Goal: Task Accomplishment & Management: Complete application form

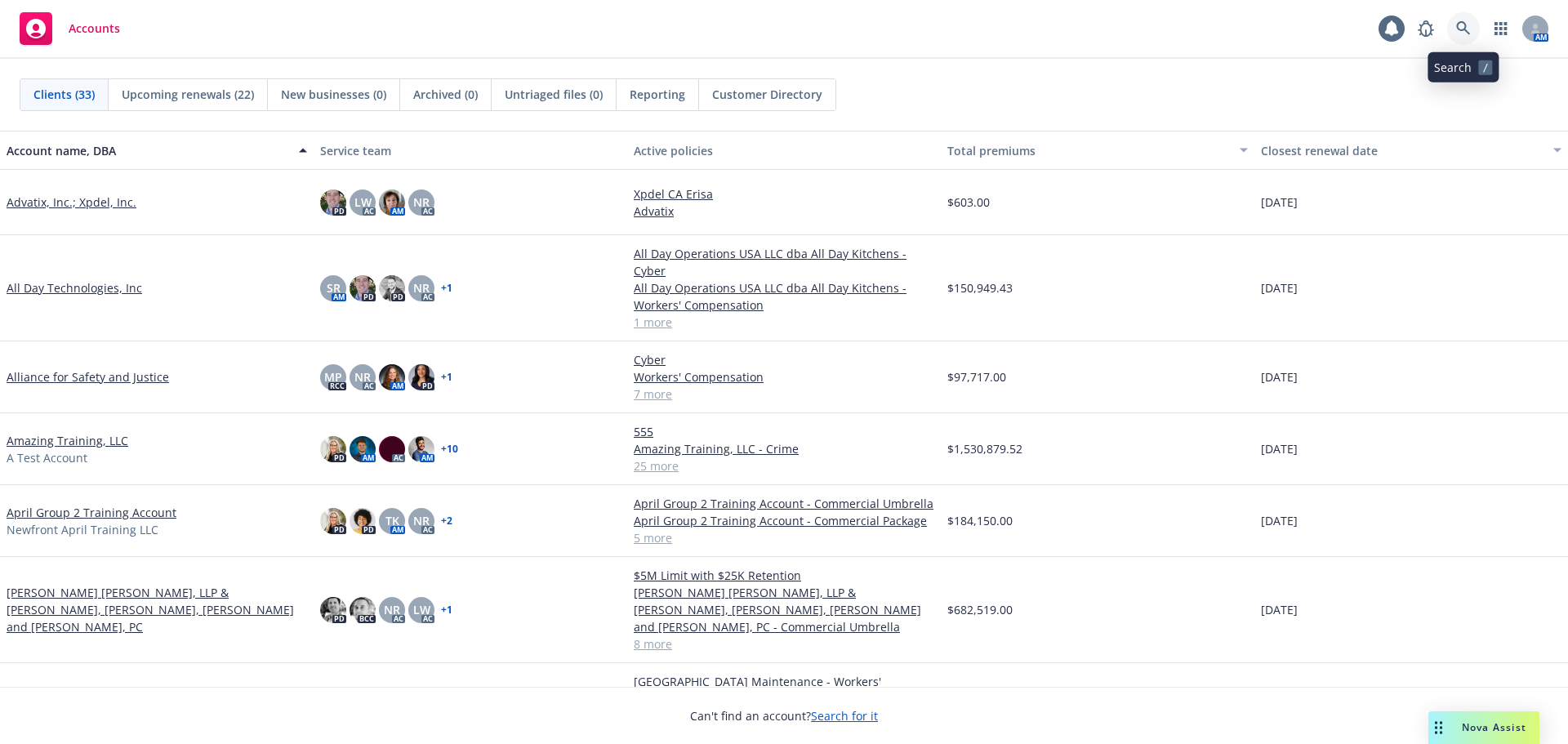
click at [1465, 28] on icon at bounding box center [1463, 28] width 14 height 14
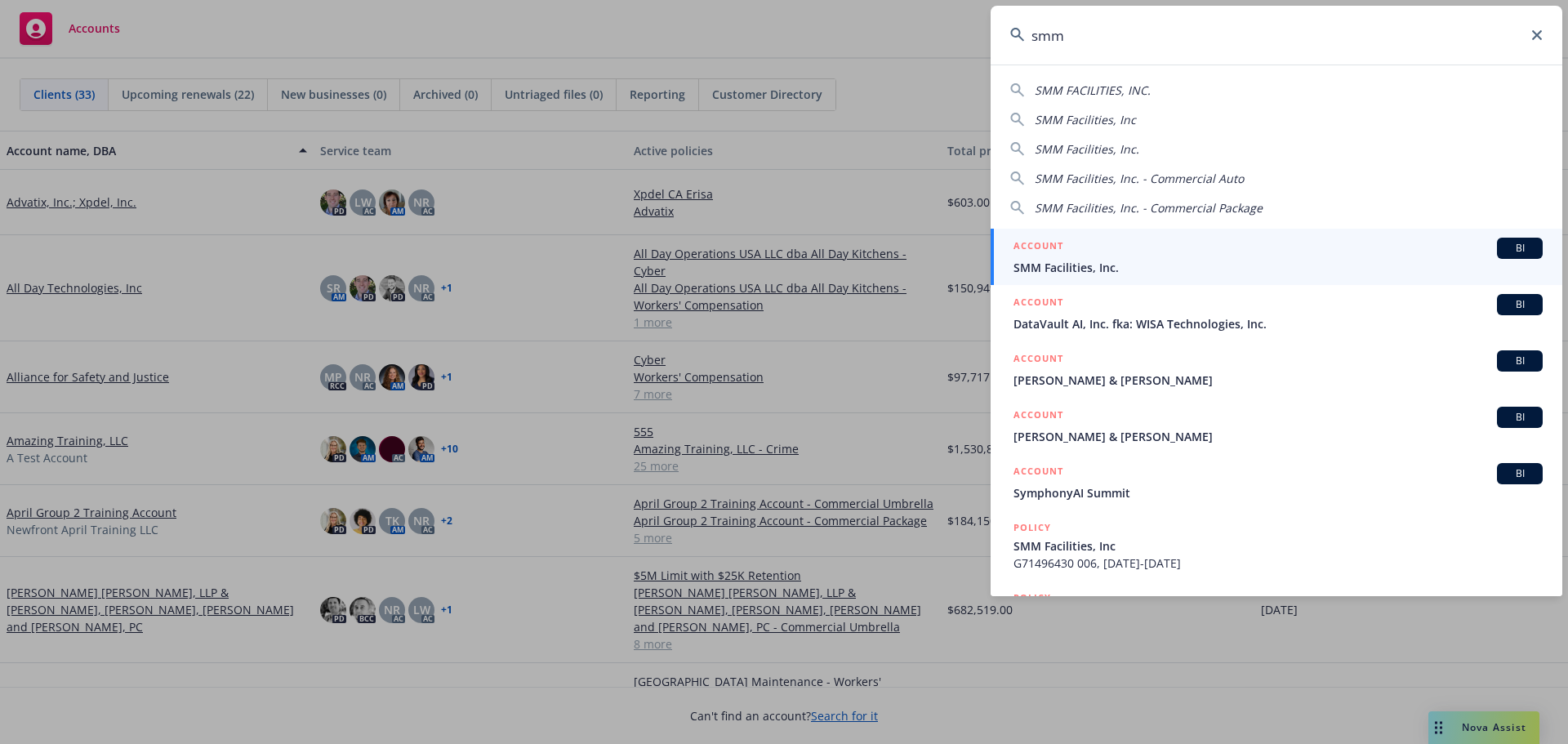
type input "smm"
click at [1167, 244] on div "ACCOUNT BI" at bounding box center [1278, 248] width 529 height 21
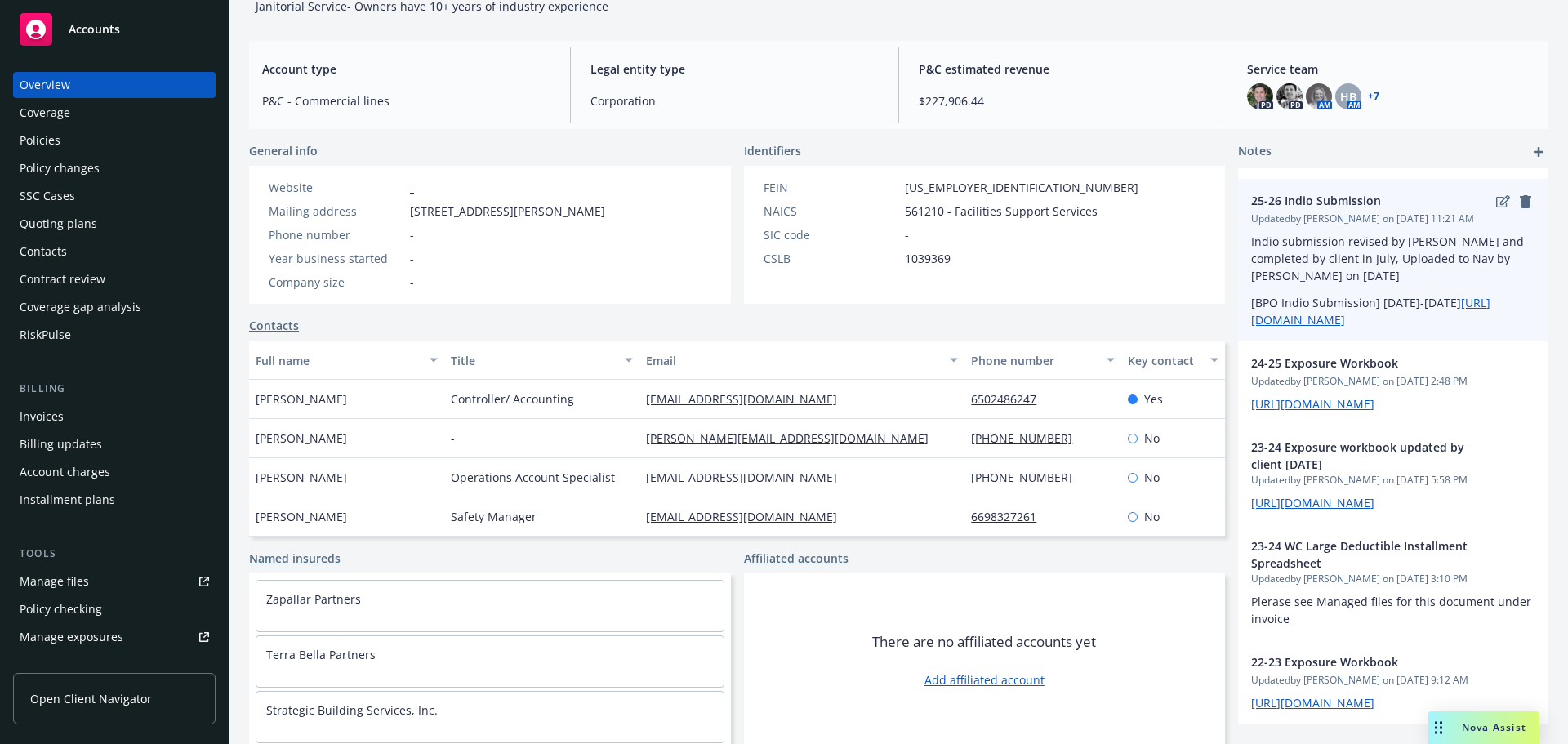
scroll to position [134, 0]
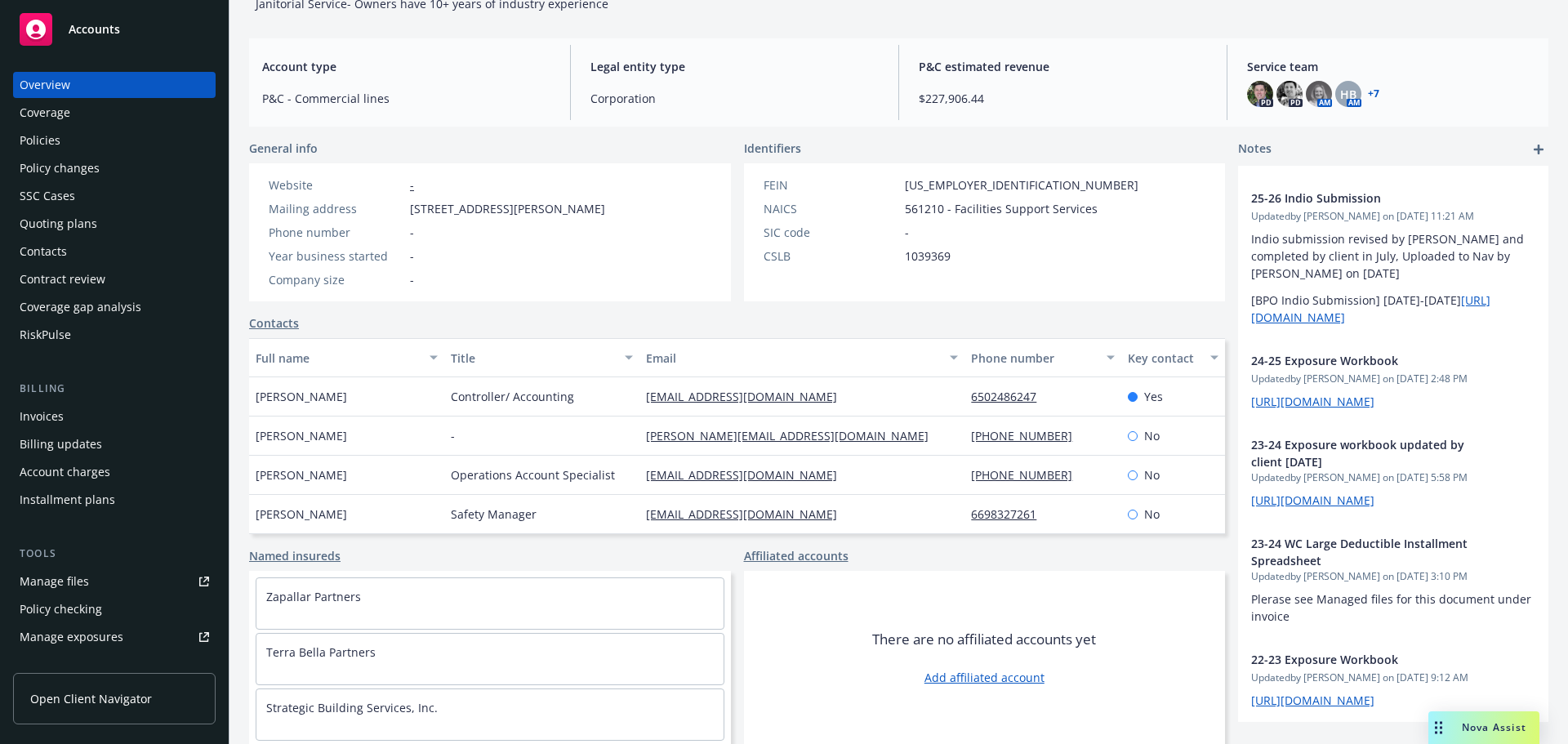
click at [53, 142] on div "Policies" at bounding box center [40, 140] width 41 height 26
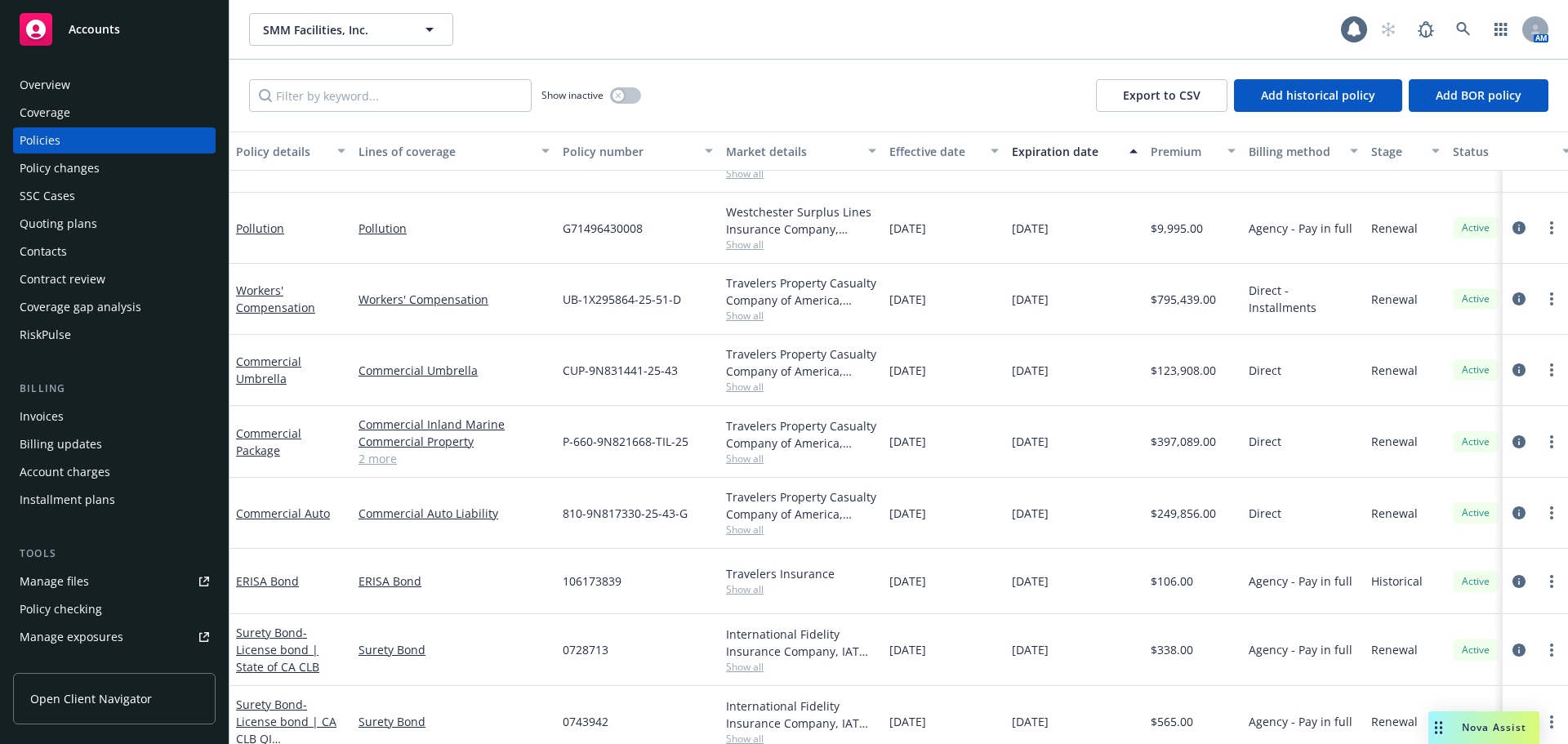
scroll to position [337, 0]
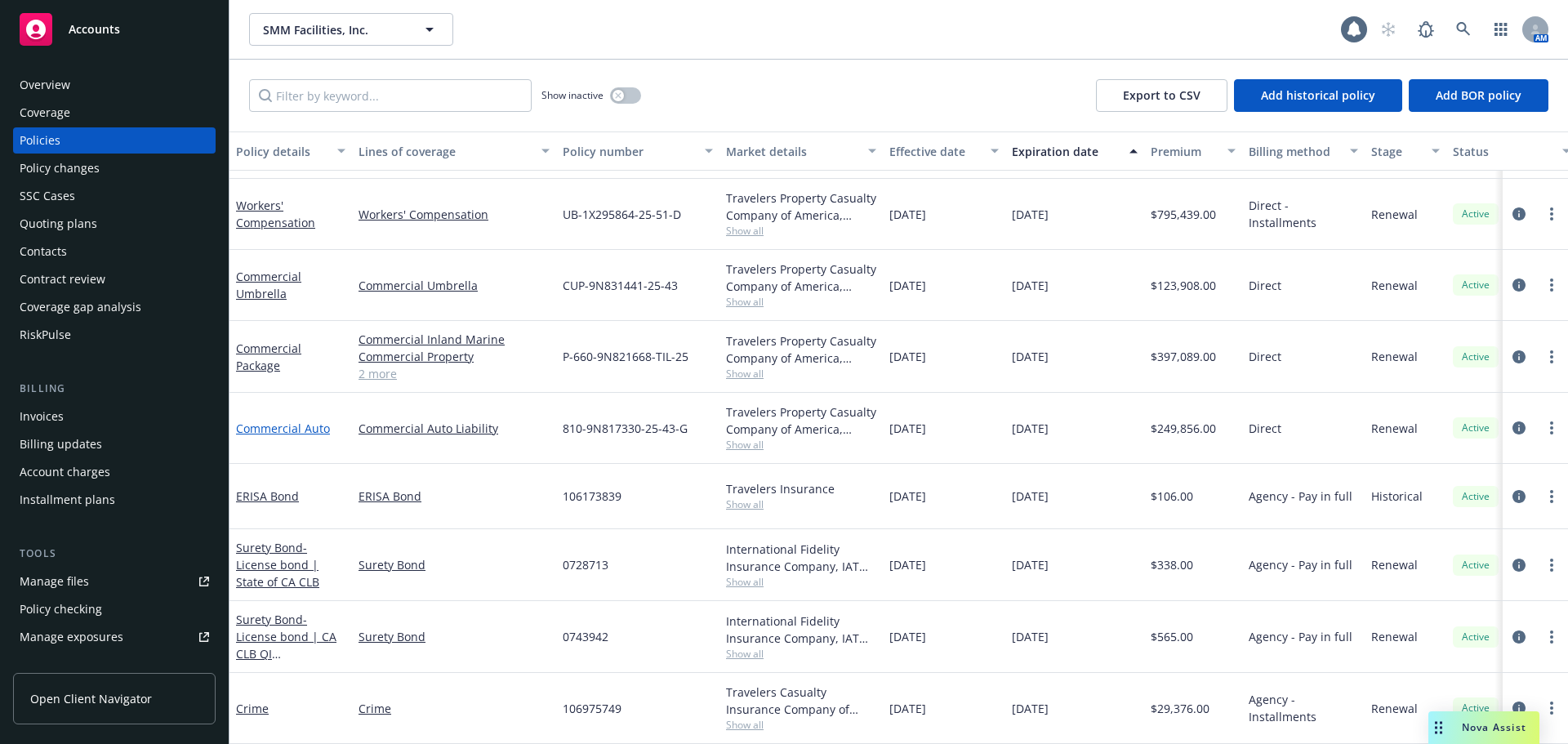
click at [291, 420] on link "Commercial Auto" at bounding box center [283, 428] width 94 height 16
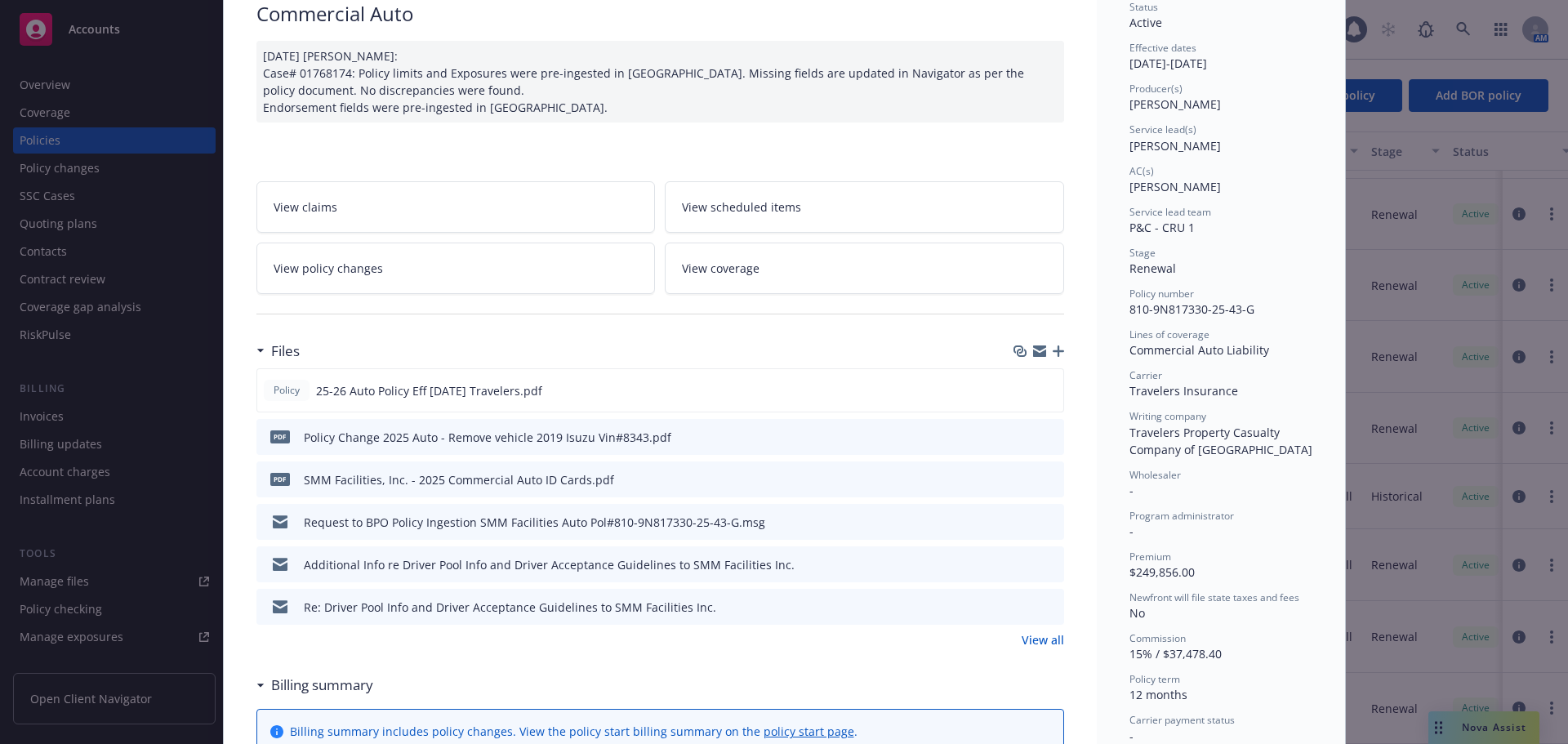
scroll to position [163, 0]
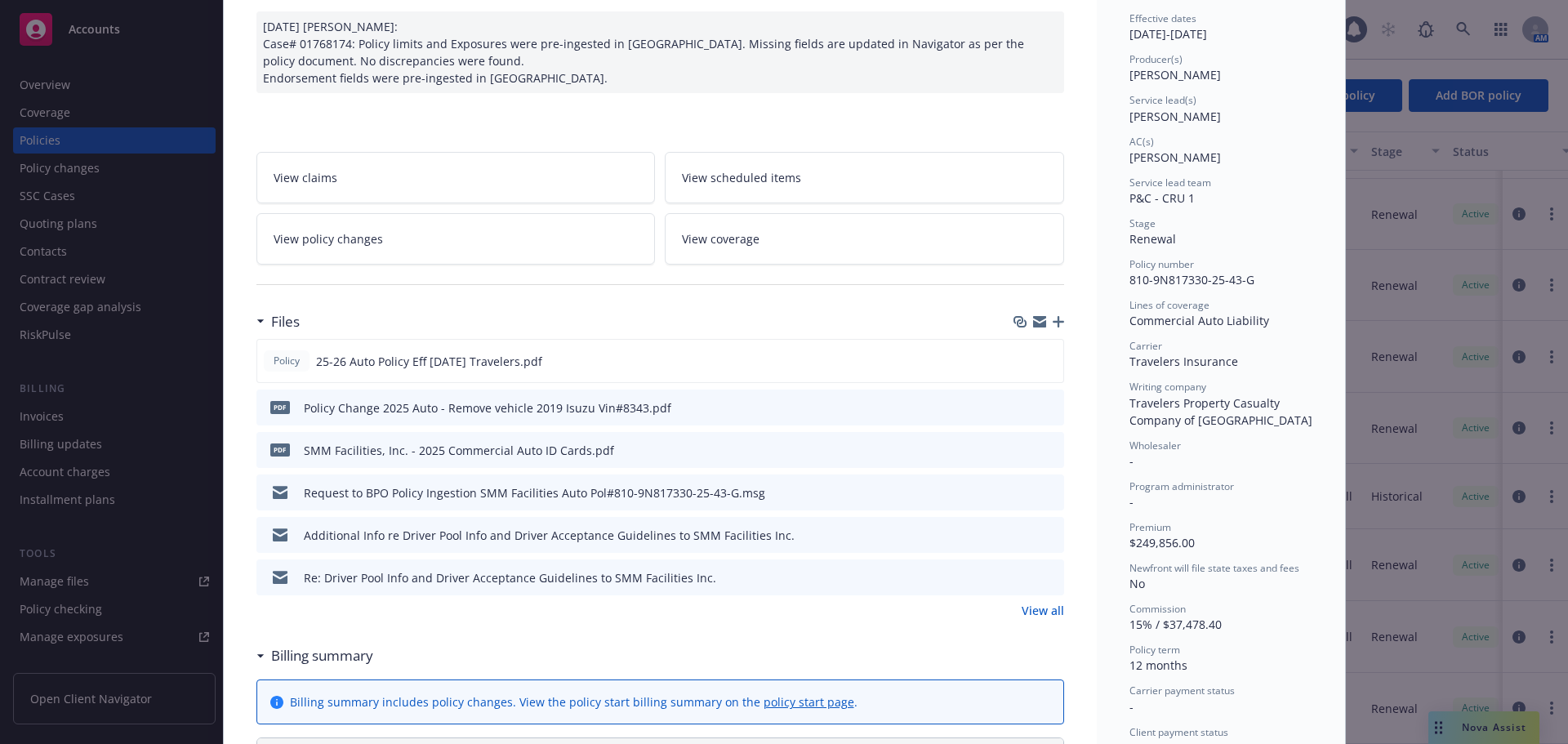
click at [1044, 492] on icon "preview file" at bounding box center [1049, 491] width 15 height 11
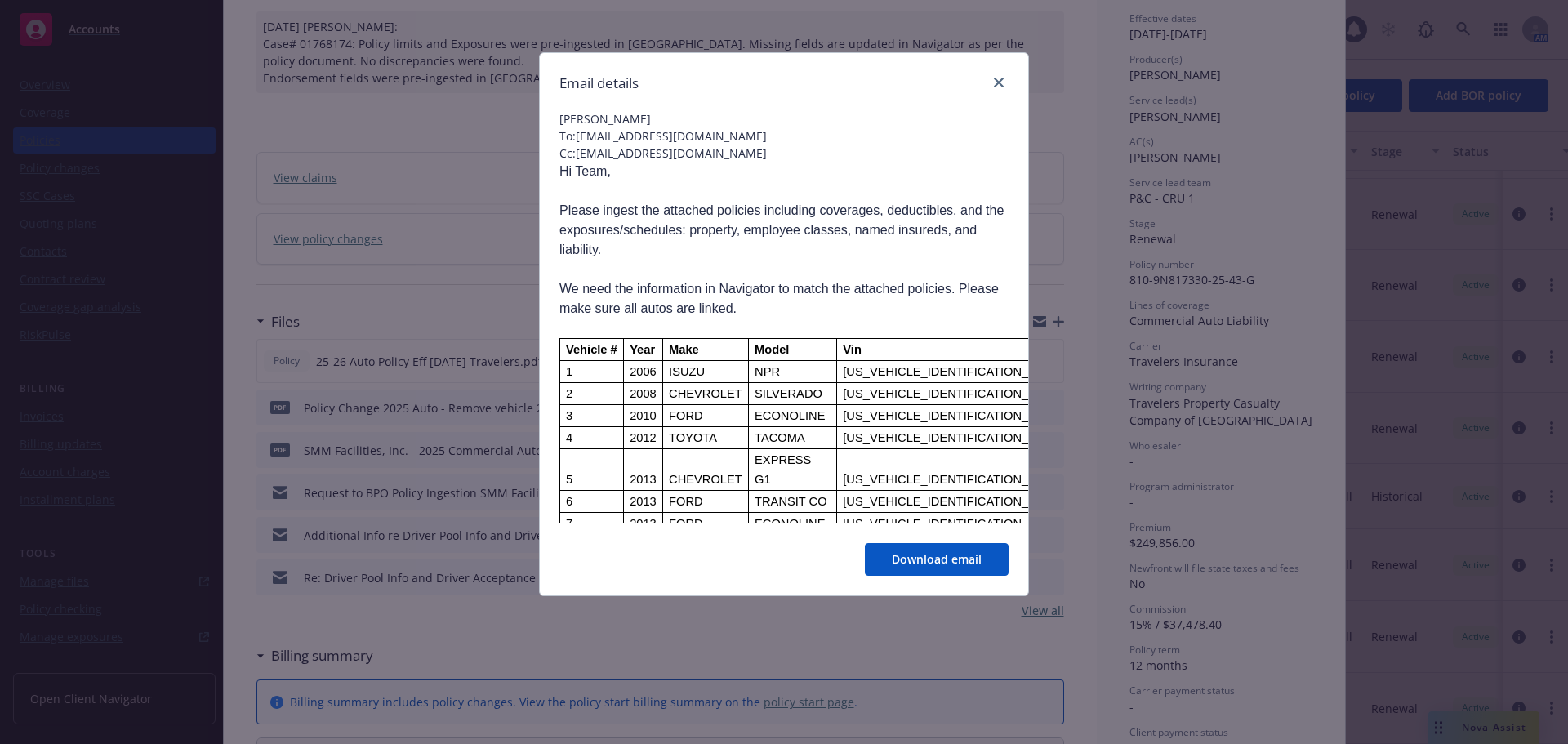
scroll to position [0, 0]
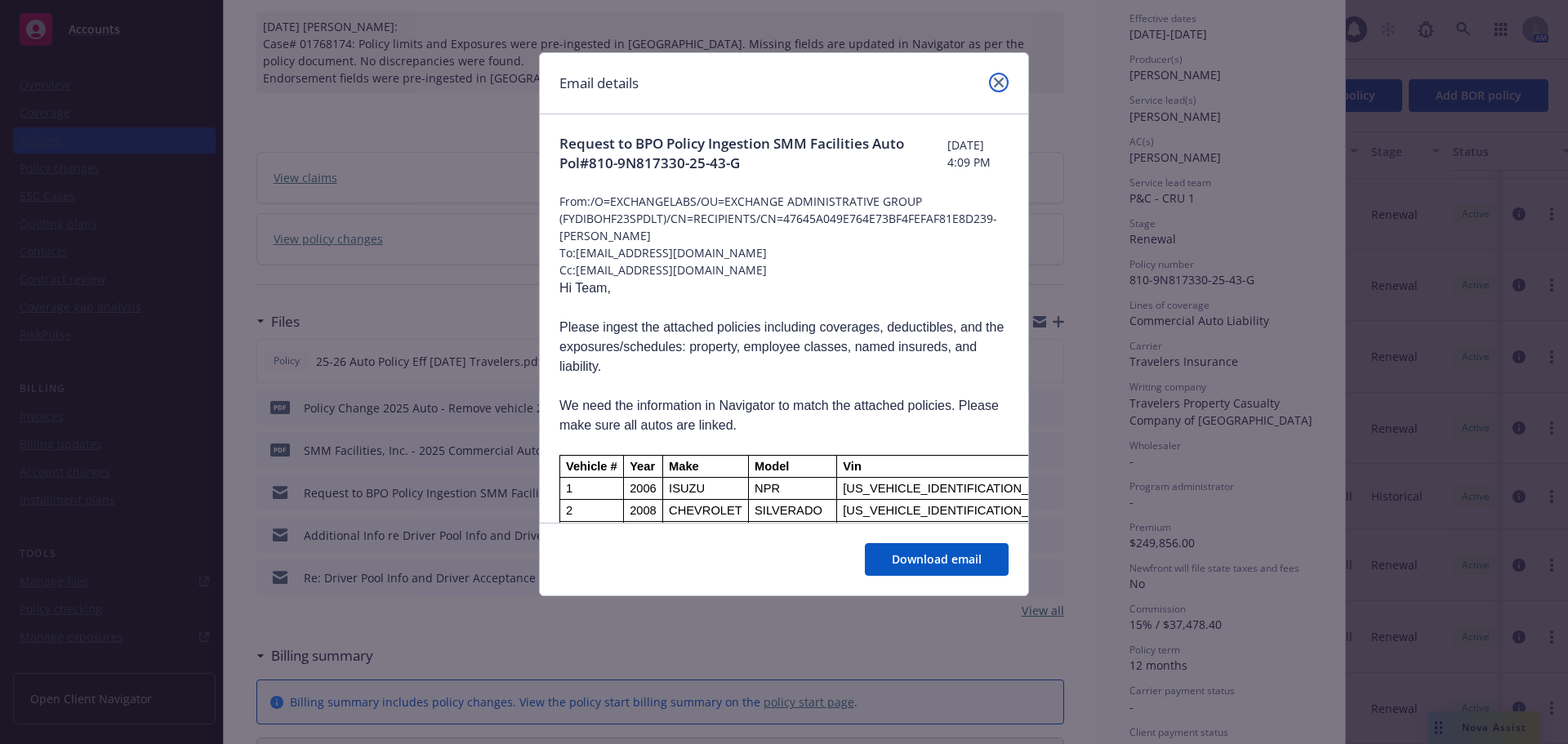
click at [1002, 81] on icon "close" at bounding box center [999, 82] width 10 height 10
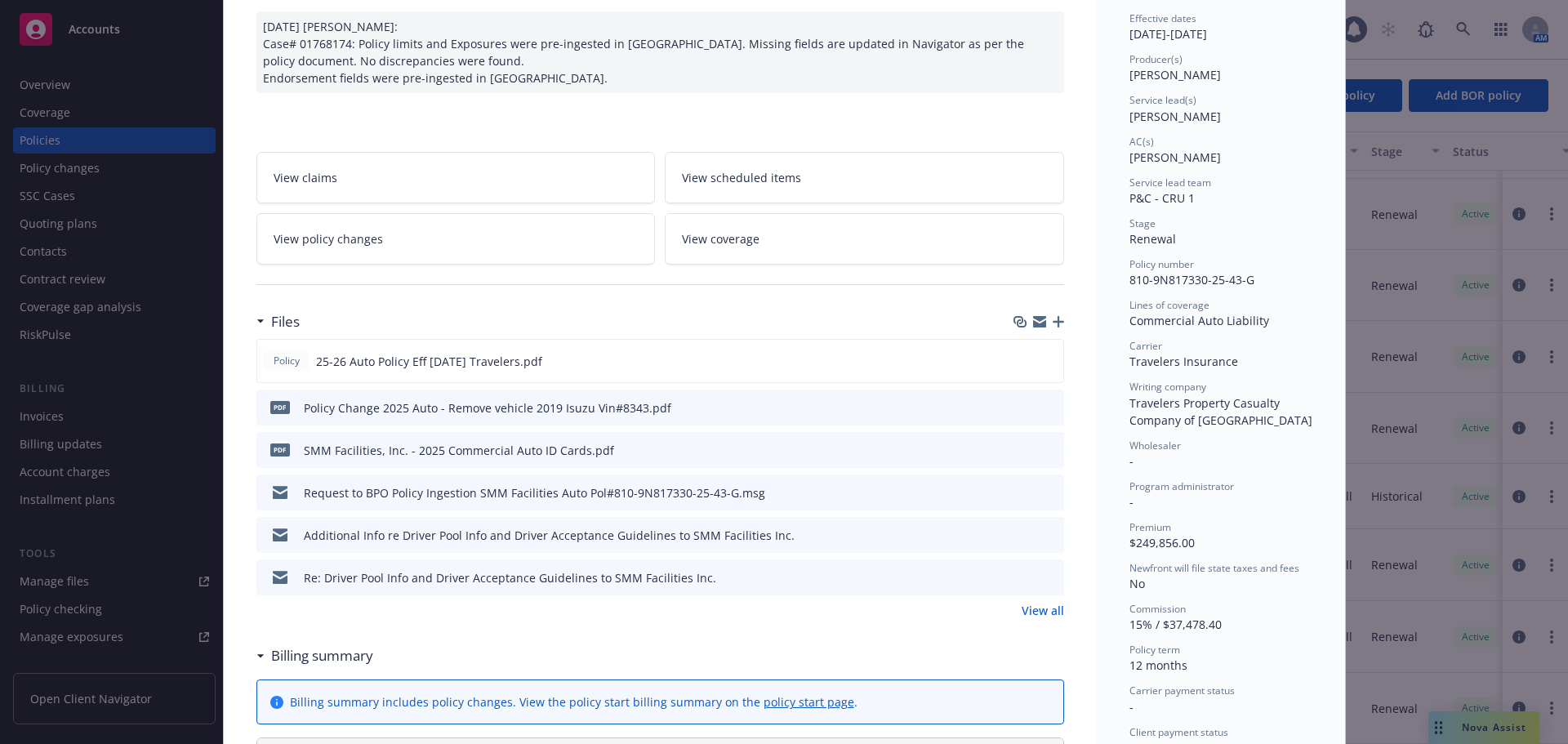
click at [1047, 405] on icon "preview file" at bounding box center [1049, 407] width 15 height 11
click at [1044, 493] on icon "preview file" at bounding box center [1049, 491] width 15 height 11
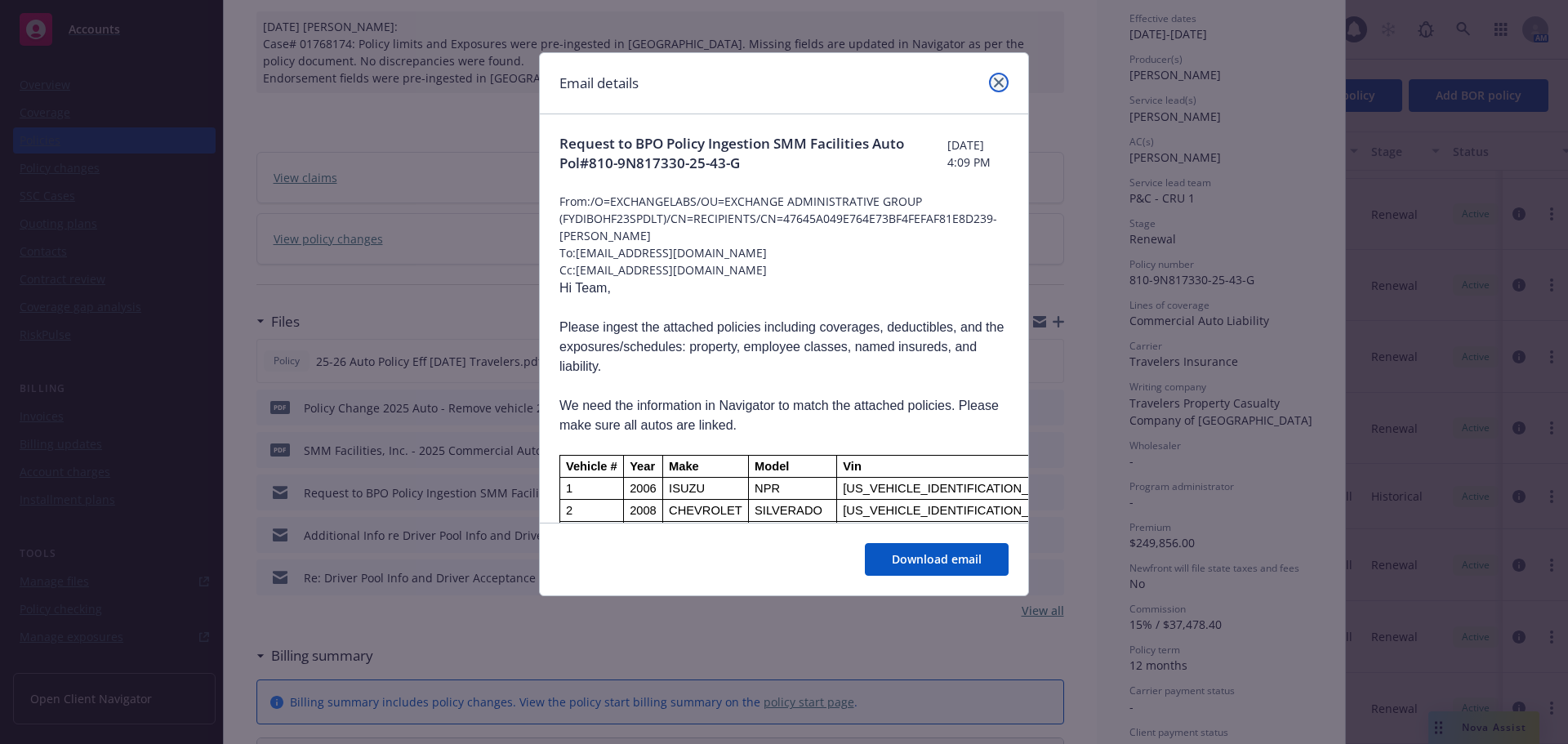
click at [999, 82] on icon "close" at bounding box center [999, 82] width 10 height 10
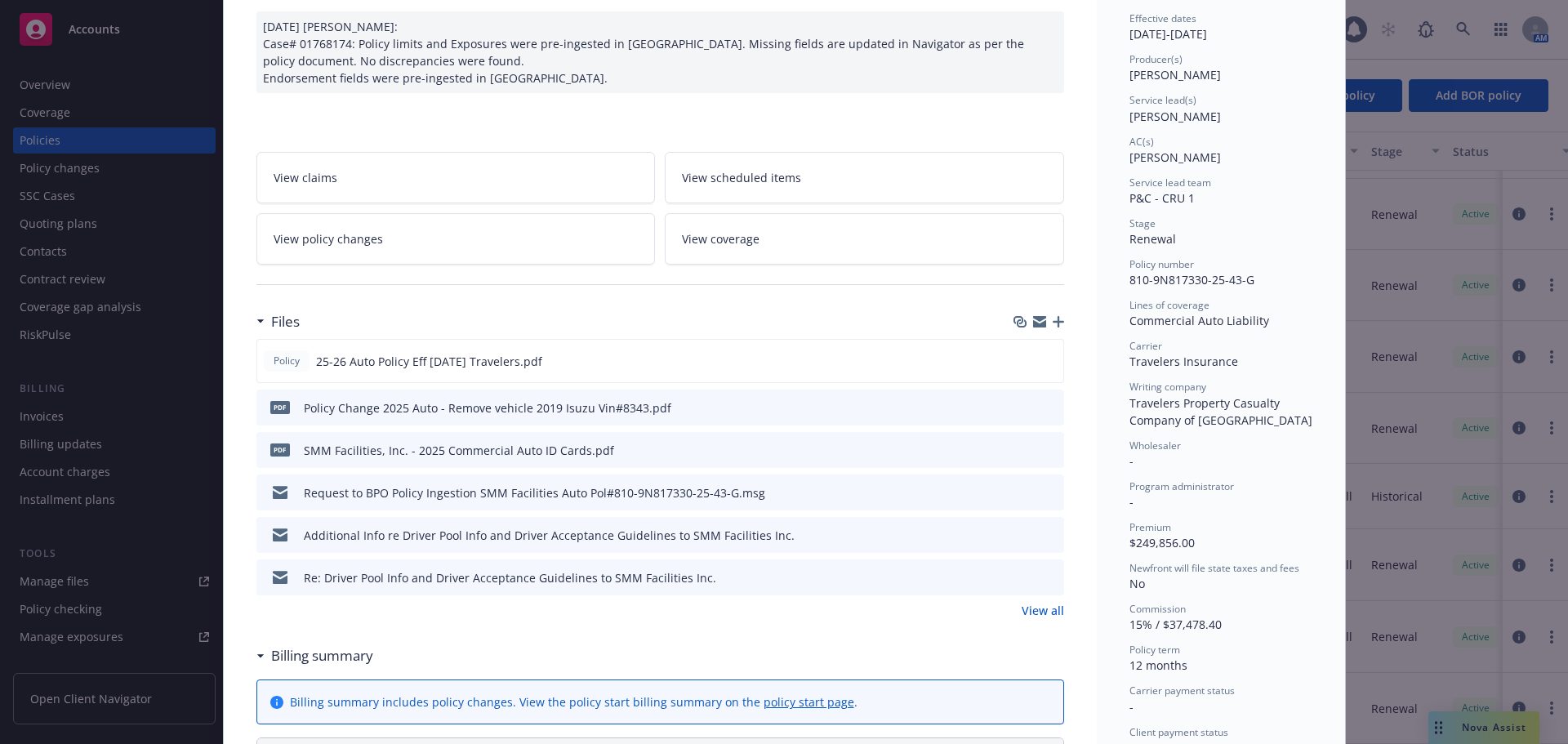
click at [1044, 533] on icon "preview file" at bounding box center [1049, 534] width 15 height 11
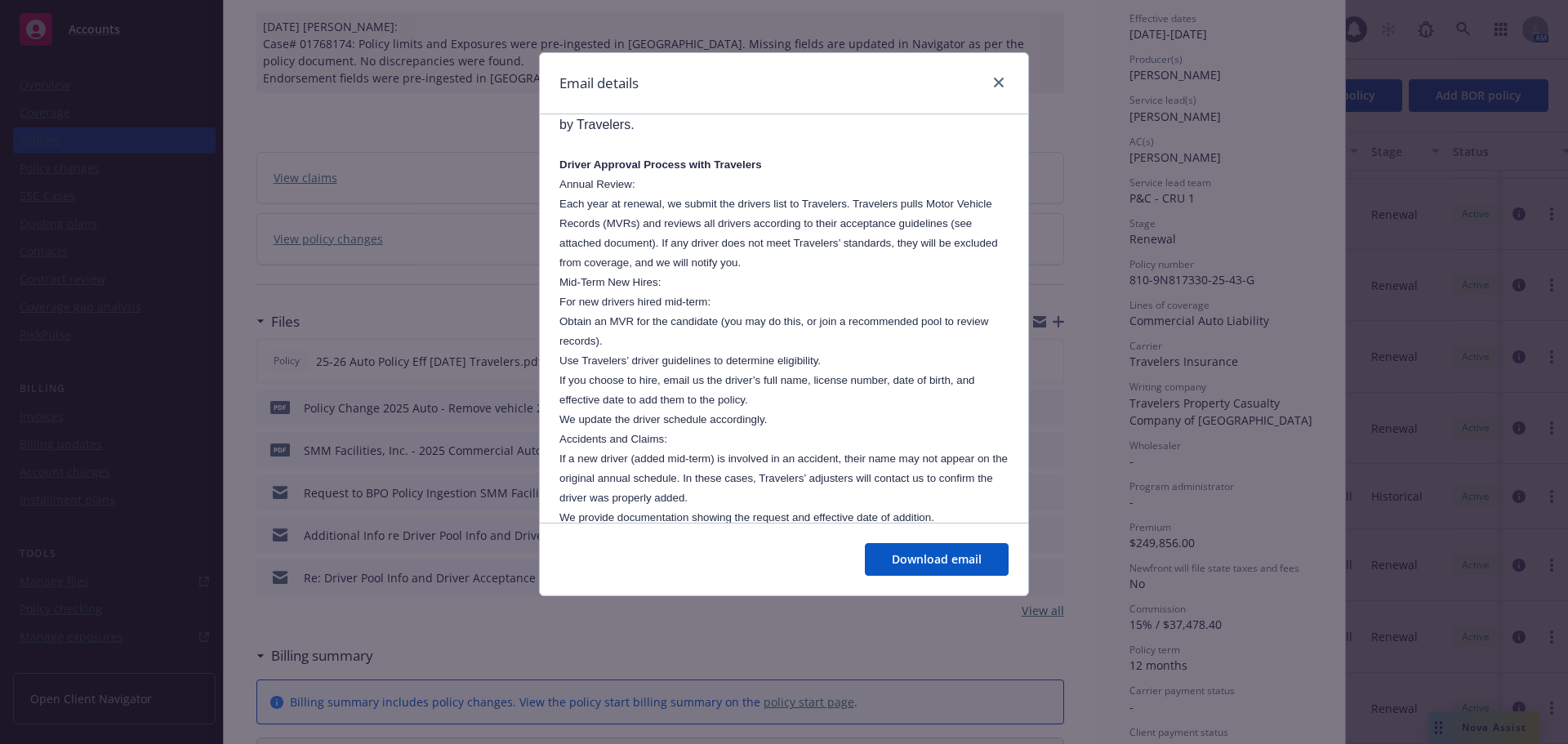
scroll to position [326, 0]
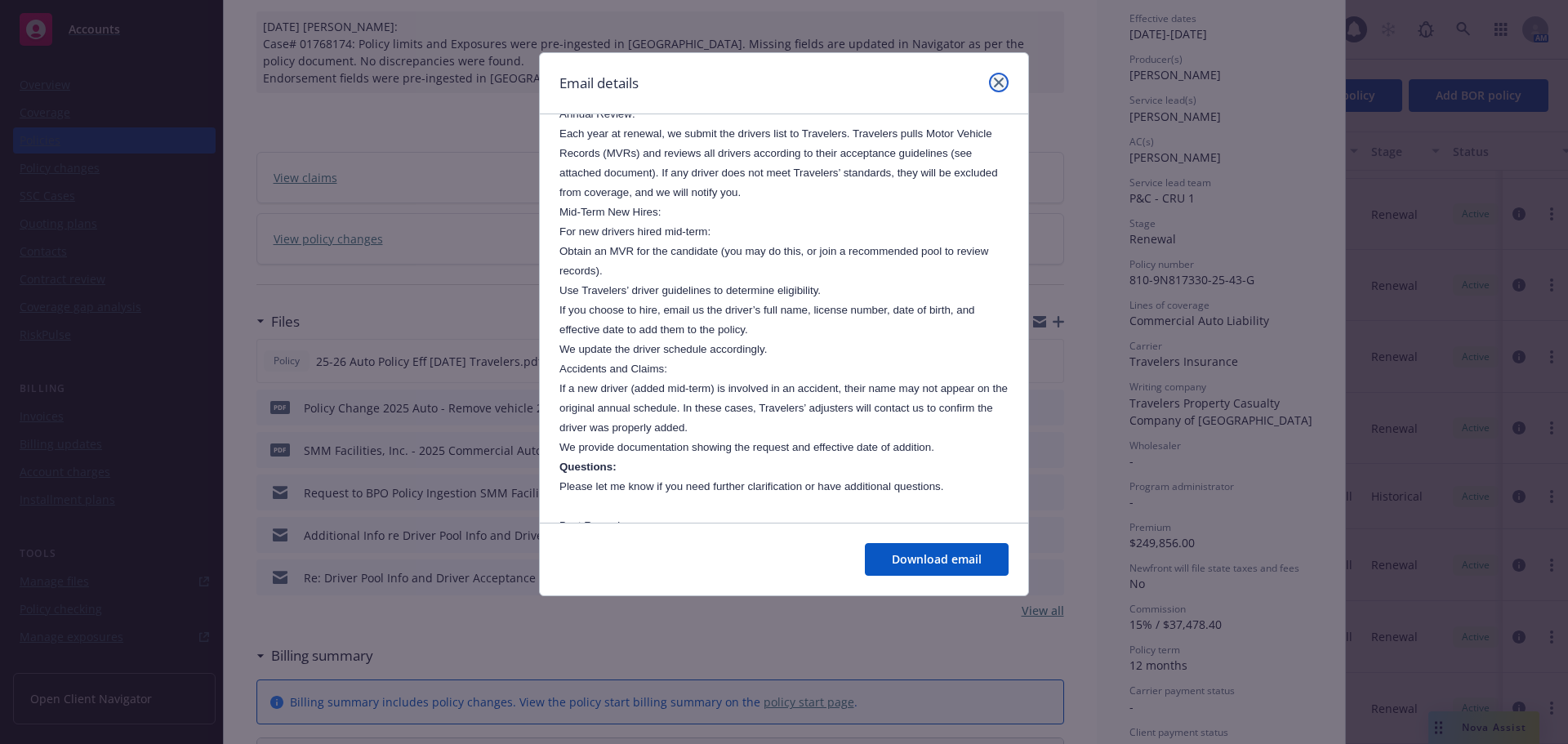
click at [1004, 82] on link "close" at bounding box center [998, 82] width 19 height 19
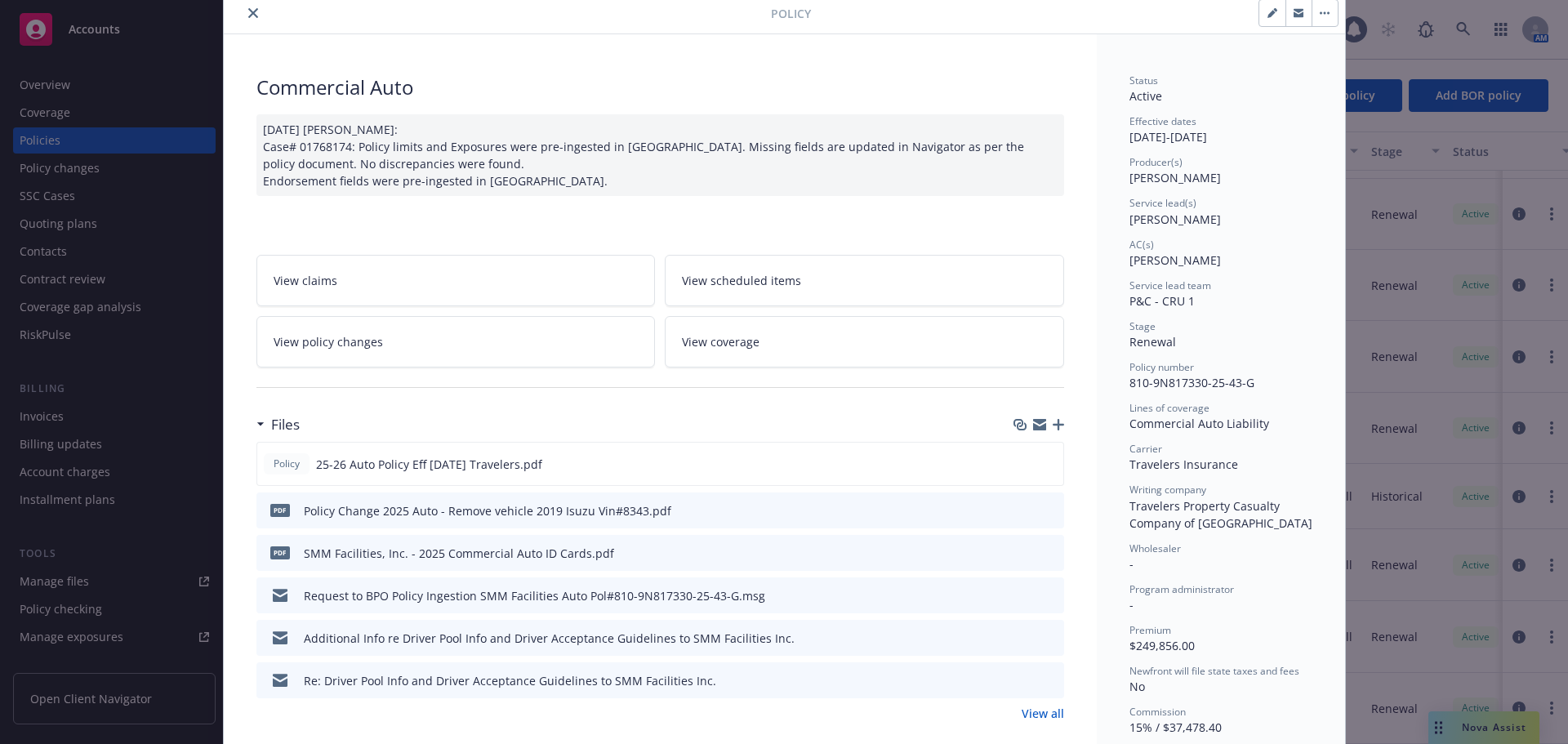
scroll to position [0, 0]
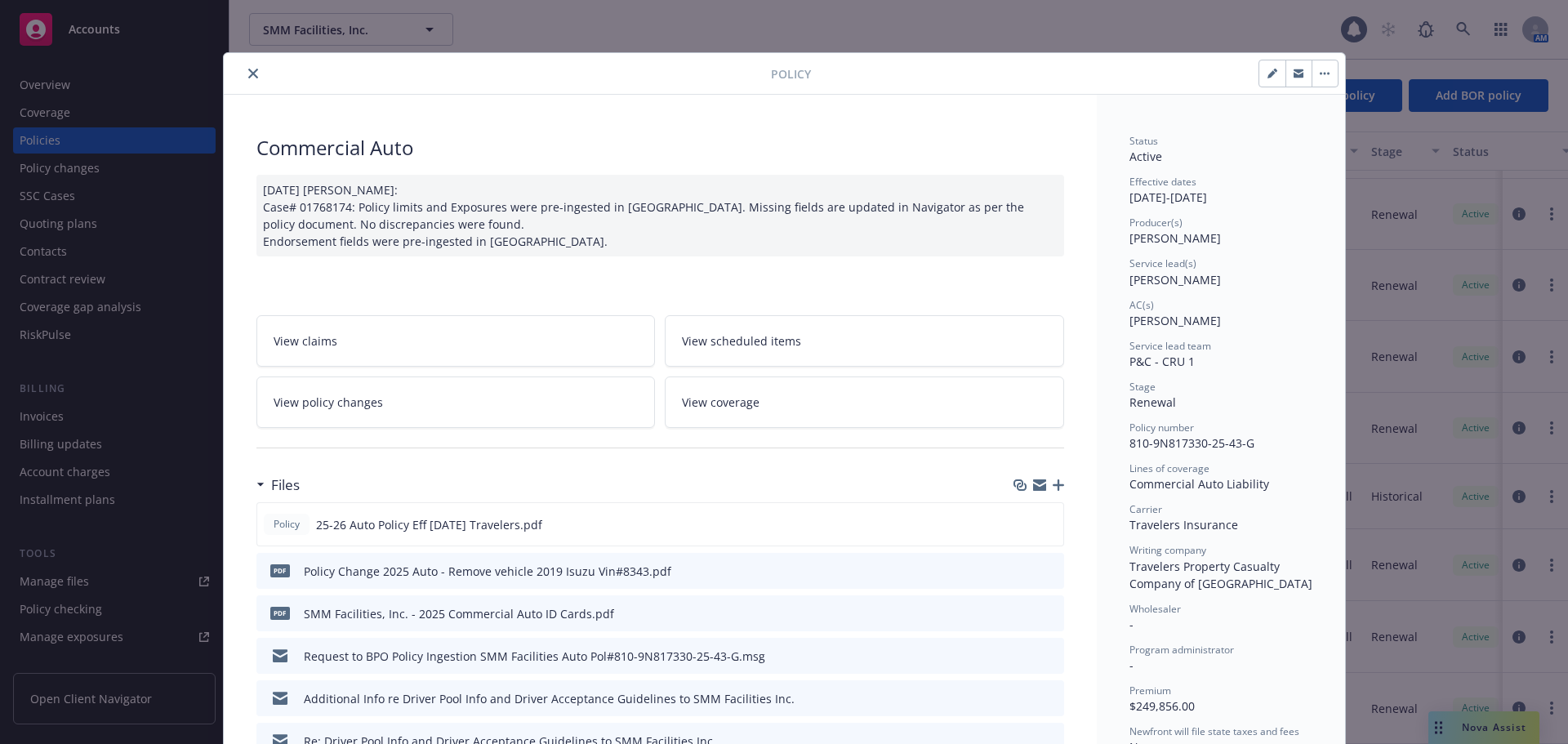
click at [248, 73] on icon "close" at bounding box center [253, 73] width 10 height 10
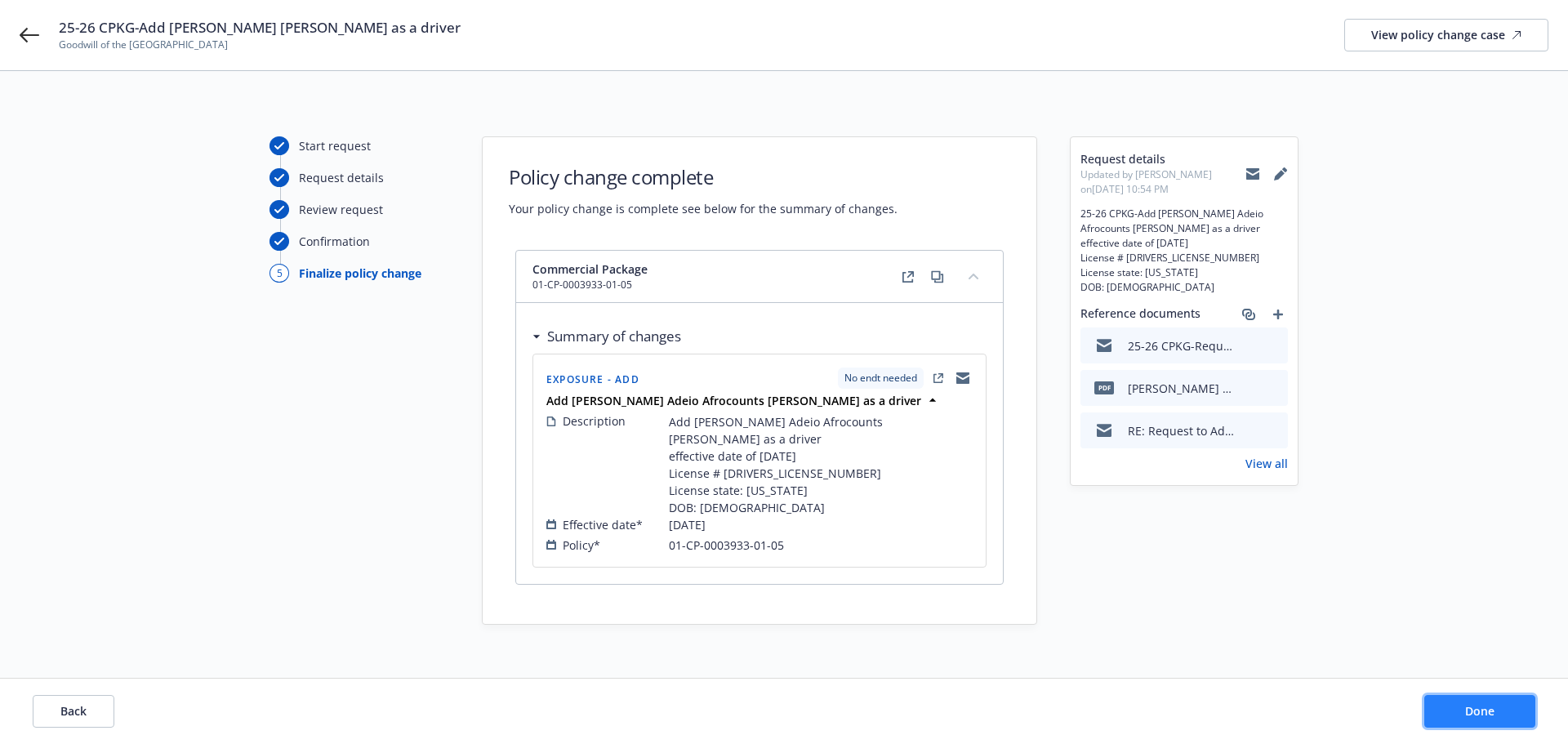
click at [1479, 703] on span "Done" at bounding box center [1479, 710] width 30 height 16
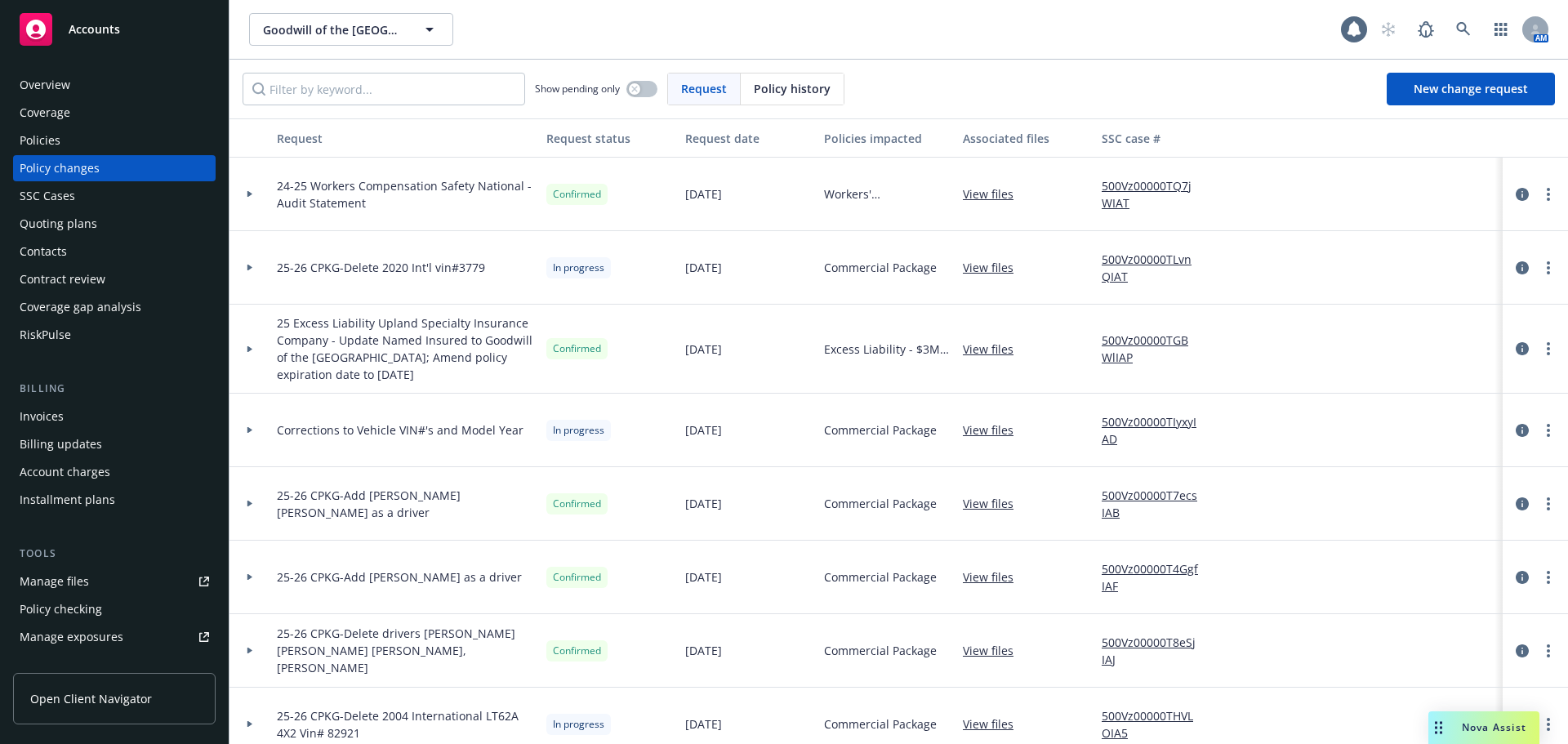
click at [998, 501] on link "View files" at bounding box center [994, 503] width 64 height 18
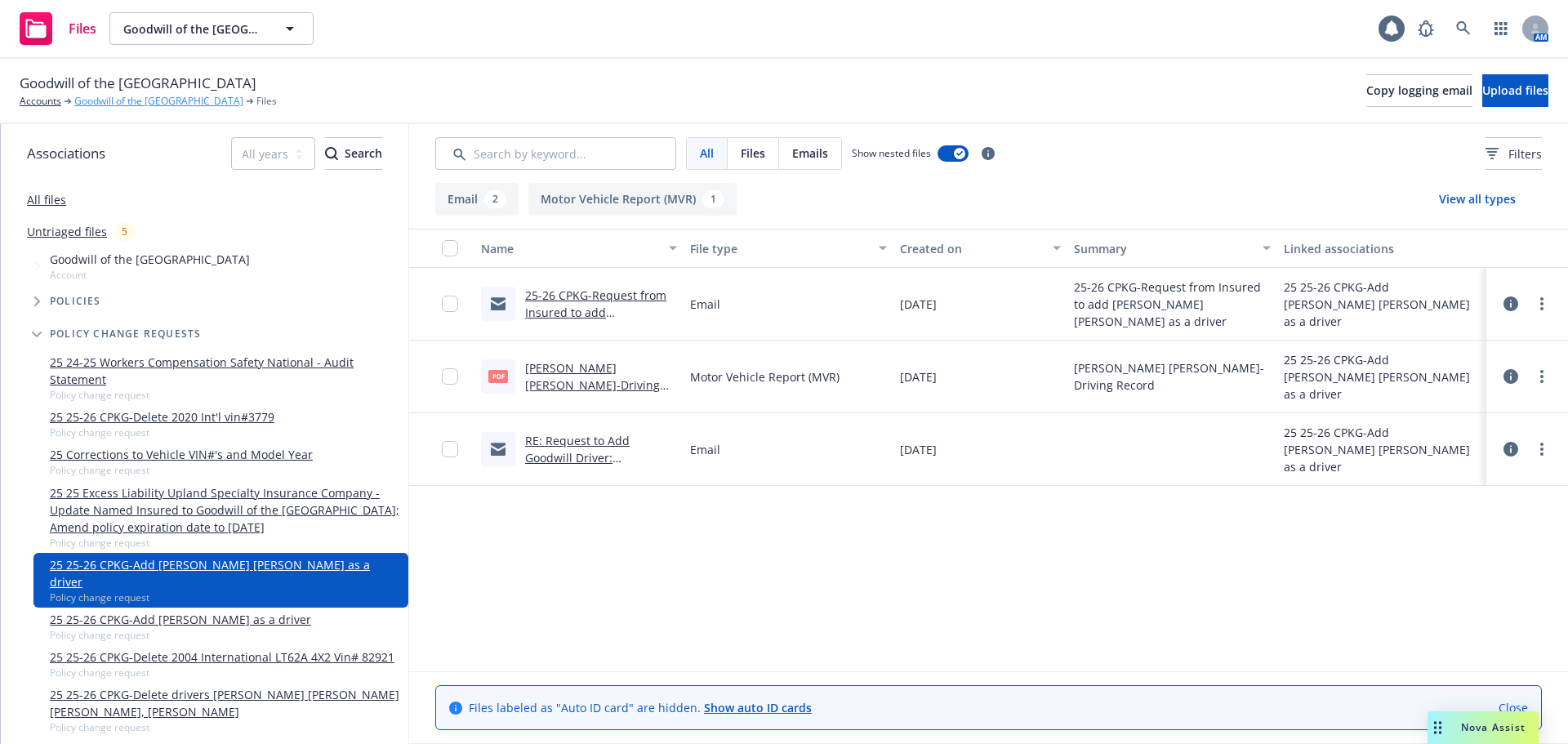
click at [110, 100] on link "Goodwill of the San Francisco Bay" at bounding box center [159, 101] width 169 height 15
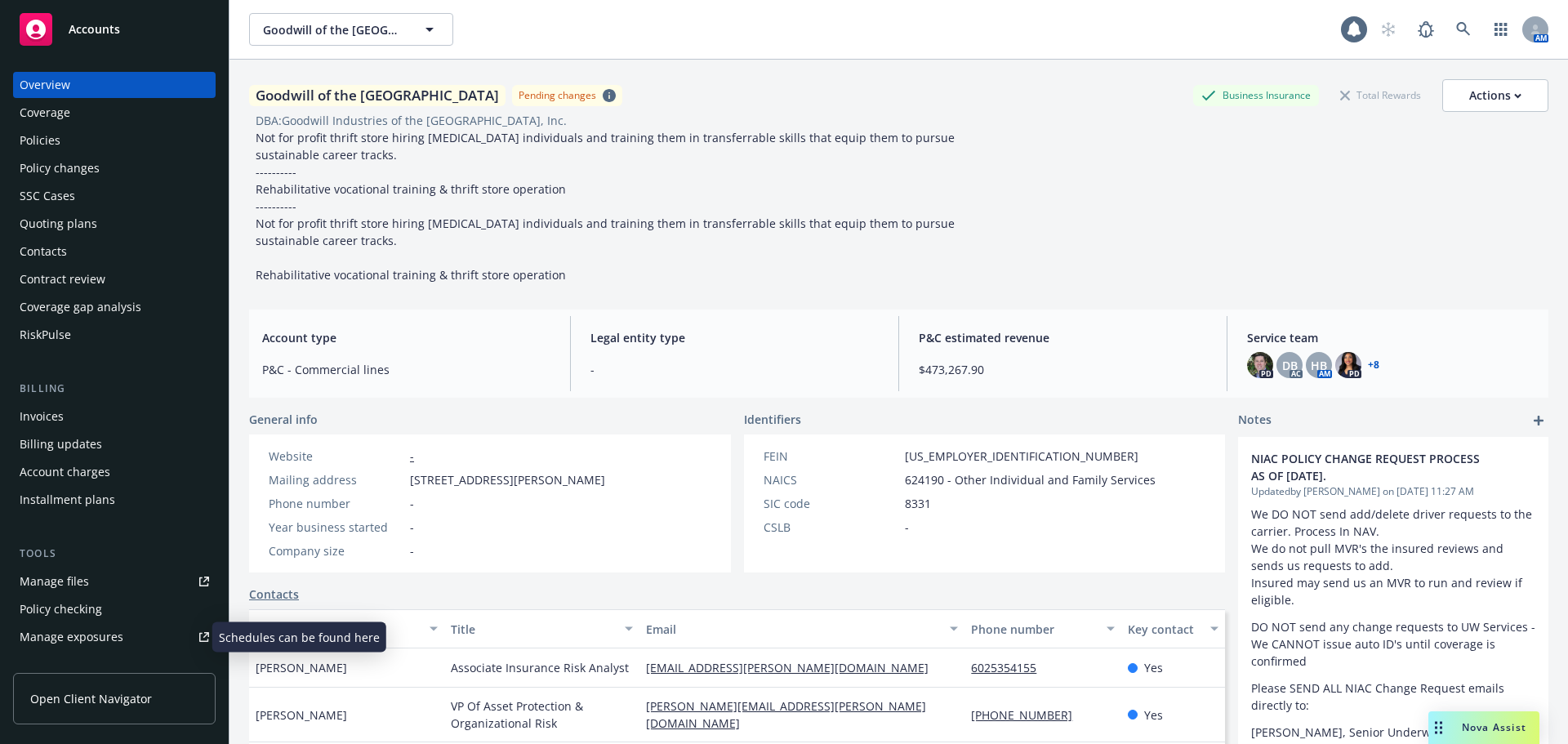
click at [74, 633] on div "Manage exposures" at bounding box center [71, 636] width 103 height 26
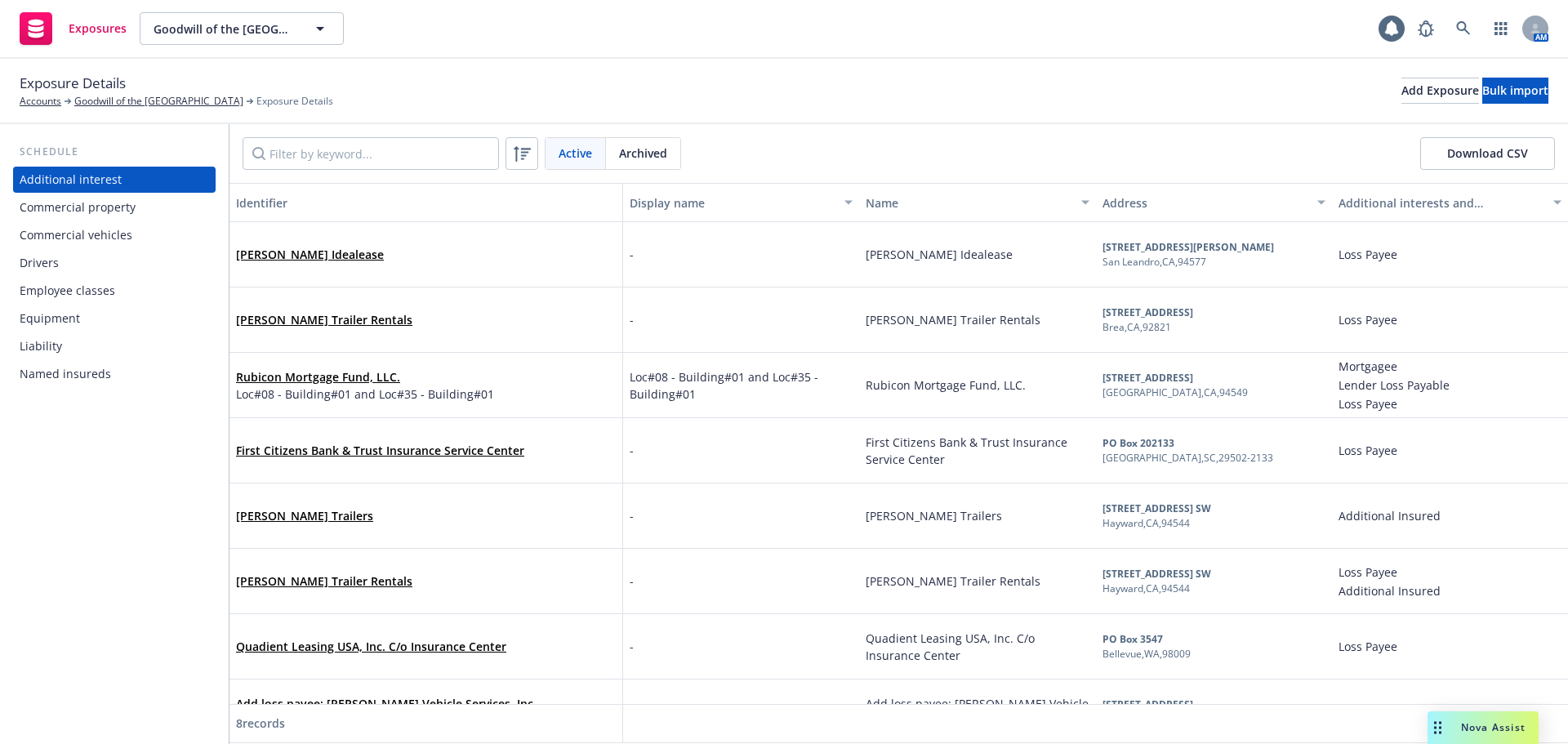
click at [40, 267] on div "Drivers" at bounding box center [39, 263] width 40 height 26
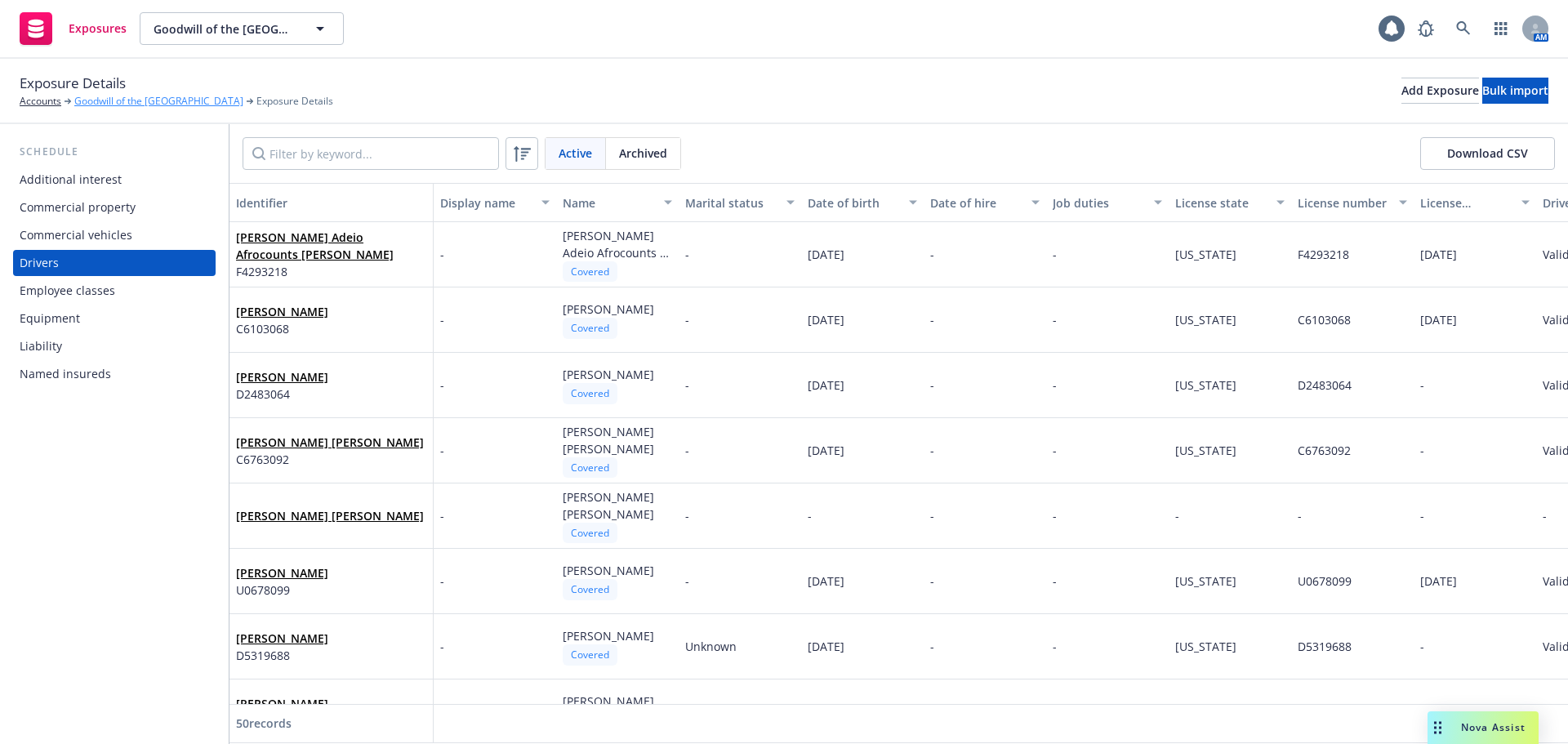
click at [148, 101] on link "Goodwill of the San Francisco Bay" at bounding box center [159, 101] width 169 height 15
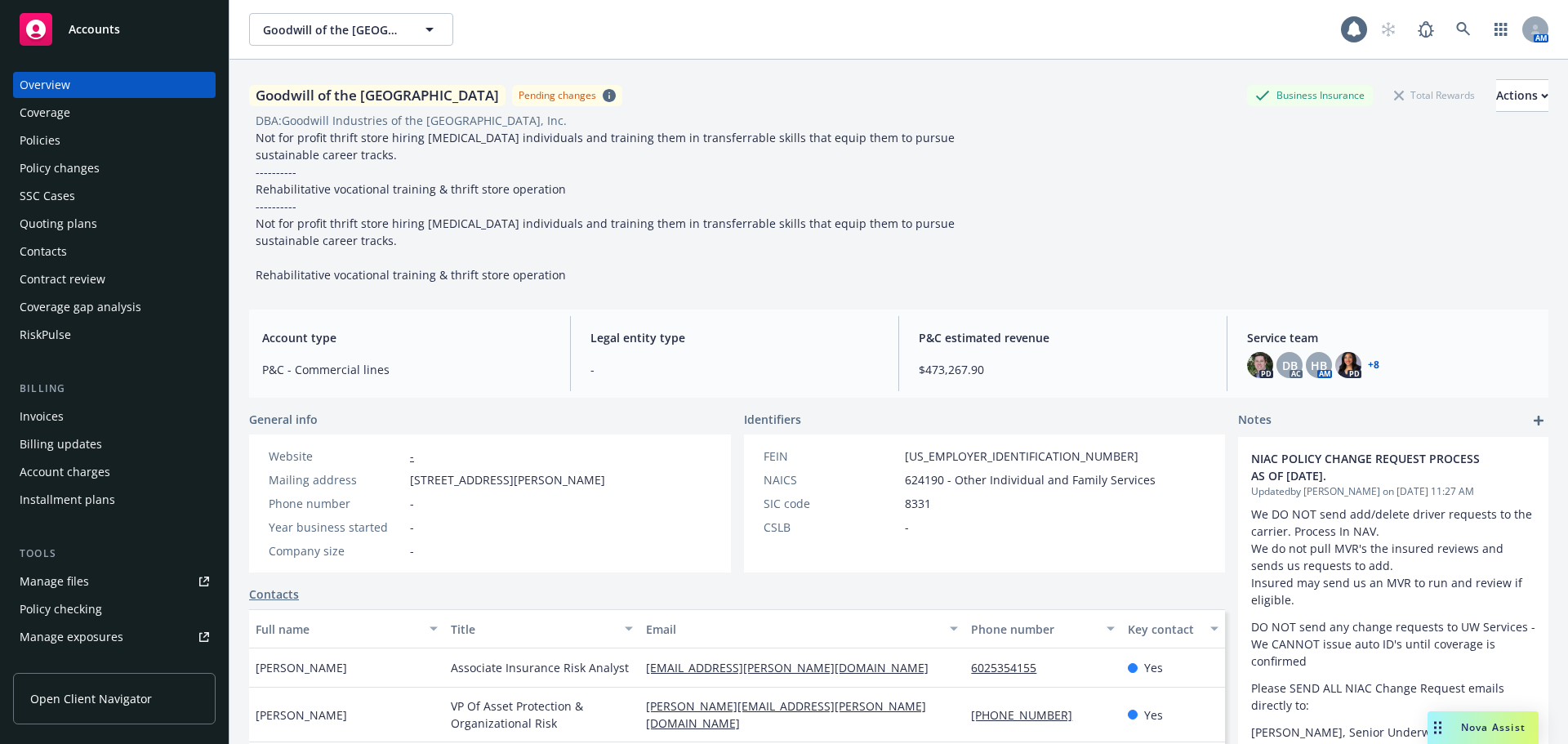
click at [63, 171] on div "Policy changes" at bounding box center [59, 168] width 80 height 26
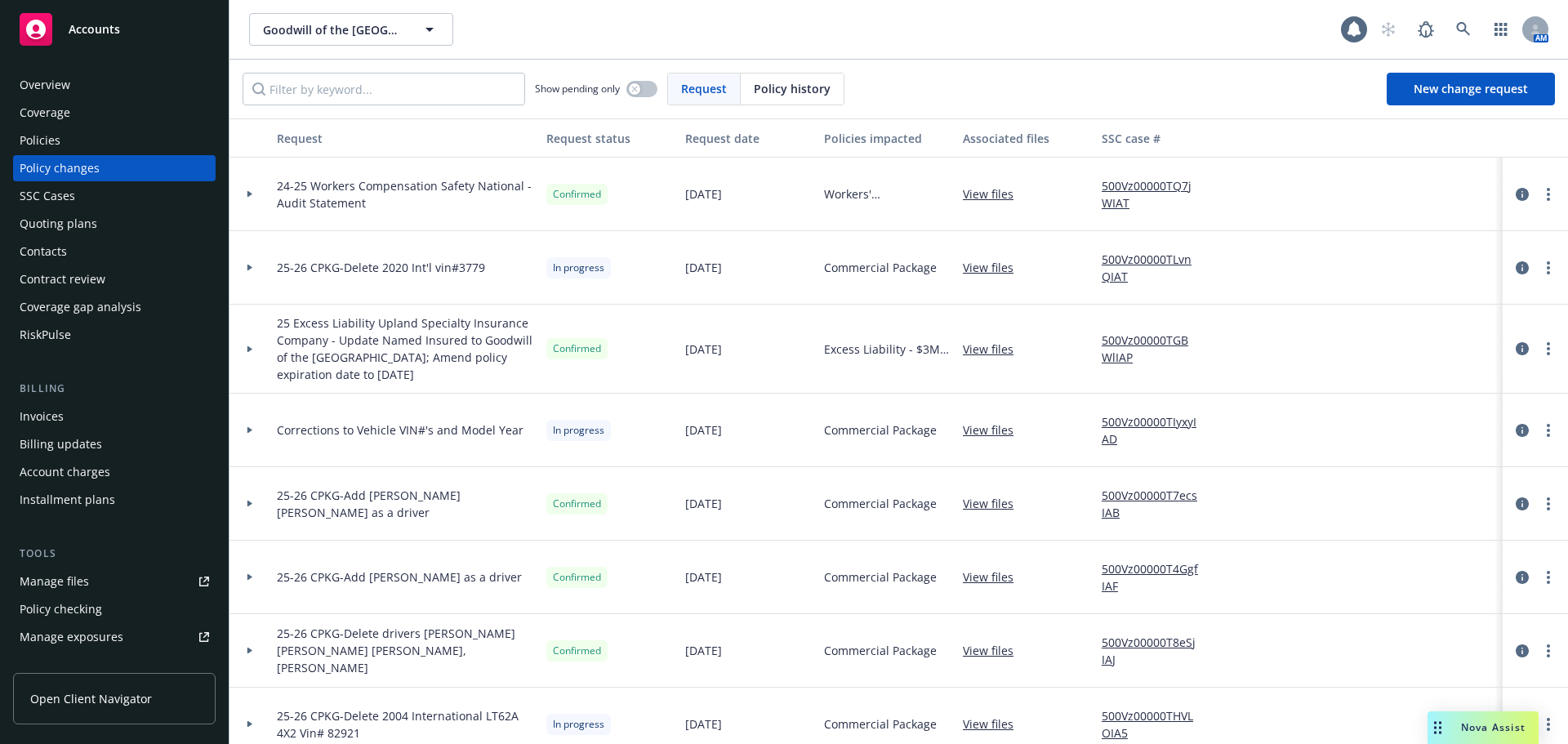
click at [1154, 499] on link "500Vz00000T7ecsIAB" at bounding box center [1156, 503] width 110 height 34
click at [65, 635] on div "Manage exposures" at bounding box center [71, 636] width 103 height 26
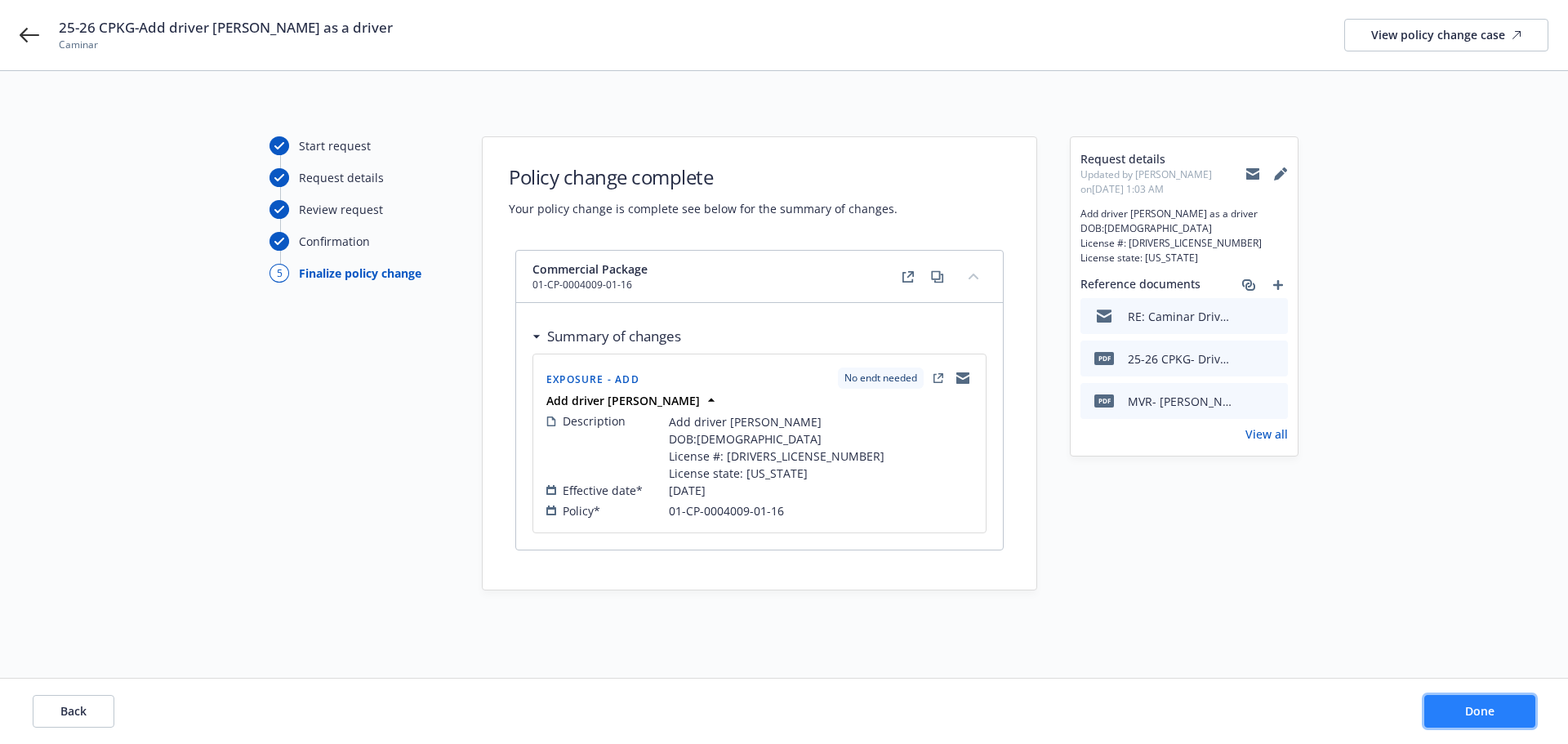
click at [1477, 714] on span "Done" at bounding box center [1479, 710] width 30 height 16
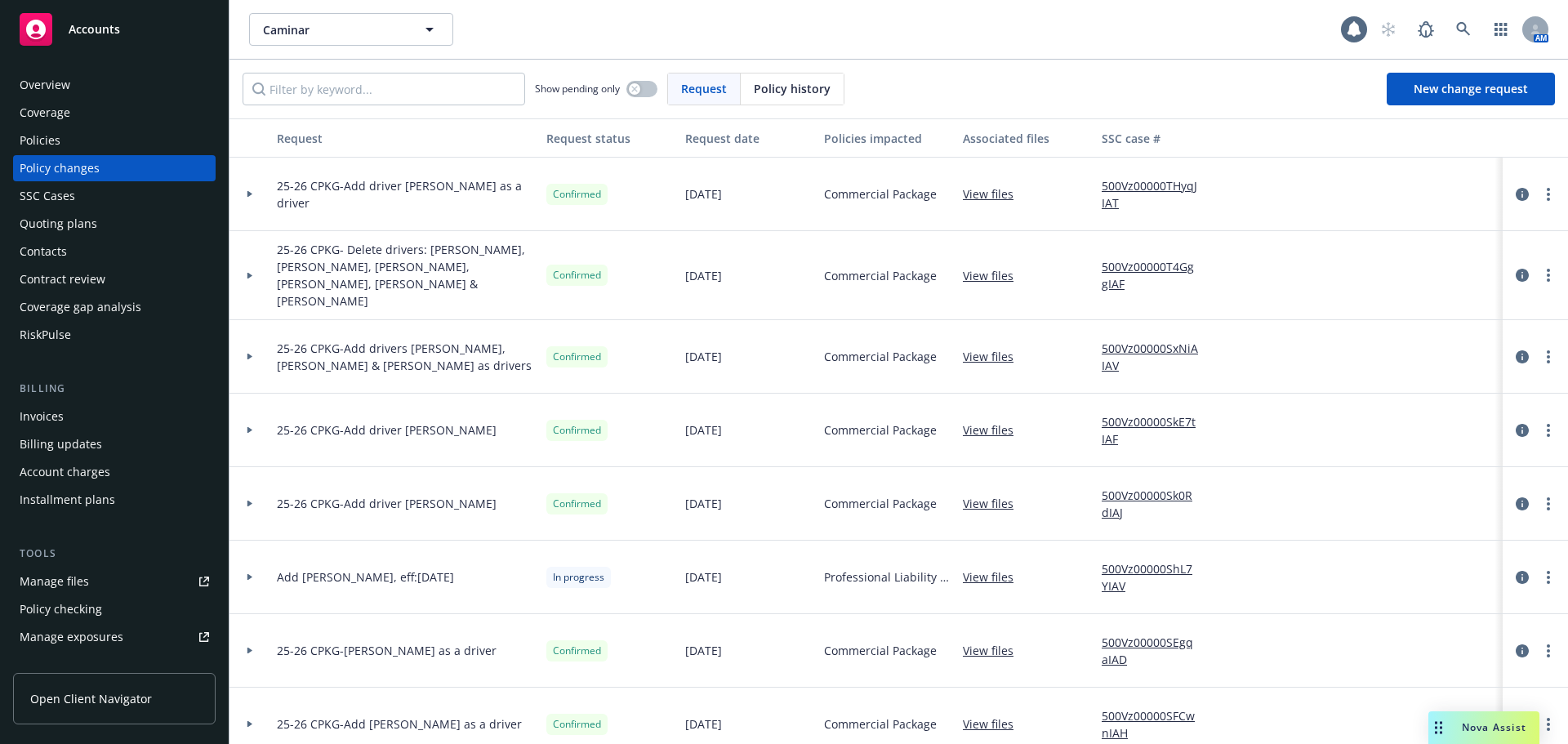
drag, startPoint x: 997, startPoint y: 182, endPoint x: 995, endPoint y: 189, distance: 7.3
click at [995, 189] on div "View files" at bounding box center [1026, 195] width 139 height 74
click at [992, 190] on link "View files" at bounding box center [994, 194] width 64 height 18
click at [1128, 196] on link "500Vz00000THyqJIAT" at bounding box center [1156, 194] width 110 height 34
drag, startPoint x: 1355, startPoint y: 199, endPoint x: 1346, endPoint y: 199, distance: 9.0
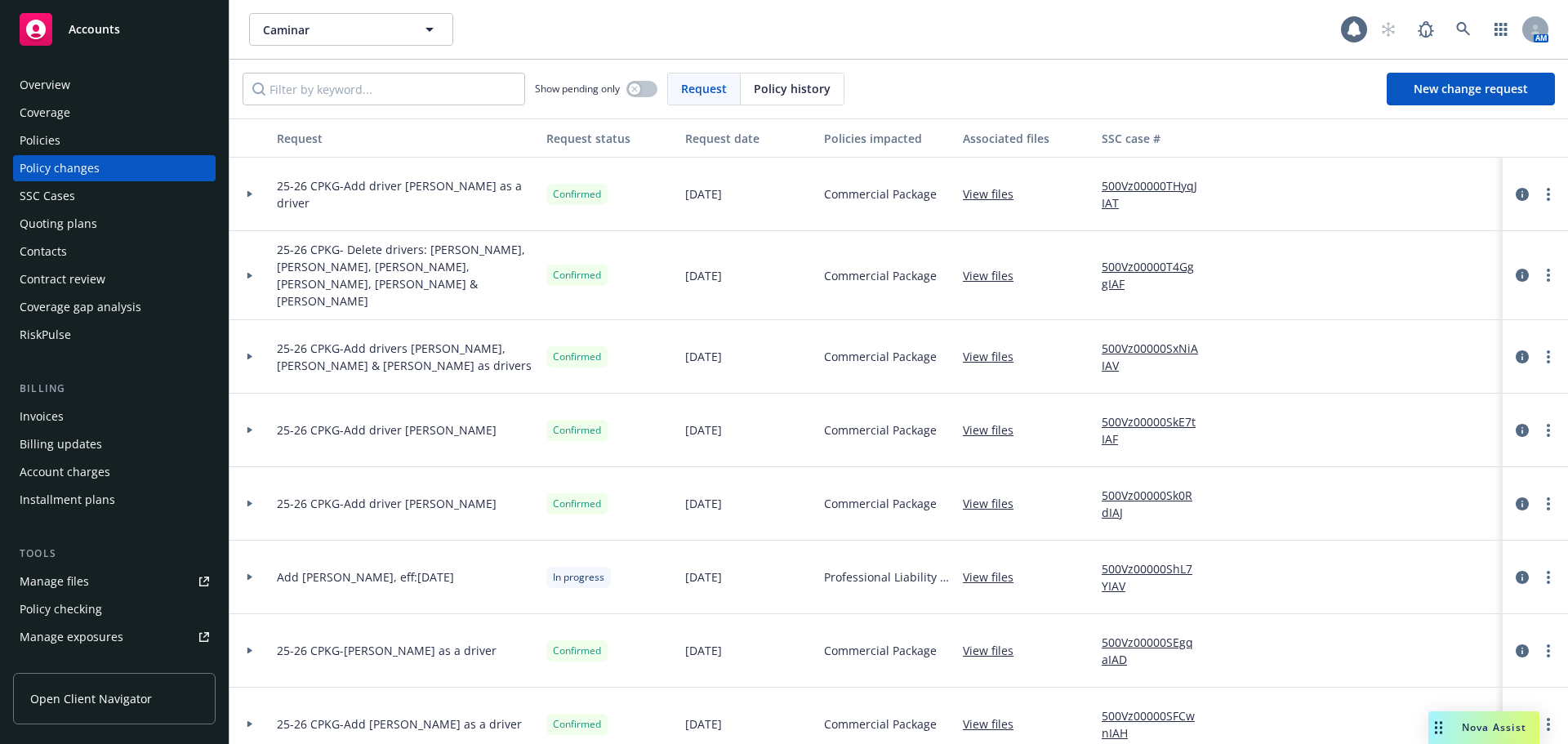
click at [1355, 199] on div at bounding box center [1290, 195] width 147 height 74
click at [1538, 194] on link "more" at bounding box center [1548, 194] width 19 height 19
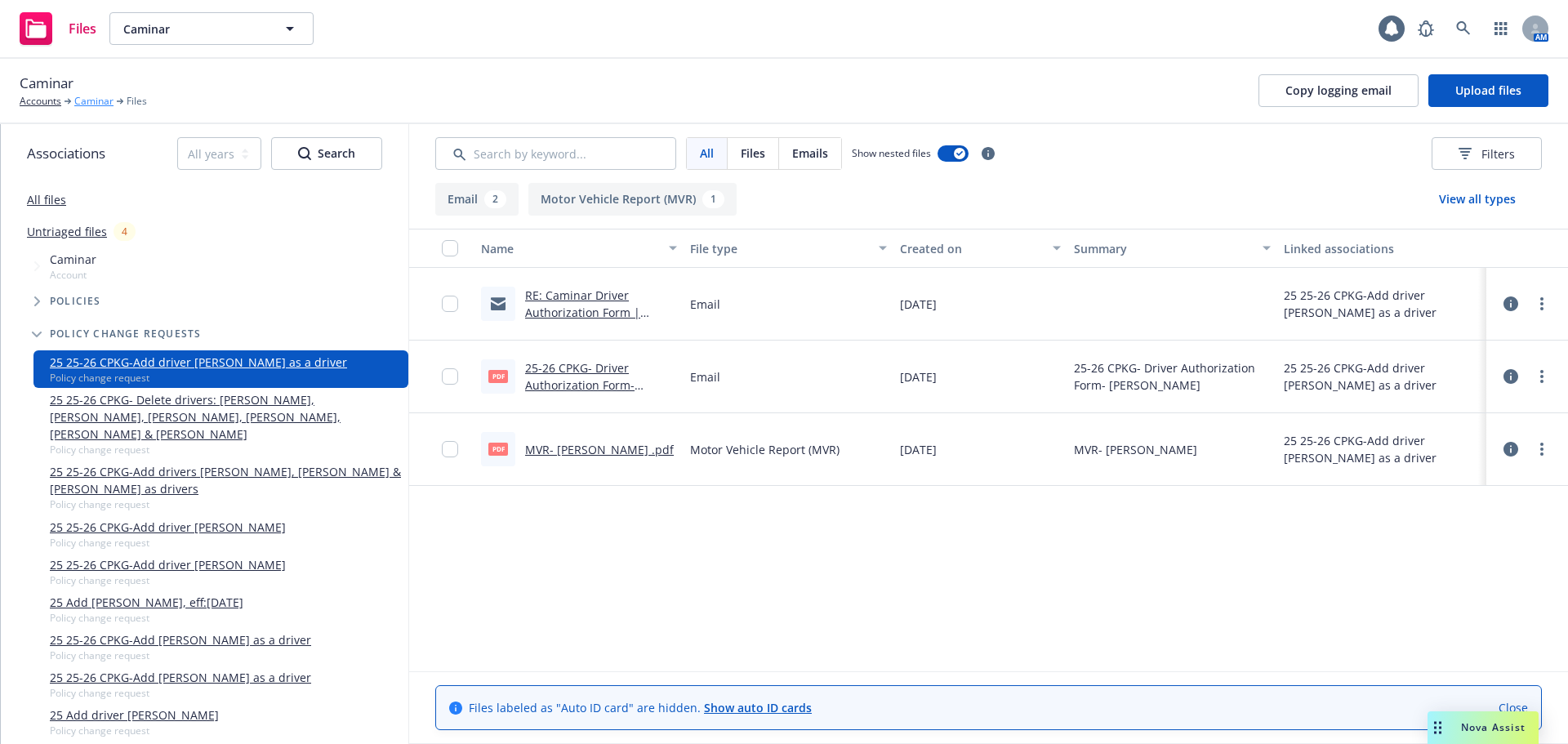
click at [96, 101] on link "Caminar" at bounding box center [94, 101] width 40 height 15
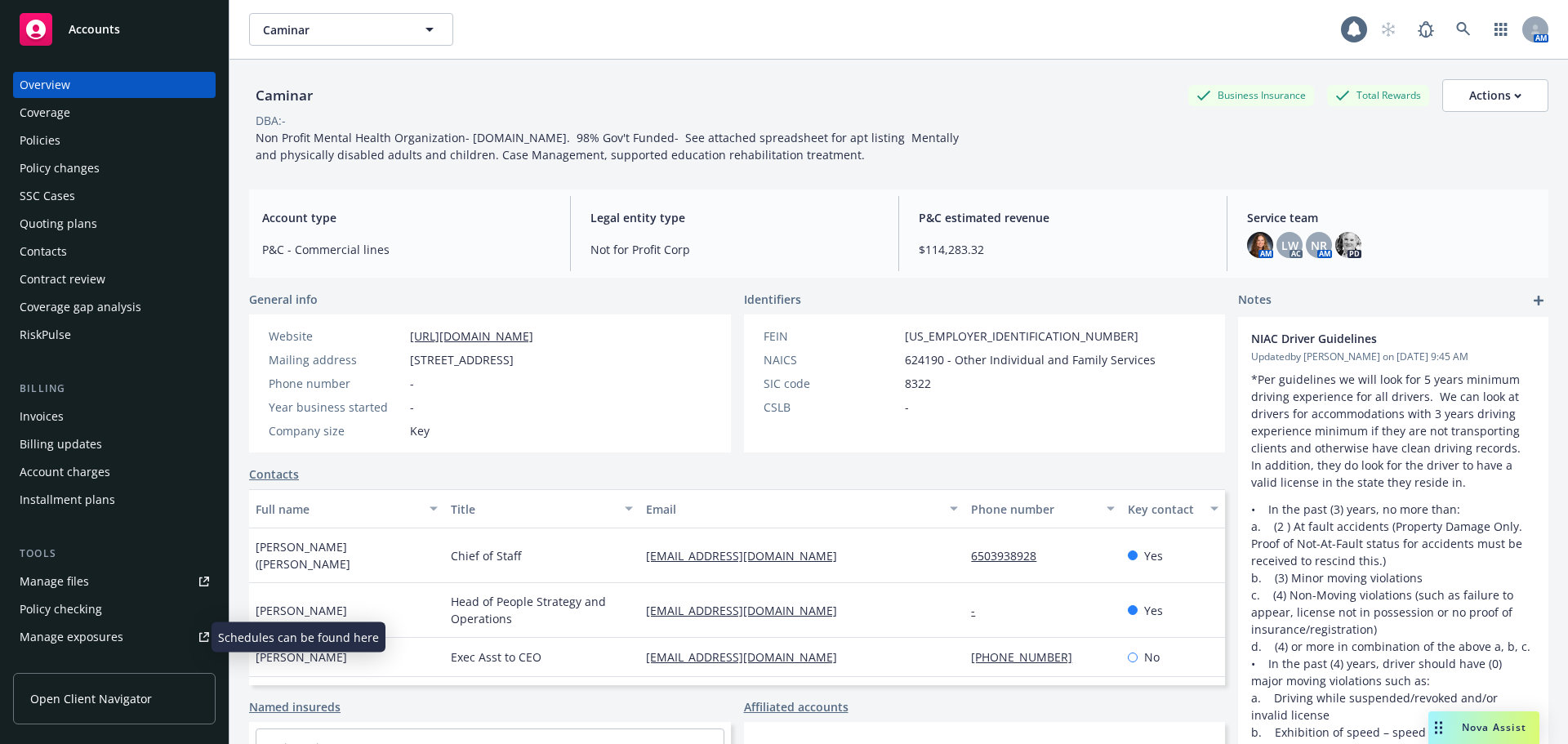
click at [61, 639] on div "Manage exposures" at bounding box center [71, 636] width 103 height 26
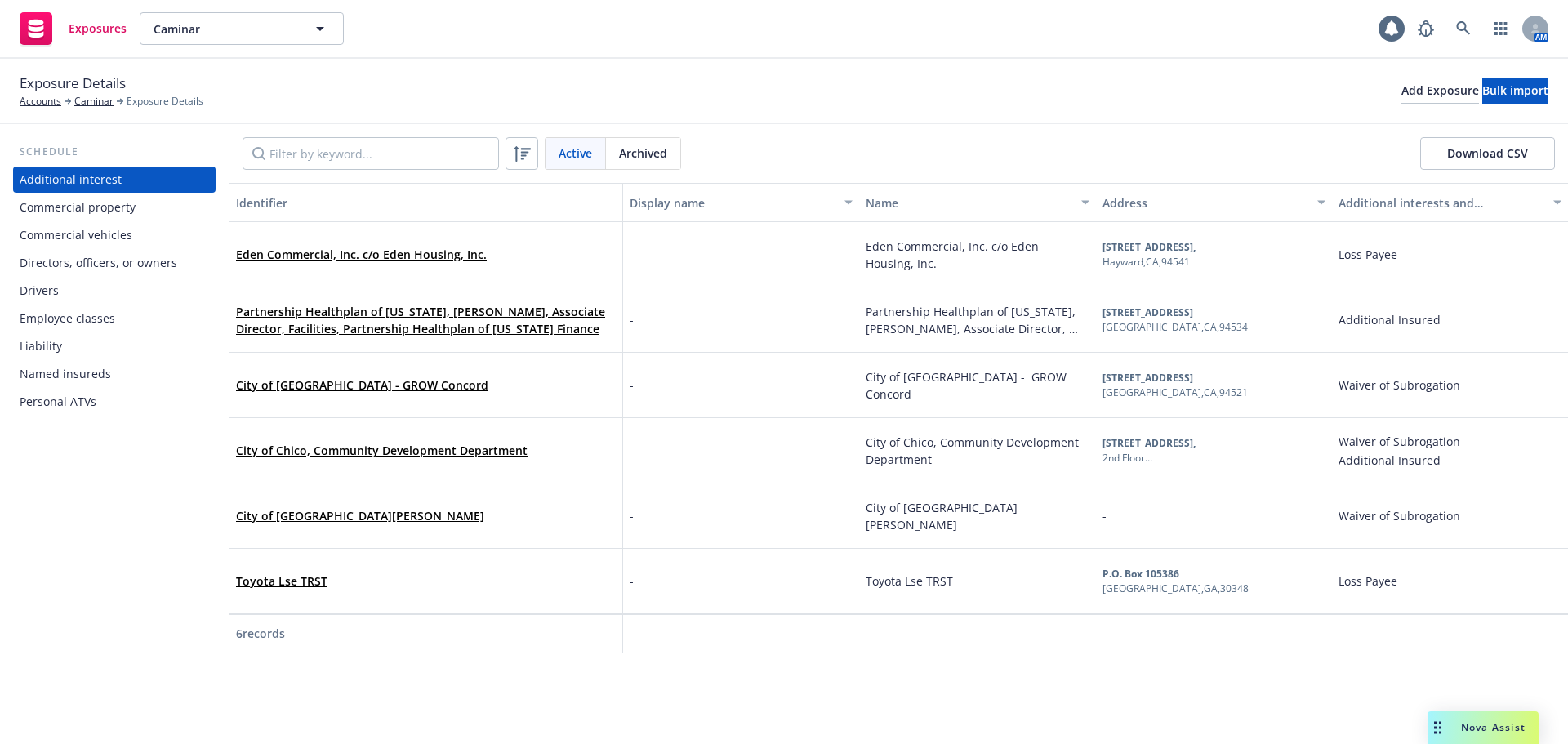
click at [43, 294] on div "Drivers" at bounding box center [39, 290] width 40 height 26
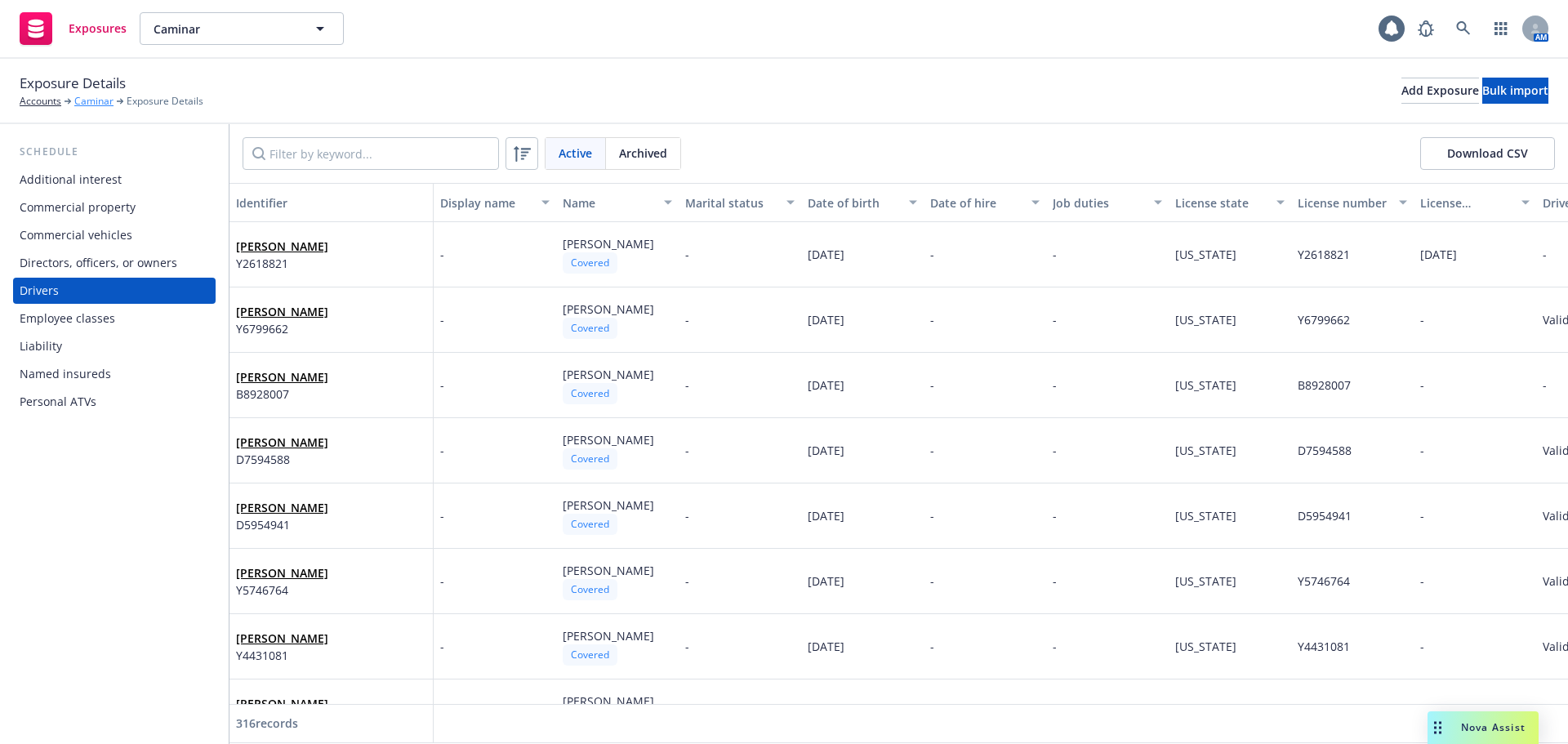
click at [98, 102] on link "Caminar" at bounding box center [94, 101] width 40 height 15
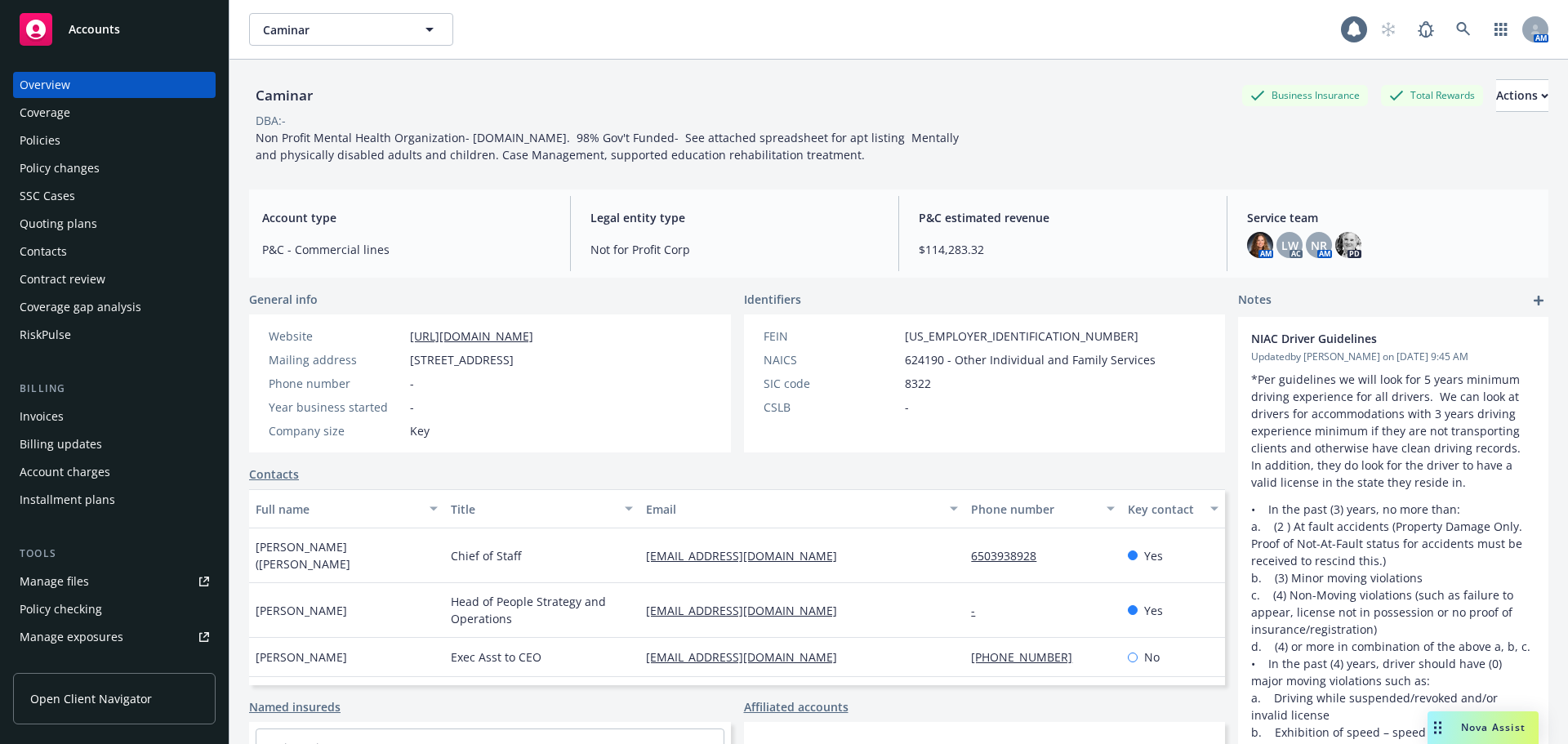
click at [78, 161] on div "Policy changes" at bounding box center [59, 168] width 80 height 26
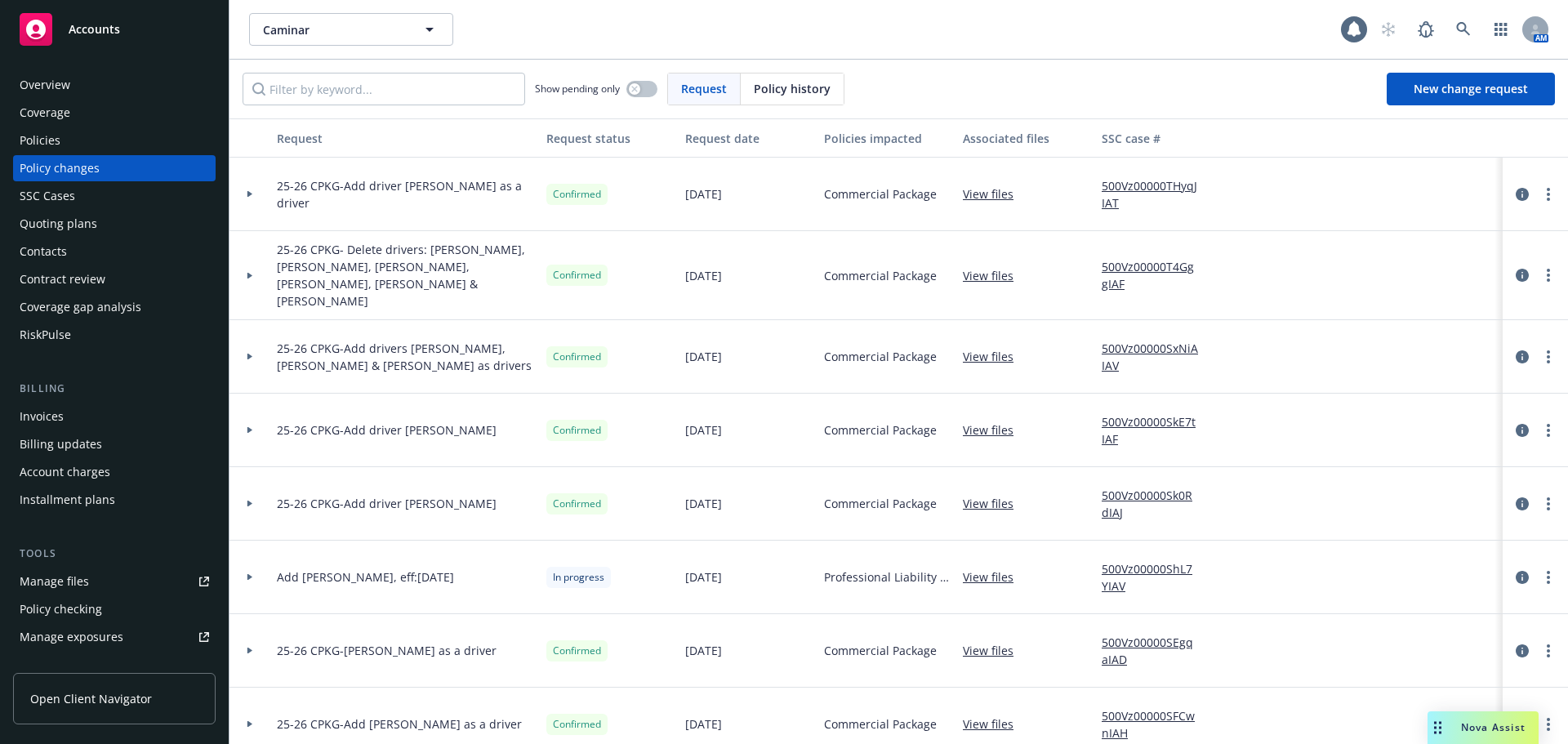
click at [1149, 182] on link "500Vz00000THyqJIAT" at bounding box center [1156, 194] width 110 height 34
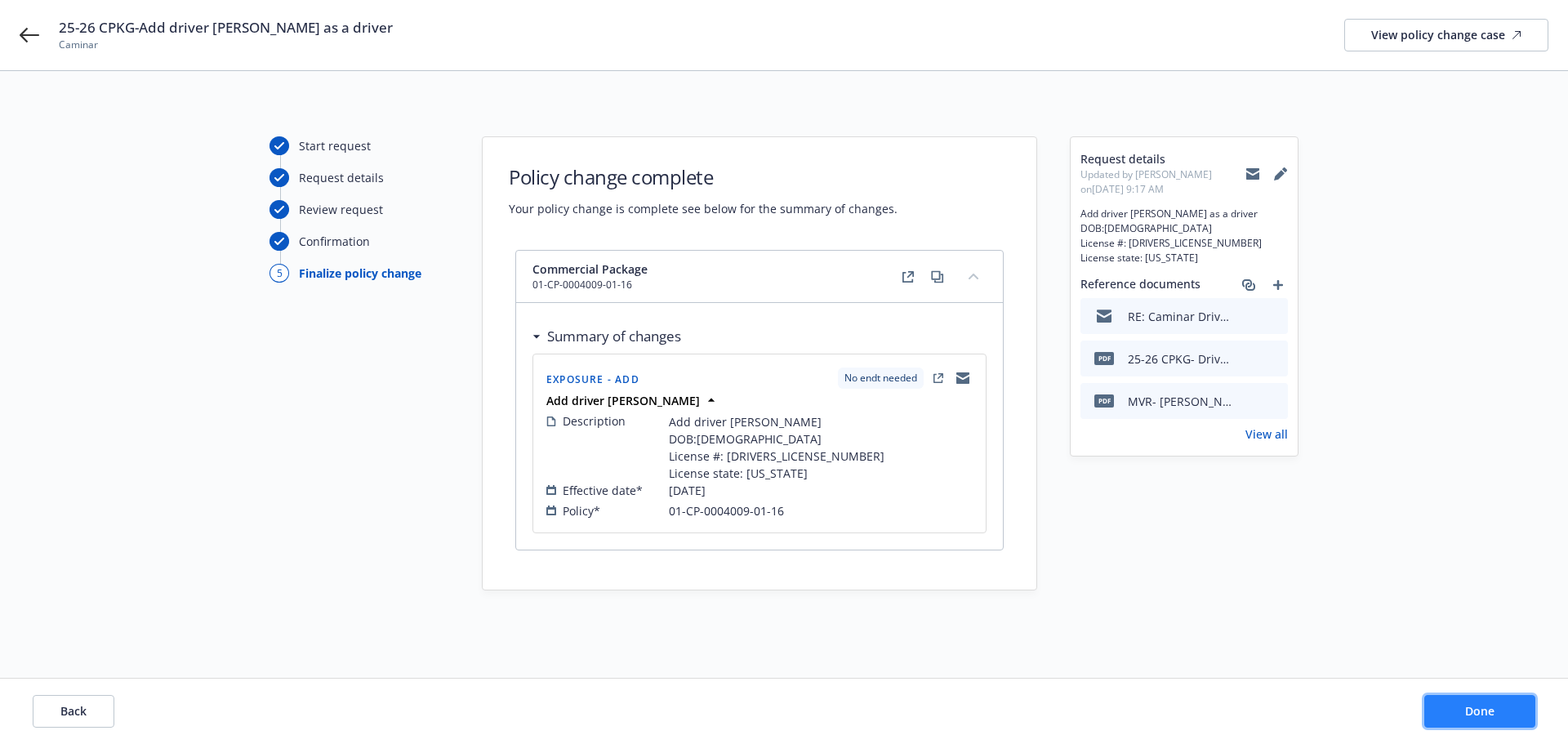
click at [1493, 710] on span "Done" at bounding box center [1479, 710] width 30 height 16
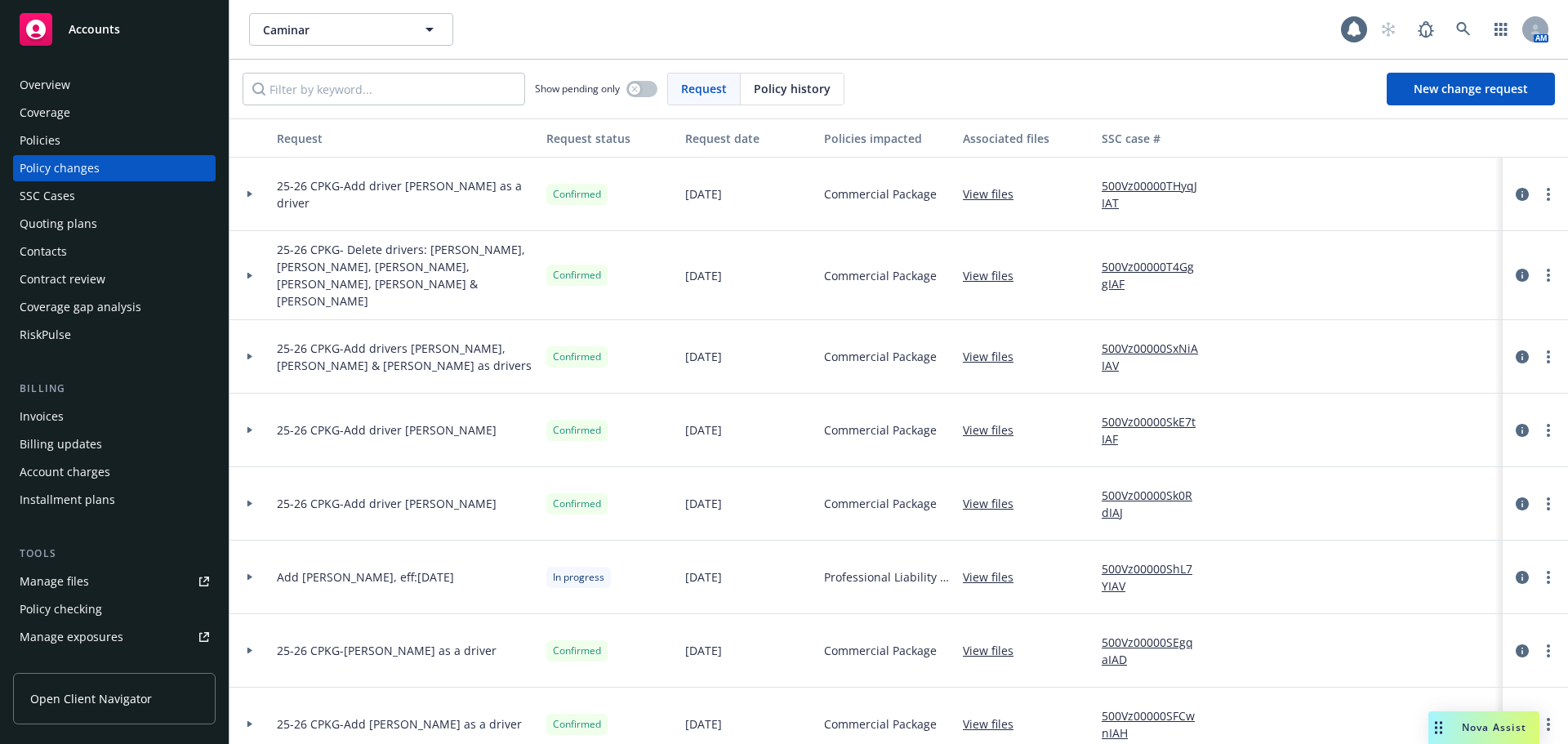
click at [1153, 187] on link "500Vz00000THyqJIAT" at bounding box center [1156, 194] width 110 height 34
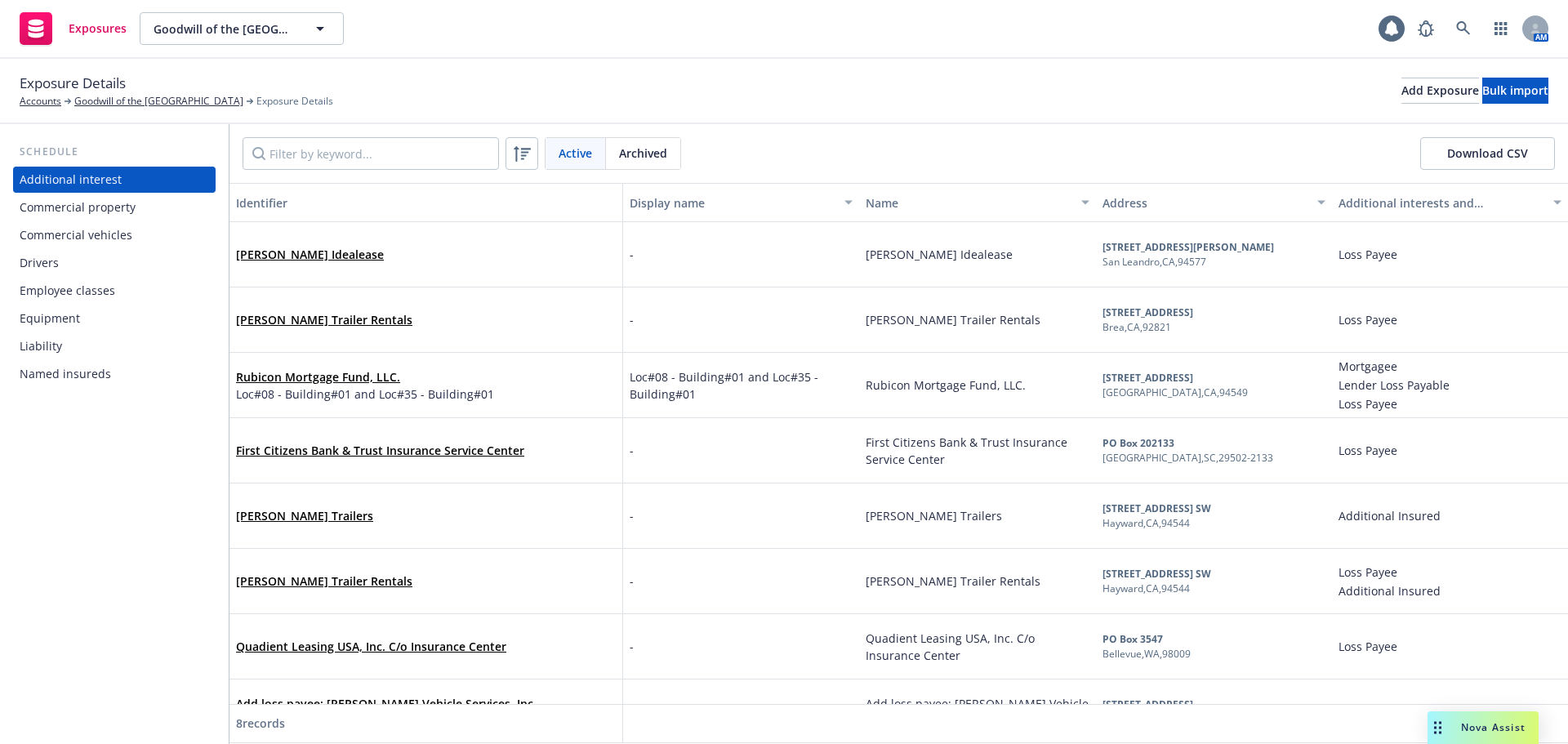
drag, startPoint x: 53, startPoint y: 267, endPoint x: 65, endPoint y: 260, distance: 13.9
click at [53, 267] on div "Drivers" at bounding box center [39, 263] width 40 height 26
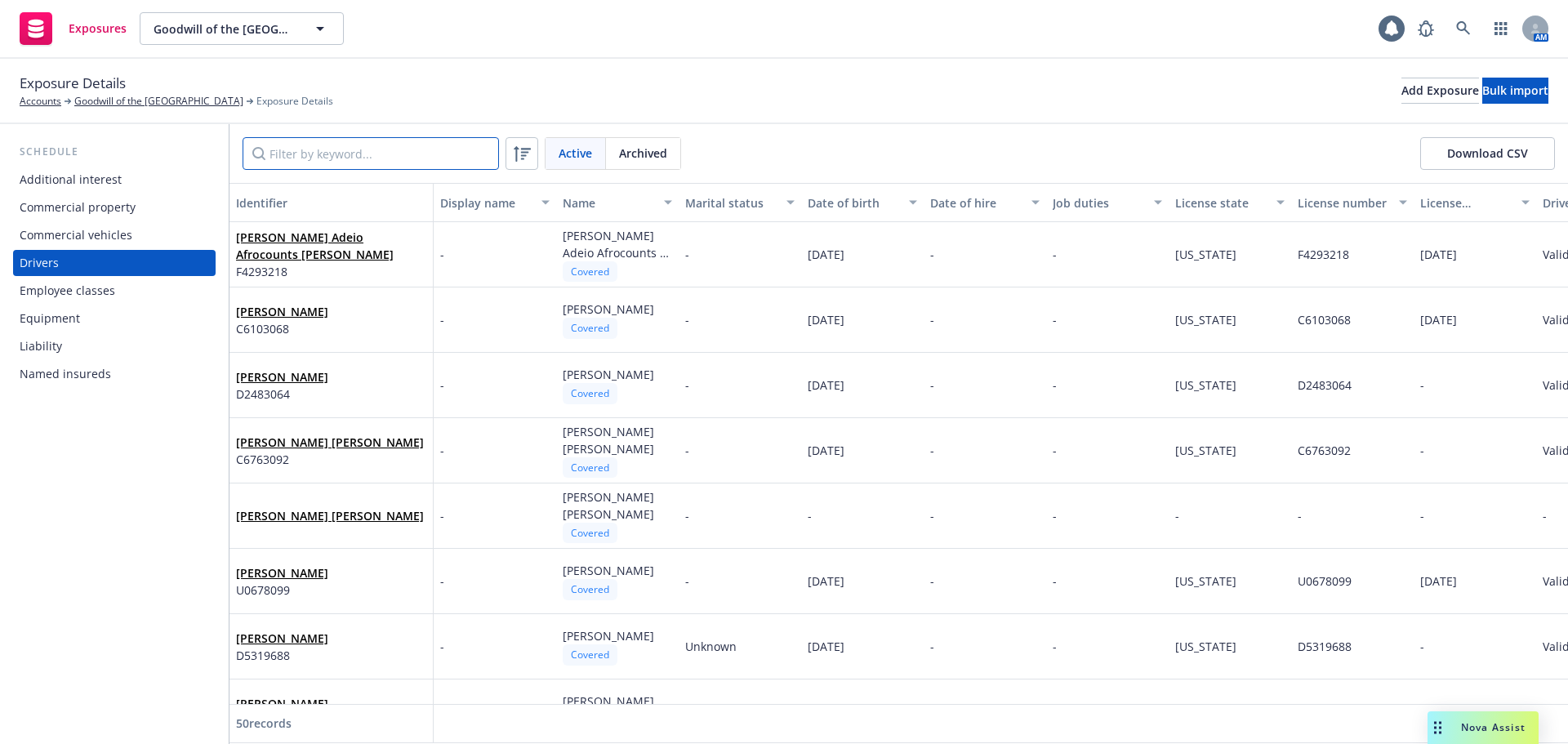
click at [323, 158] on input "Filter by keyword..." at bounding box center [371, 153] width 256 height 32
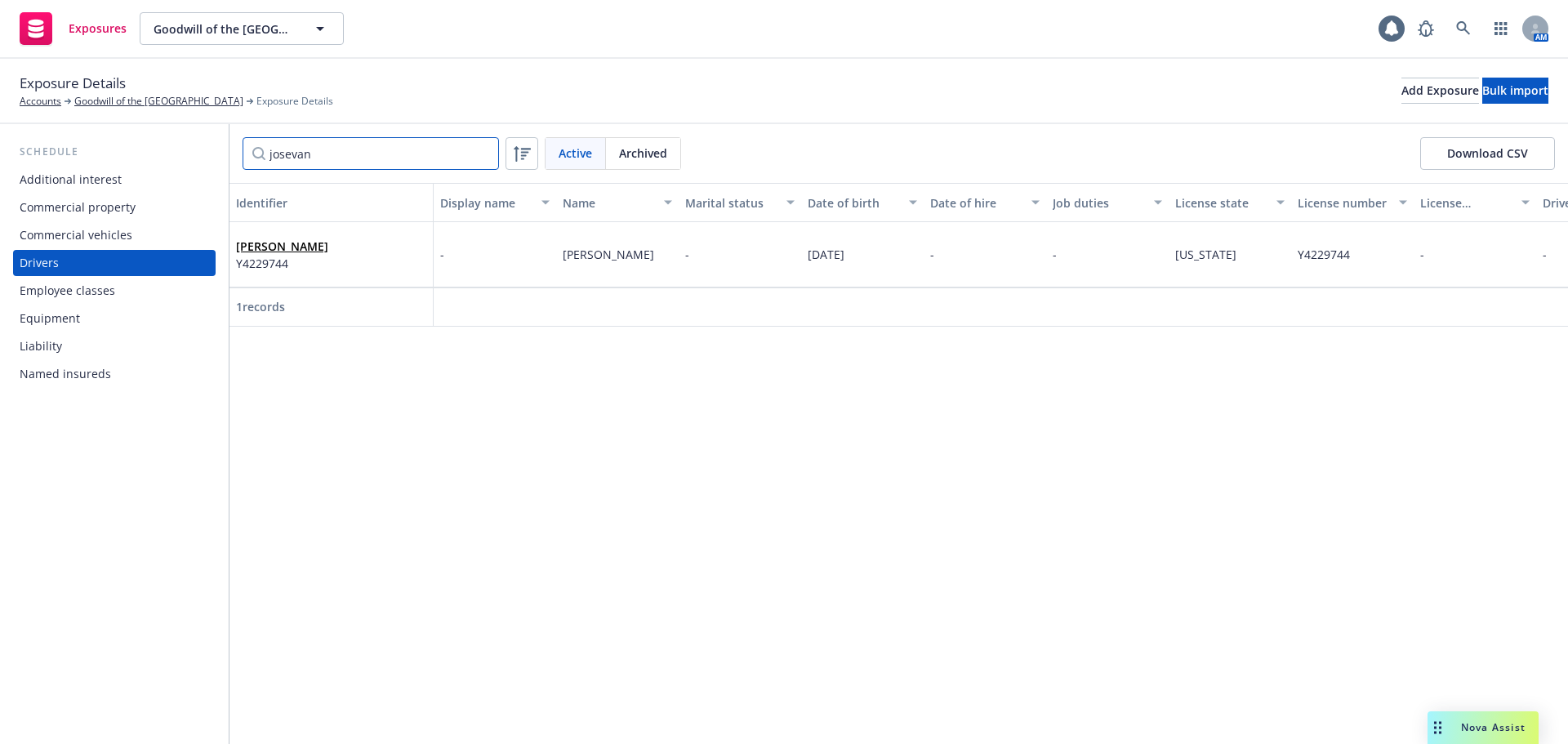
type input "josevan"
click at [307, 245] on link "Josevan Arias" at bounding box center [282, 246] width 92 height 16
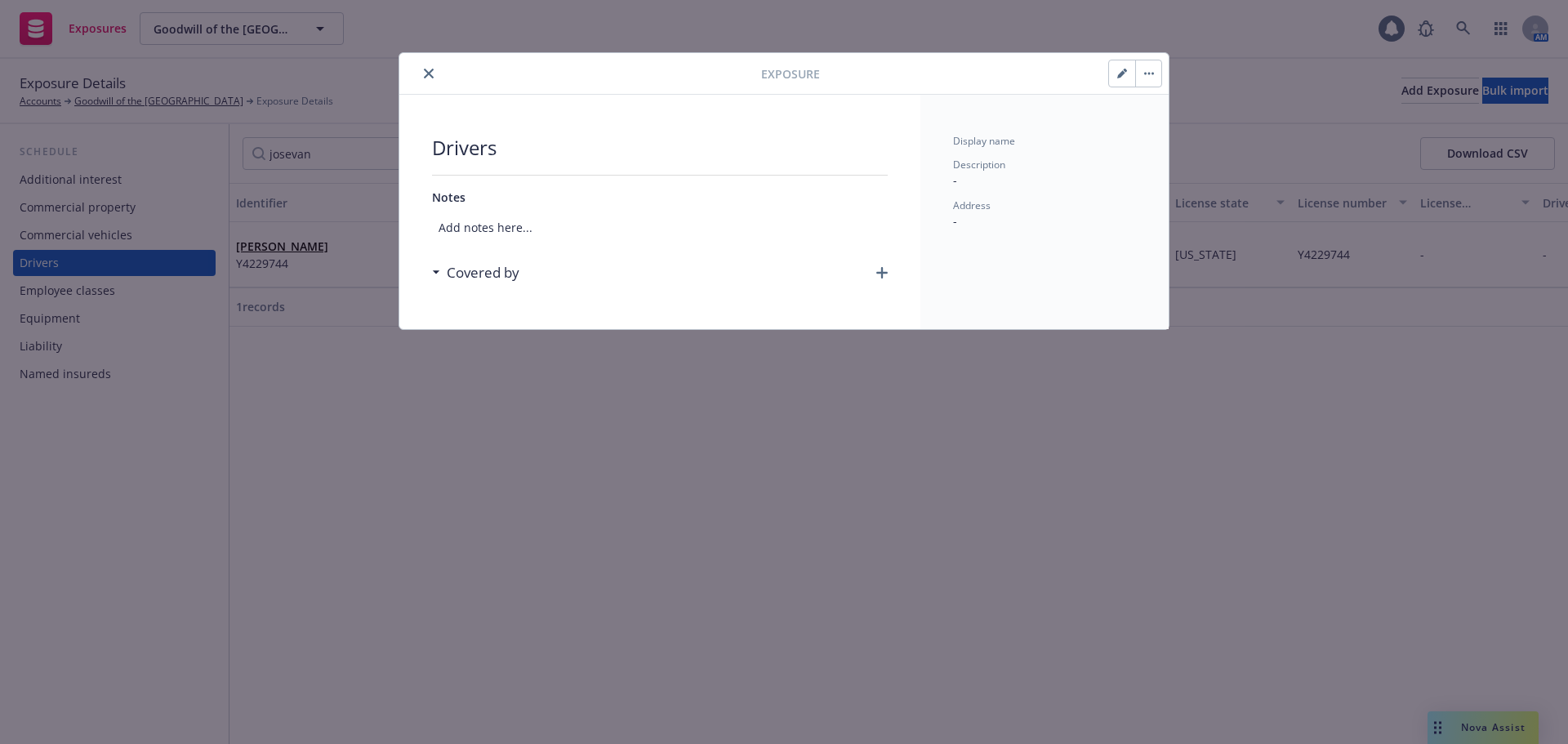
click at [1161, 72] on button "button" at bounding box center [1148, 74] width 26 height 26
click at [1160, 118] on link "Archive" at bounding box center [1182, 118] width 93 height 32
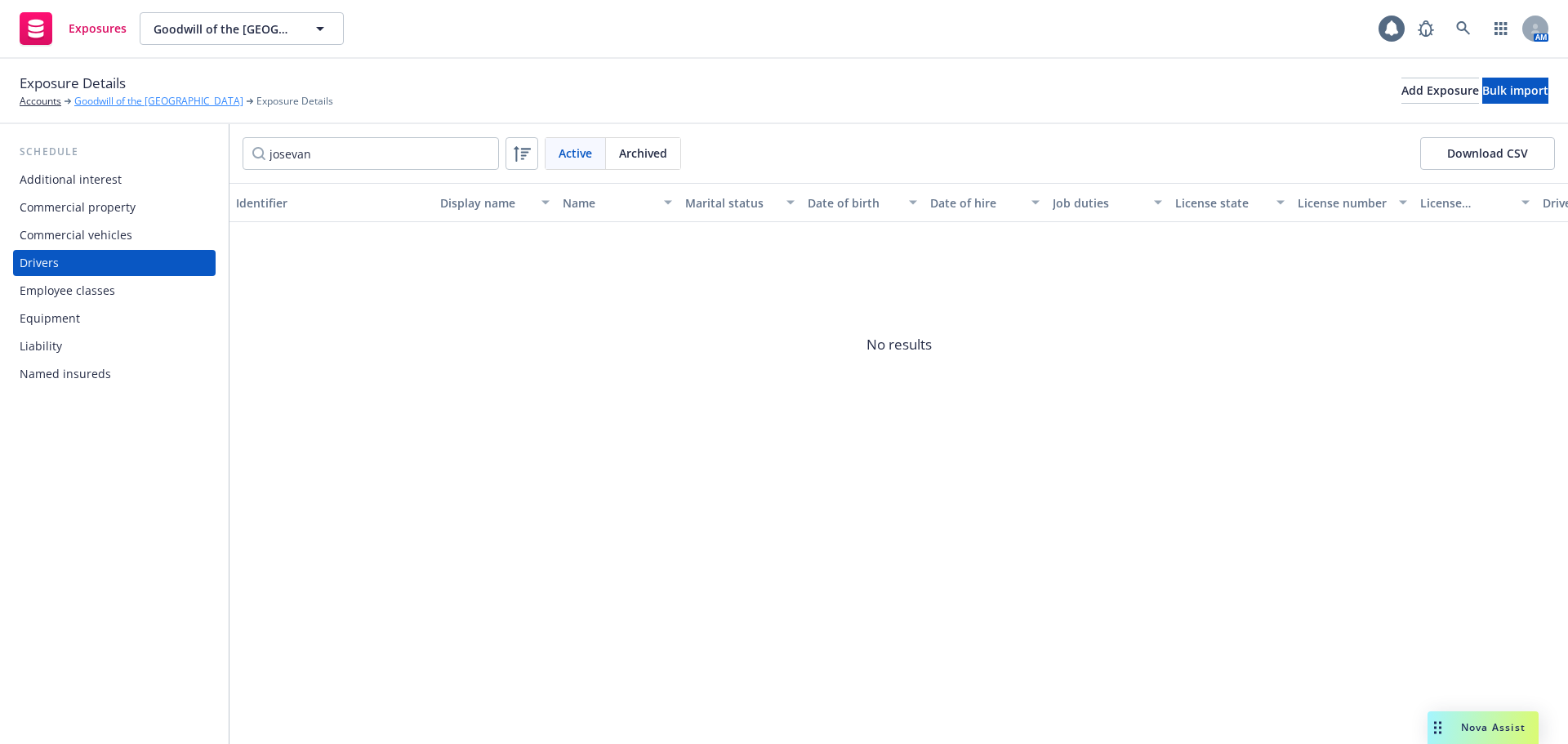
click at [114, 100] on link "Goodwill of the [GEOGRAPHIC_DATA]" at bounding box center [159, 101] width 169 height 15
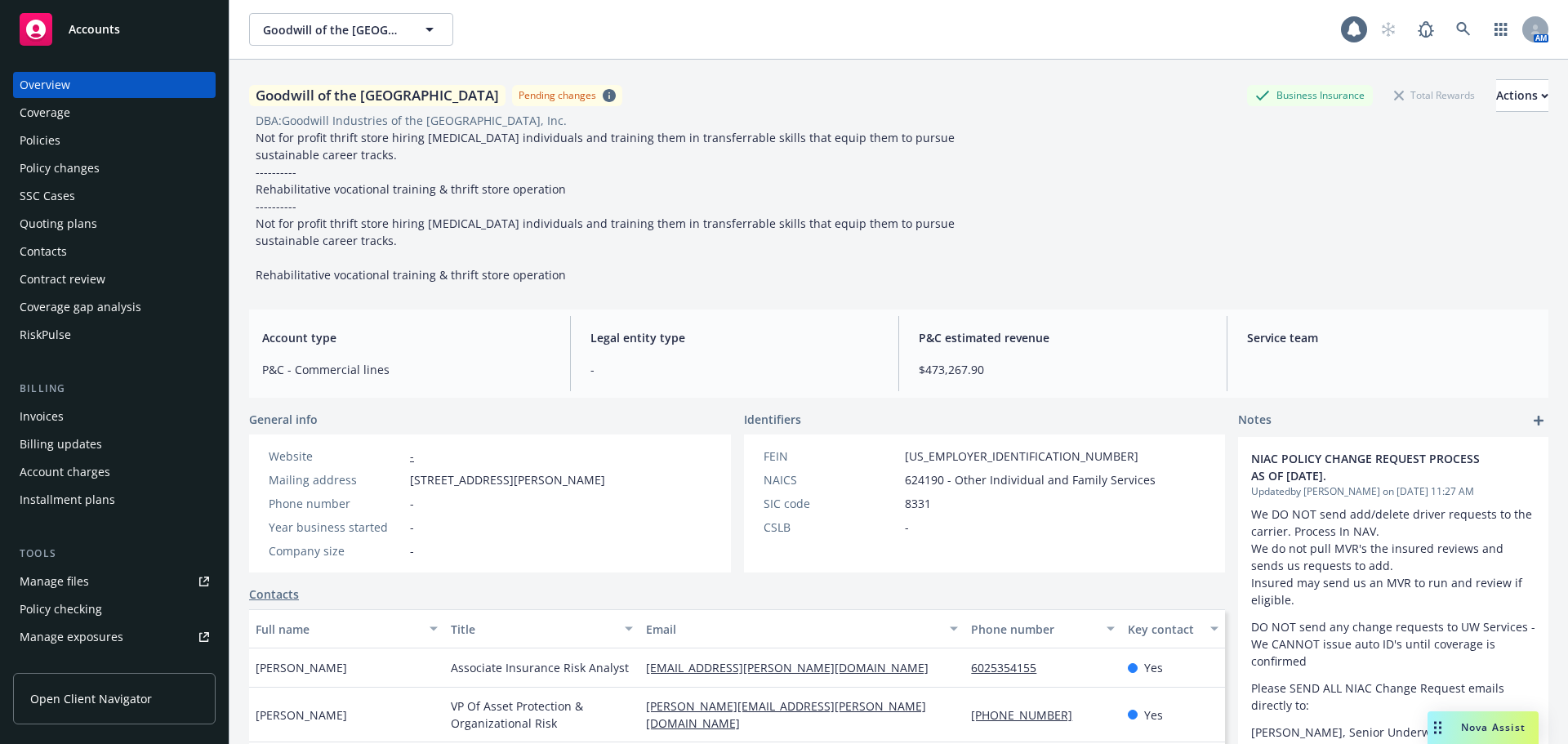
click at [75, 170] on div "Policy changes" at bounding box center [59, 168] width 80 height 26
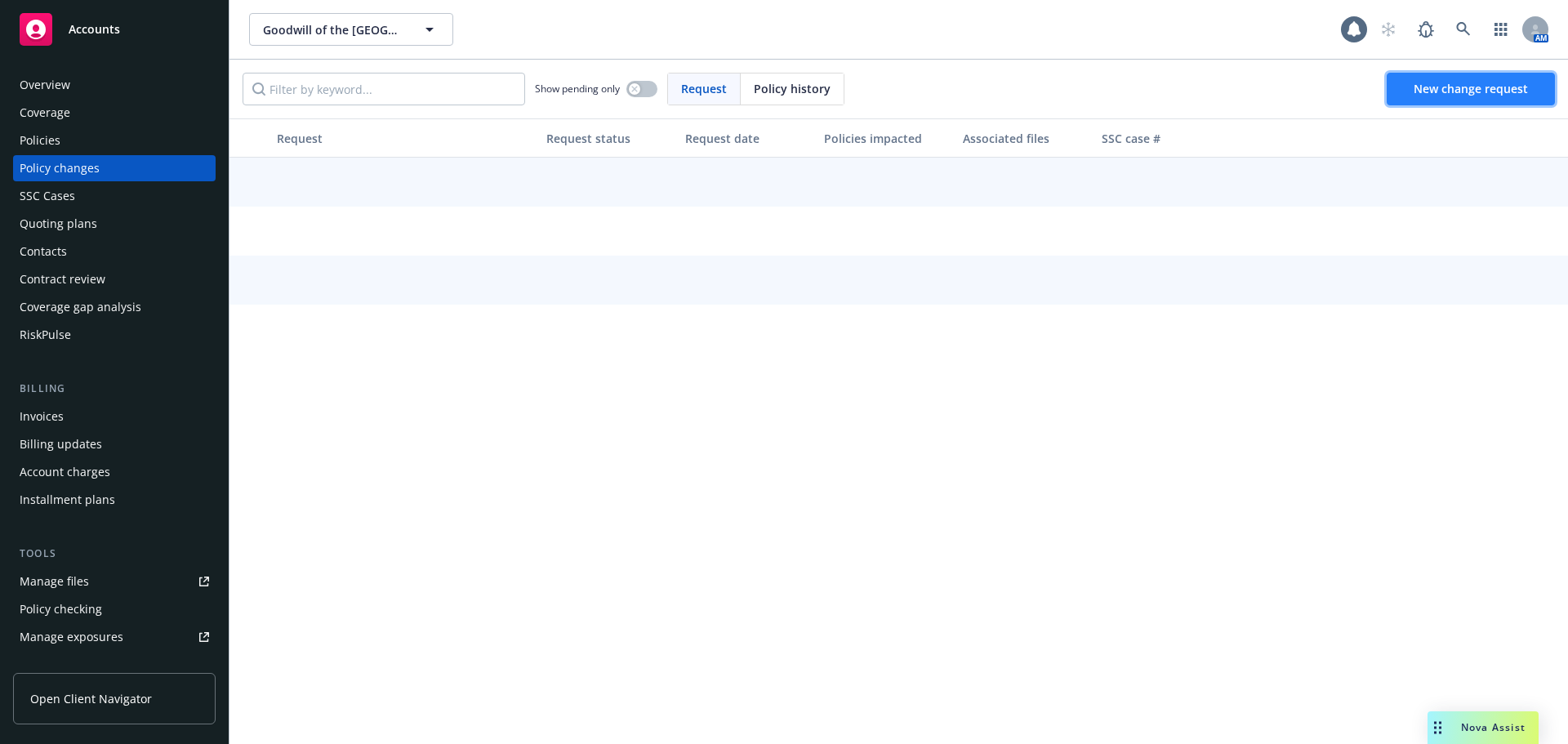
click at [1465, 96] on span "New change request" at bounding box center [1471, 89] width 114 height 16
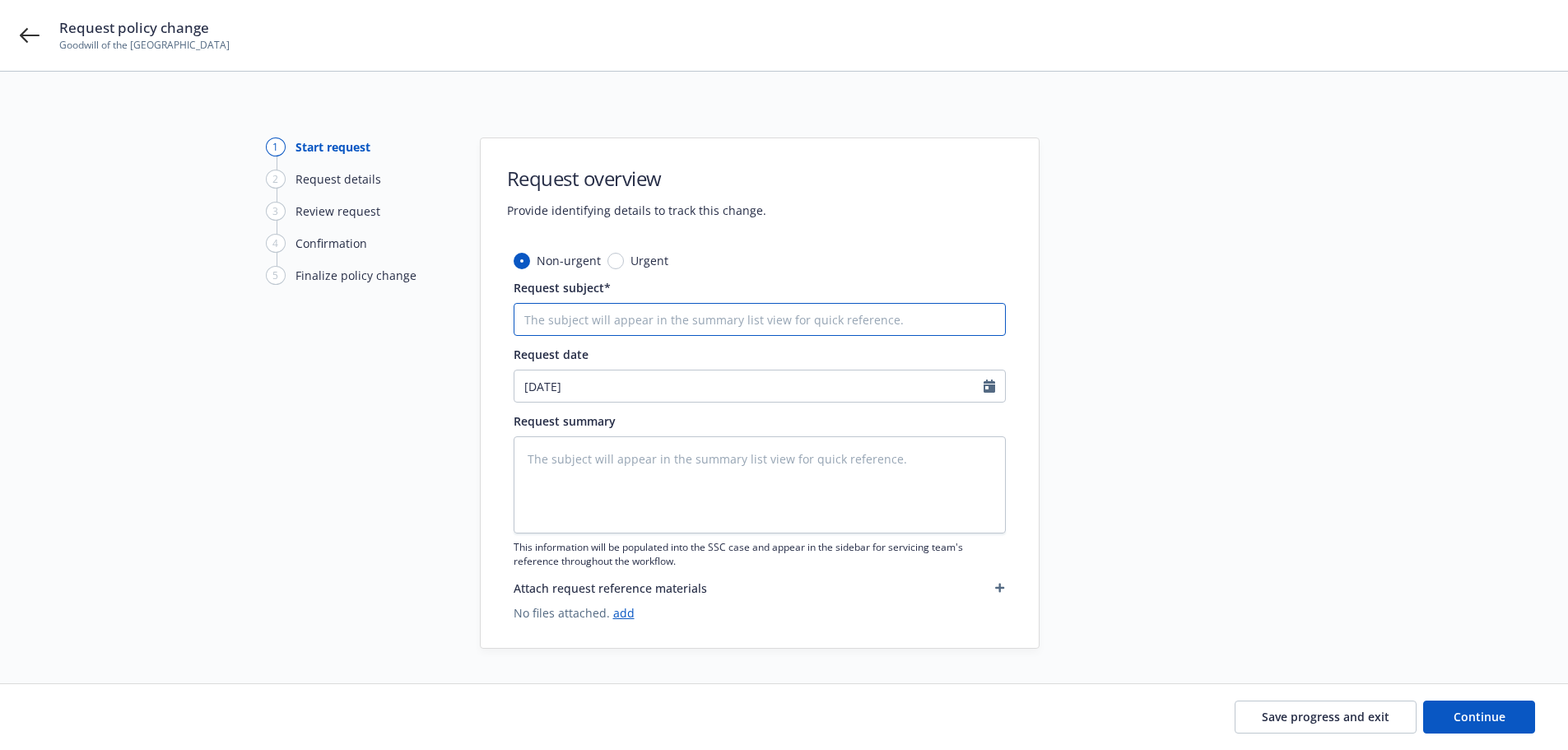
click at [581, 320] on input "Request subject*" at bounding box center [759, 319] width 492 height 33
type textarea "x"
type input "2"
type textarea "x"
type input "25"
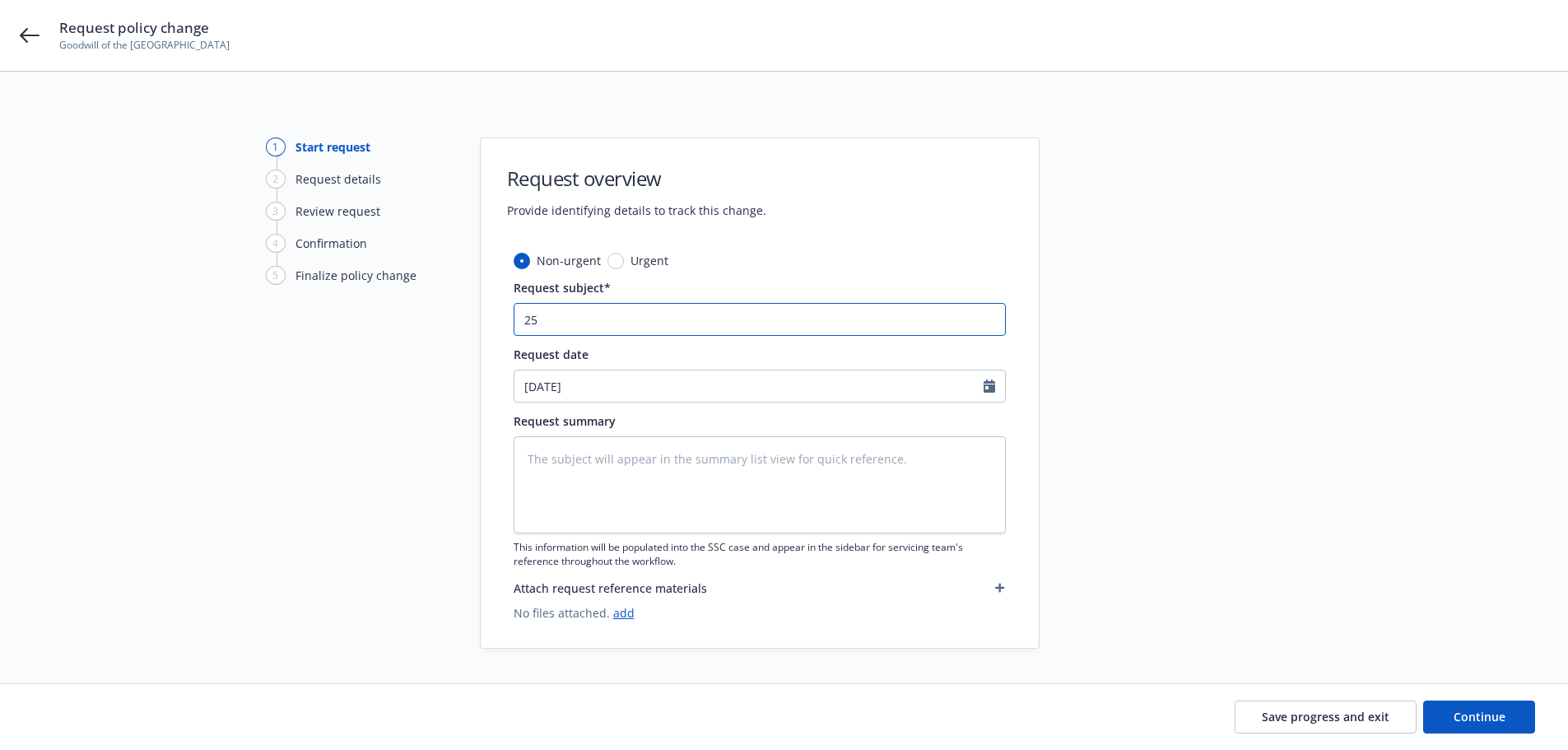
type textarea "x"
type input "25-"
type textarea "x"
type input "25-2"
type textarea "x"
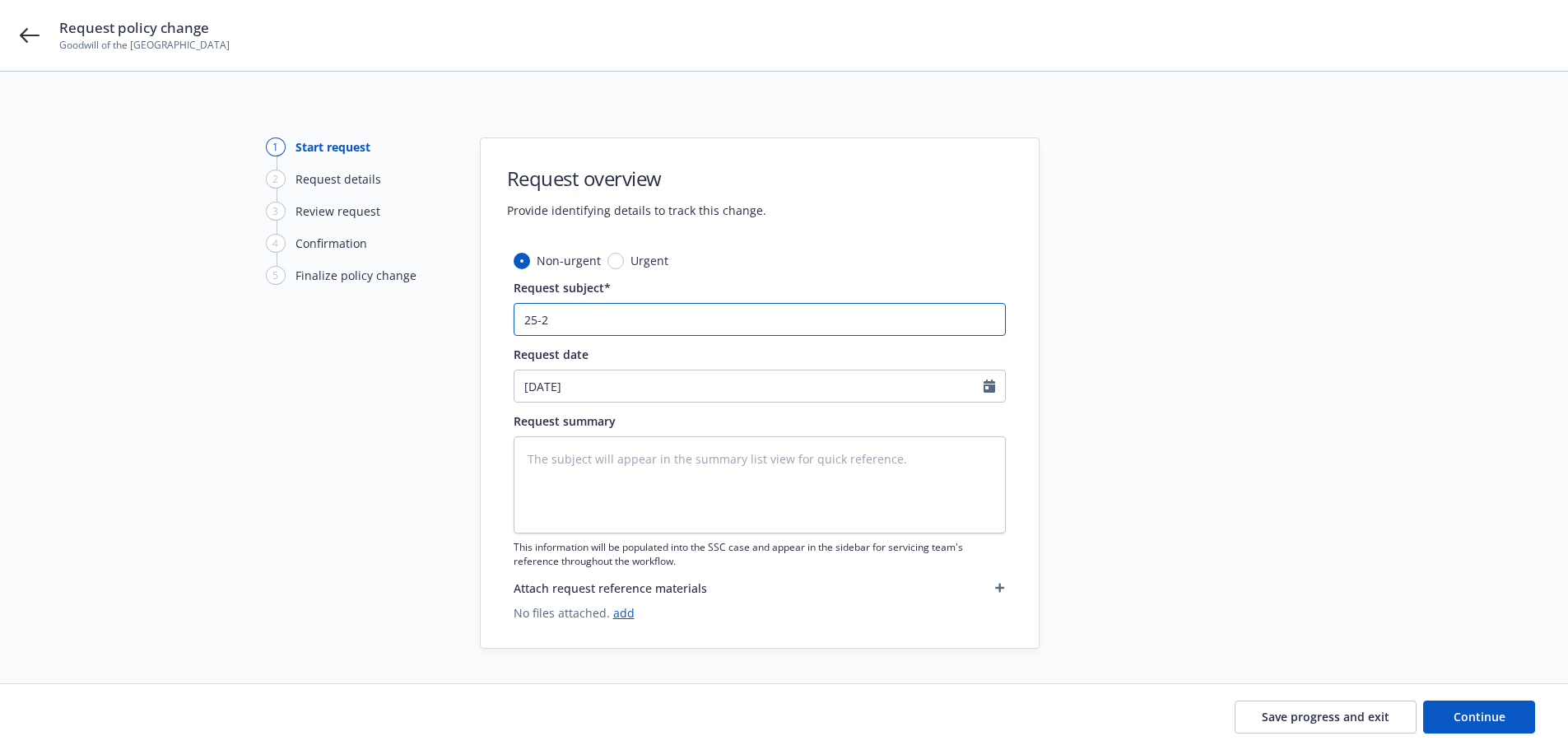
type input "25-26"
type textarea "x"
type input "25-26"
type textarea "x"
type input "25-26 C"
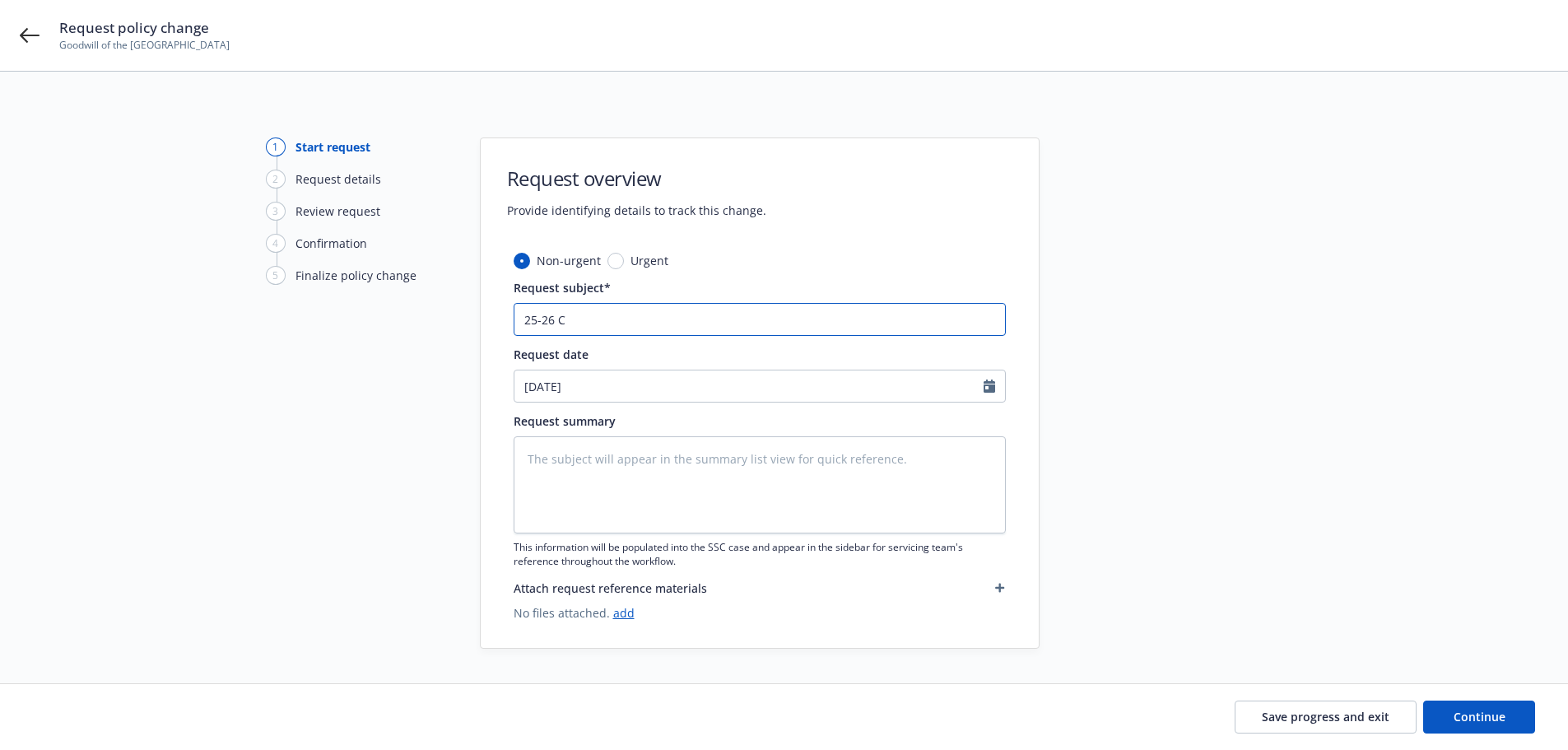
type textarea "x"
type input "25-26 CP"
type textarea "x"
type input "25-26 CPK"
type textarea "x"
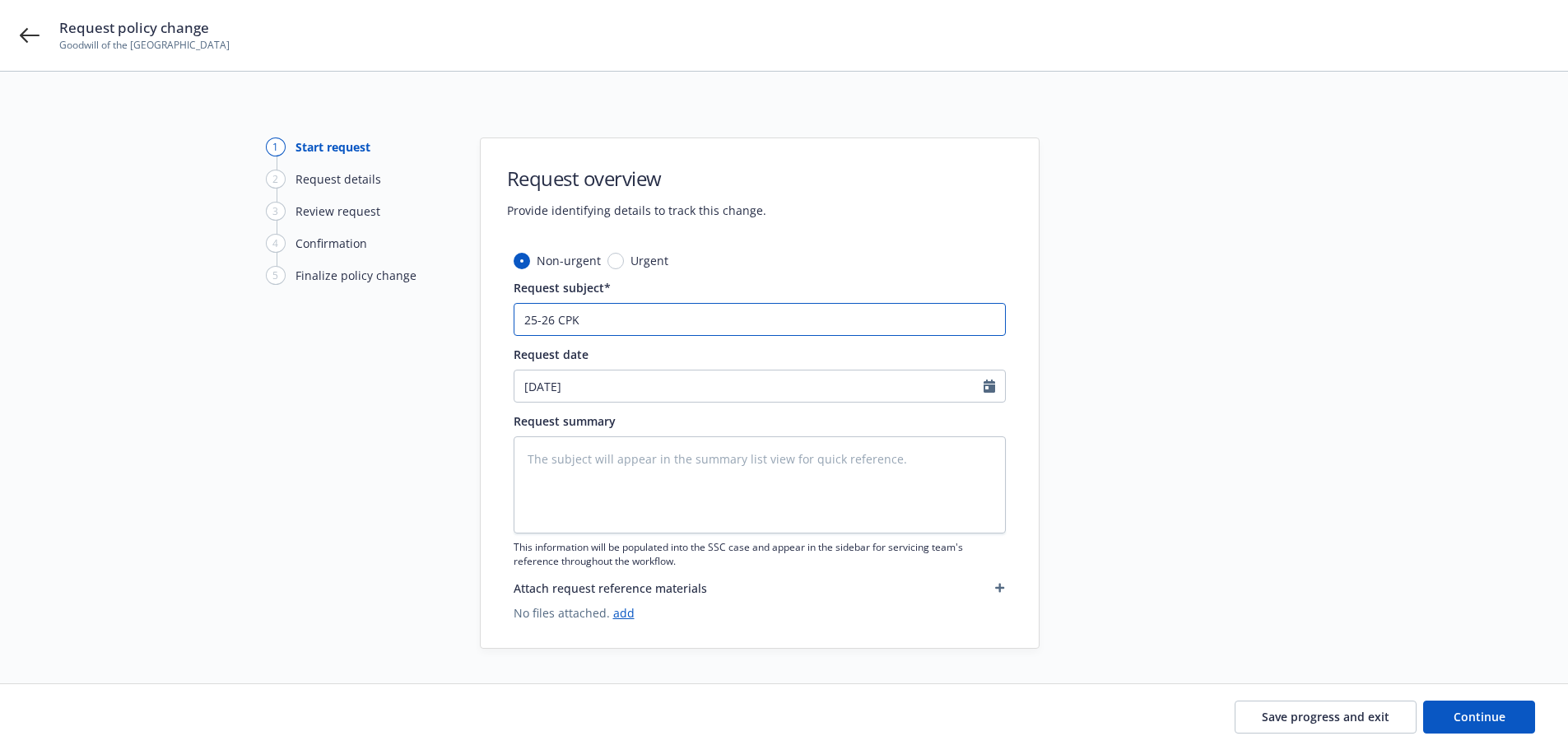
type input "25-26 CPKG"
type textarea "x"
type input "25-26 CPKG-"
type textarea "x"
type input "25-26 CPKG-D"
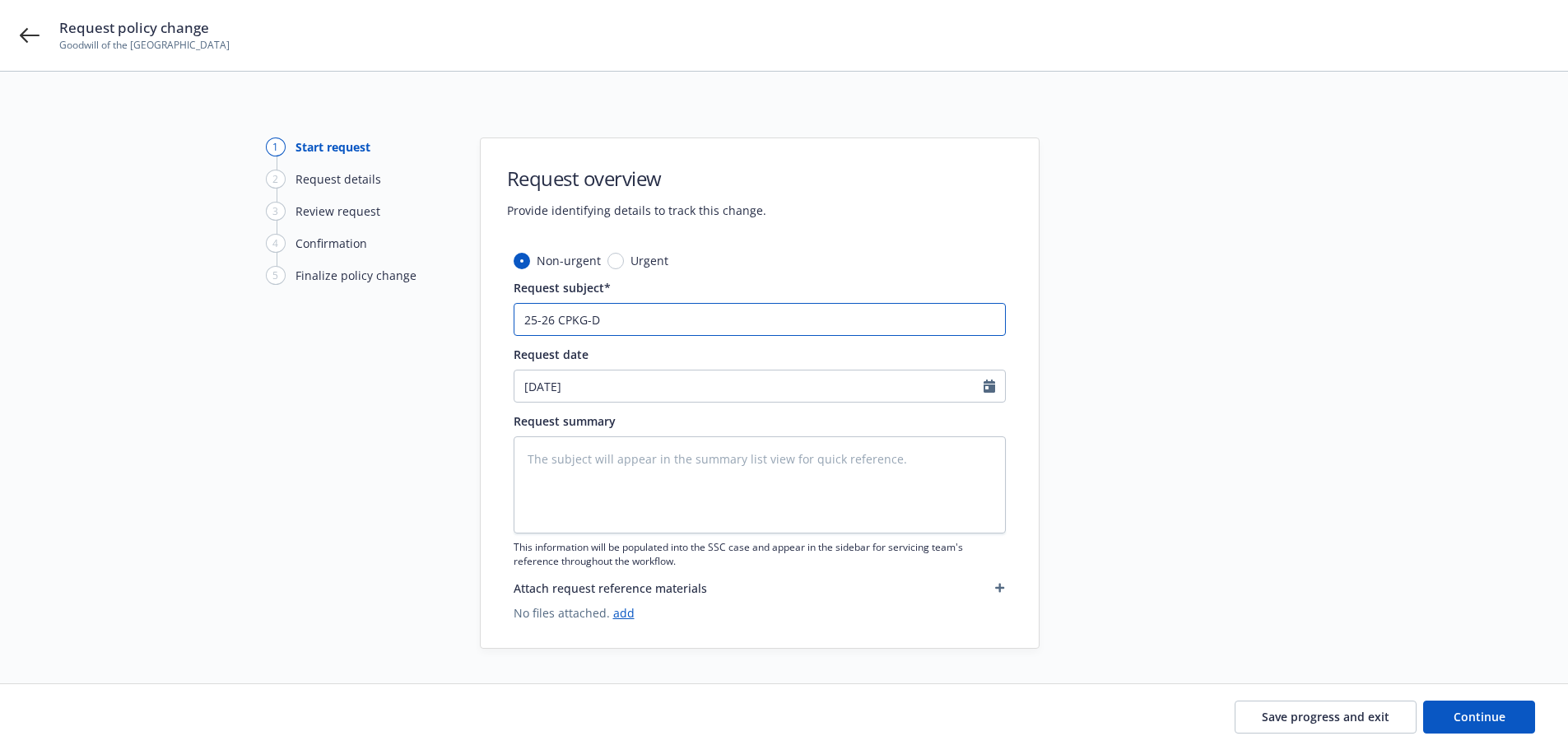
type textarea "x"
type input "25-26 CPKG-De"
type textarea "x"
type input "25-26 CPKG-Del"
type textarea "x"
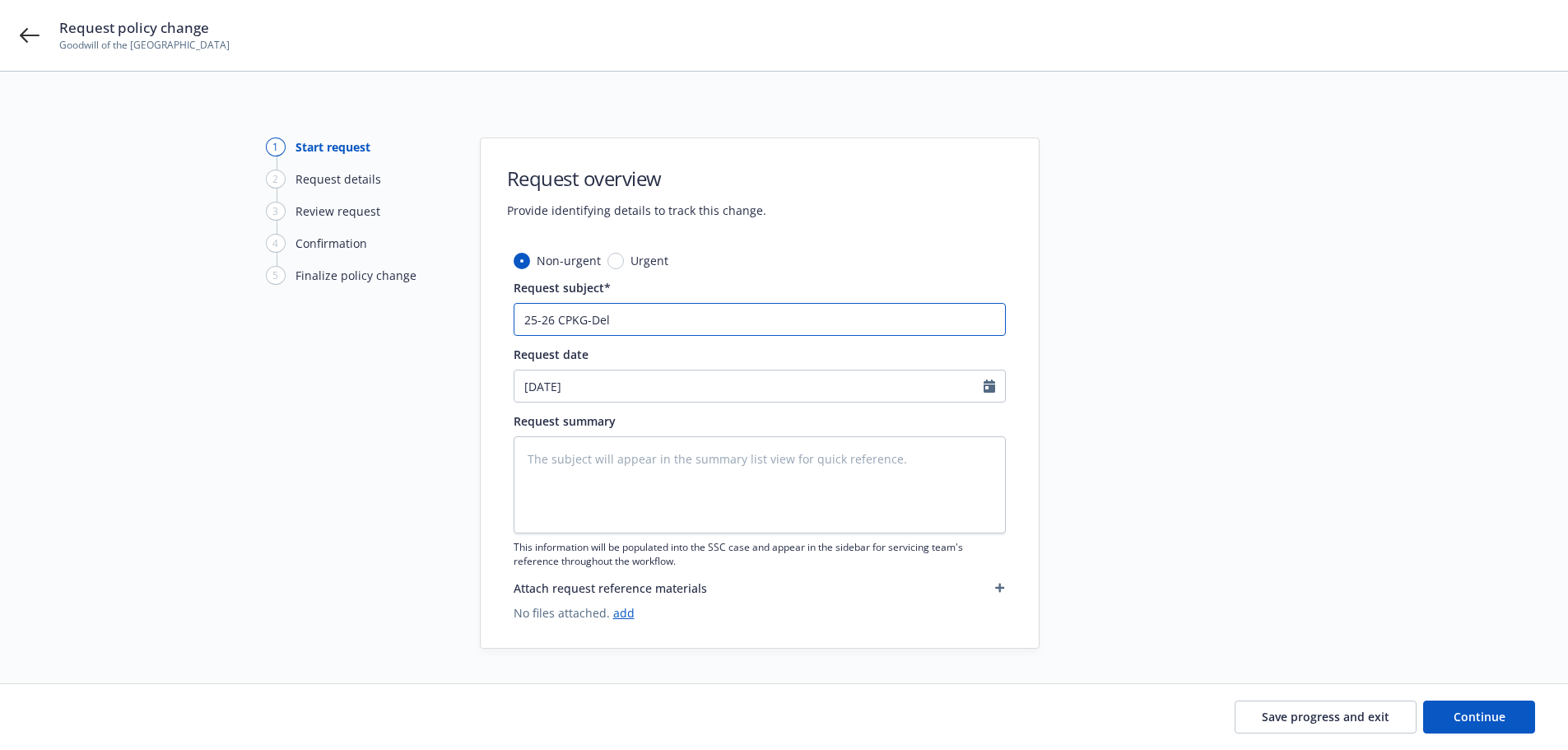
type input "25-26 CPKG-Dele"
type textarea "x"
type input "25-26 CPKG-Delet"
type textarea "x"
type input "25-26 CPKG-Delete"
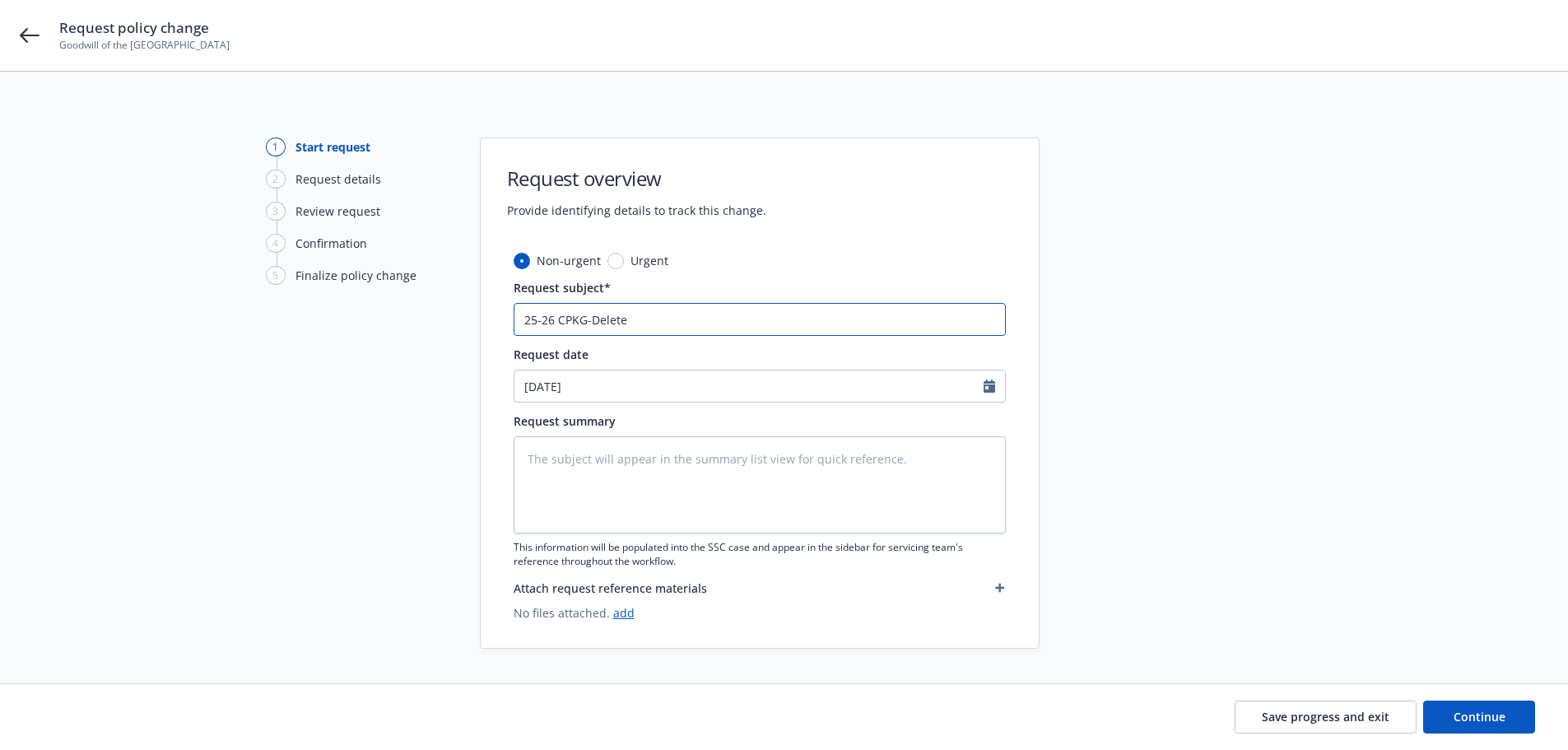
type textarea "x"
type input "25-26 CPKG-Delete"
type textarea "x"
click at [991, 385] on icon "Calendar" at bounding box center [989, 386] width 11 height 13
select select "10"
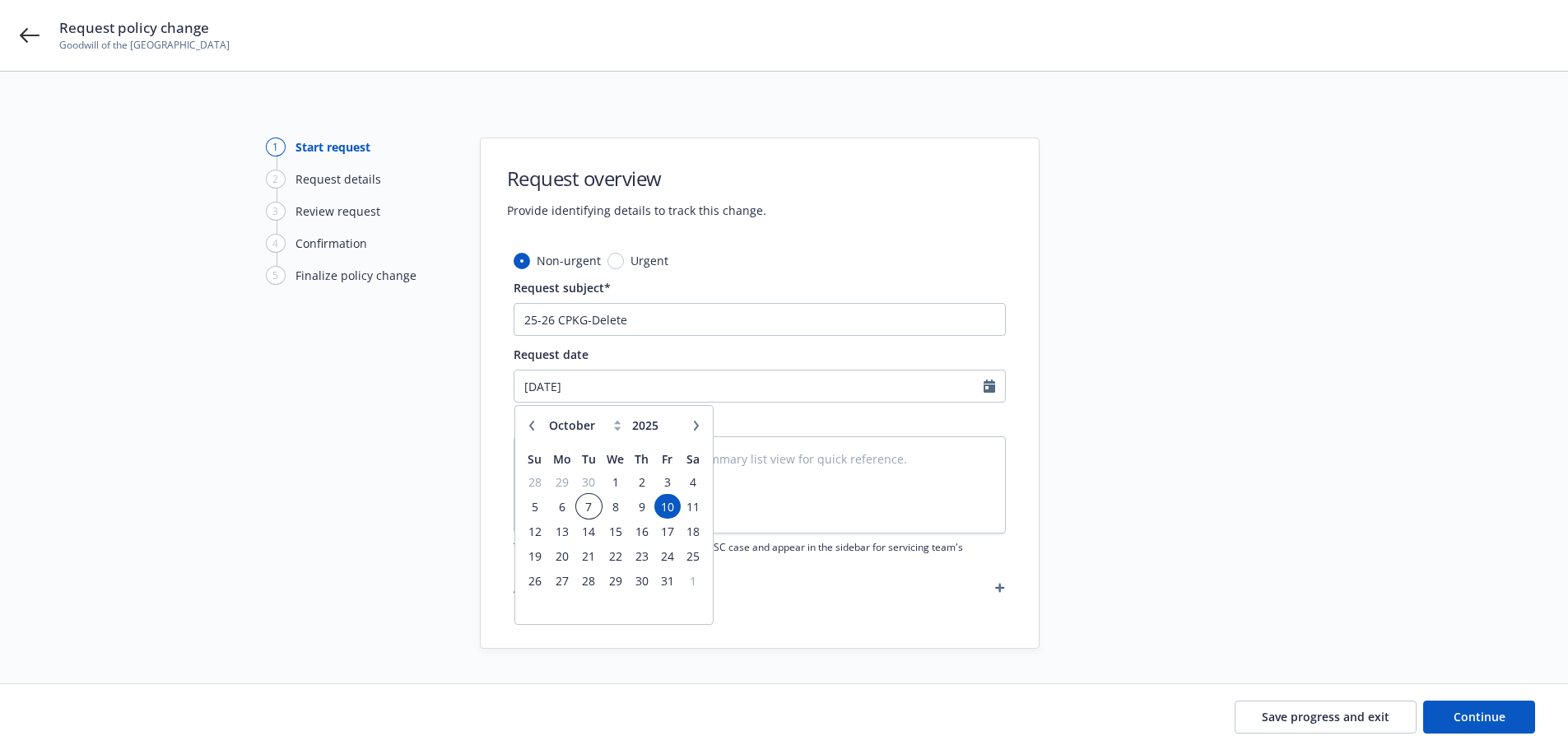
click at [589, 514] on span "7" at bounding box center [589, 507] width 22 height 20
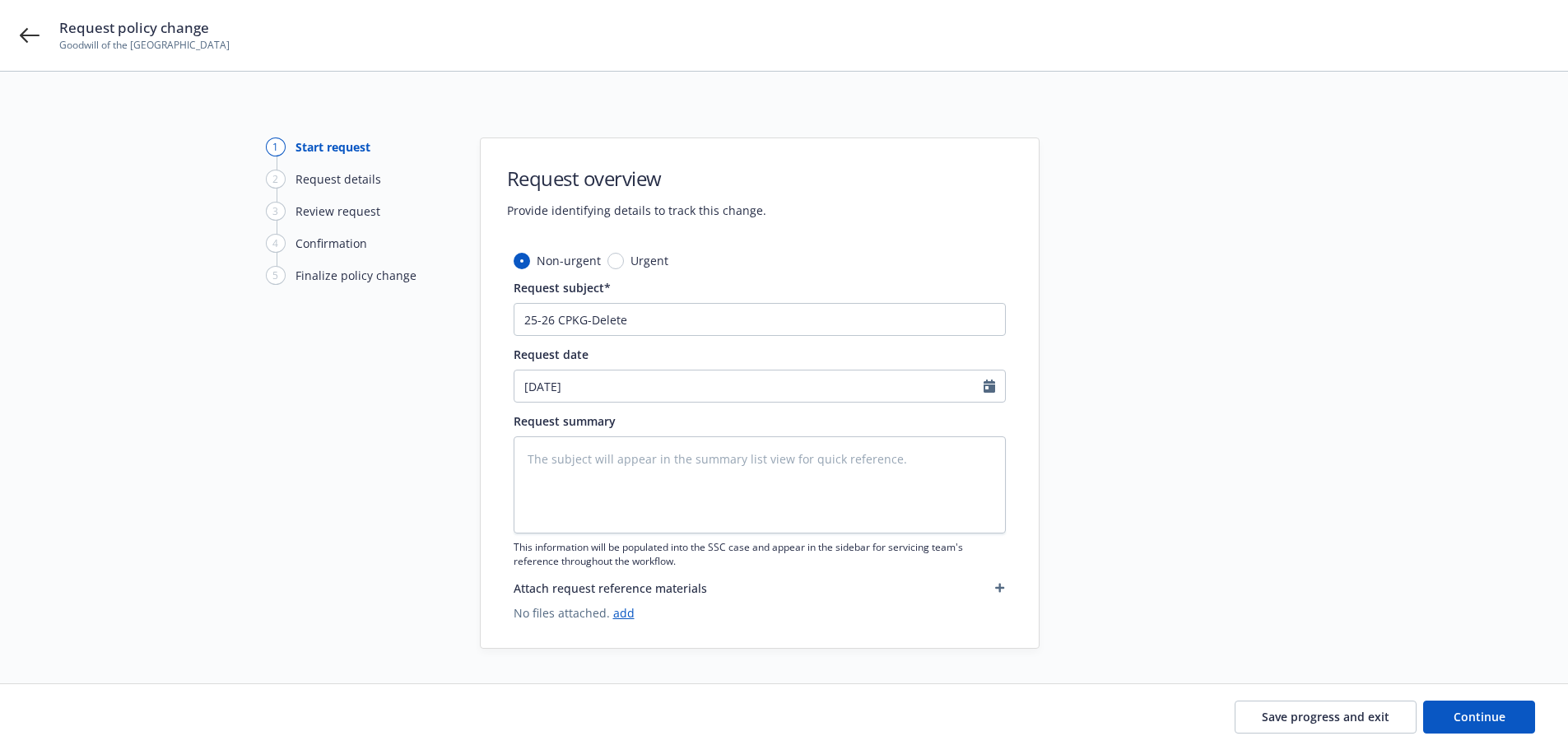
type textarea "x"
type input "10/07/2025"
click at [648, 475] on textarea at bounding box center [759, 484] width 492 height 97
paste textarea "Josevan Arias."
type textarea "x"
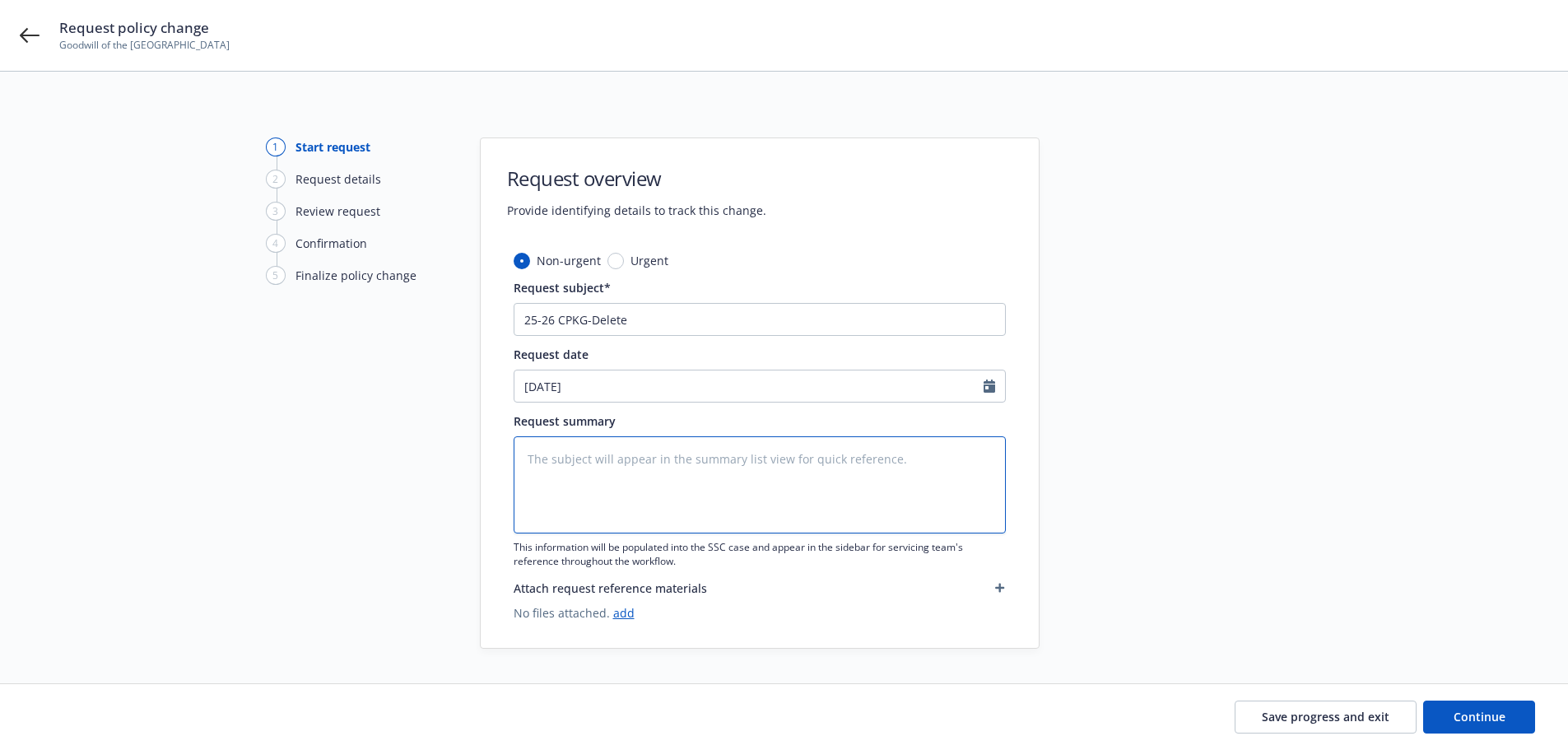
type textarea "Josevan Arias."
drag, startPoint x: 648, startPoint y: 475, endPoint x: 277, endPoint y: 463, distance: 371.2
click at [302, 461] on div "1 Start request 2 Request details 3 Review request 4 Confirmation 5 Finalize po…" at bounding box center [784, 393] width 1528 height 511
type textarea "x"
click at [668, 318] on input "25-26 CPKG-Delete" at bounding box center [759, 319] width 492 height 33
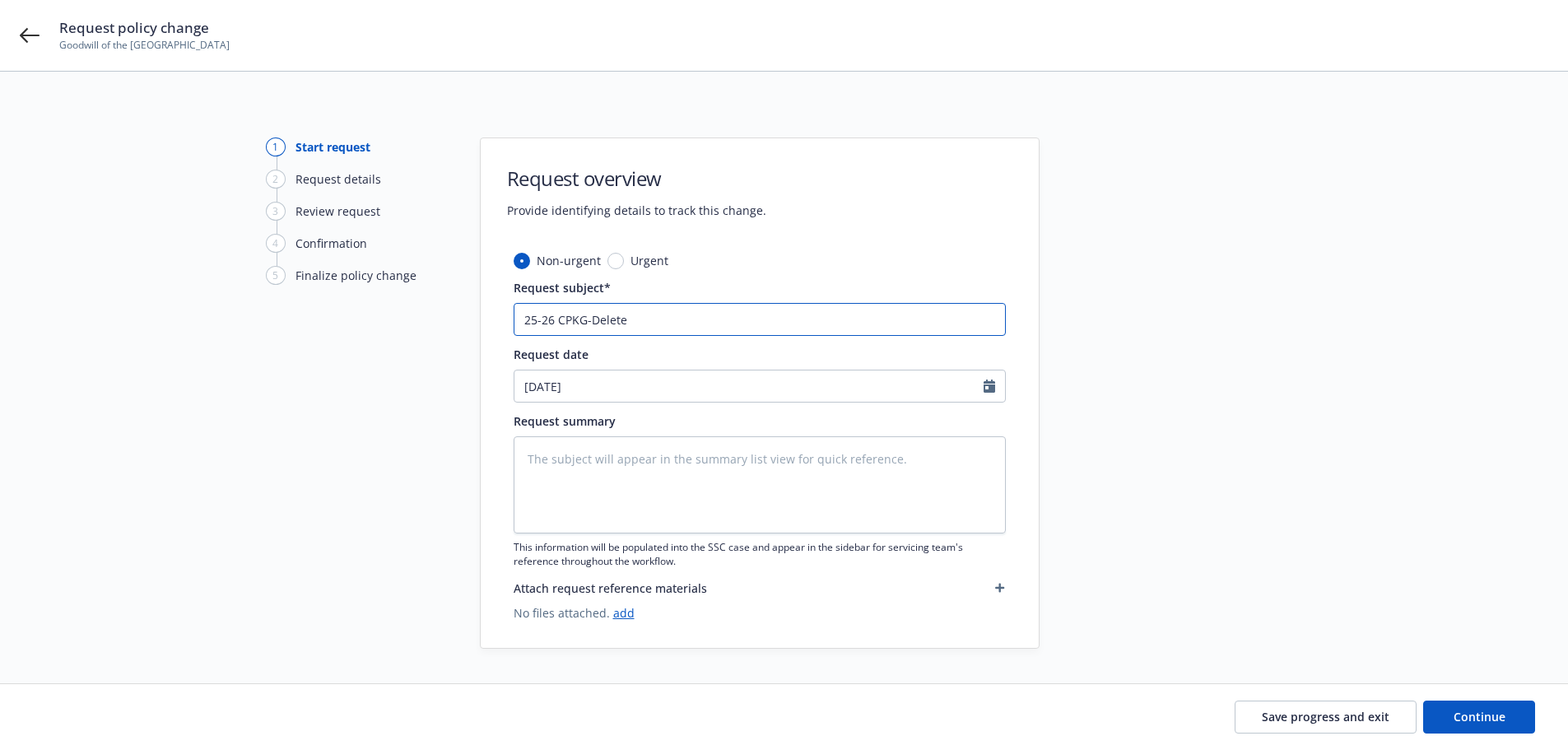
paste input "Josevan Arias."
type textarea "x"
type input "25-26 CPKG-Delete Josevan Arias."
type textarea "x"
type input "25-26 CPKG-Delete Josevan Arias"
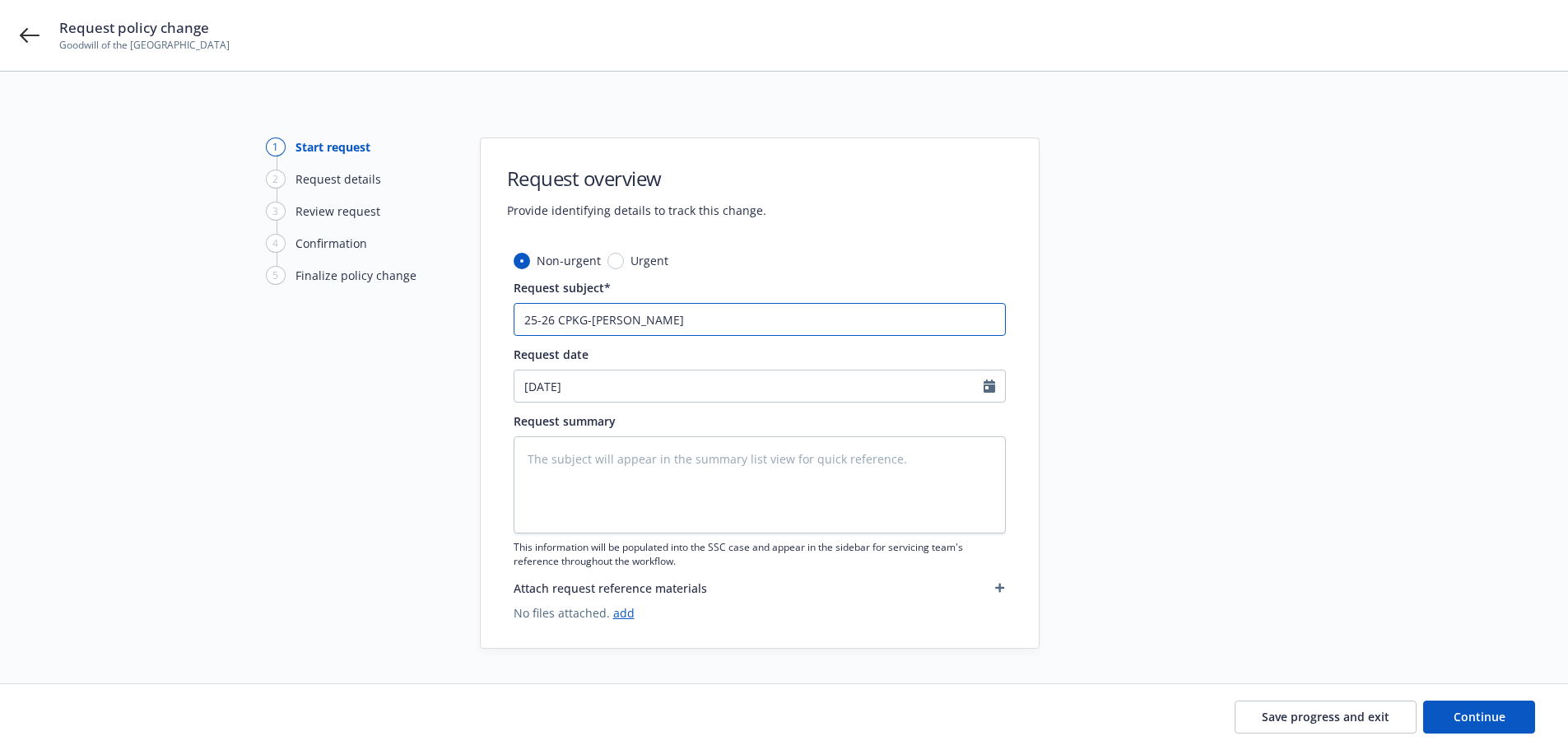
type textarea "x"
type input "25-26 CPKG-Delete Josevan Arias"
type textarea "x"
type input "25-26 CPKG-Delete Josevan Arias a"
type textarea "x"
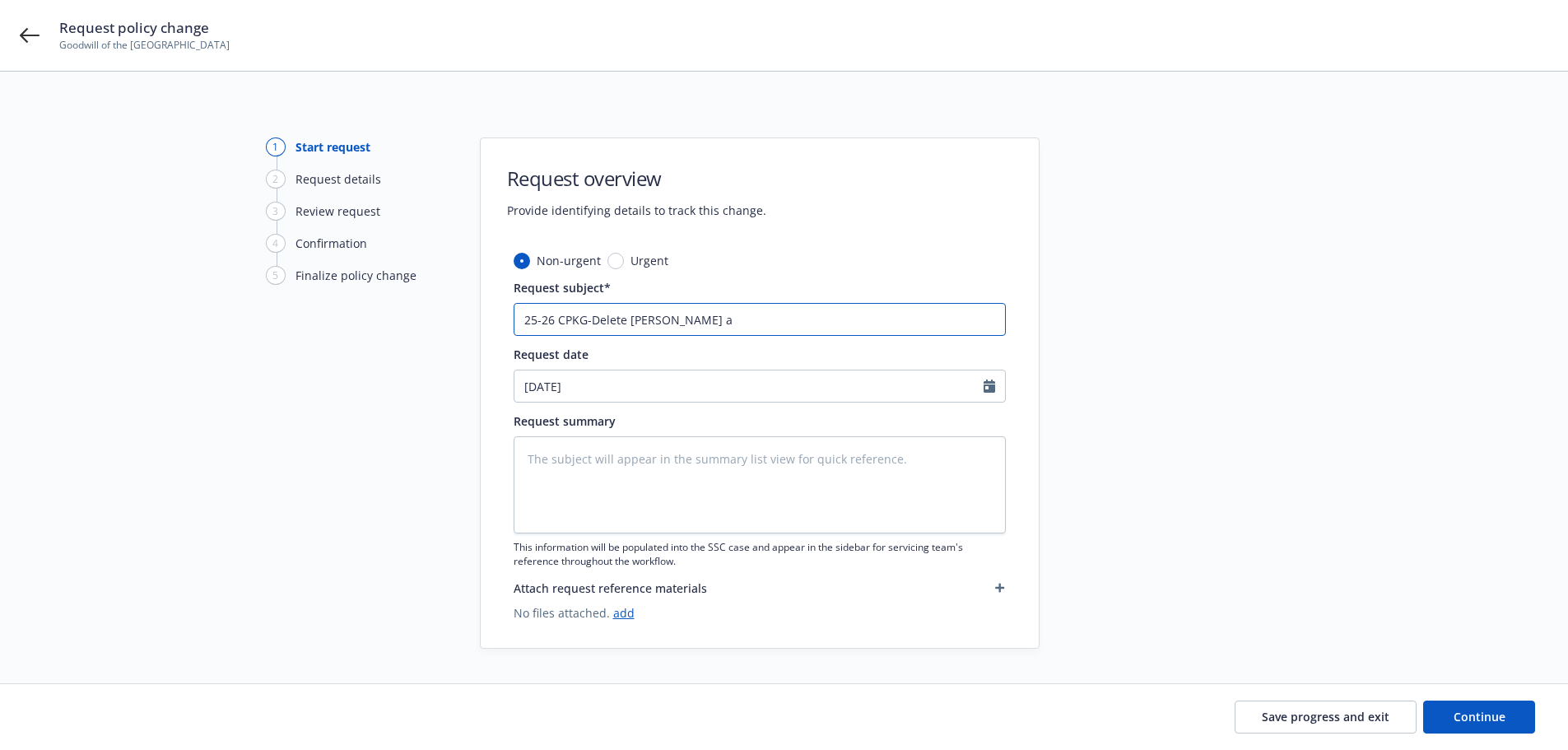
type input "25-26 CPKG-Delete Josevan Arias as"
type textarea "x"
type input "25-26 CPKG-Delete Josevan Arias as"
type textarea "x"
type input "25-26 CPKG-Delete Josevan Arias as a"
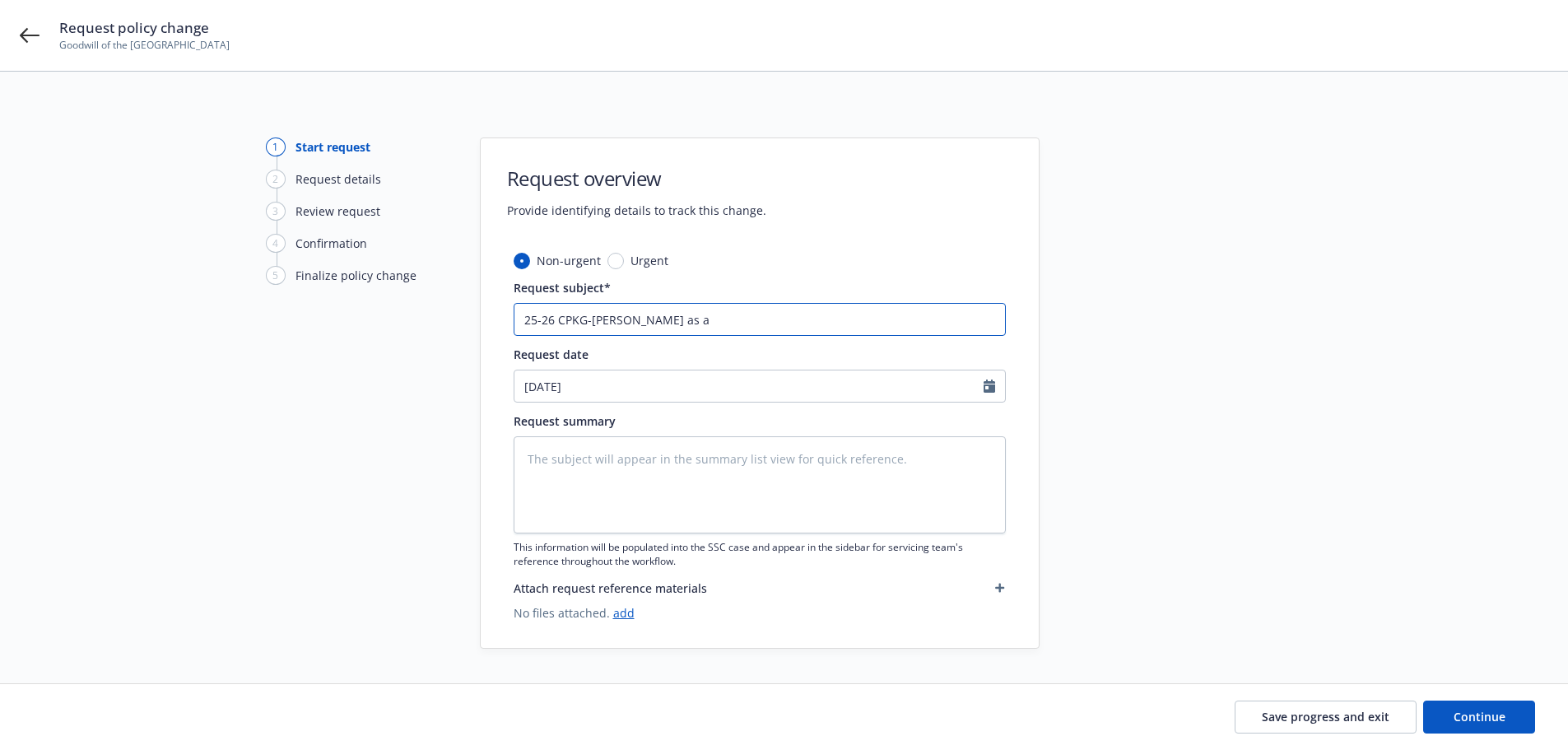
type textarea "x"
type input "25-26 CPKG-Delete Josevan Arias as a"
type textarea "x"
type input "25-26 CPKG-Delete Josevan Arias as a d"
type textarea "x"
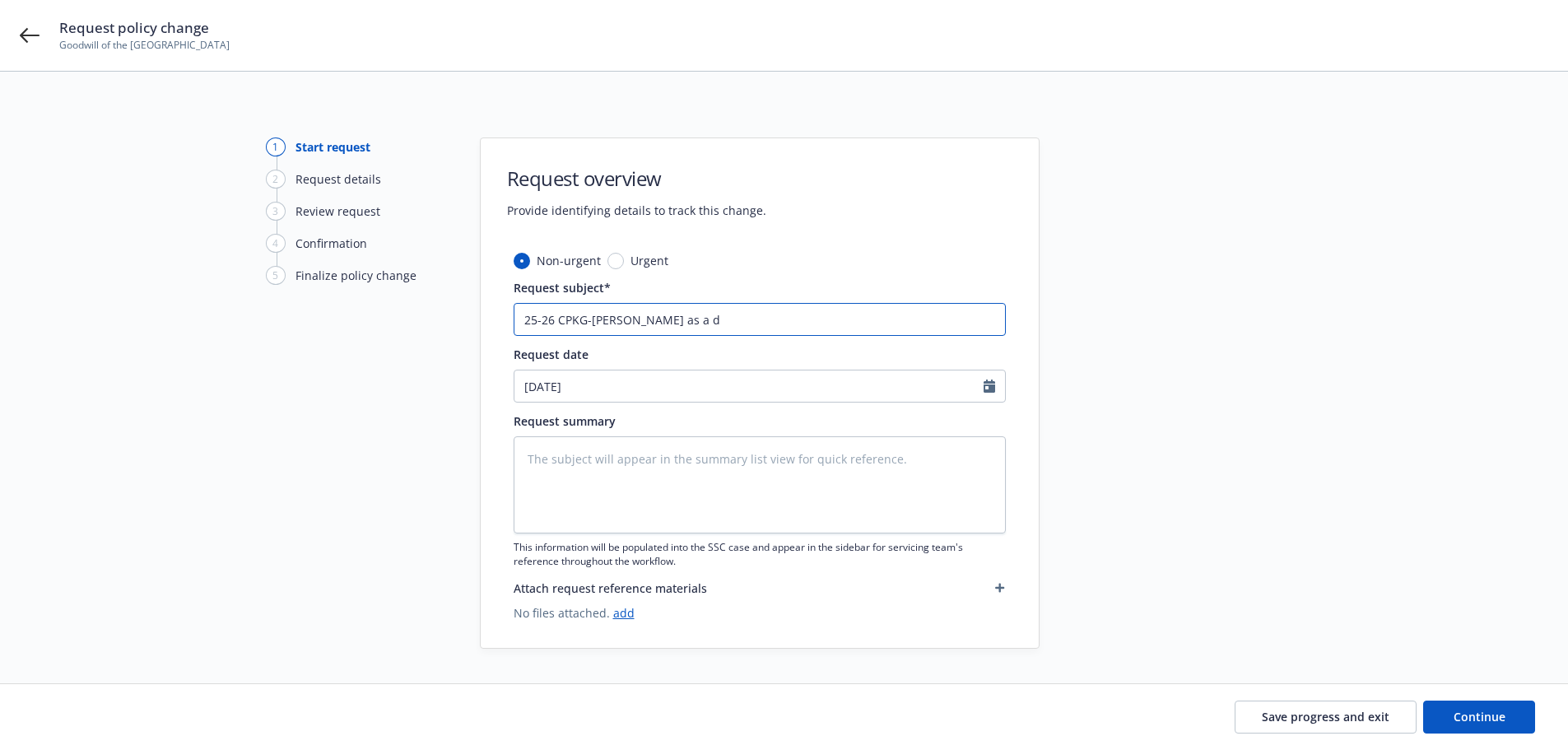
type input "25-26 CPKG-Delete Josevan Arias as a dr"
type textarea "x"
type input "25-26 CPKG-Delete Josevan Arias as a dri"
type textarea "x"
type input "25-26 CPKG-Delete Josevan Arias as a driv"
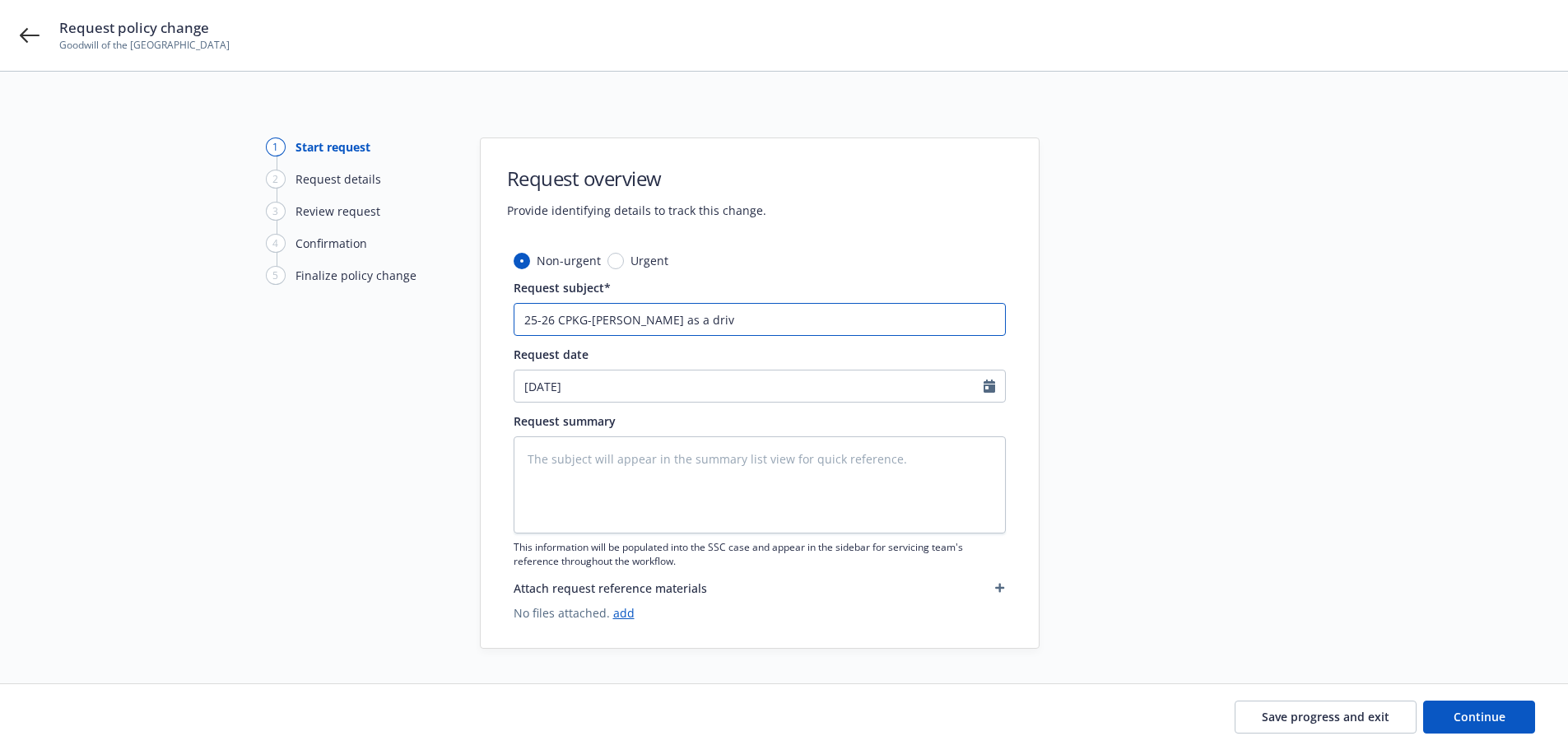
type textarea "x"
type input "25-26 CPKG-Delete Josevan Arias as a drive"
type textarea "x"
drag, startPoint x: 660, startPoint y: 320, endPoint x: 0, endPoint y: 321, distance: 660.0
click at [0, 324] on div "1 Start request 2 Request details 3 Review request 4 Confirmation 5 Finalize po…" at bounding box center [784, 426] width 1568 height 709
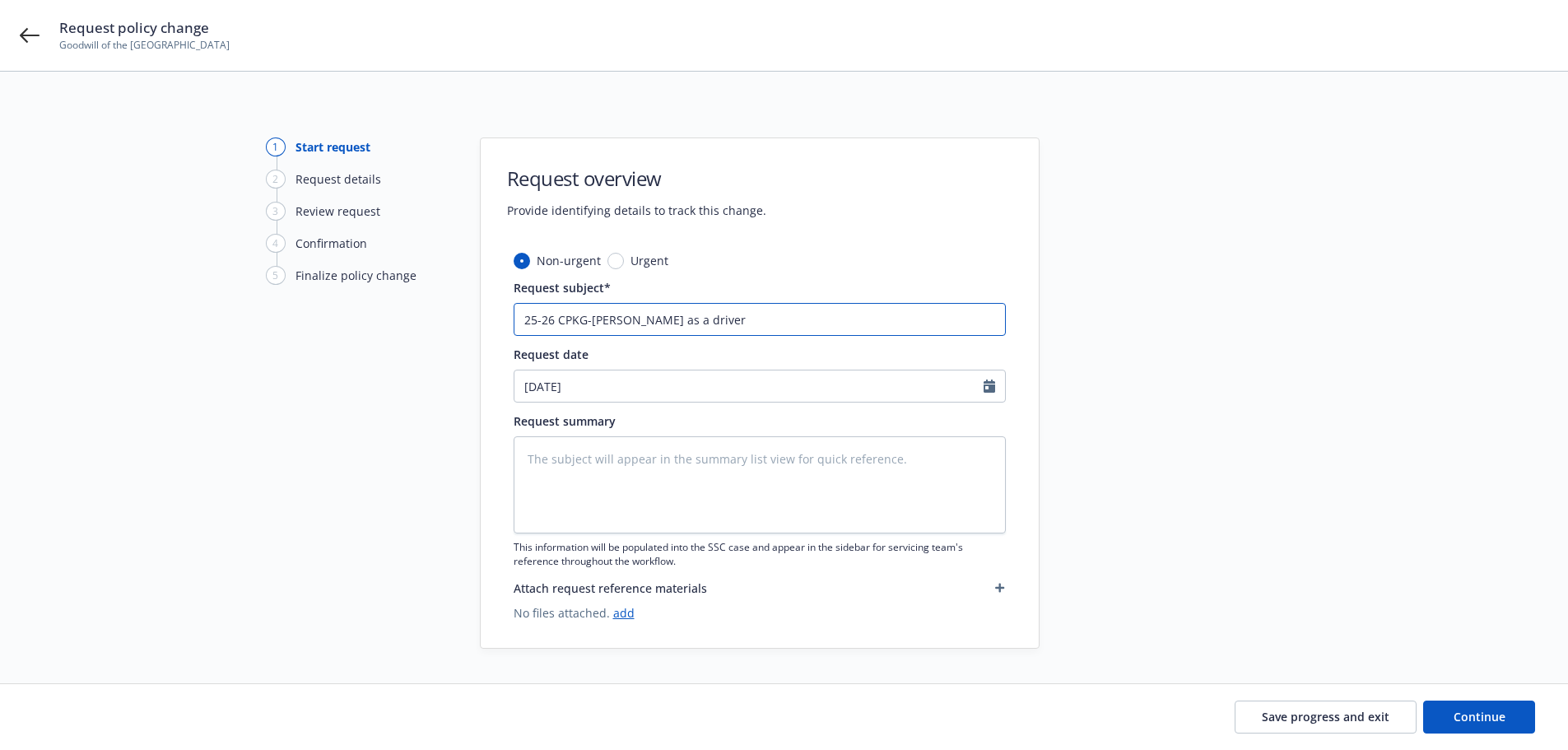
type input "25-26 CPKG-Delete Josevan Arias as a driver"
click at [609, 468] on textarea at bounding box center [759, 484] width 492 height 97
paste textarea "25-26 CPKG-Delete Josevan Arias as a driver"
type textarea "x"
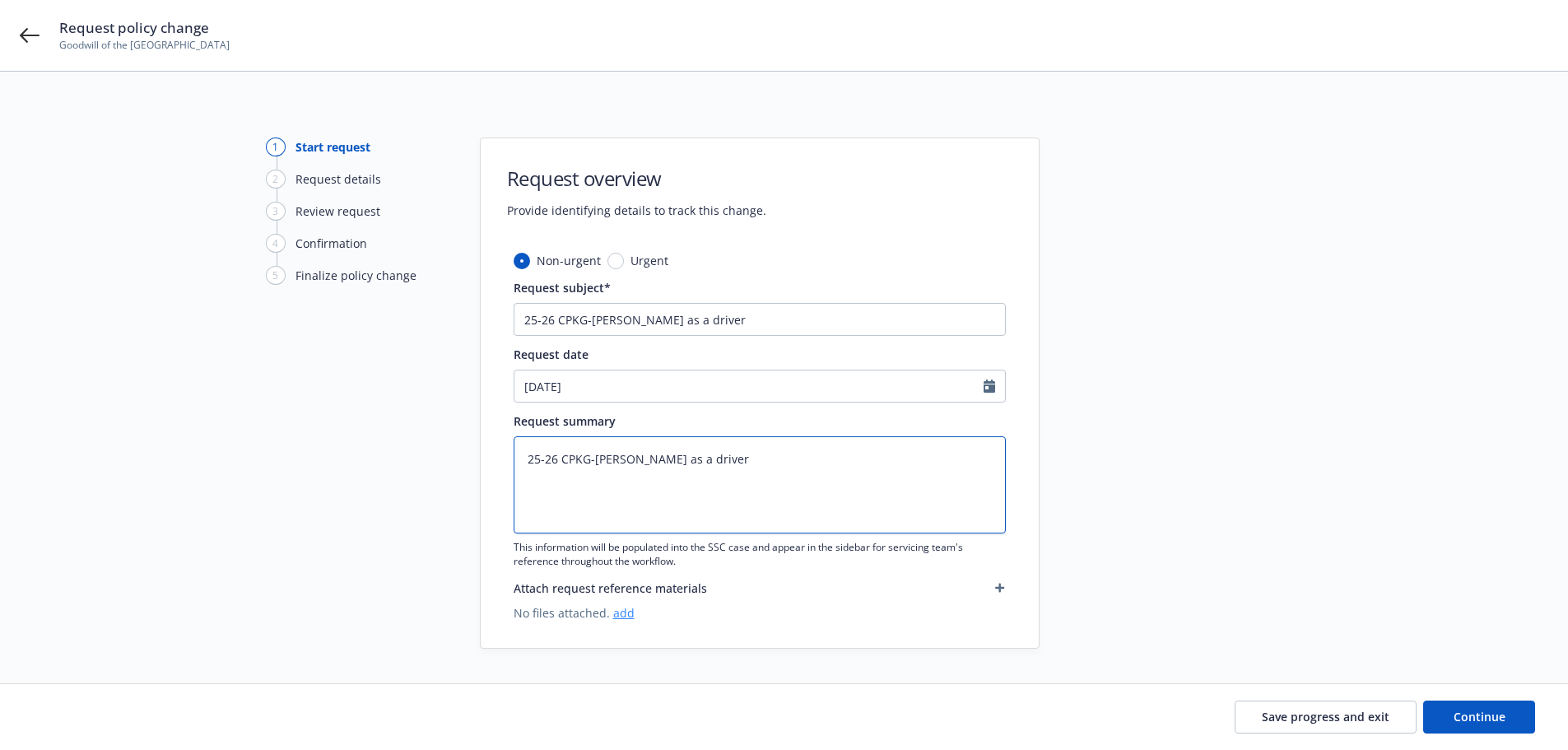
type textarea "25-26 CPKG-Delete Josevan Arias as a driver"
click at [618, 616] on link "add" at bounding box center [624, 612] width 21 height 16
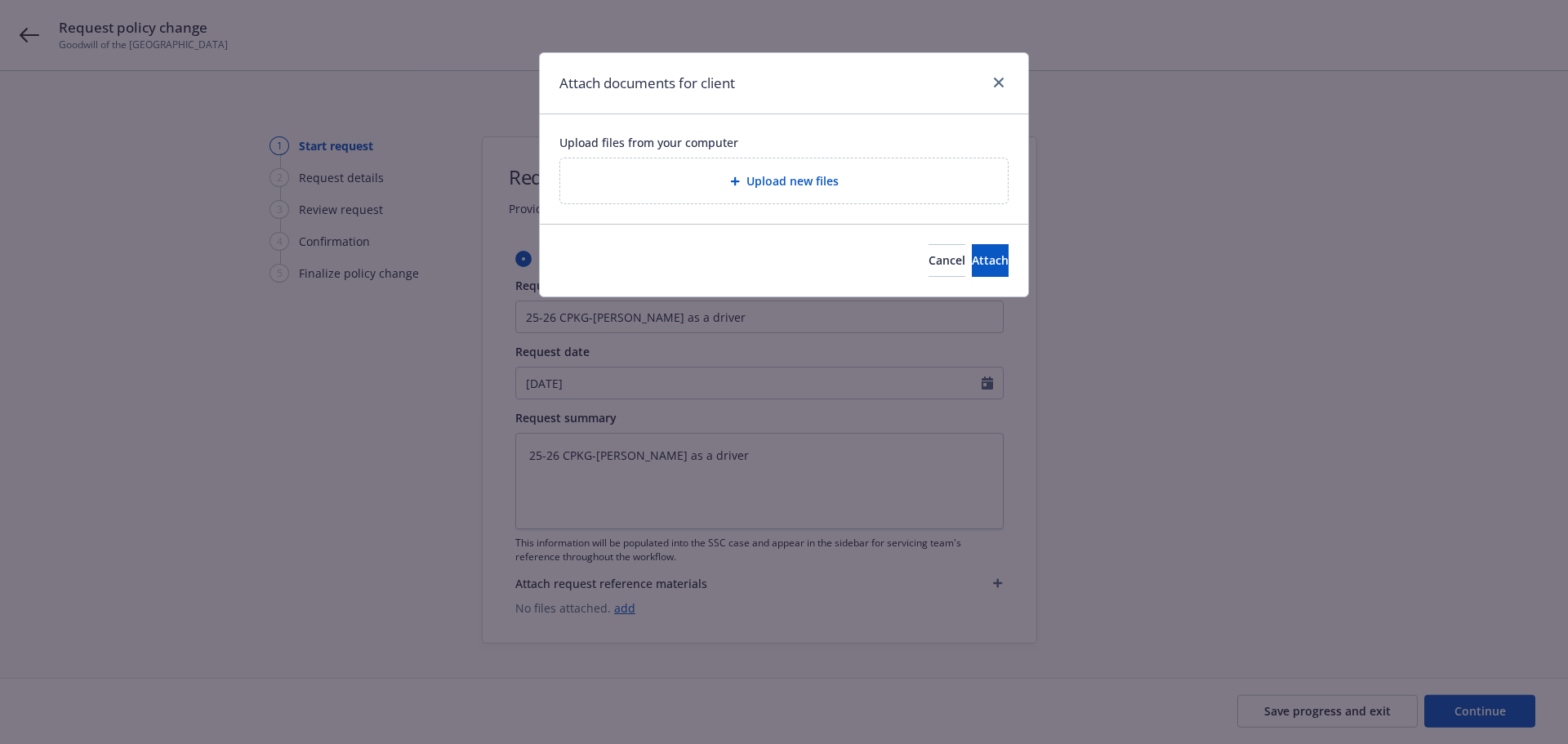
type textarea "x"
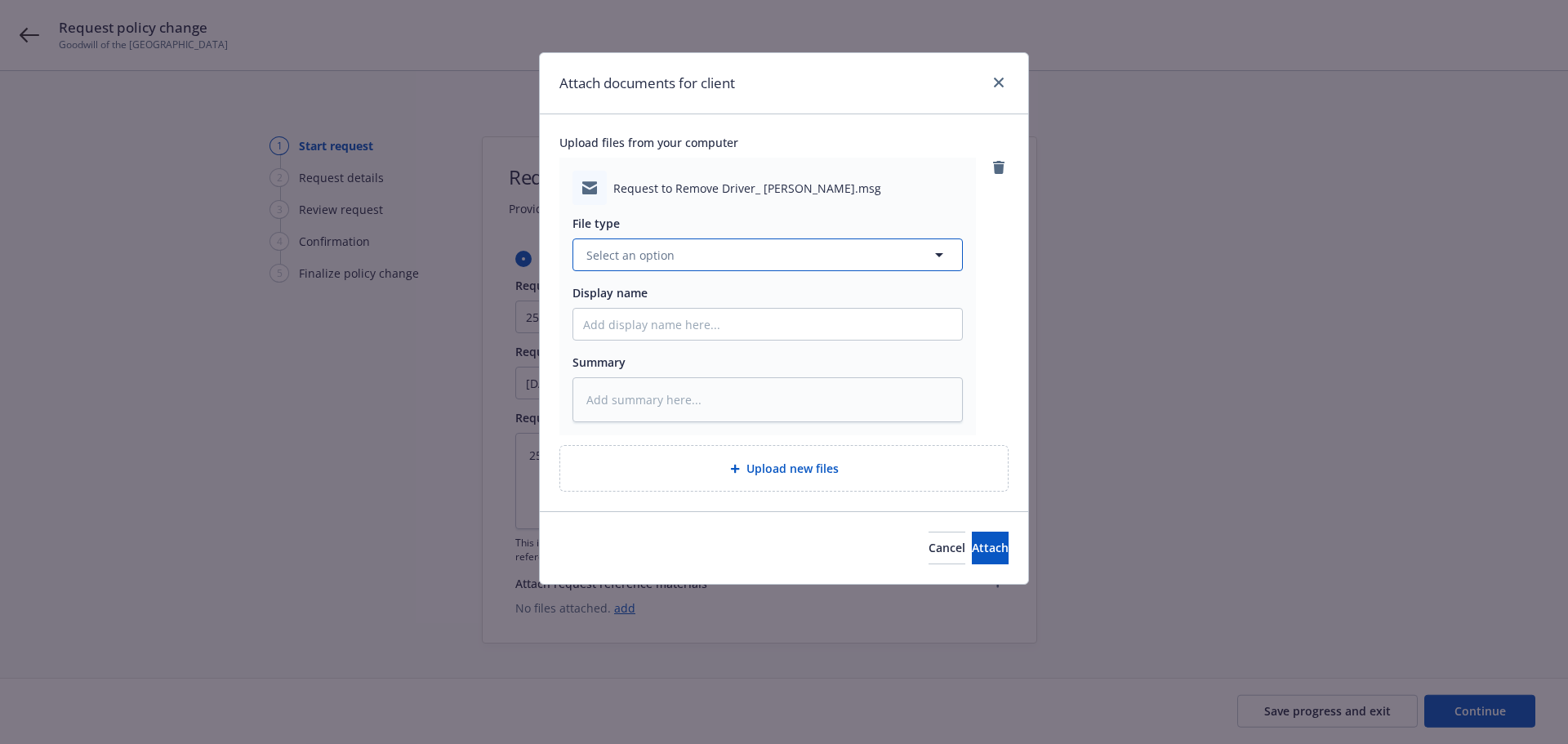
click at [618, 266] on button "Select an option" at bounding box center [767, 254] width 390 height 32
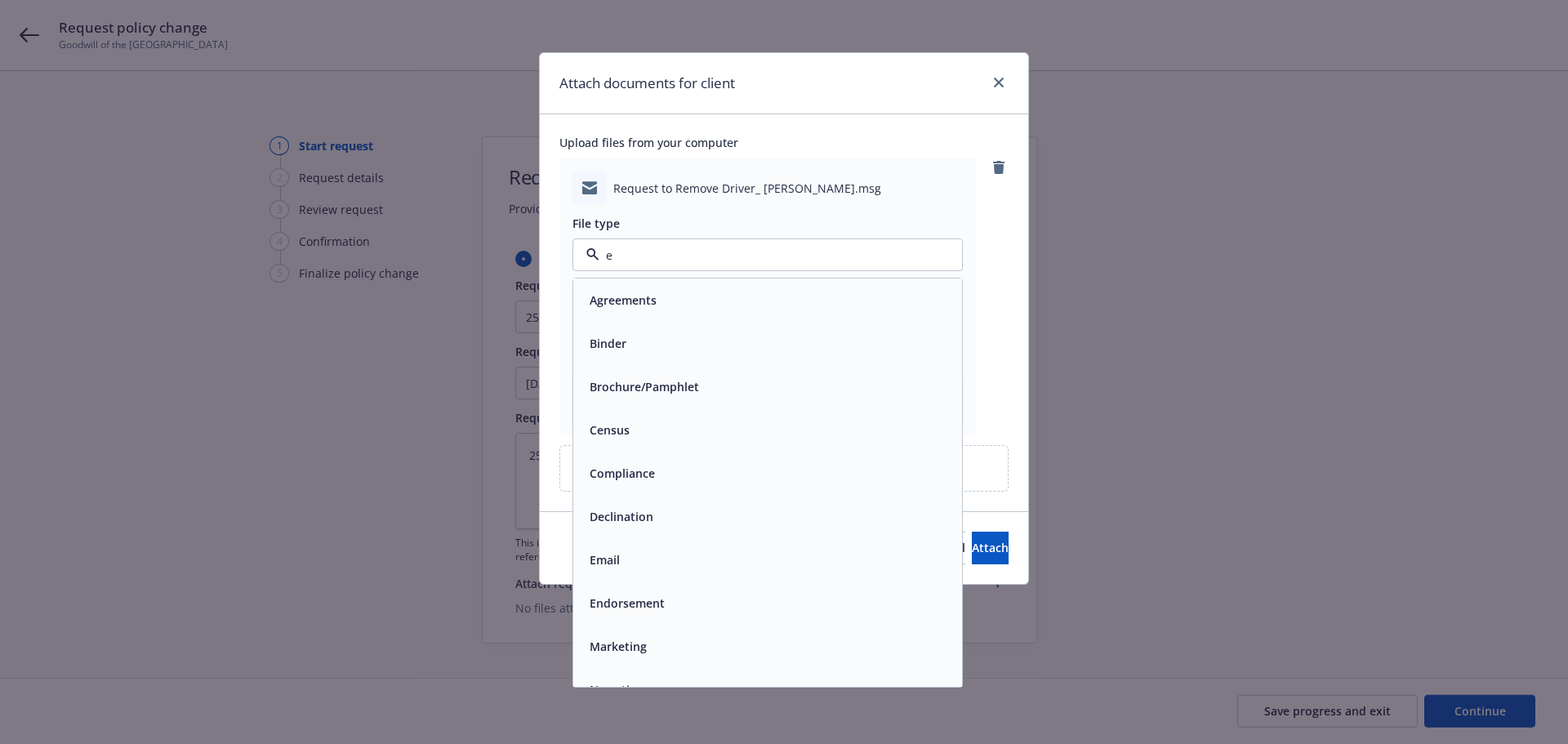
type input "em"
click at [647, 350] on div "Email" at bounding box center [767, 343] width 369 height 24
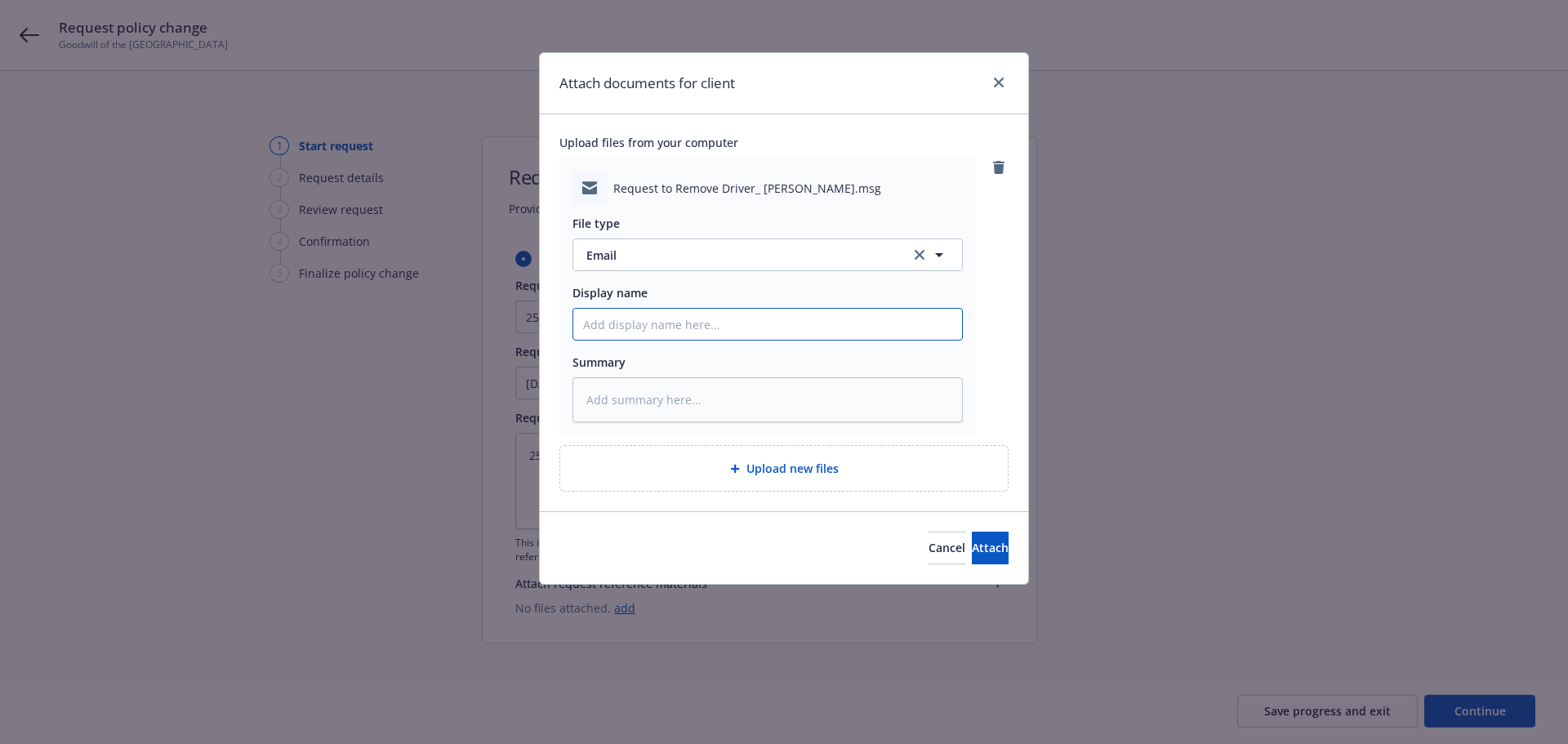
click at [639, 322] on input "Display name" at bounding box center [767, 325] width 388 height 31
paste input "25-26 CPKG-Delete Josevan Arias as a driver"
type textarea "x"
type input "25-26 CPKG-Delete Josevan Arias as a driver"
click at [748, 396] on textarea at bounding box center [767, 399] width 390 height 45
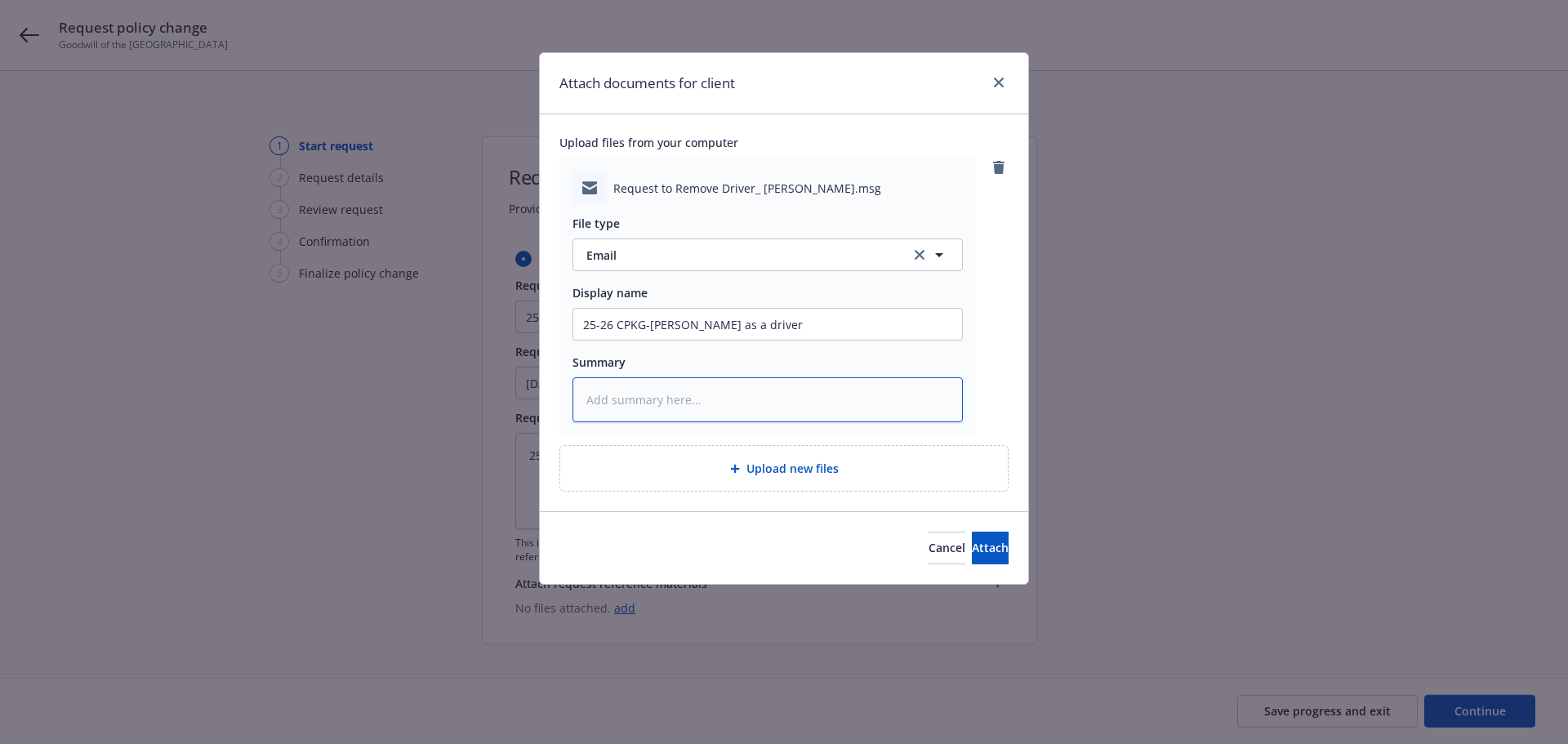
paste textarea "25-26 CPKG-Delete Josevan Arias as a driver"
type textarea "x"
type textarea "25-26 CPKG-Delete Josevan Arias as a driver"
click at [659, 324] on input "25-26 CPKG-Delete Josevan Arias as a driver" at bounding box center [767, 325] width 388 height 31
type textarea "x"
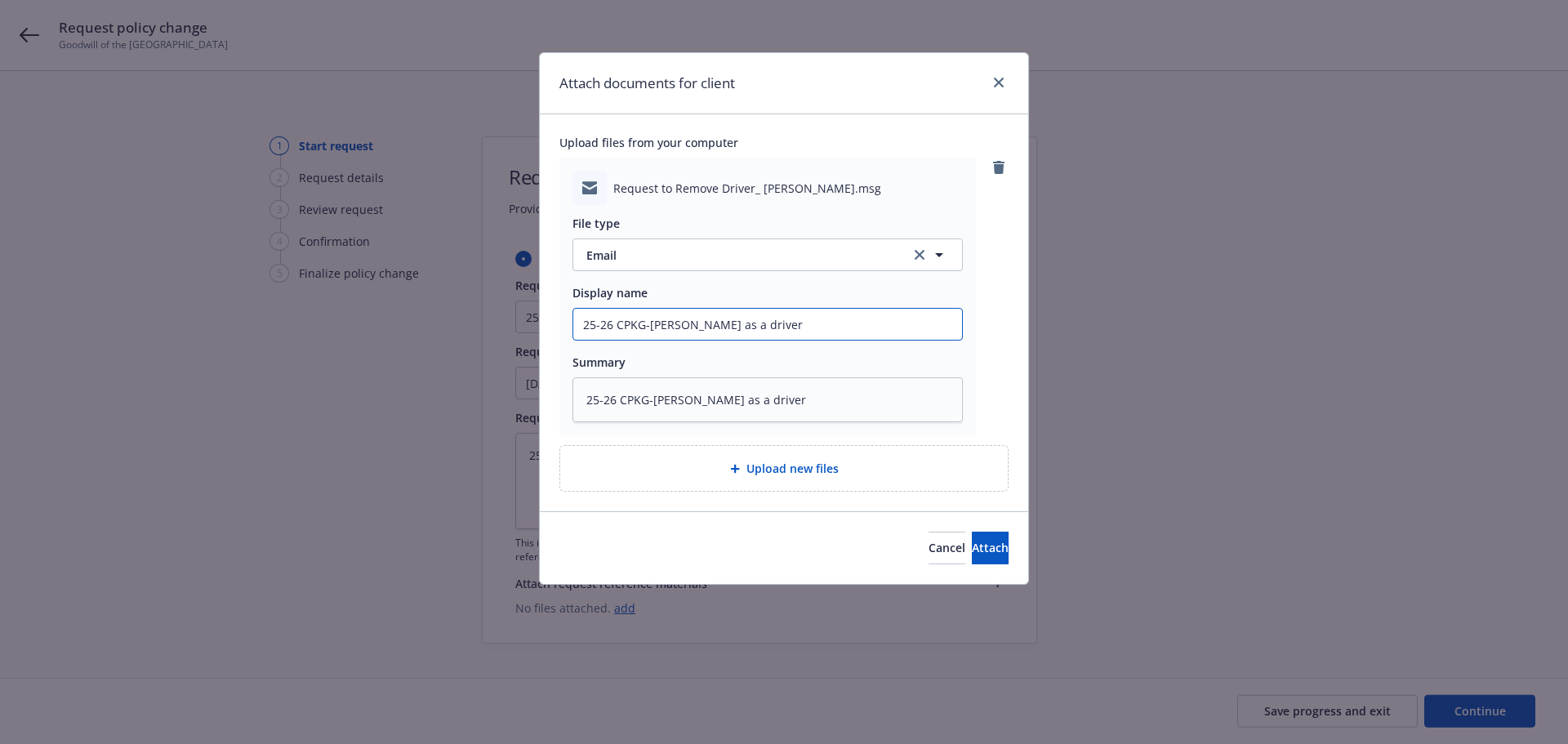
type input "25-26 CPKG-elete Josevan Arias as a driver"
type textarea "x"
type input "25-26 CPKG-Relete Josevan Arias as a driver"
type textarea "x"
type input "25-26 CPKG-Reelete Josevan Arias as a driver"
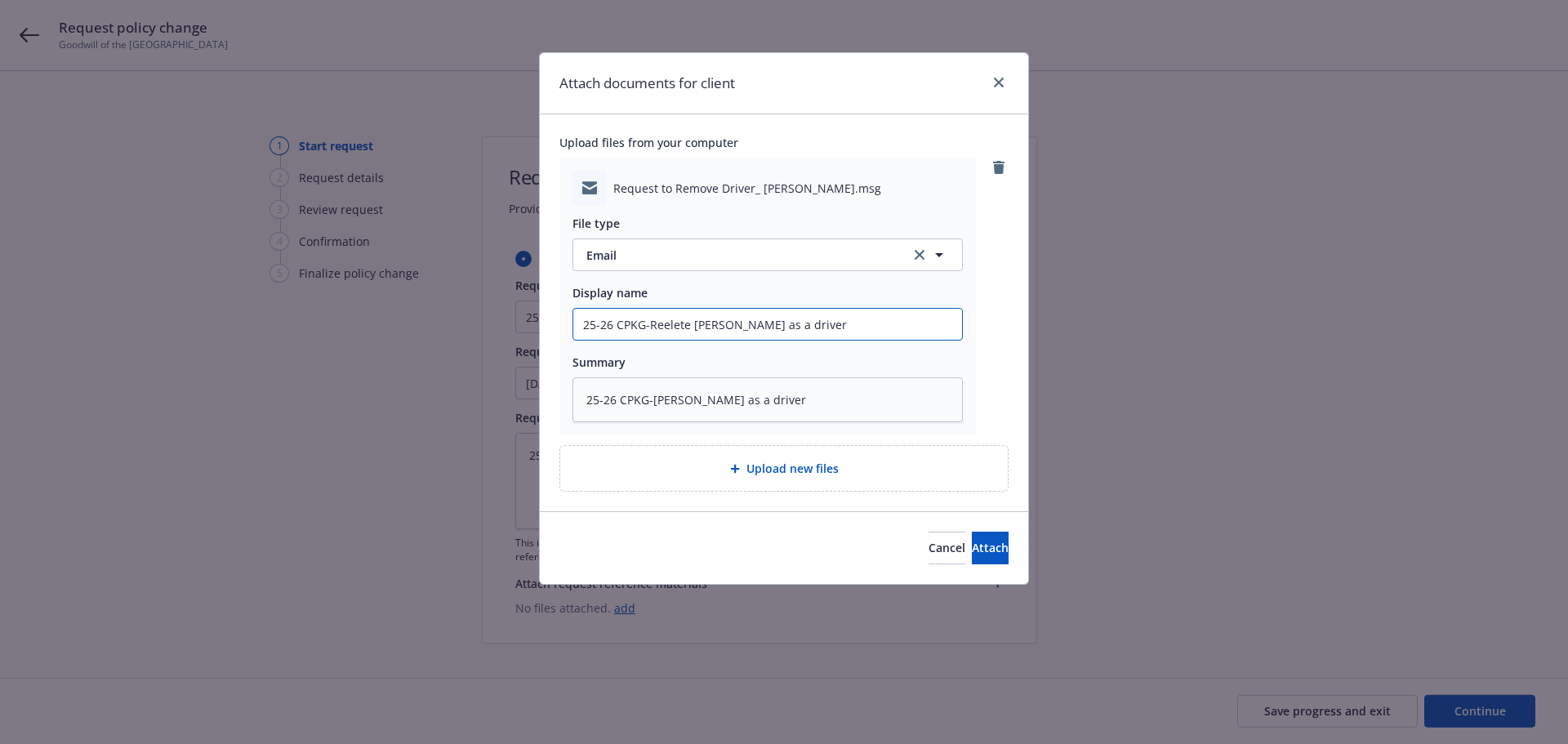
type textarea "x"
type input "25-26 CPKG-Reqelete Josevan Arias as a driver"
type textarea "x"
type input "25-26 CPKG-Requelete Josevan Arias as a driver"
type textarea "x"
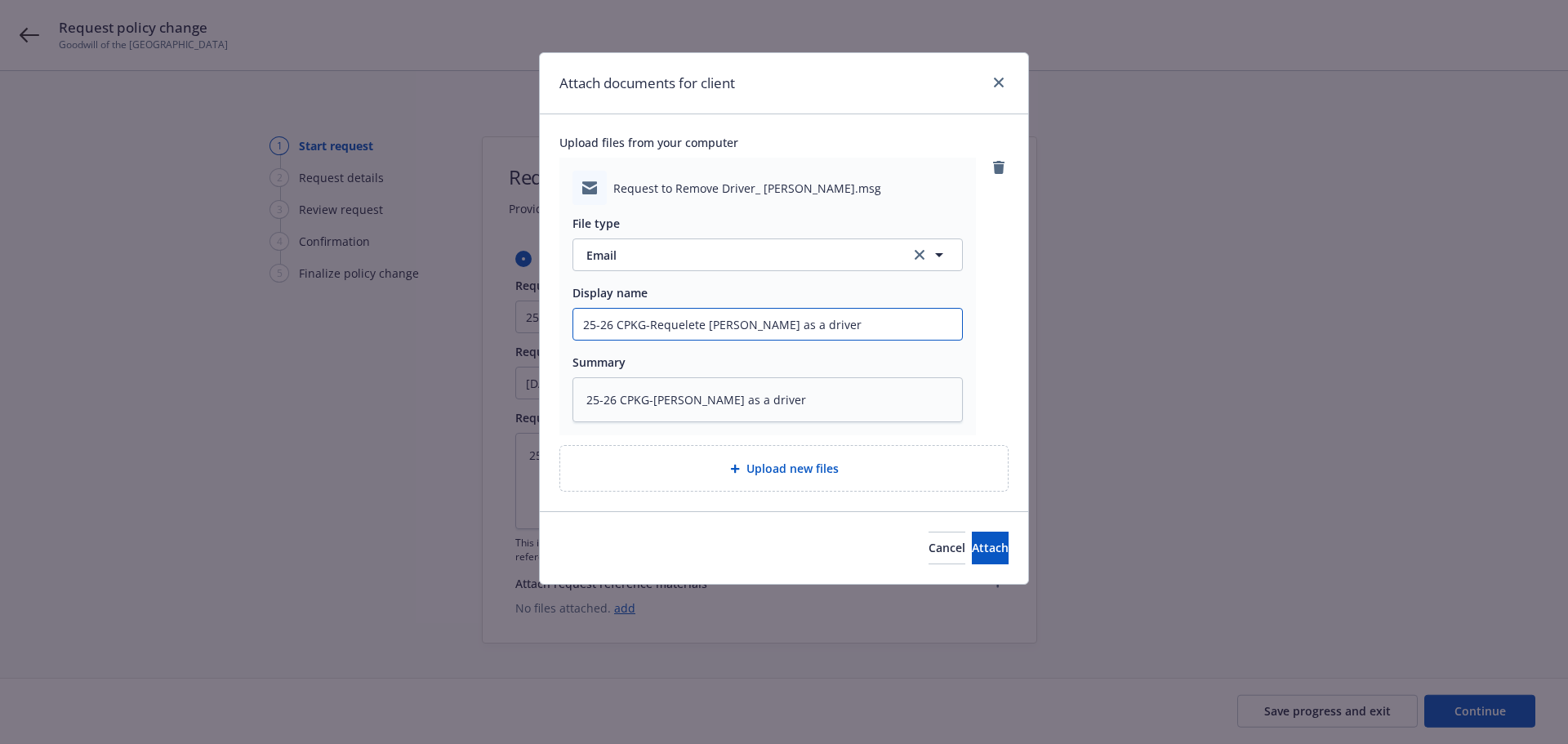
type input "25-26 CPKG-Requeelete Josevan Arias as a driver"
type textarea "x"
type input "25-26 CPKG-Requeselete Josevan Arias as a driver"
type textarea "x"
type input "25-26 CPKG-Requestelete Josevan Arias as a driver"
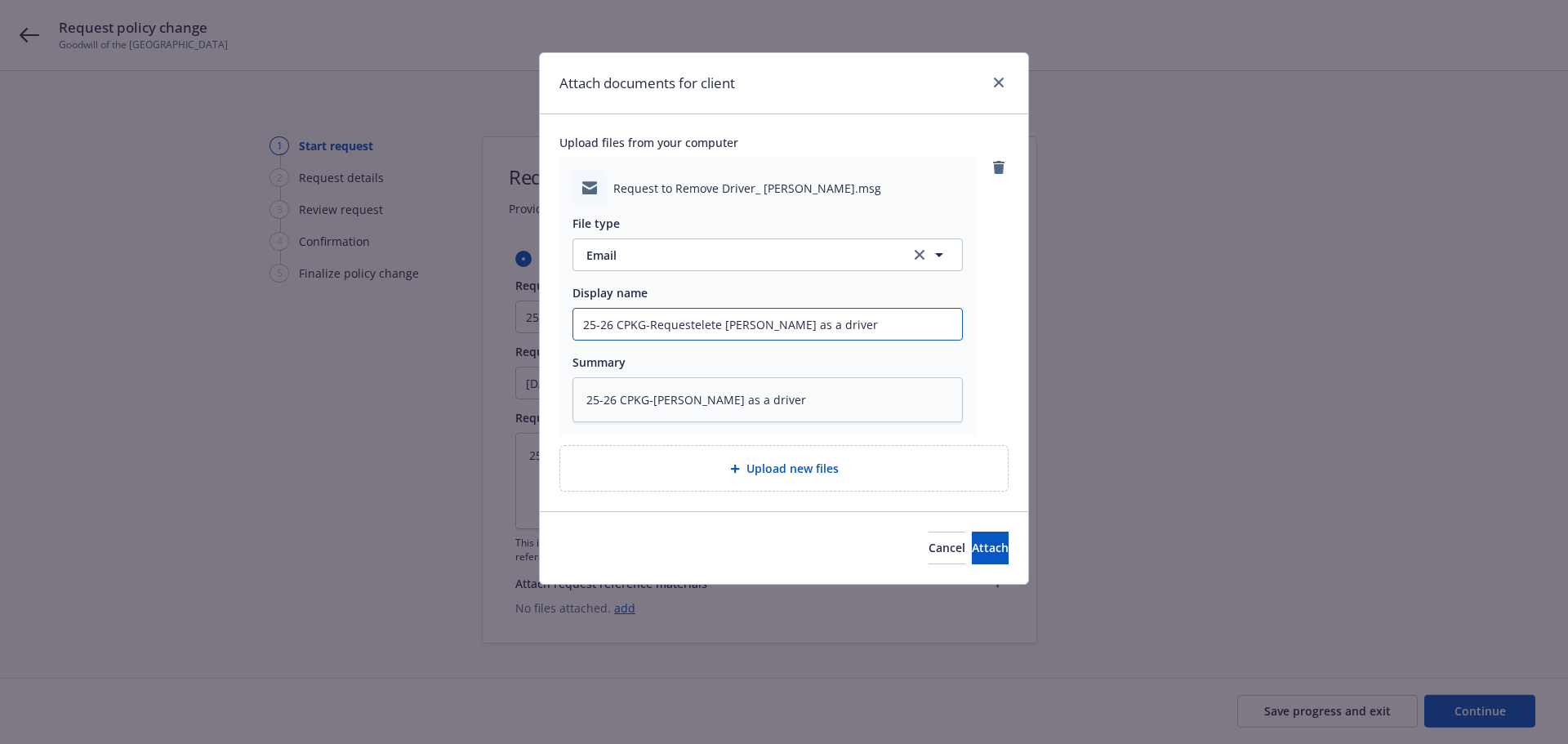
type textarea "x"
type input "25-26 CPKG-Request elete Josevan Arias as a driver"
type textarea "x"
type input "25-26 CPKG-Request elete Josevan Arias as a driver"
type textarea "x"
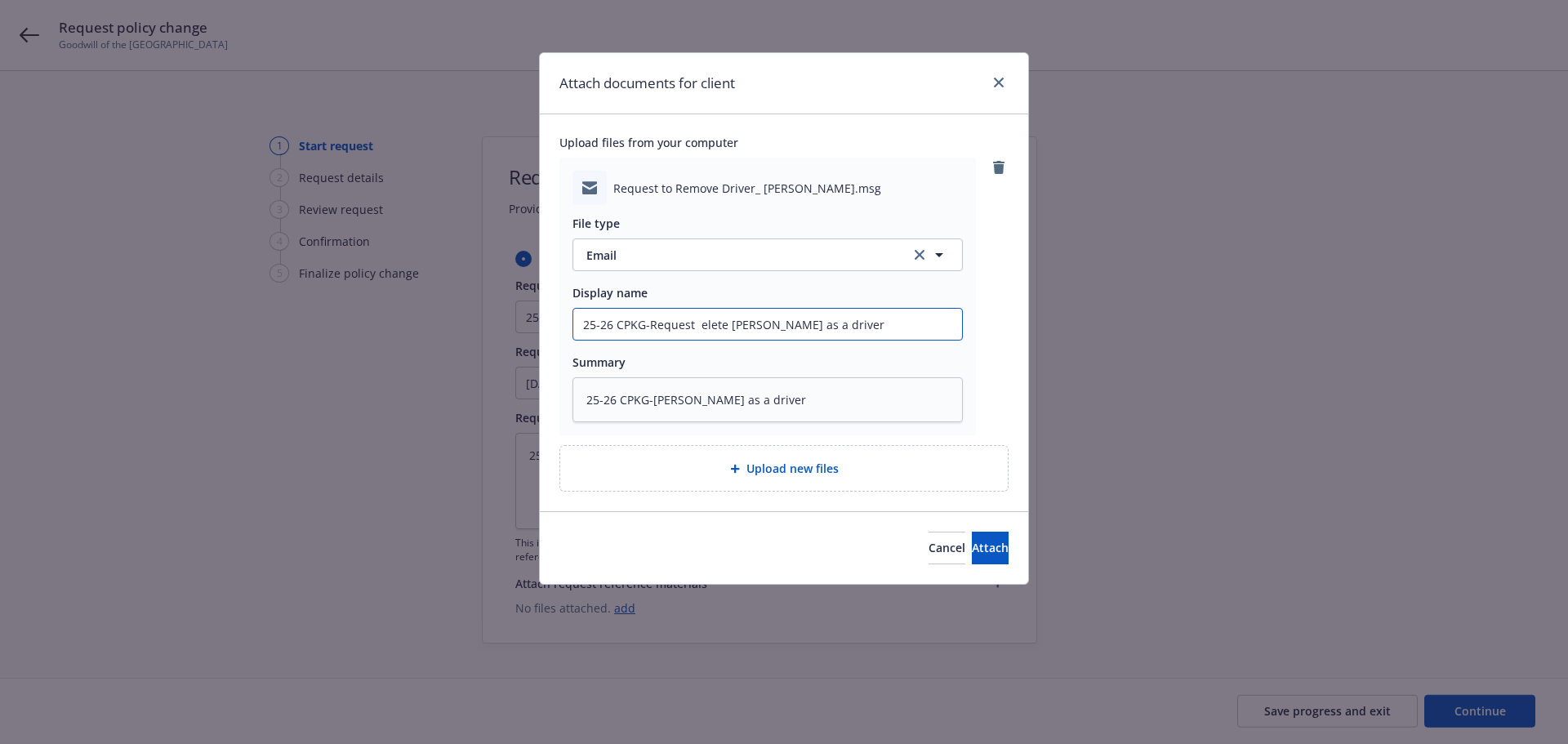
type input "25-26 CPKG-Request elete Josevan Arias as a driver"
type textarea "x"
type input "25-26 CPKG-Request &elete Josevan Arias as a driver"
type textarea "x"
type input "25-26 CPKG-Request & elete Josevan Arias as a driver"
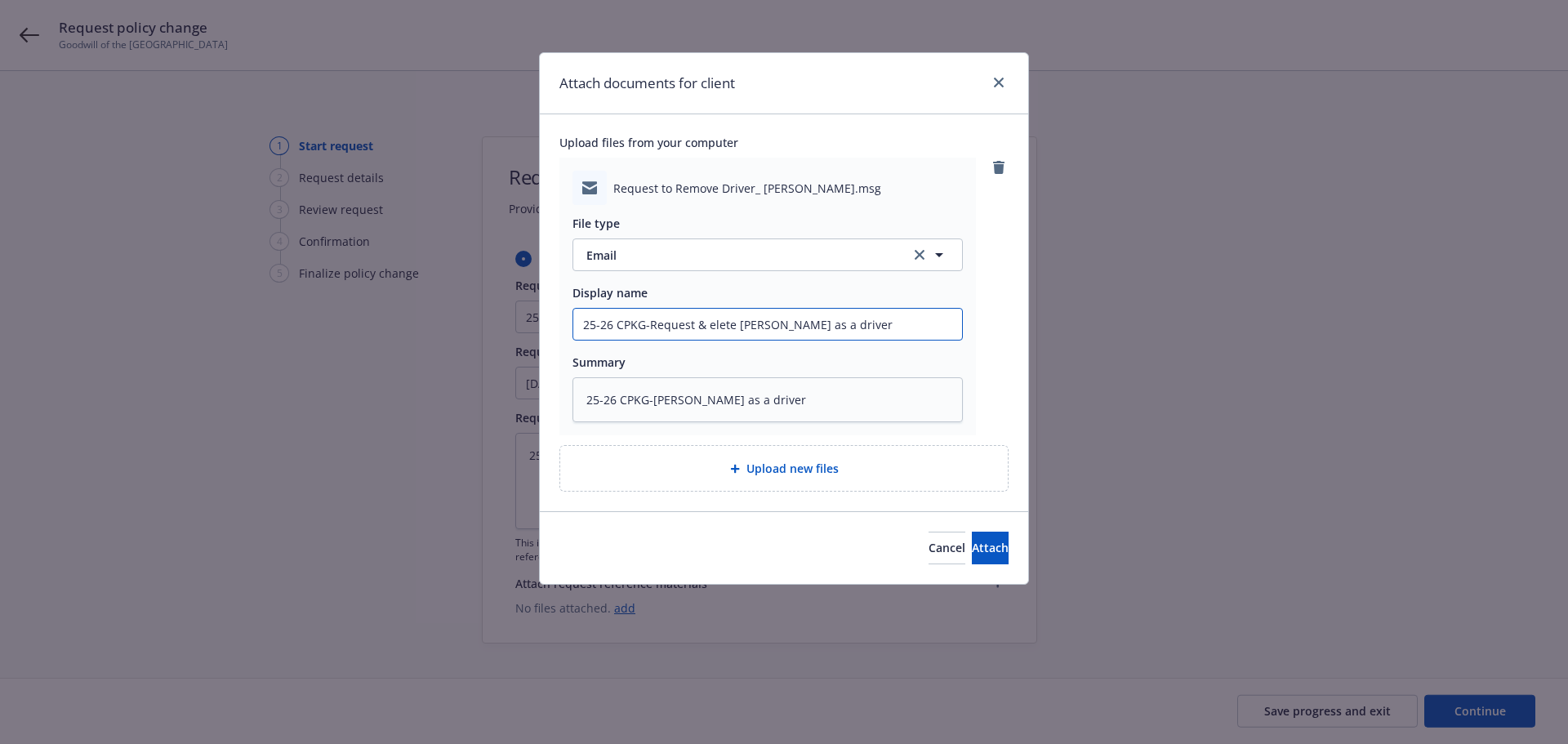
type textarea "x"
type input "25-26 CPKG-Request & Aelete Josevan Arias as a driver"
type textarea "x"
type input "25-26 CPKG-Request & Auelete Josevan Arias as a driver"
type textarea "x"
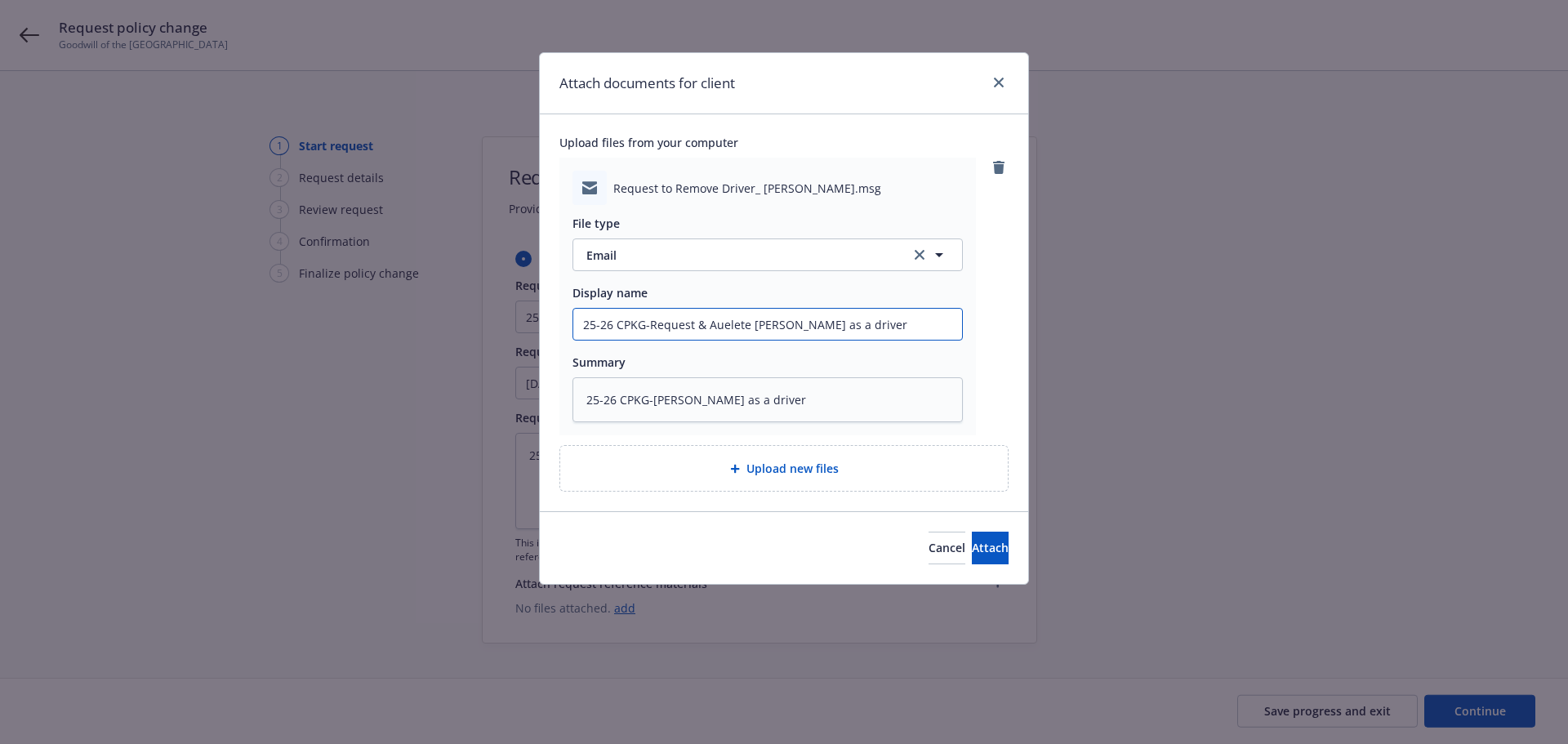
type input "25-26 CPKG-Request & Autelete Josevan Arias as a driver"
type textarea "x"
type input "25-26 CPKG-Request & Authelete Josevan Arias as a driver"
type textarea "x"
type input "25-26 CPKG-Request & Authoelete Josevan Arias as a driver"
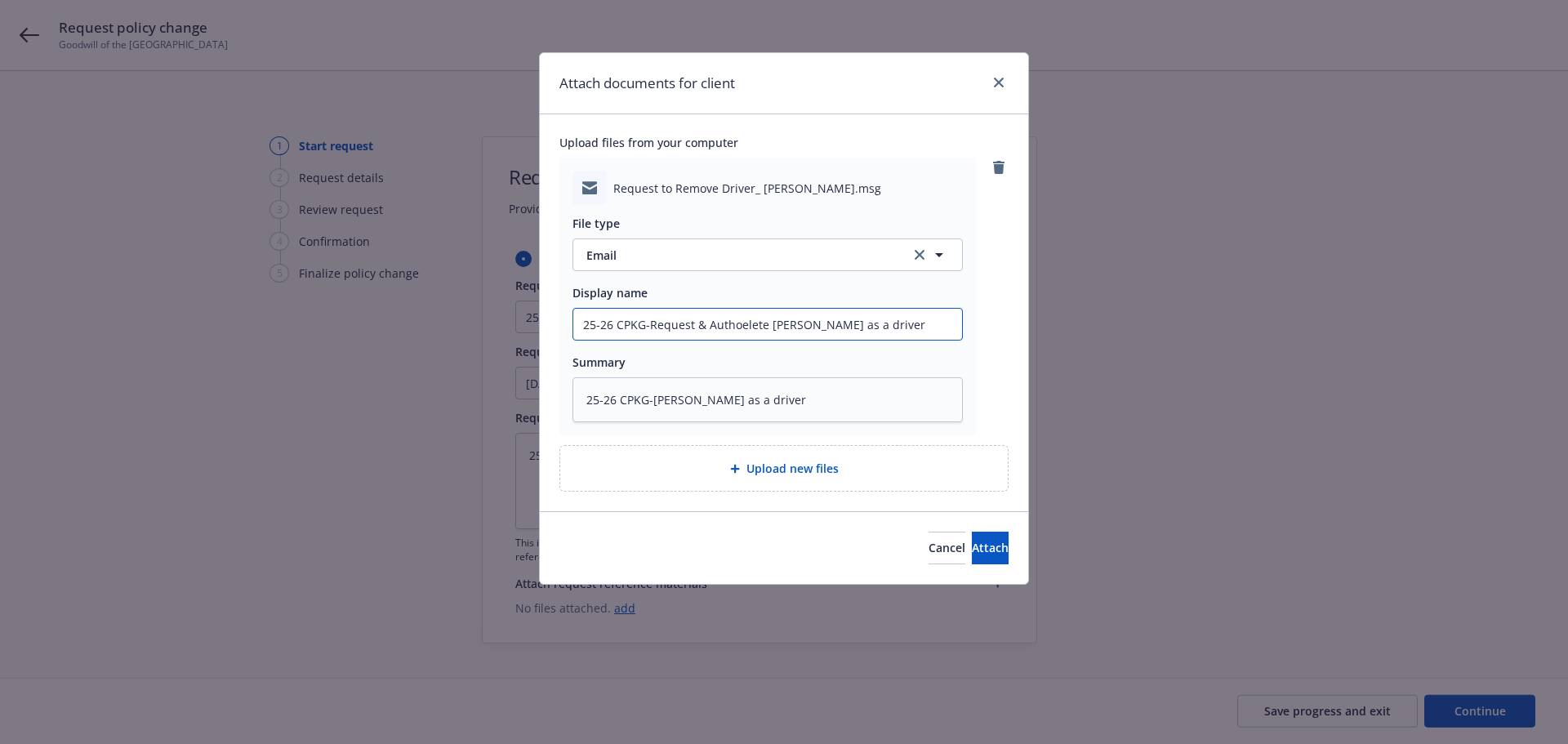
type textarea "x"
type input "25-26 CPKG-Request & Authorelete Josevan Arias as a driver"
type textarea "x"
type input "25-26 CPKG-Request & Authorielete Josevan Arias as a driver"
type textarea "x"
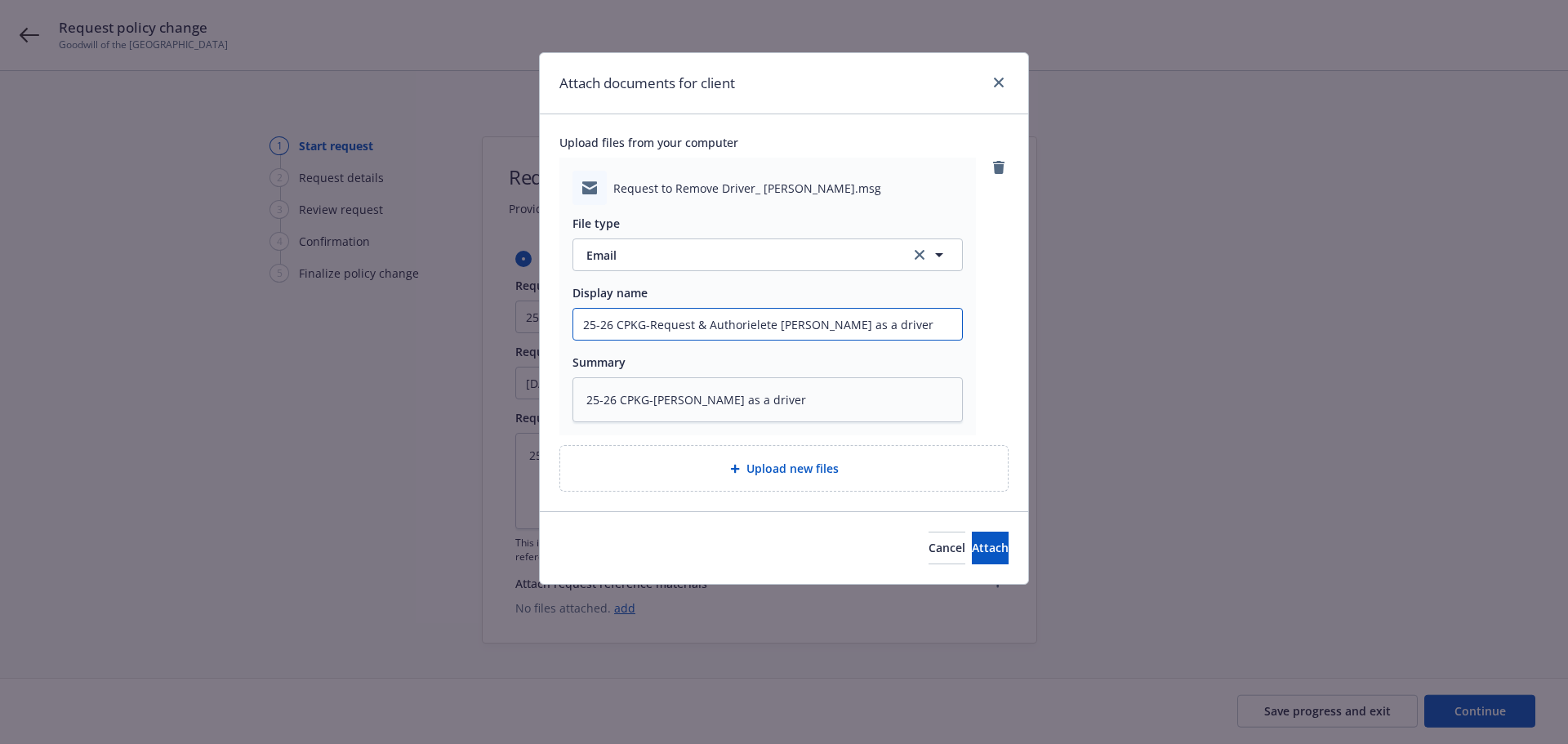
type input "25-26 CPKG-Request & Authorizelete Josevan Arias as a driver"
type textarea "x"
type input "25-26 CPKG-Request & Authorizaelete Josevan Arias as a driver"
type textarea "x"
type input "25-26 CPKG-Request & Authorizatelete Josevan Arias as a driver"
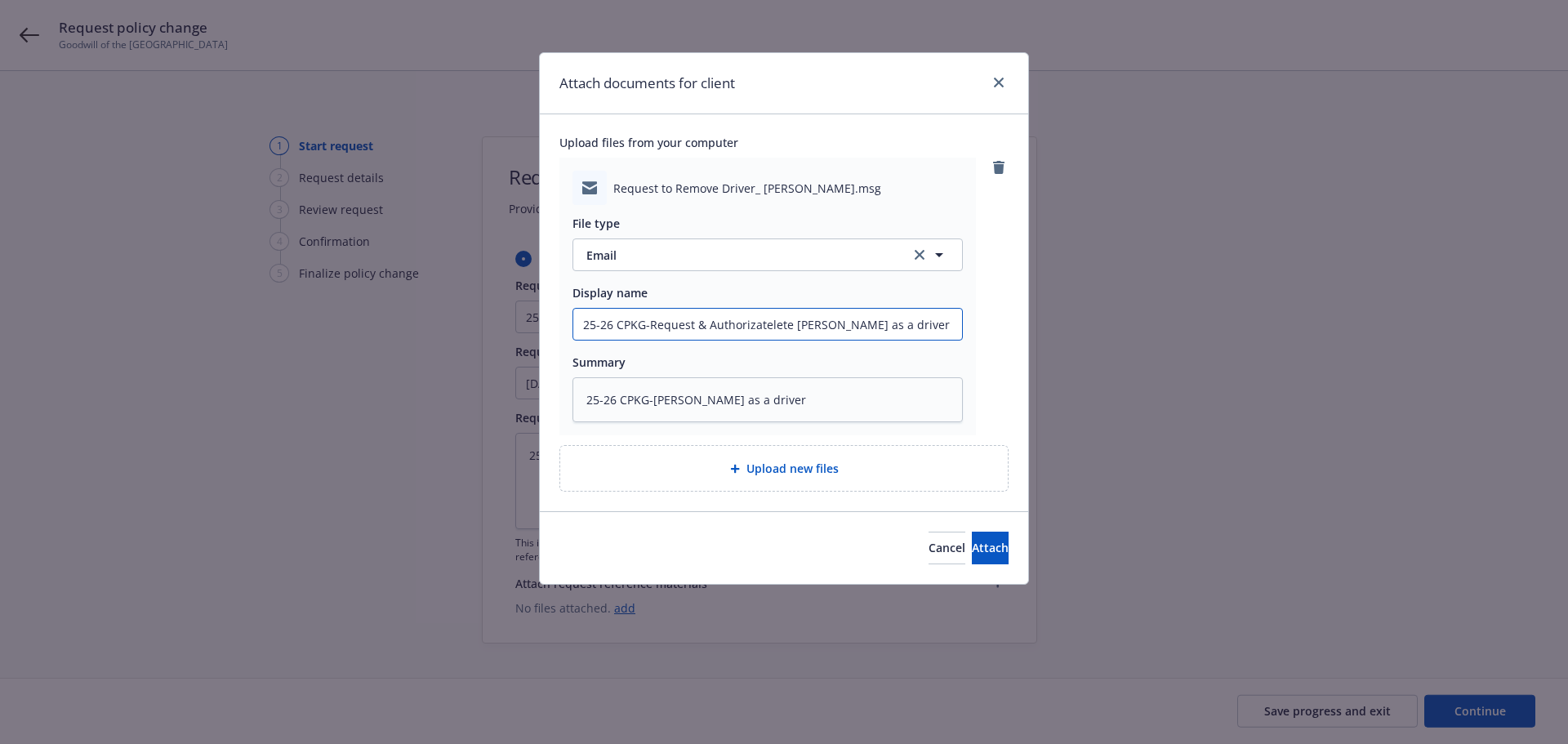
type textarea "x"
type input "25-26 CPKG-Request & Authorizatielete Josevan Arias as a driver"
type textarea "x"
type input "25-26 CPKG-Request & Authorizatioelete Josevan Arias as a driver"
type textarea "x"
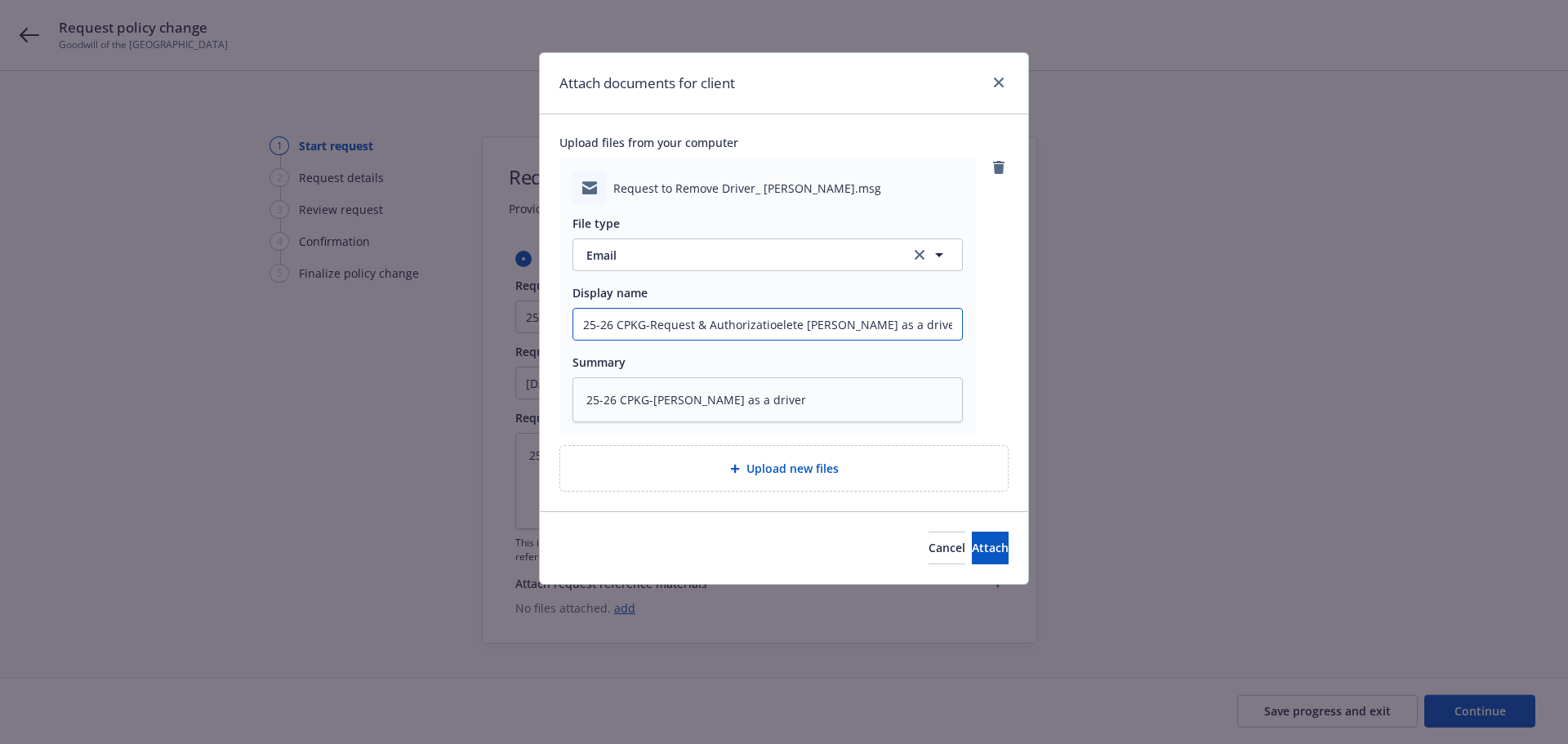
type input "25-26 CPKG-Request & Authorizationelete Josevan Arias as a driver"
type textarea "x"
type input "25-26 CPKG-Request & Authorization elete Josevan Arias as a driver"
type textarea "x"
type input "25-26 CPKG-Request & Authorization Felete Josevan Arias as a driver"
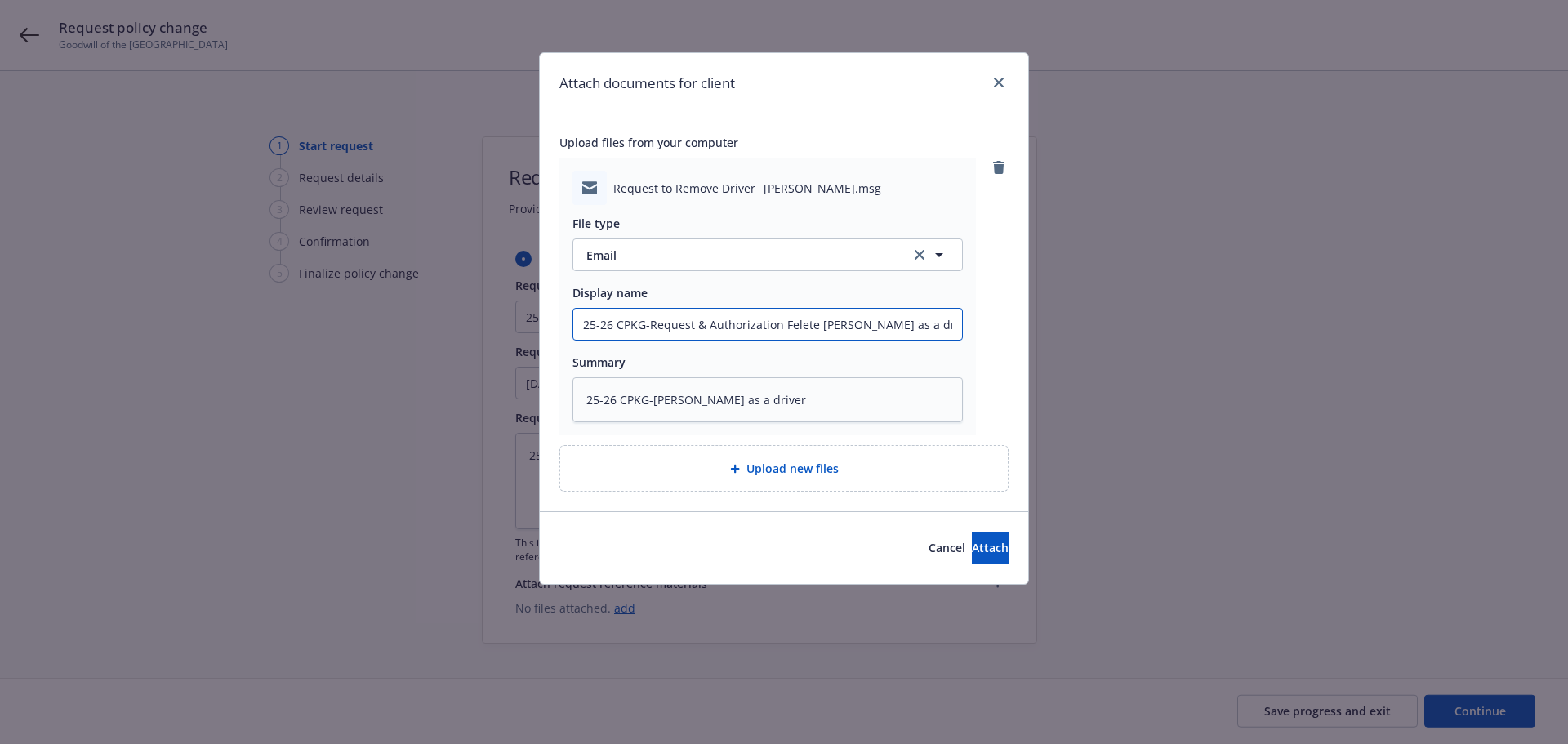
type textarea "x"
type input "25-26 CPKG-Request & Authorization Foelete Josevan Arias as a driver"
type textarea "x"
type input "25-26 CPKG-Request & Authorization Forelete Josevan Arias as a driver"
type textarea "x"
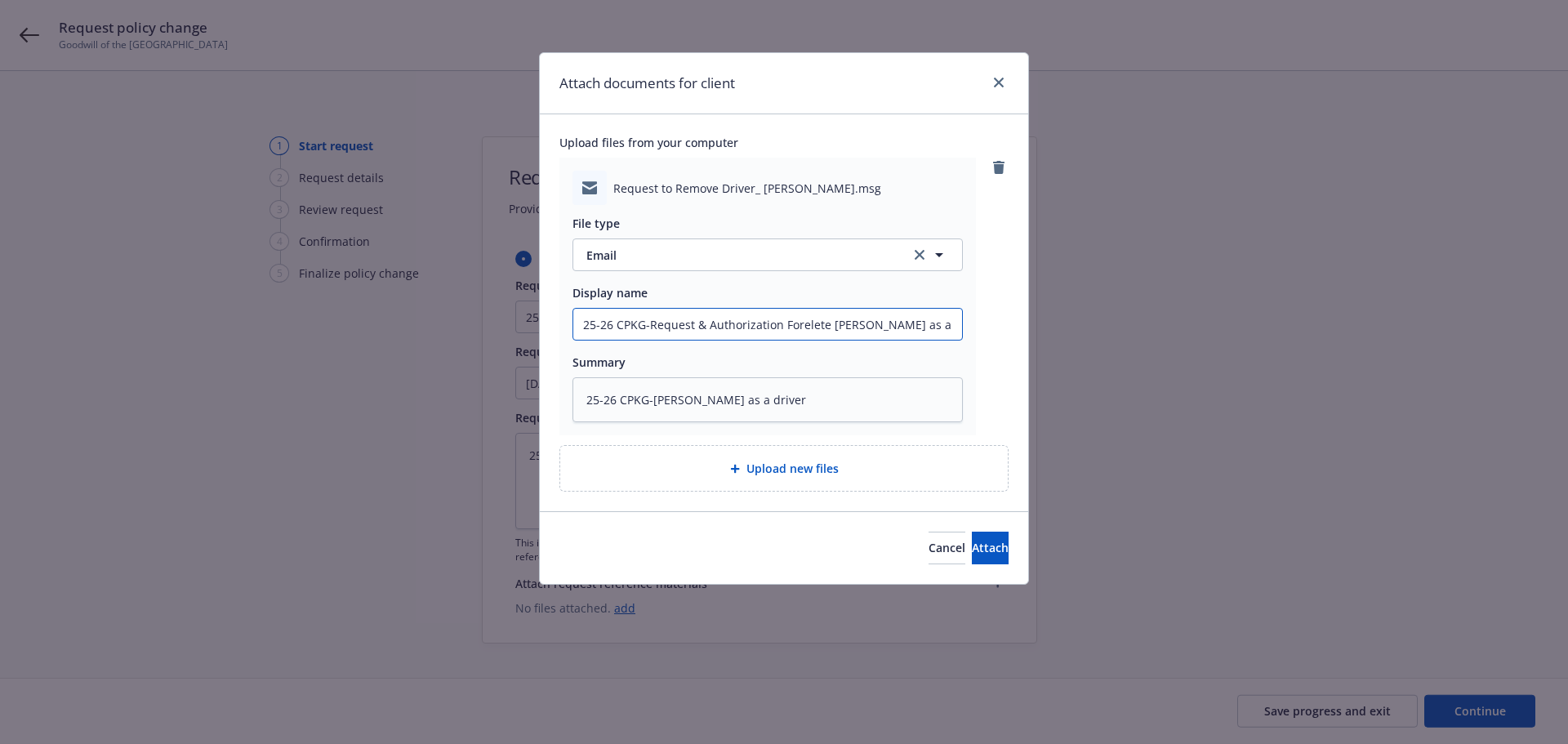
type input "25-26 CPKG-Request & Authorization Formelete Josevan Arias as a driver"
type textarea "x"
type input "25-26 CPKG-Request & Authorization Form elete Josevan Arias as a driver"
type textarea "x"
type input "25-26 CPKG-Request & Authorization Form telete Josevan Arias as a driver"
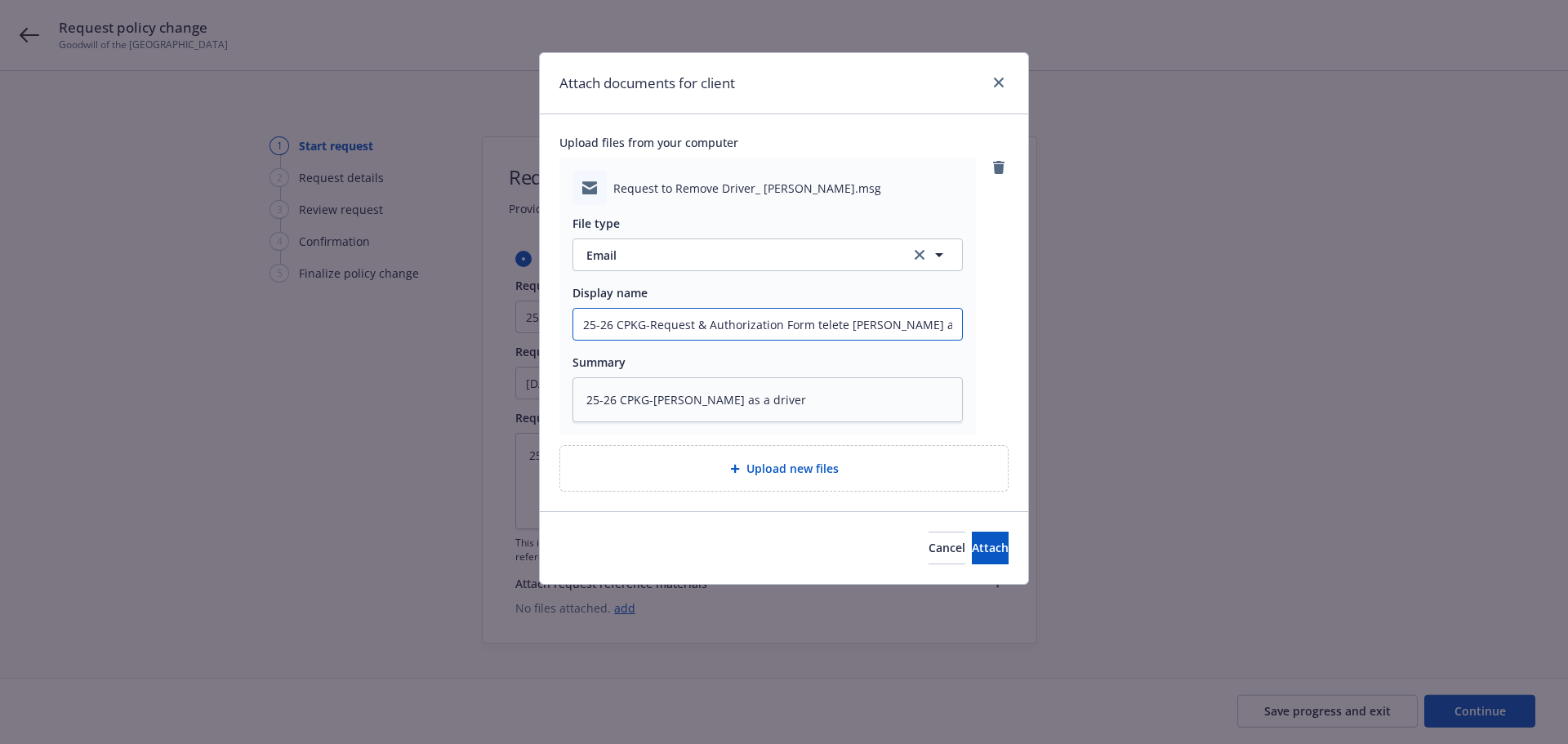
type textarea "x"
type input "25-26 CPKG-Request & Authorization Form toelete Josevan Arias as a driver"
type textarea "x"
type input "25-26 CPKG-Request & Authorization Form to elete Josevan Arias as a driver"
type textarea "x"
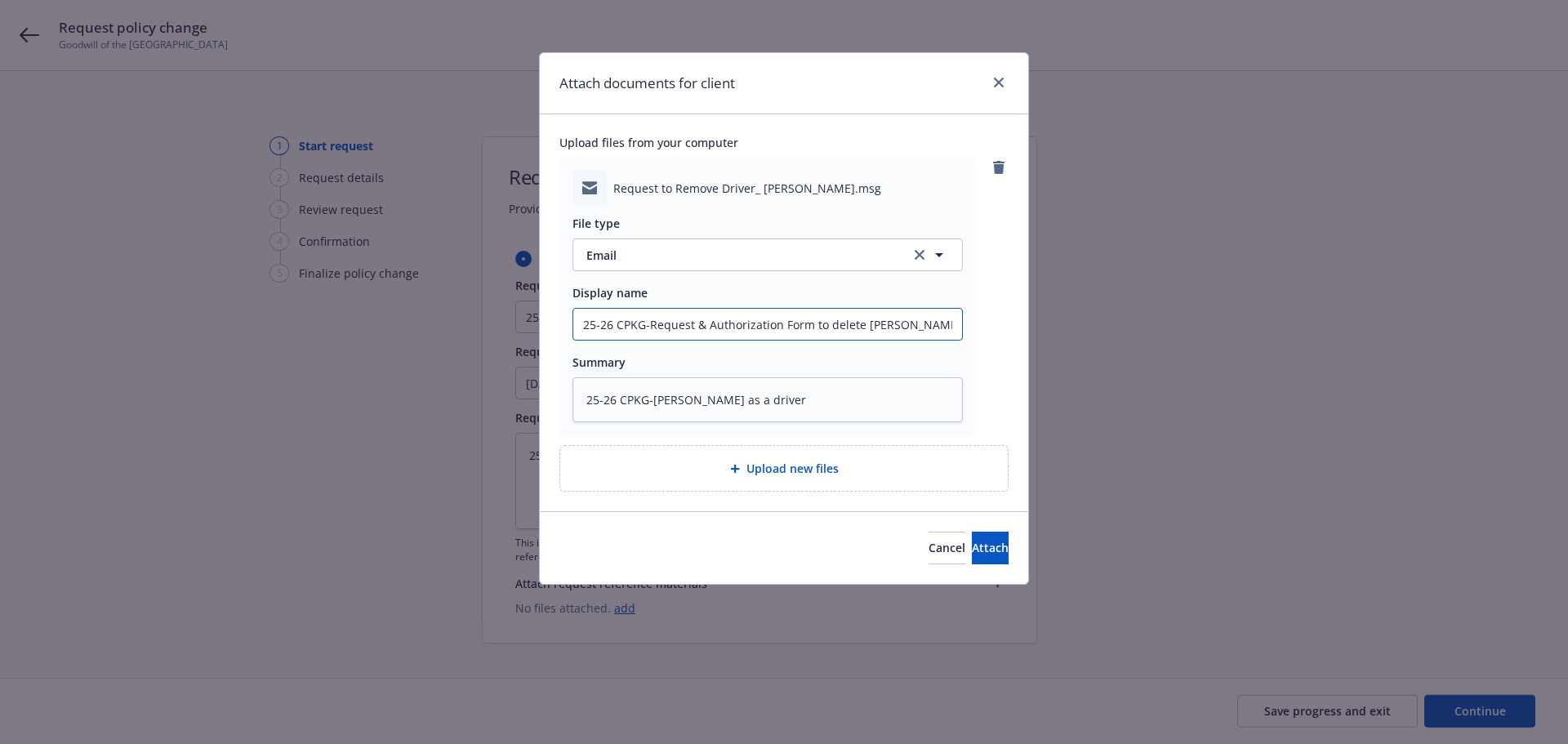
click at [950, 330] on input "25-26 CPKG-Request & Authorization Form to delete [PERSON_NAME] as a driver" at bounding box center [767, 325] width 388 height 31
type input "25-26 CPKG-Request & Authorization Form to delete [PERSON_NAME] as a driver"
click at [928, 378] on textarea "25-26 CPKG-Delete Josevan Arias as a driver" at bounding box center [767, 399] width 390 height 45
drag, startPoint x: 377, startPoint y: 426, endPoint x: 130, endPoint y: 425, distance: 247.0
click at [166, 429] on div "Attach documents for client Upload files from your computer Request to Remove D…" at bounding box center [784, 372] width 1568 height 744
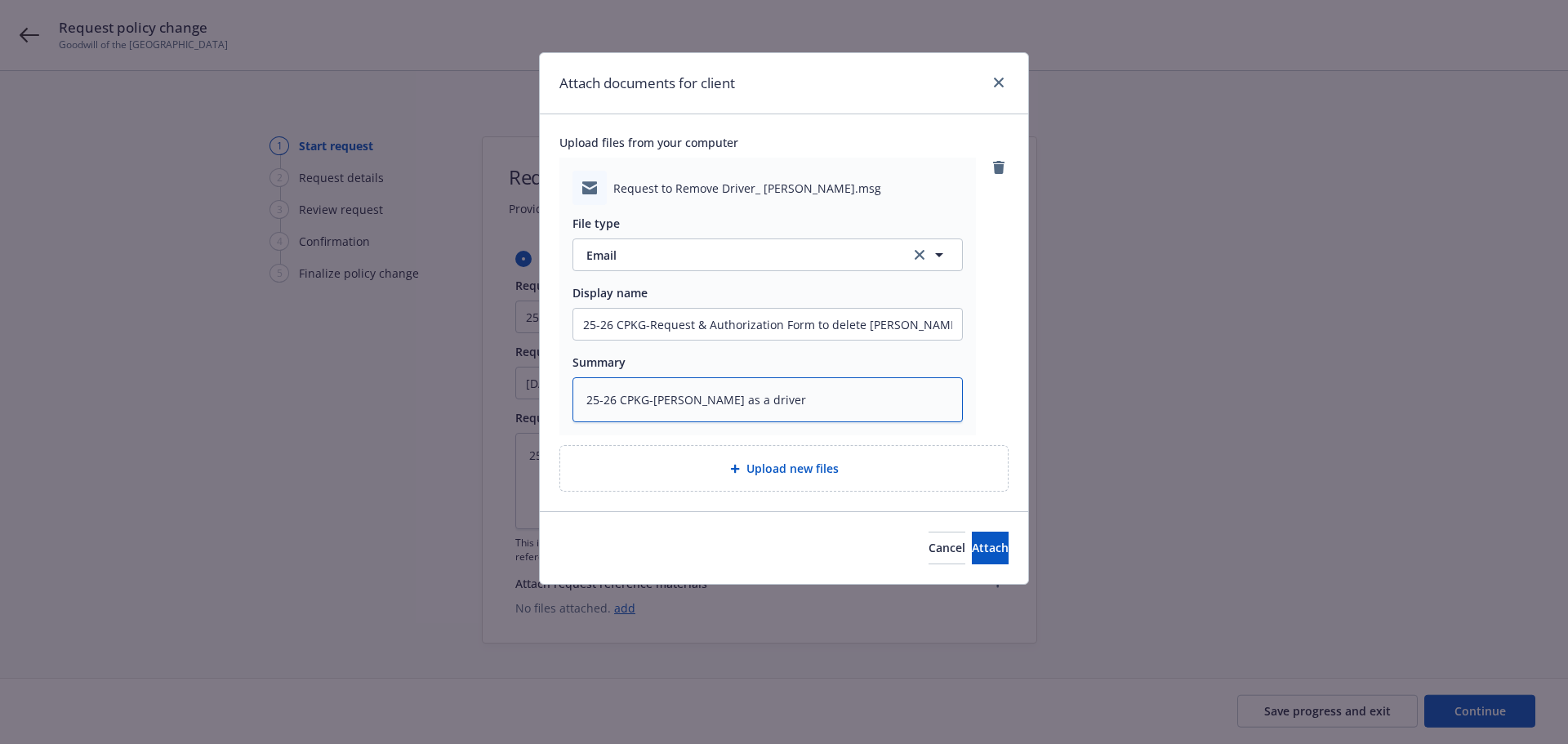
paste textarea "Request & Authorization Form to d"
type textarea "x"
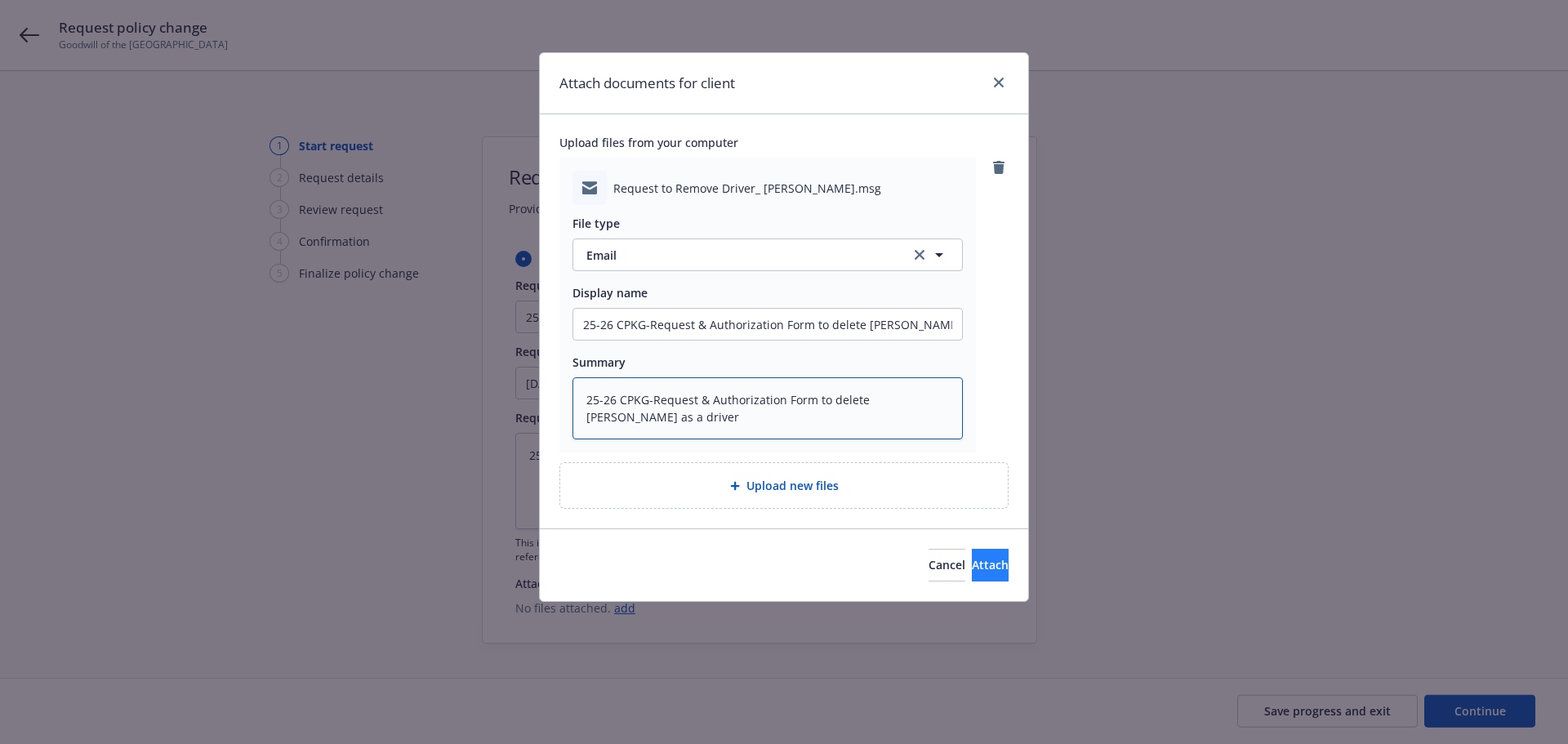
type textarea "25-26 CPKG-Request & Authorization Form to delete [PERSON_NAME] as a driver"
click at [972, 573] on button "Attach" at bounding box center [991, 564] width 37 height 32
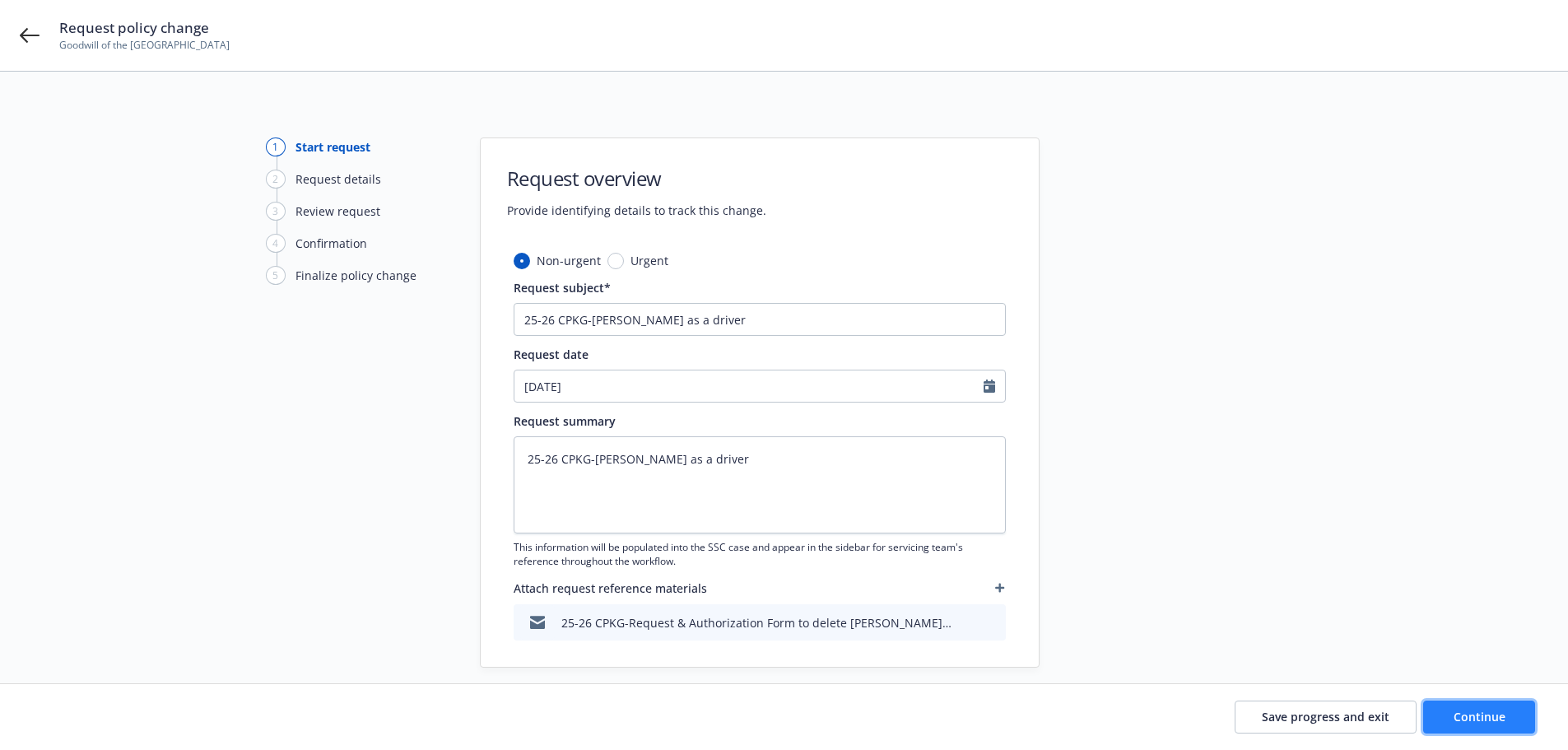
click at [1476, 730] on button "Continue" at bounding box center [1479, 717] width 112 height 33
type textarea "x"
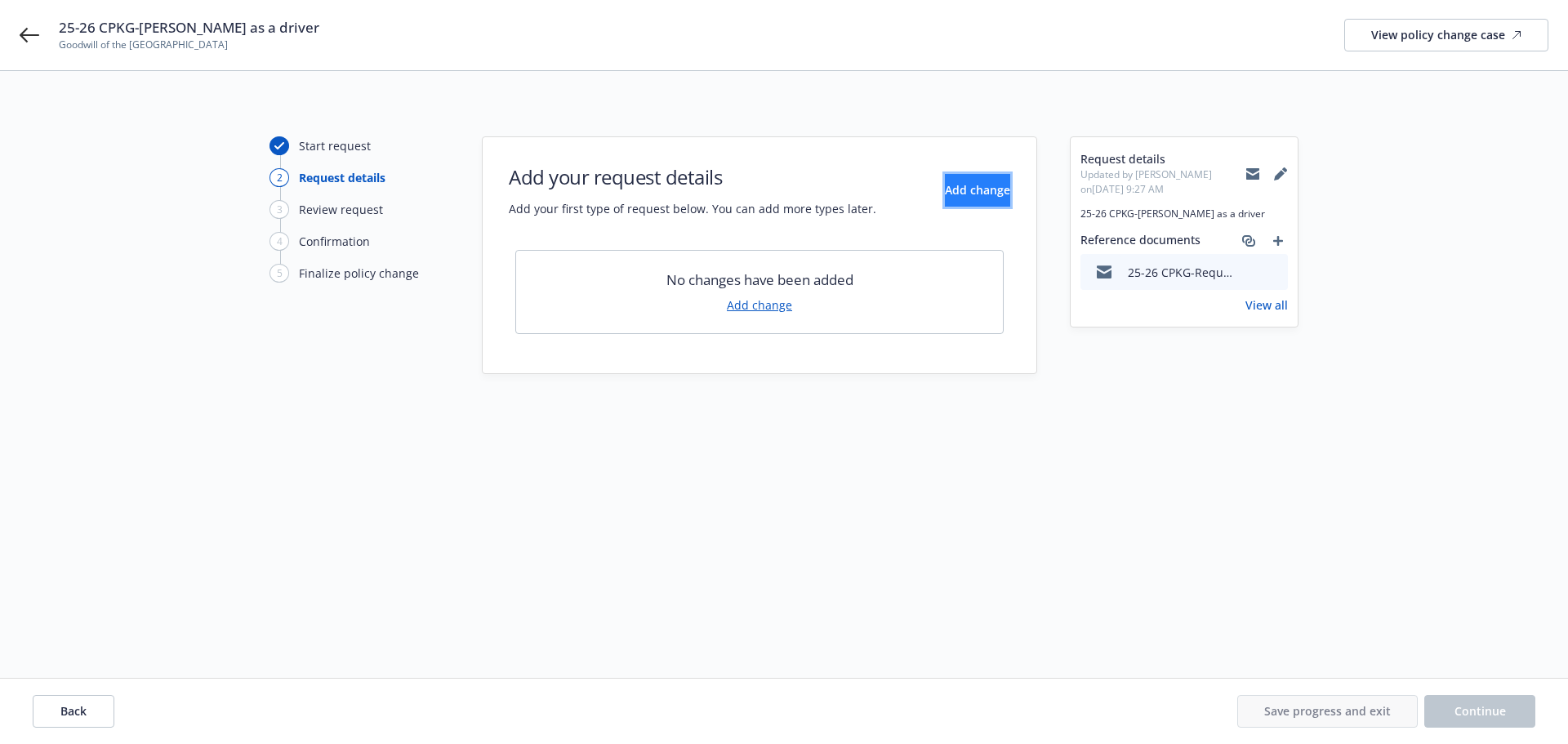
click at [944, 206] on button "Add change" at bounding box center [977, 190] width 65 height 32
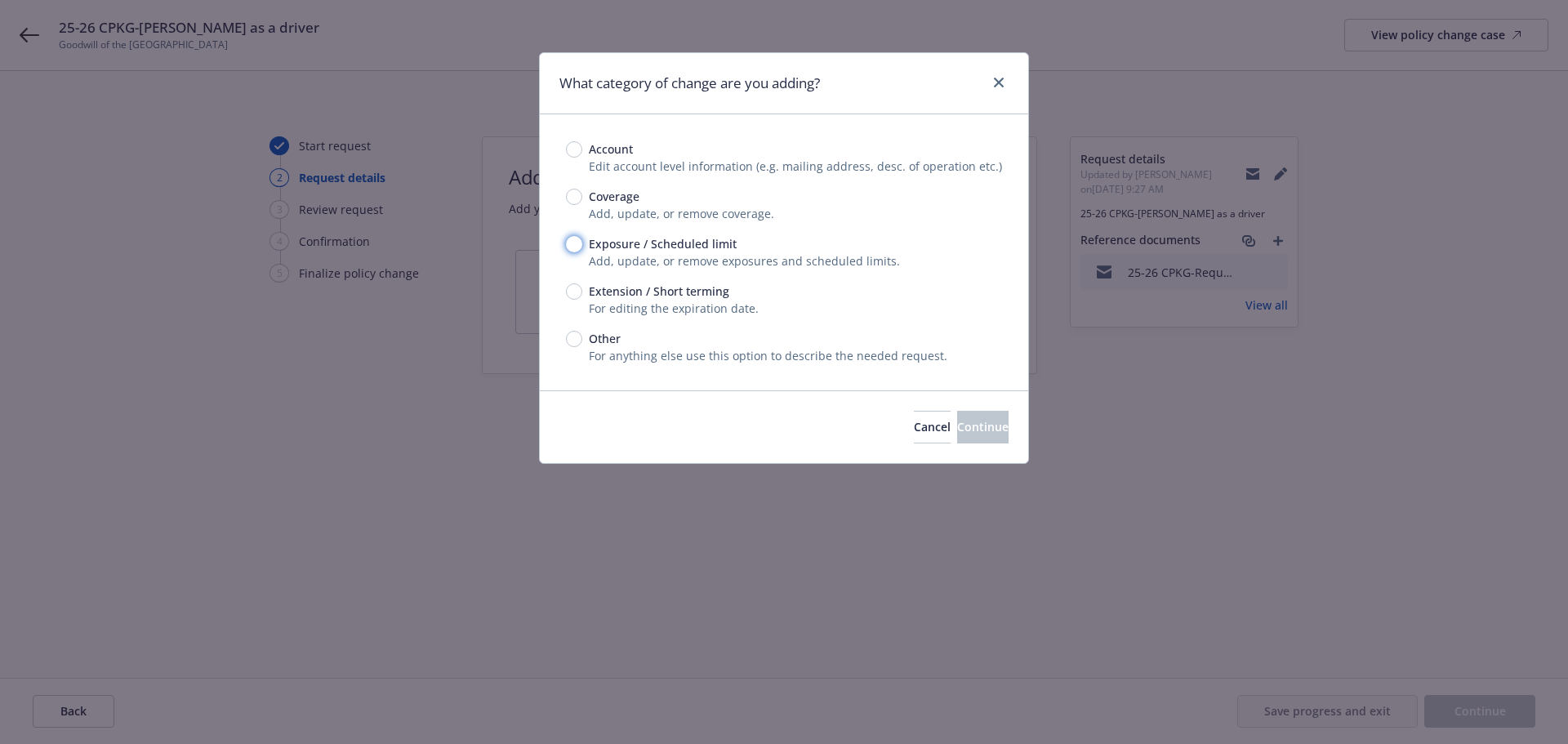
click at [576, 242] on input "Exposure / Scheduled limit" at bounding box center [575, 244] width 17 height 17
radio input "true"
click at [957, 426] on span "Continue" at bounding box center [983, 426] width 52 height 16
type textarea "x"
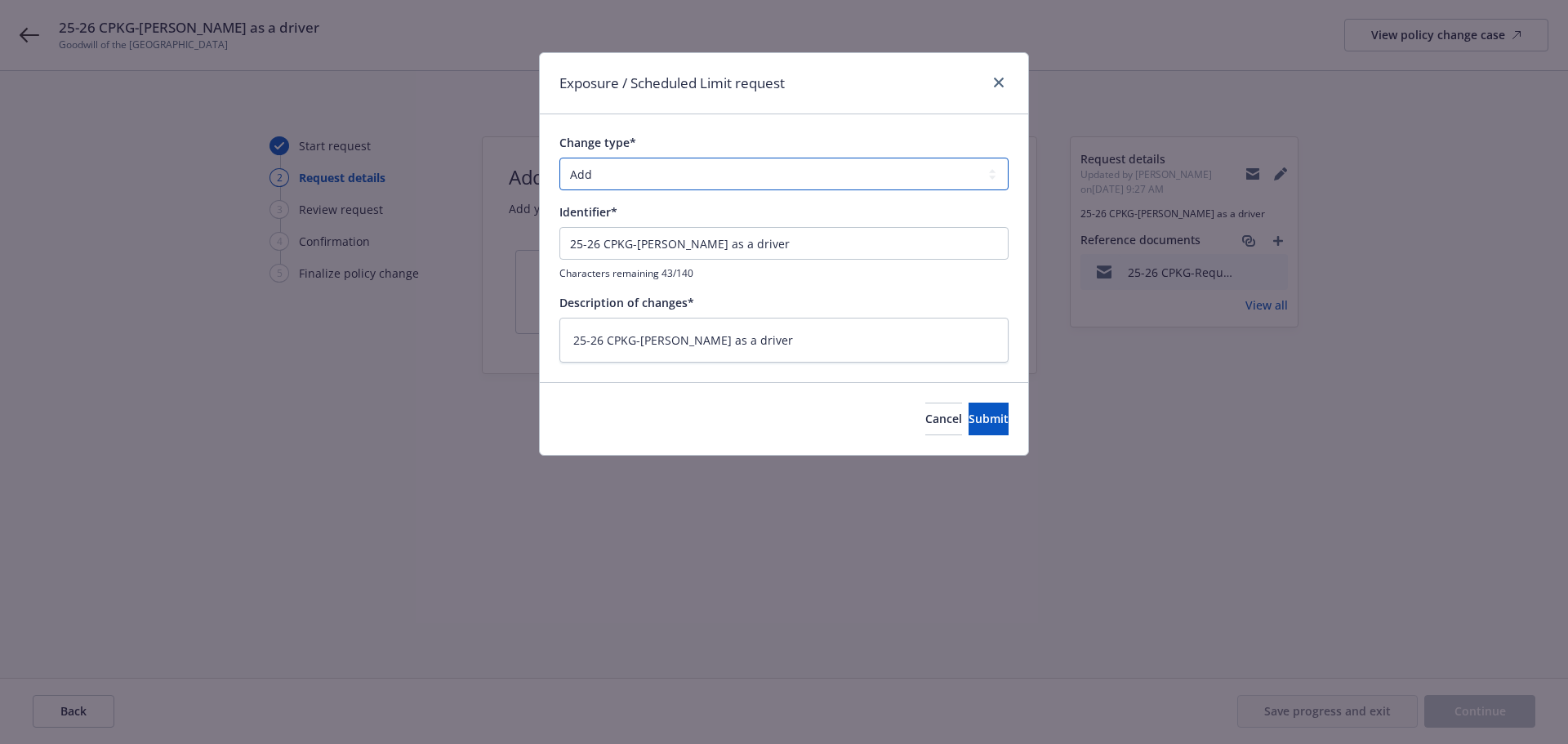
click at [644, 165] on select "Add Audit Change Remove" at bounding box center [784, 173] width 449 height 32
select select "REMOVE"
click at [560, 158] on select "Add Audit Change Remove" at bounding box center [784, 173] width 449 height 32
click at [968, 418] on span "Submit" at bounding box center [988, 418] width 40 height 16
type textarea "x"
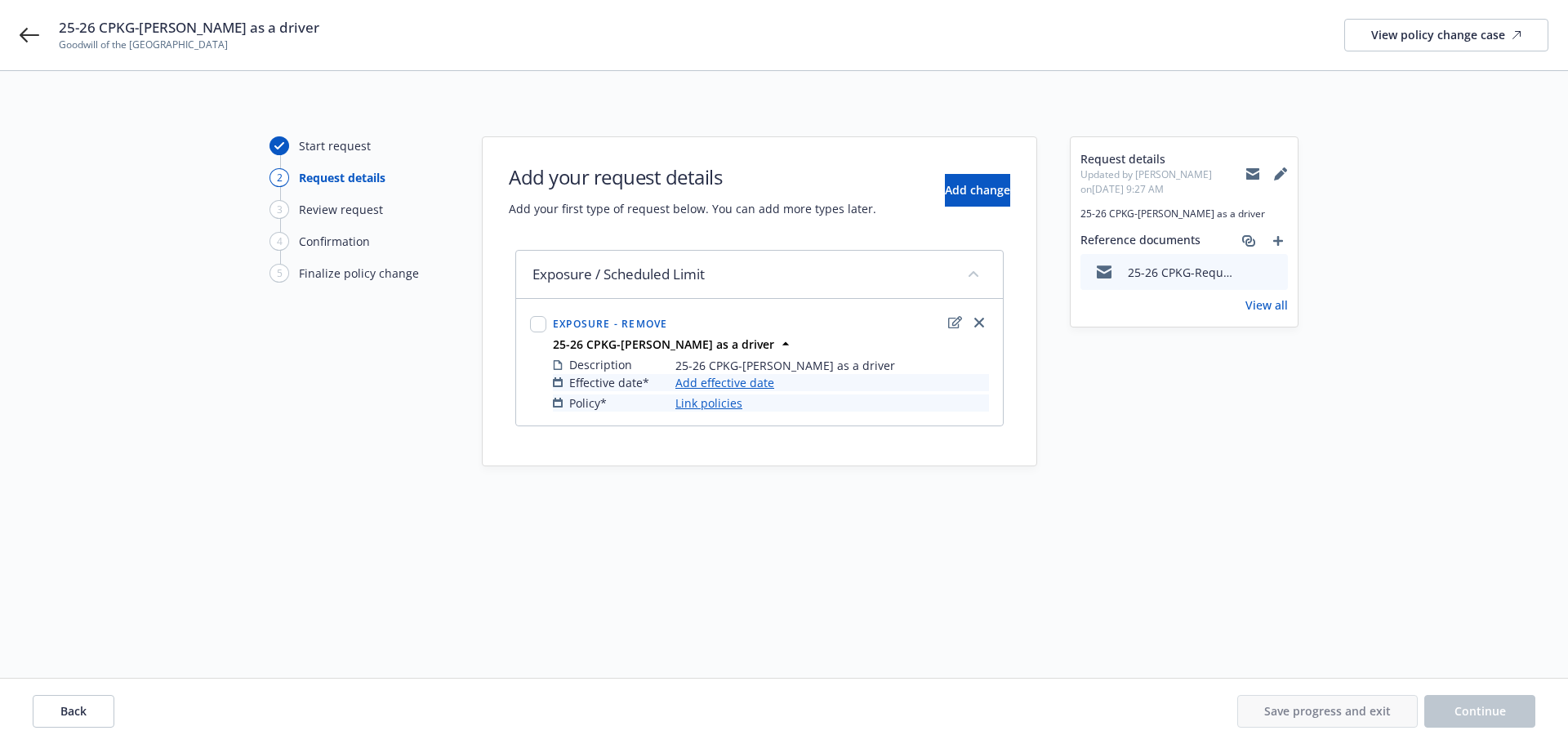
click at [723, 382] on link "Add effective date" at bounding box center [724, 383] width 99 height 18
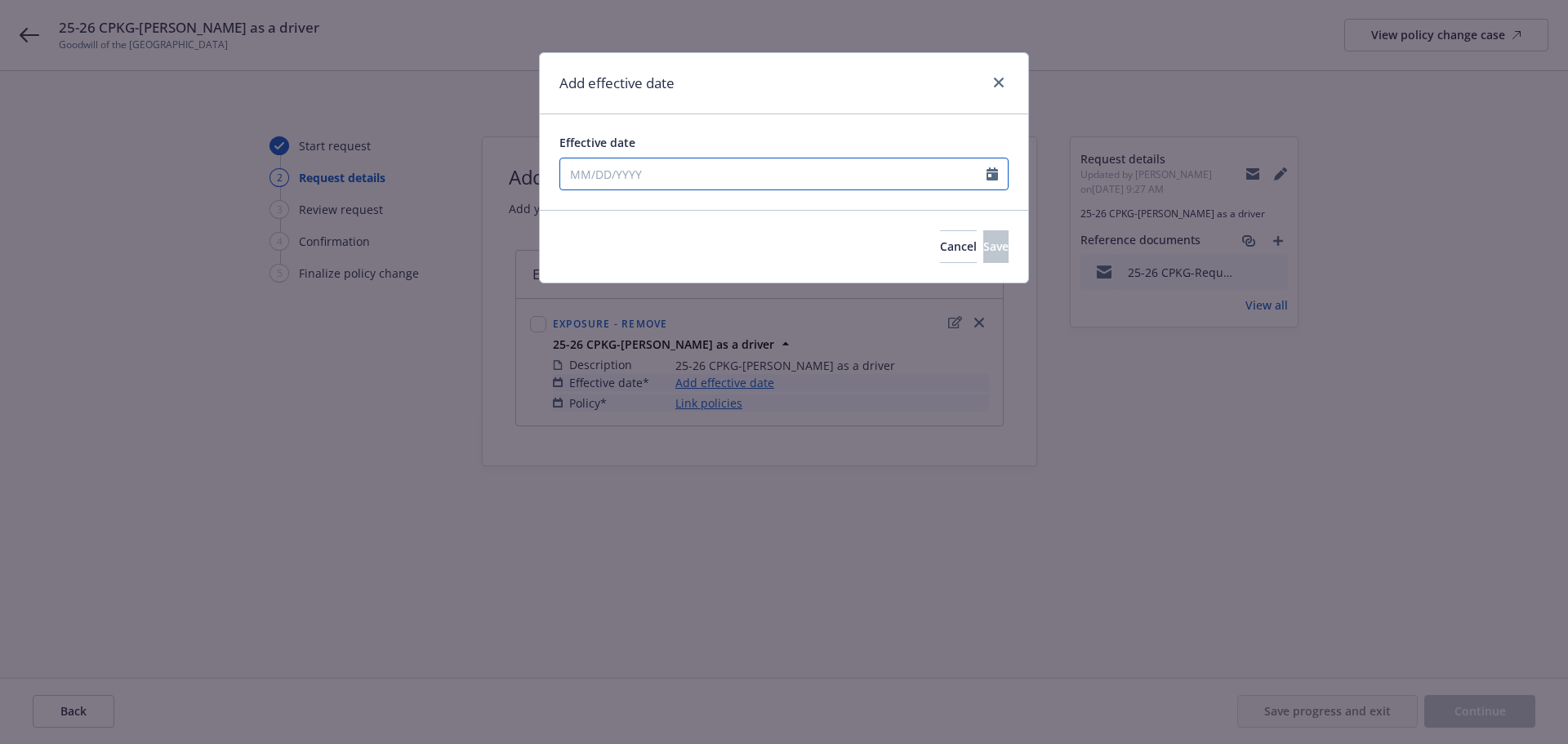
click at [989, 174] on icon "Calendar" at bounding box center [992, 174] width 11 height 13
select select "10"
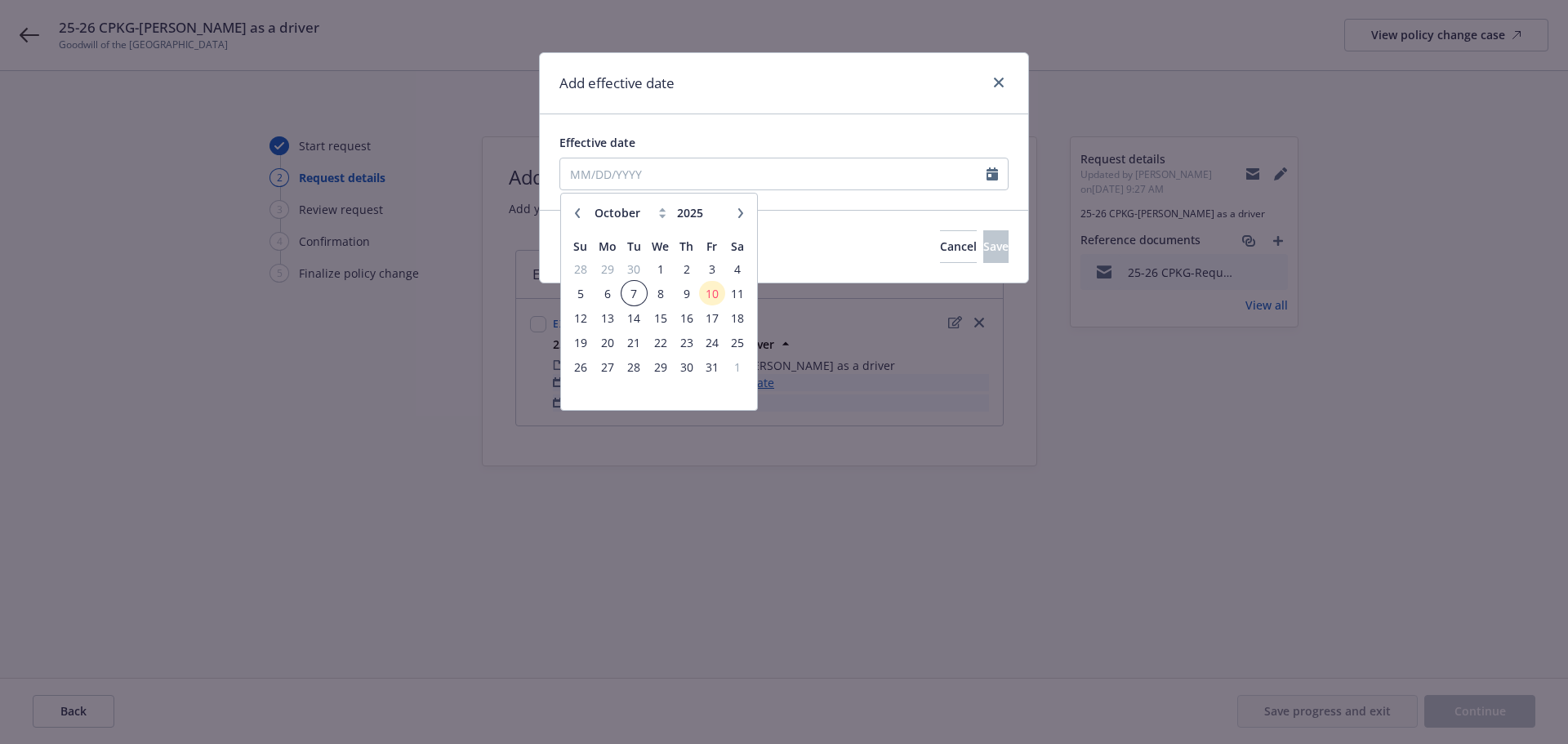
click at [644, 290] on span "7" at bounding box center [635, 293] width 22 height 20
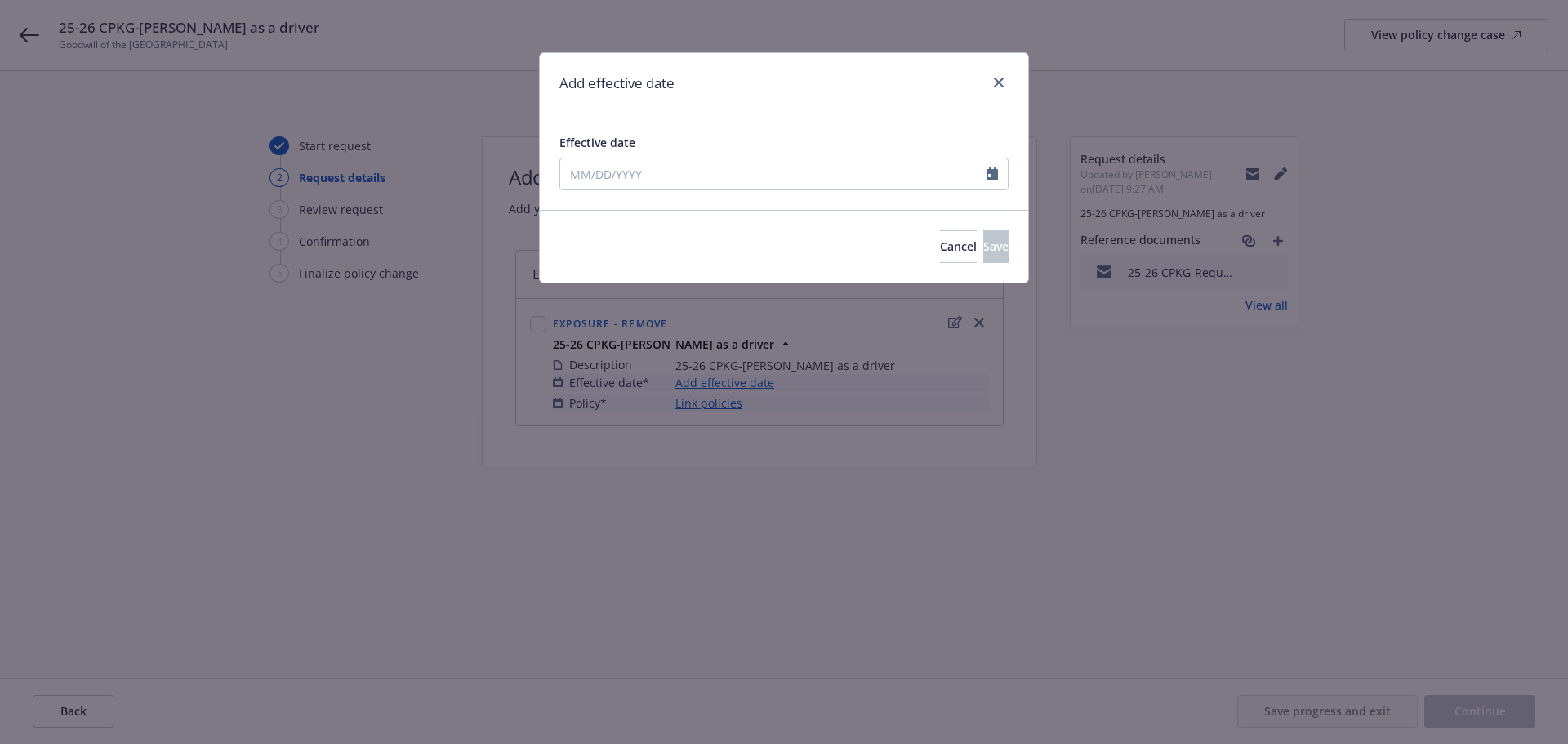
type input "10/07/2025"
click at [983, 246] on span "Save" at bounding box center [995, 246] width 25 height 16
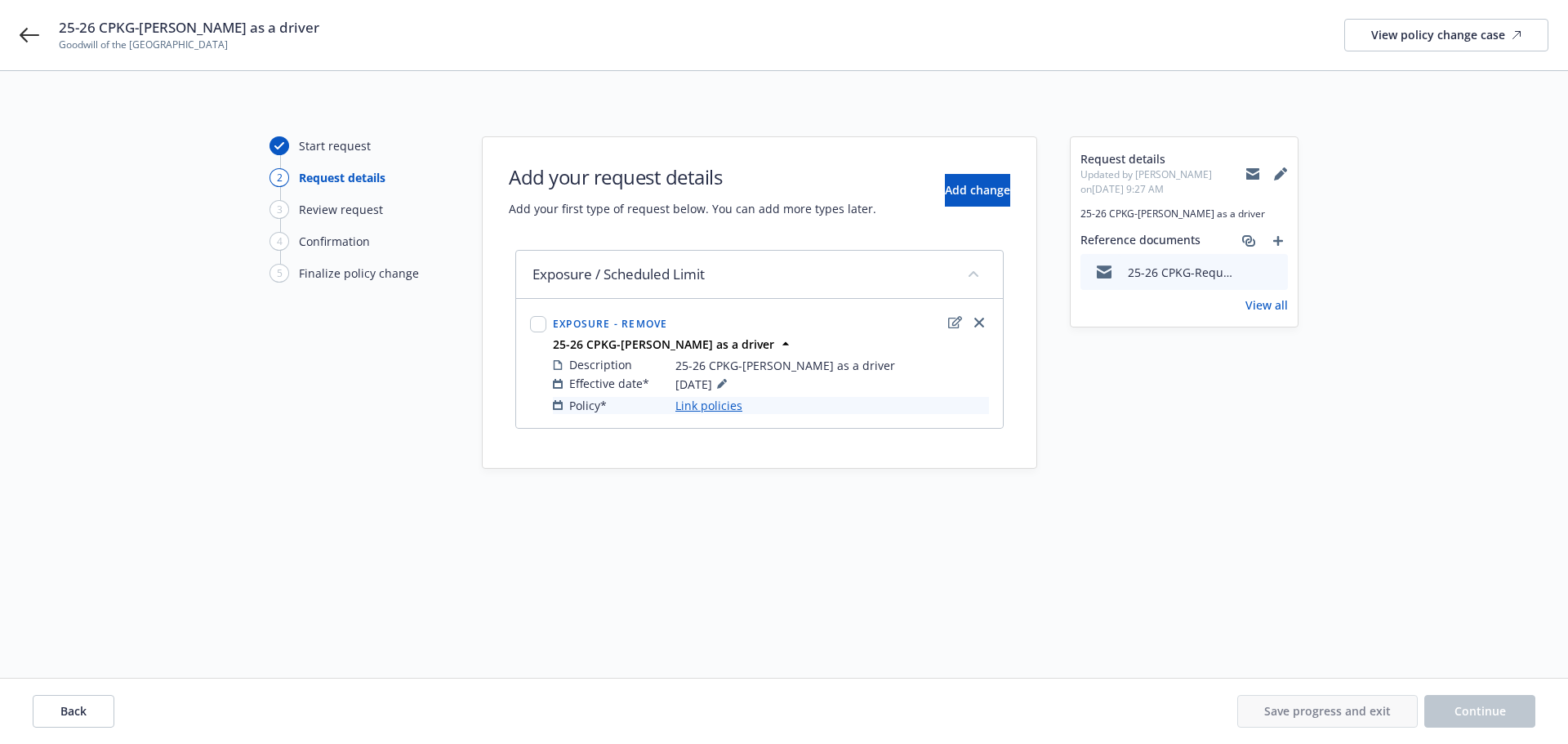
click at [709, 411] on link "Link policies" at bounding box center [708, 405] width 67 height 18
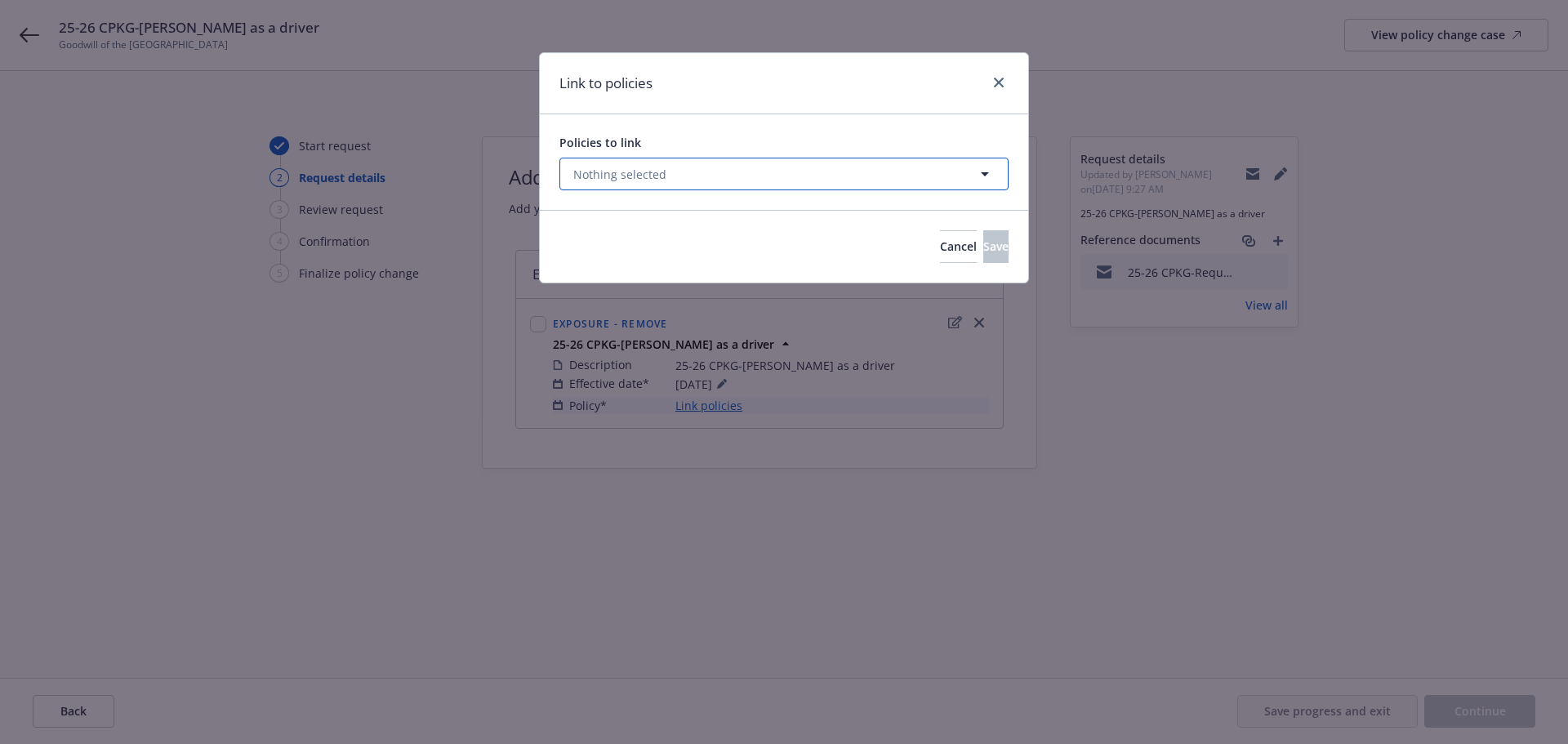
click at [990, 170] on icon "button" at bounding box center [984, 173] width 19 height 19
select select "ACTIVE"
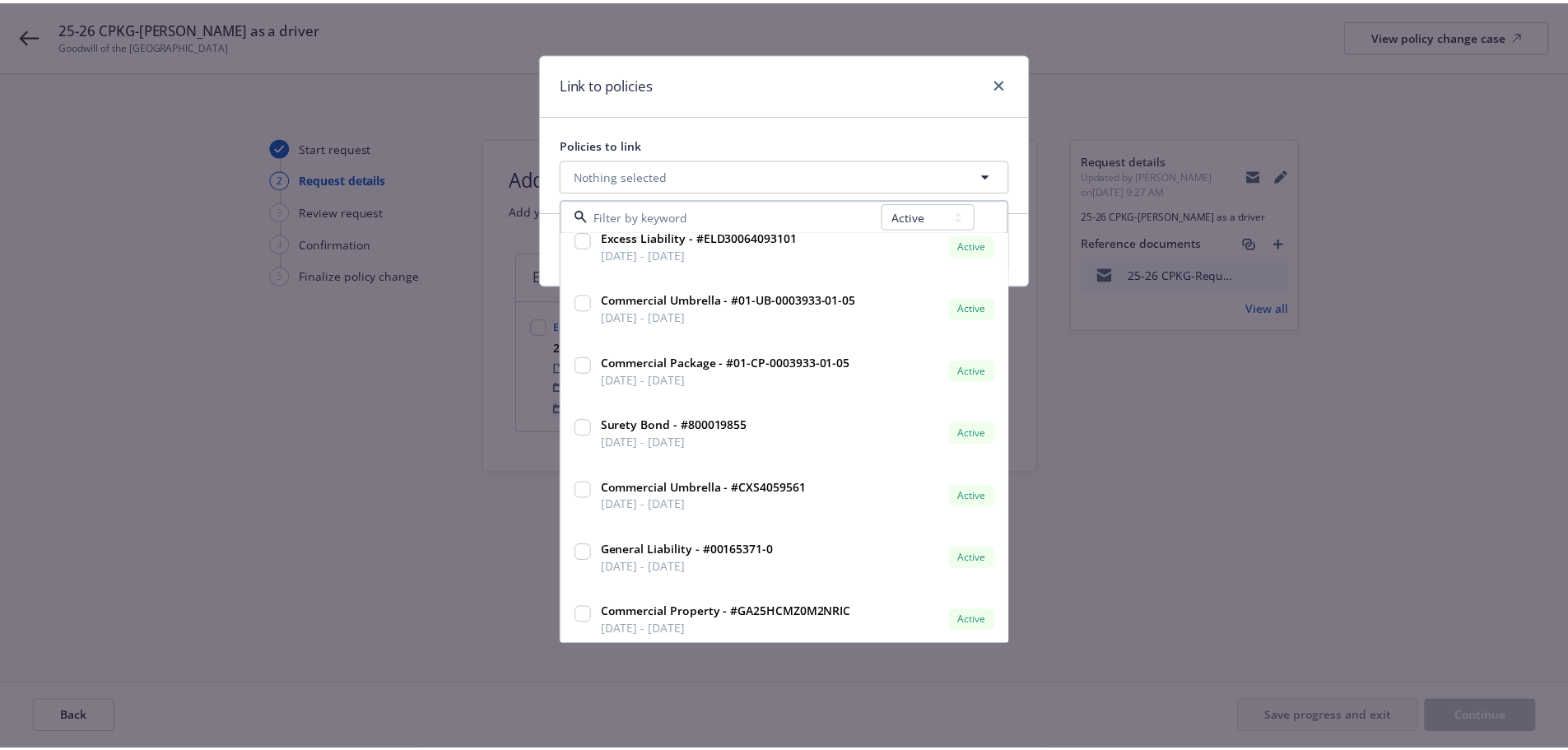
scroll to position [162, 0]
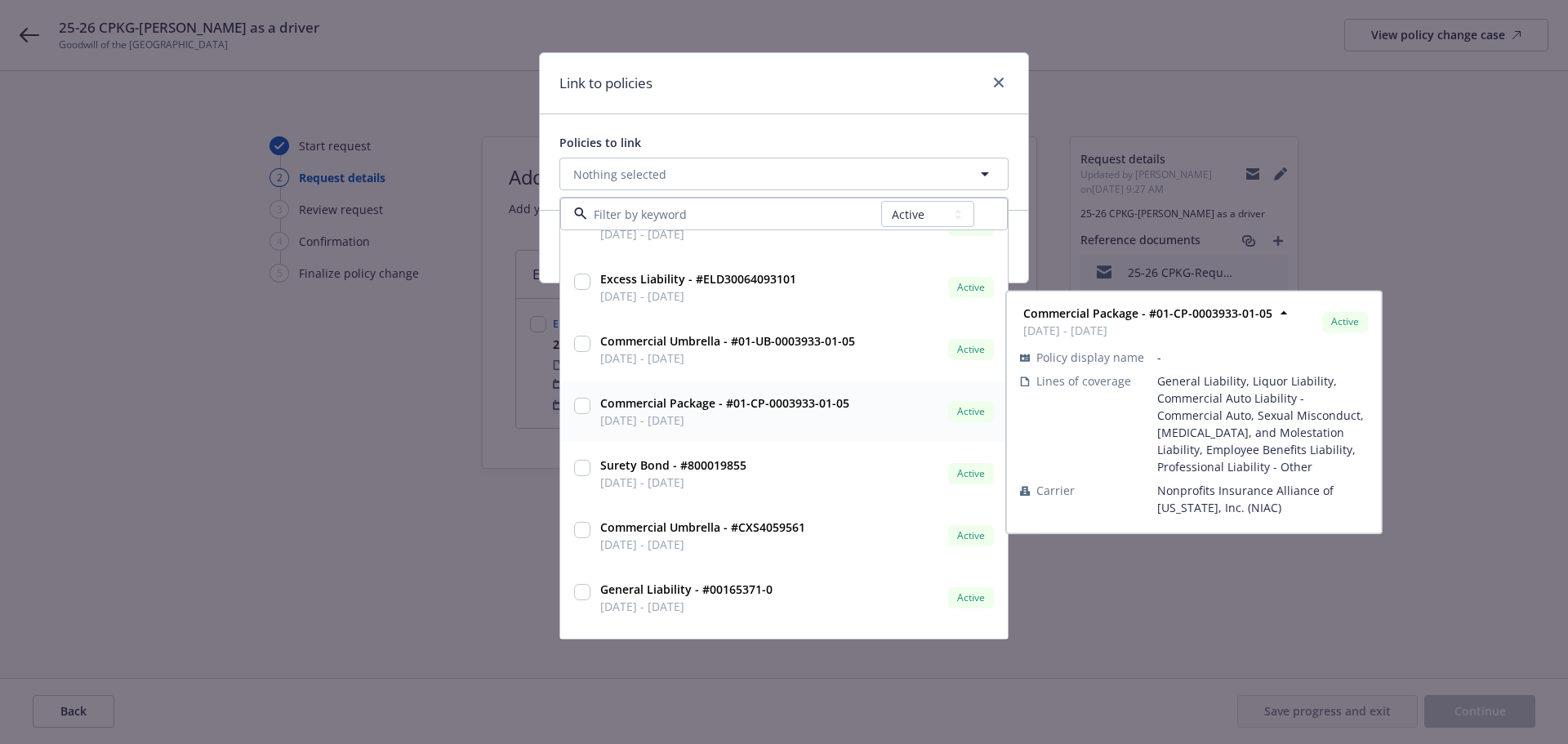
click at [586, 407] on input "checkbox" at bounding box center [582, 406] width 17 height 17
checkbox input "true"
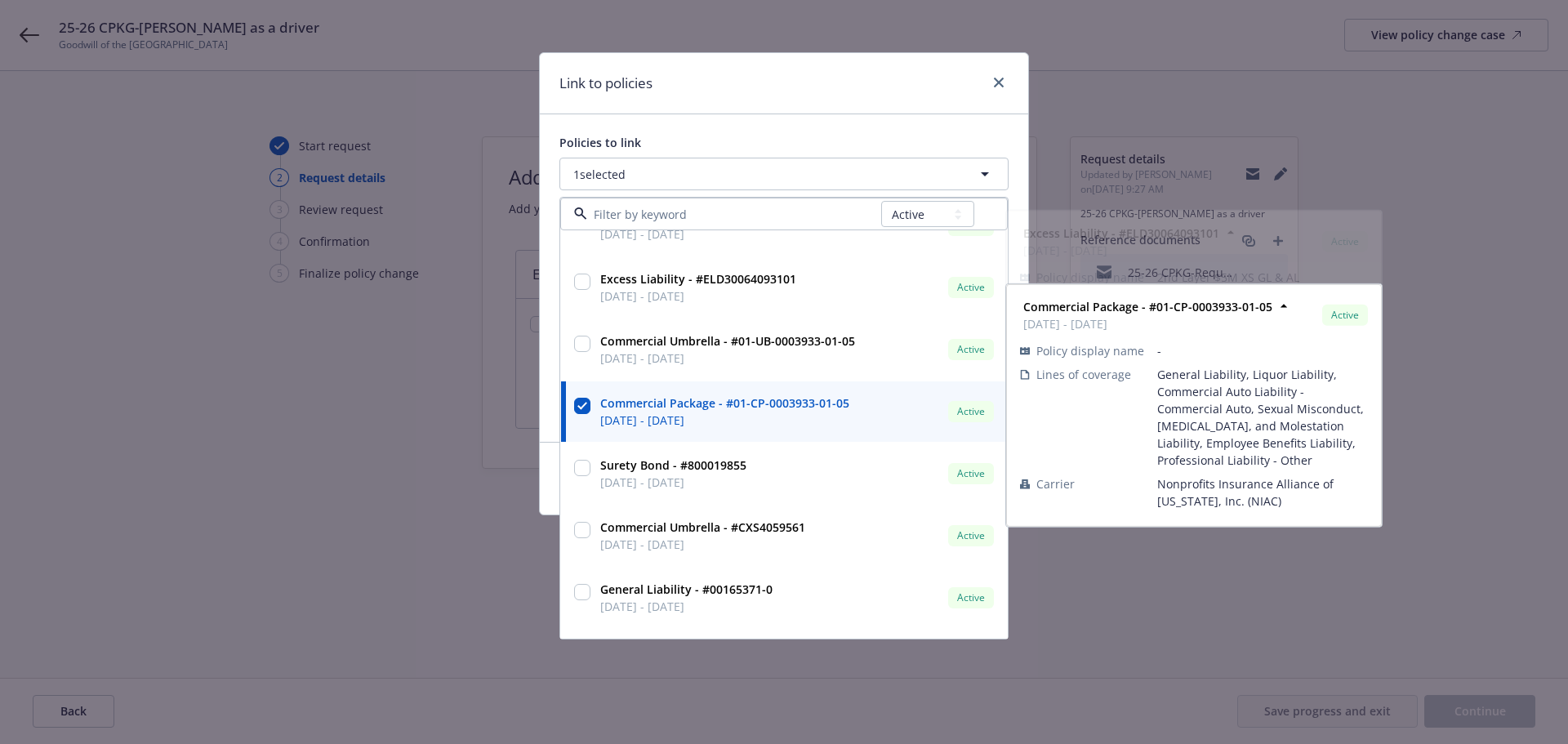
click at [752, 118] on div "Policies to link 1 selected All Active Upcoming Expired Cancelled Excess Liabil…" at bounding box center [783, 278] width 488 height 327
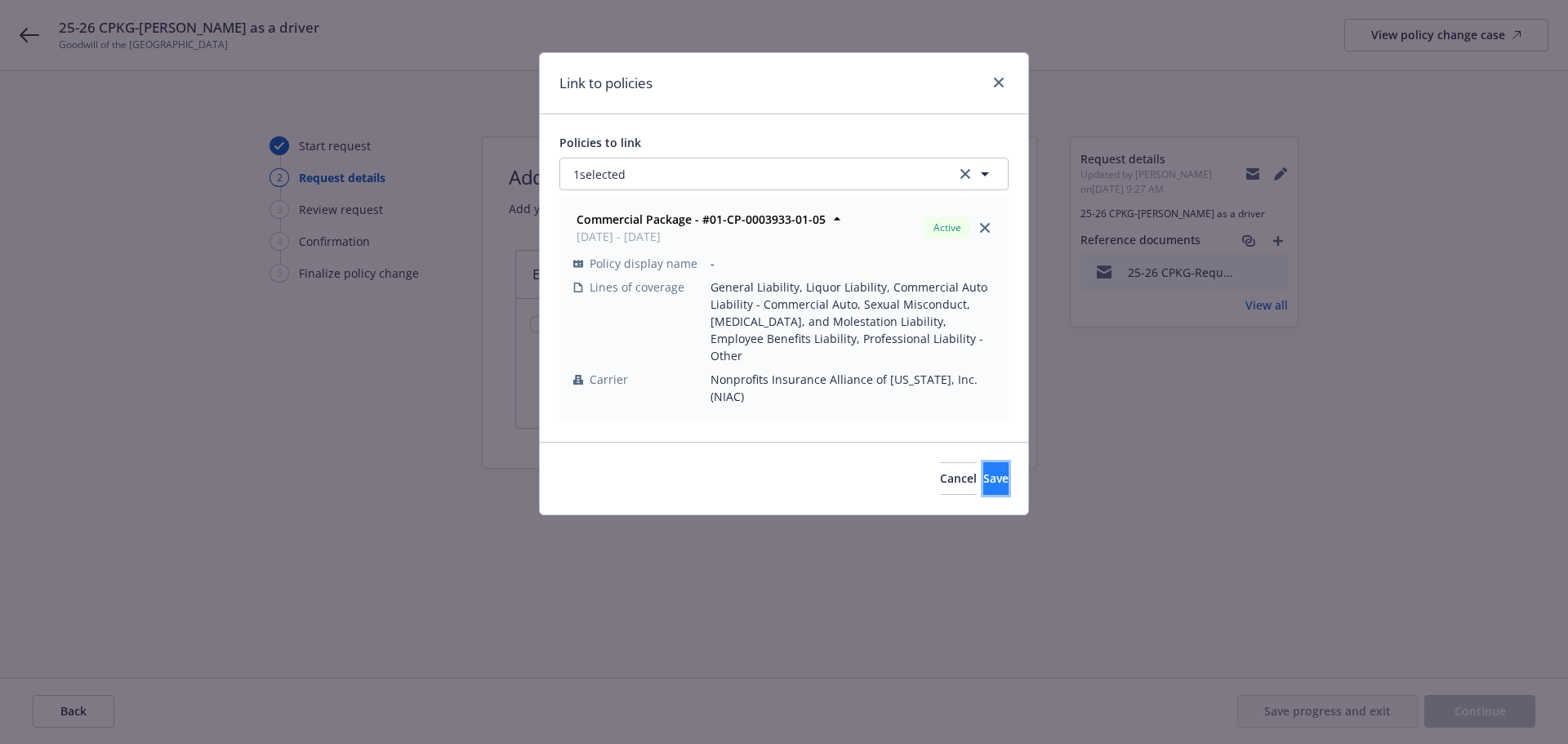
click at [983, 470] on span "Save" at bounding box center [995, 478] width 25 height 16
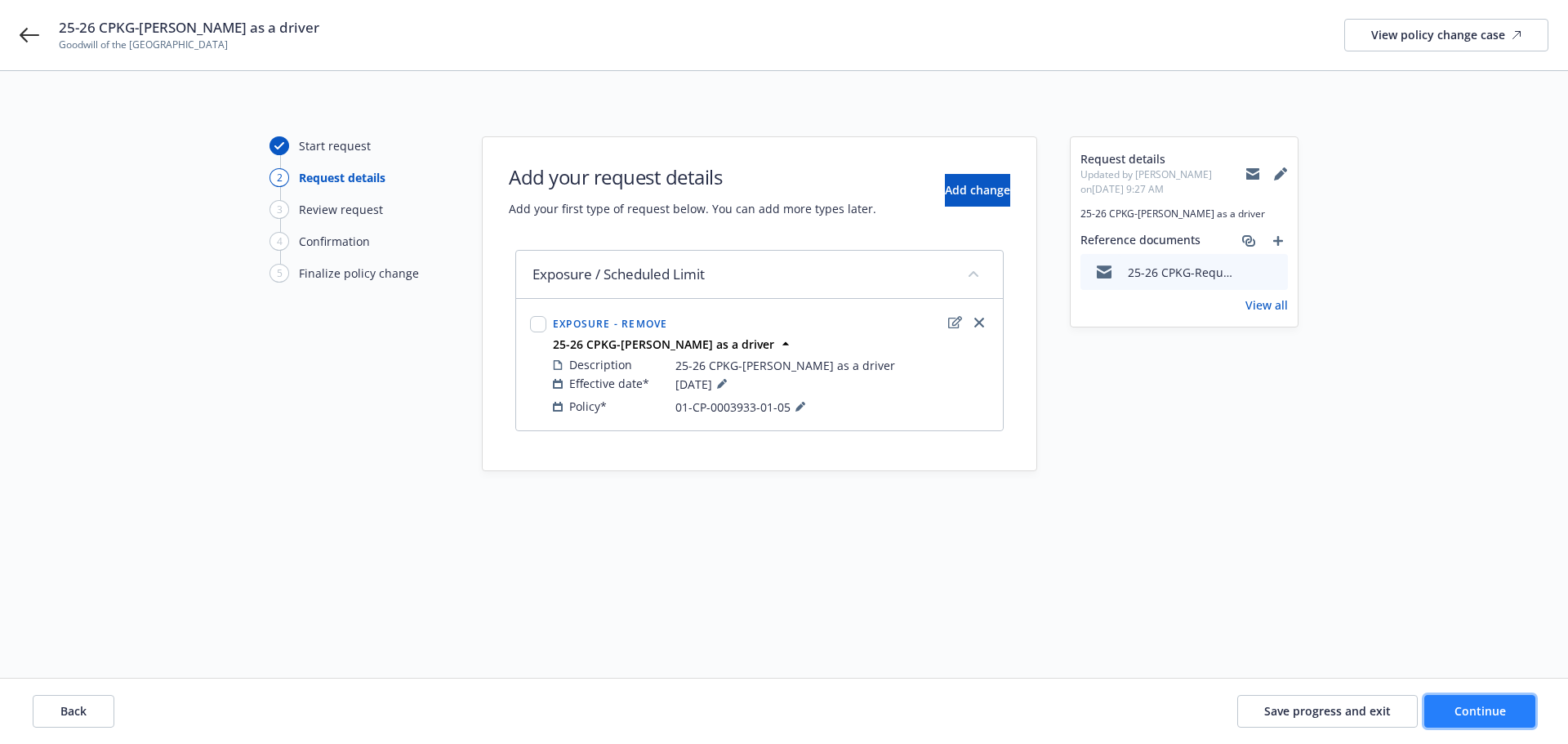
click at [1457, 712] on span "Continue" at bounding box center [1480, 710] width 52 height 16
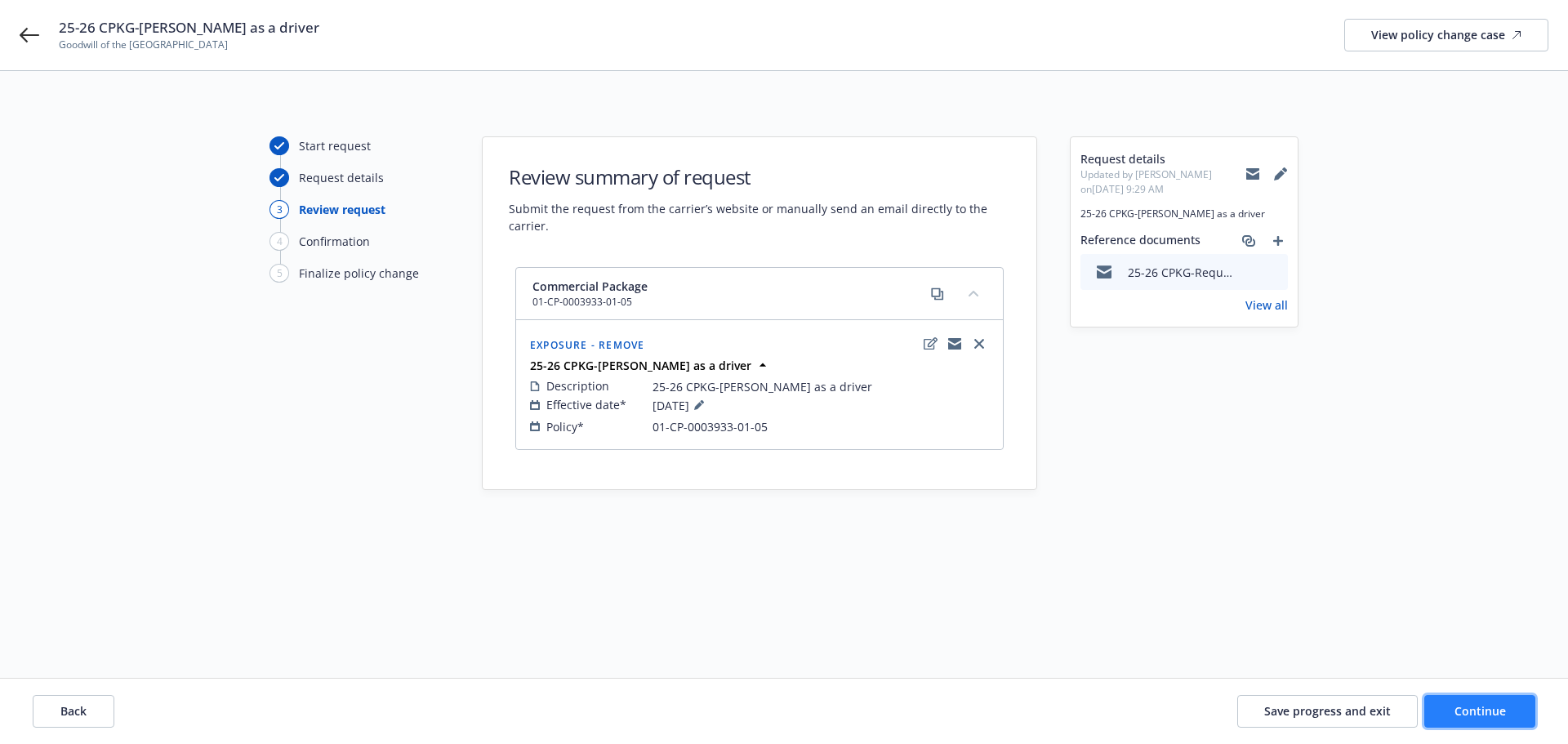
click at [1495, 712] on span "Continue" at bounding box center [1480, 710] width 52 height 16
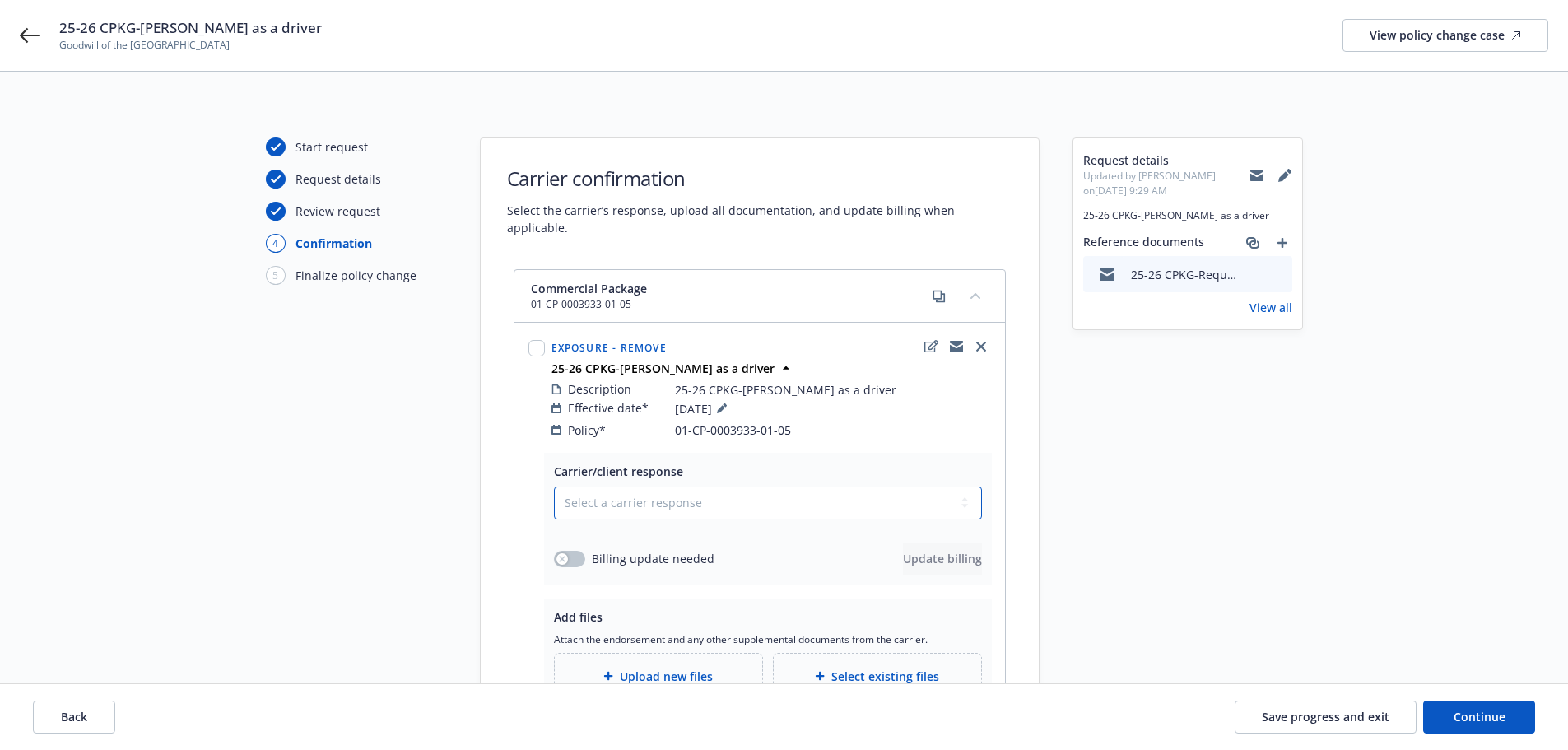
click at [667, 489] on select "Select a carrier response Accepted Accepted with revision No endorsement needed…" at bounding box center [768, 502] width 428 height 33
select select "NO_ENDORSEMENT_NEEDED"
click at [554, 486] on select "Select a carrier response Accepted Accepted with revision No endorsement needed…" at bounding box center [768, 502] width 428 height 33
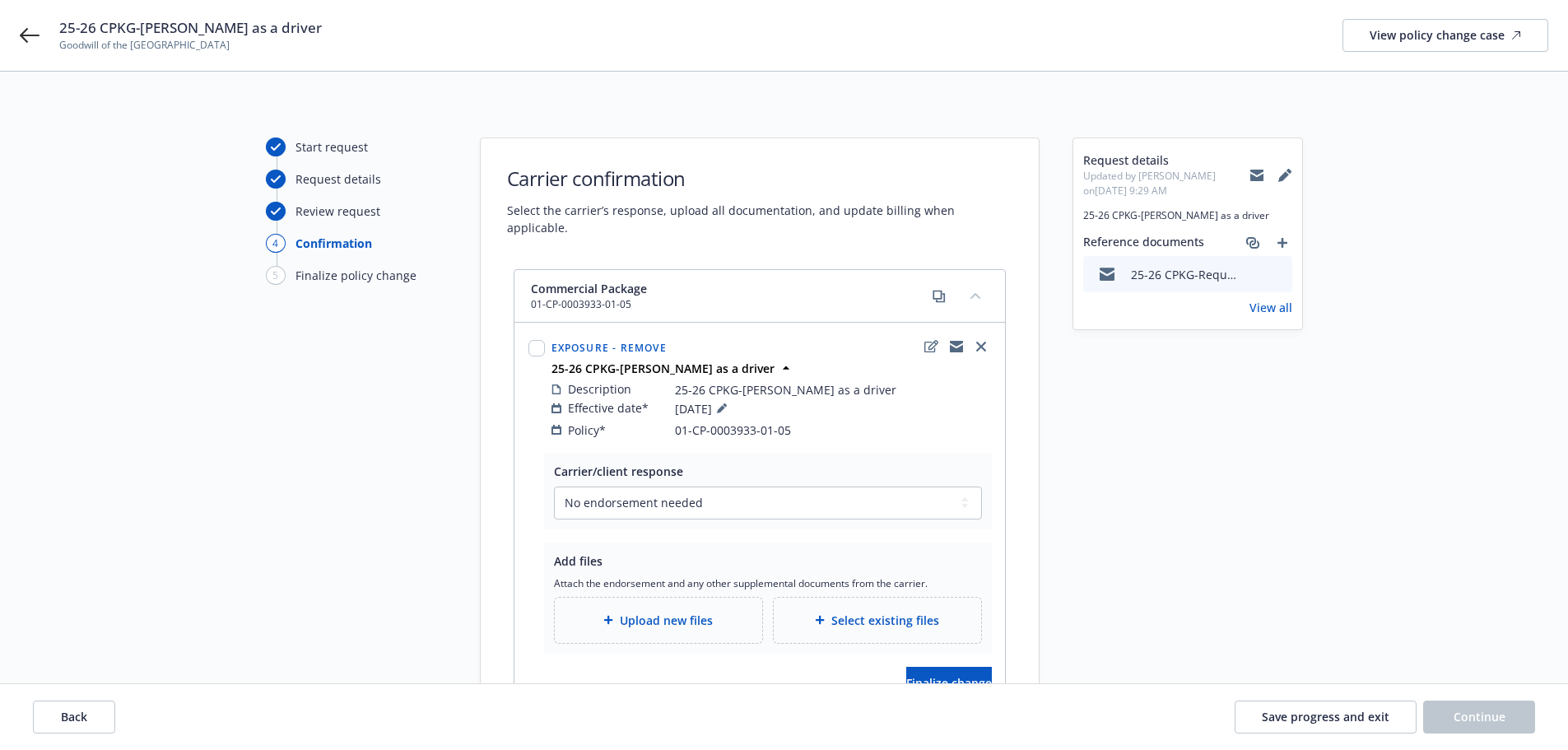
click at [1191, 561] on div "Request details Updated by Nicole Ross on 10/10/2025, 9:29 AM 25-26 CPKG-Delete…" at bounding box center [1188, 445] width 231 height 616
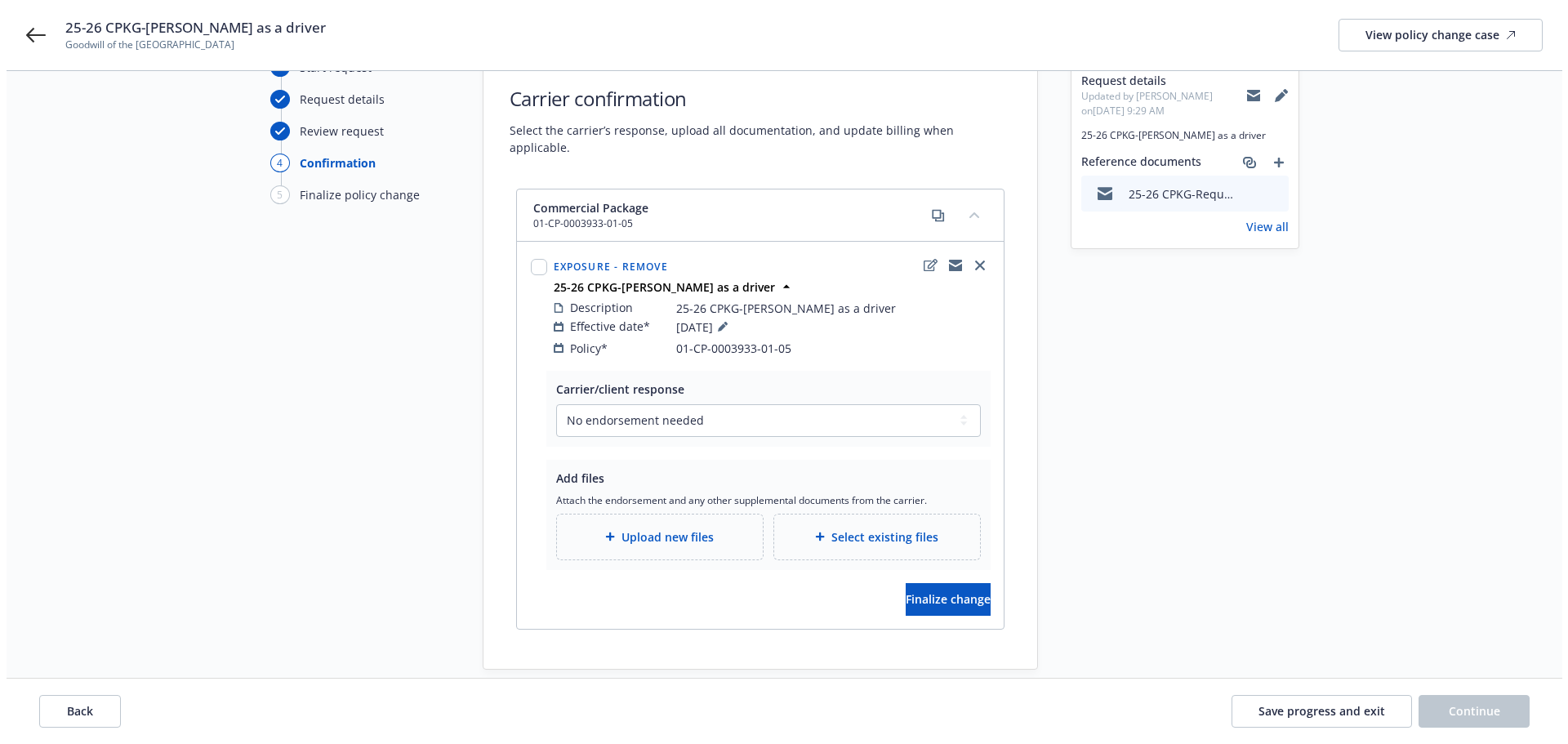
scroll to position [82, 0]
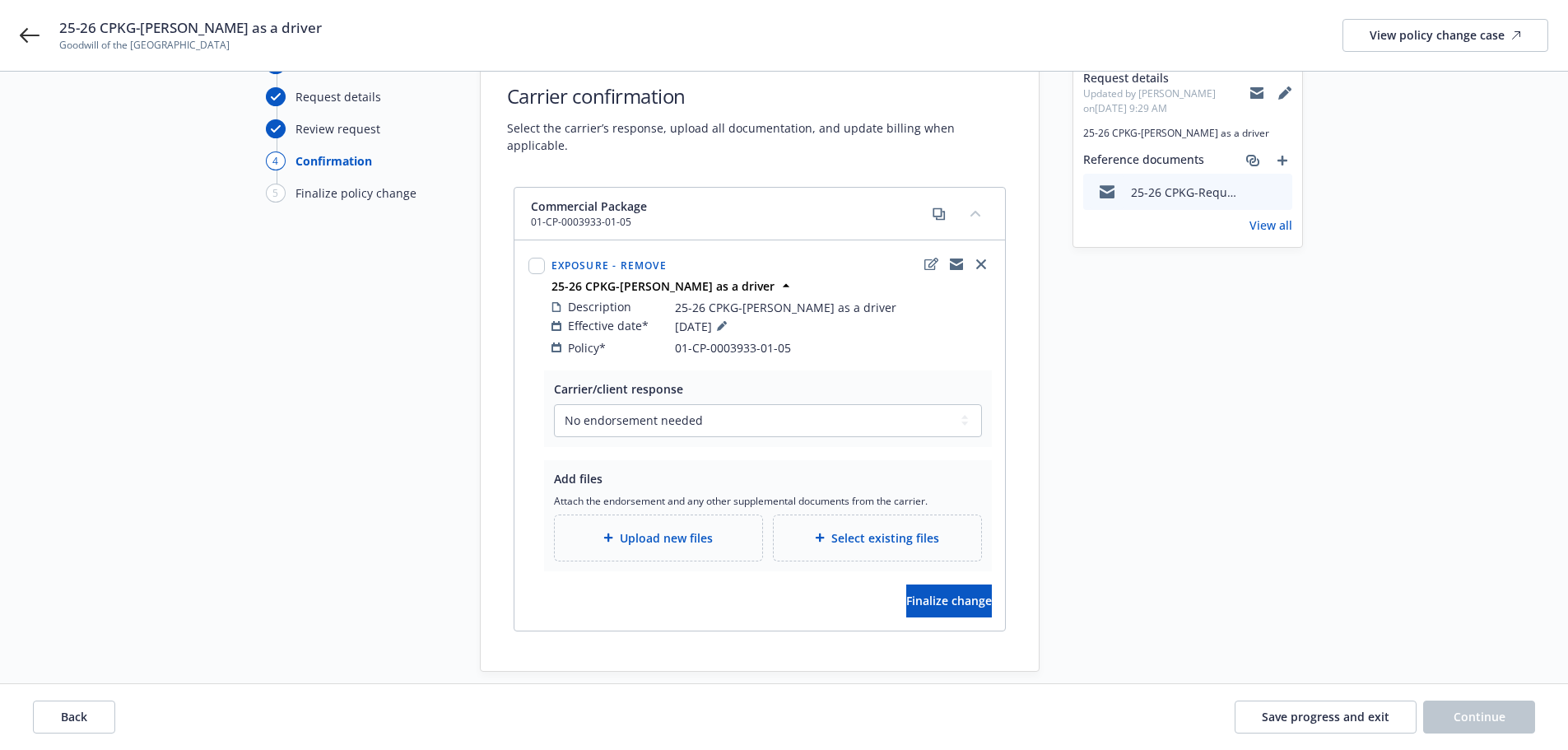
click at [915, 529] on span "Select existing files" at bounding box center [885, 537] width 108 height 18
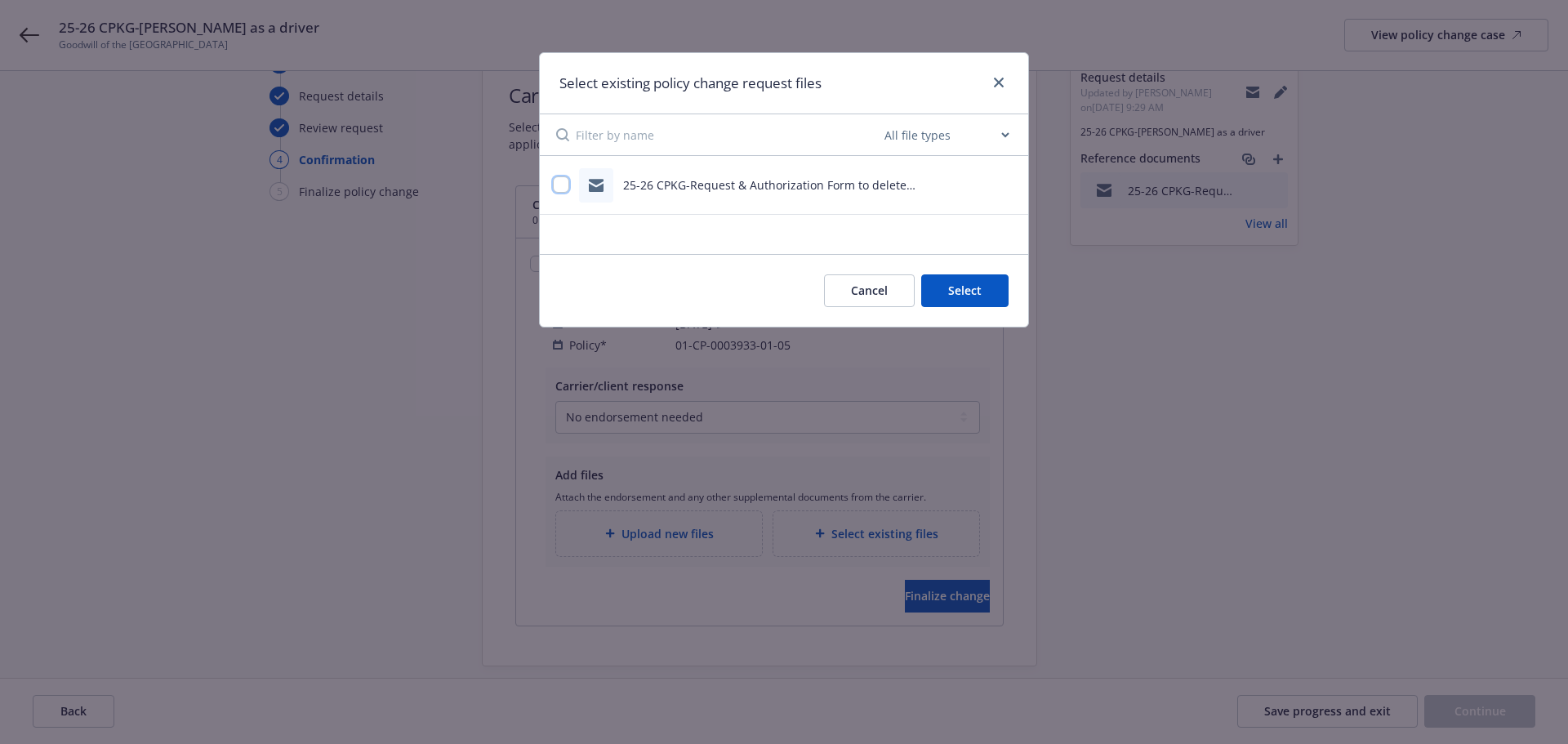
click at [552, 183] on input "checkbox" at bounding box center [561, 184] width 17 height 17
checkbox input "true"
drag, startPoint x: 950, startPoint y: 293, endPoint x: 954, endPoint y: 303, distance: 10.8
click at [952, 295] on button "Select 1 file" at bounding box center [950, 290] width 118 height 32
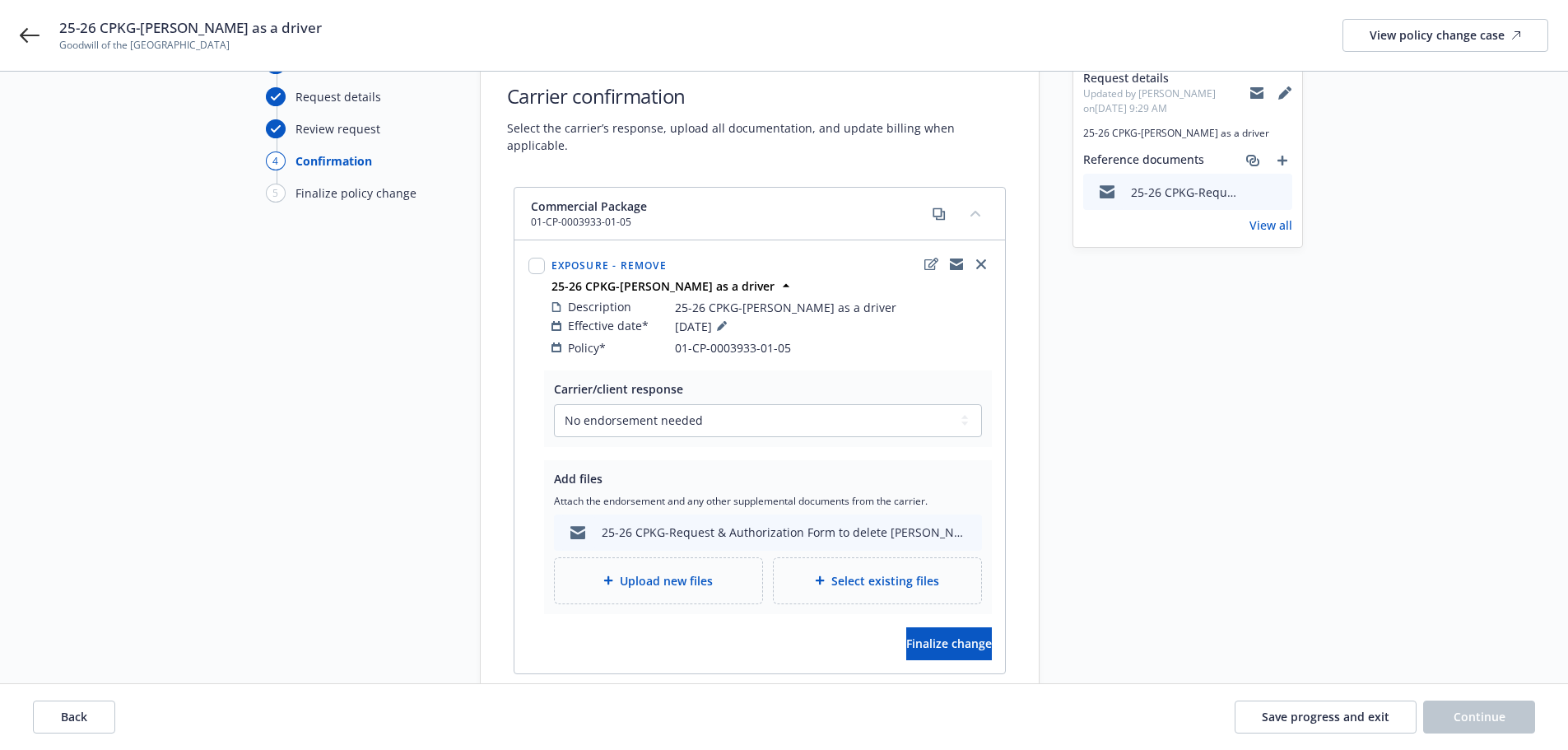
click at [1239, 538] on div "Request details Updated by Nicole Ross on 10/10/2025, 9:29 AM 25-26 CPKG-Delete…" at bounding box center [1188, 384] width 231 height 659
click at [968, 627] on button "Finalize change" at bounding box center [949, 643] width 86 height 33
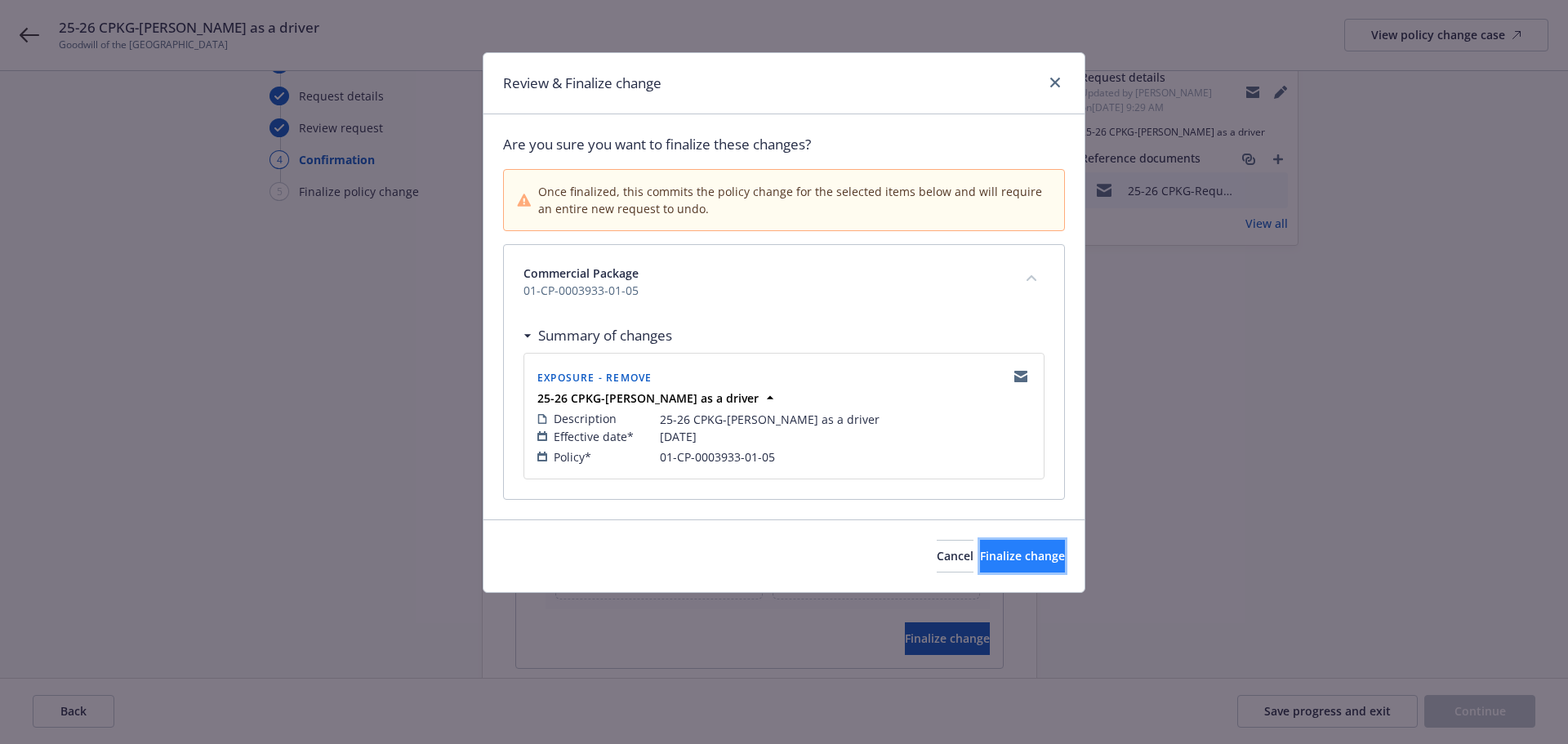
click at [1012, 551] on span "Finalize change" at bounding box center [1023, 555] width 85 height 16
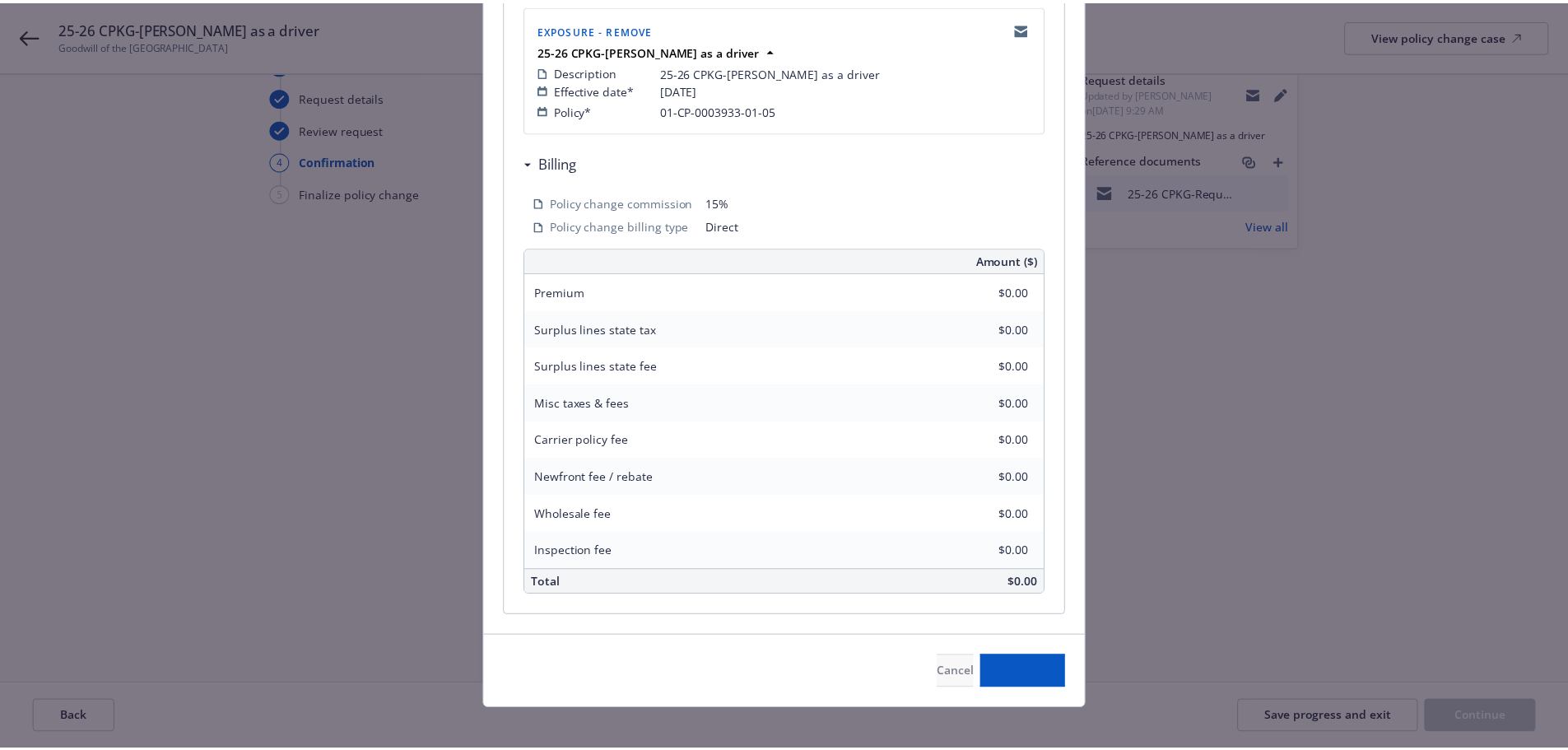
scroll to position [362, 0]
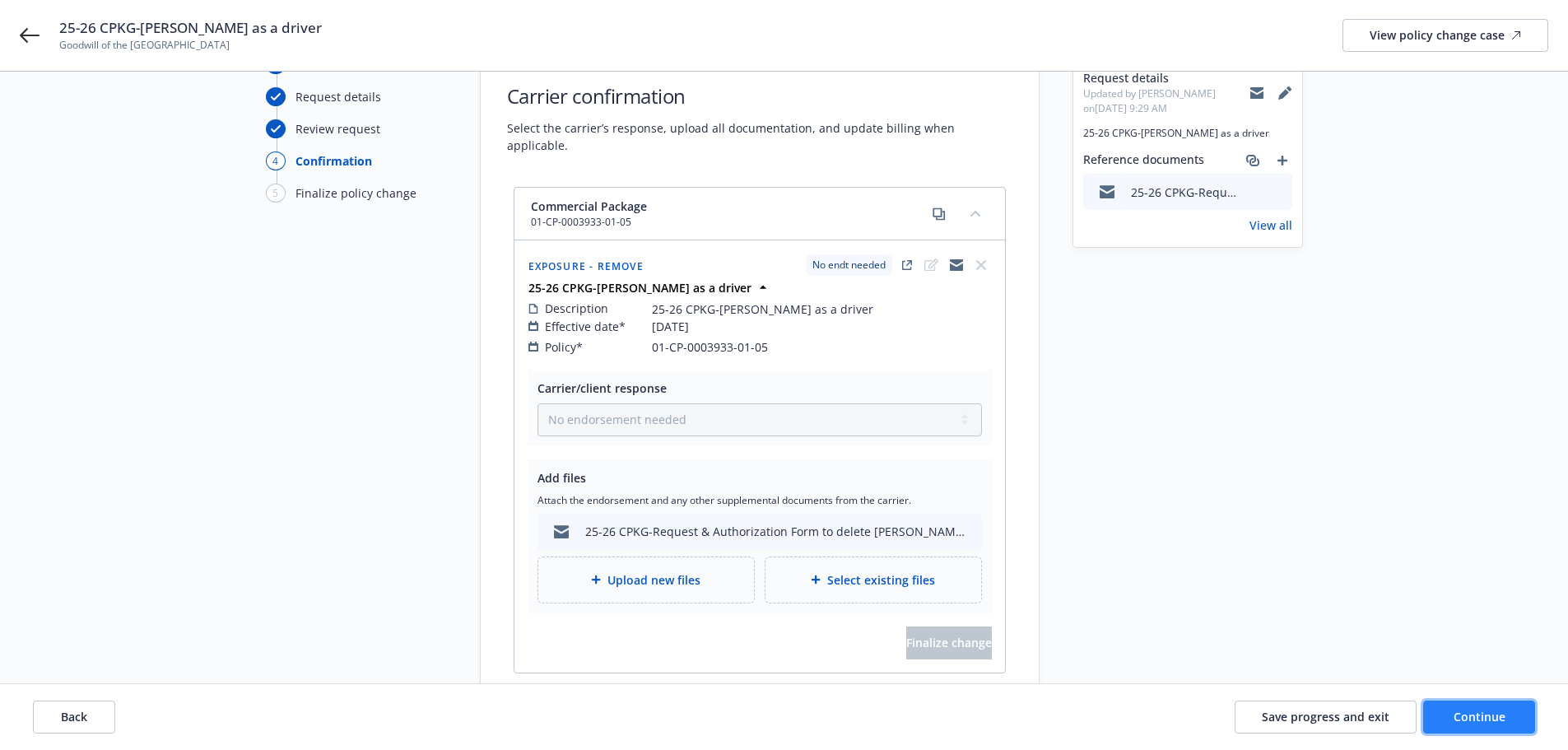
click at [1466, 718] on span "Continue" at bounding box center [1480, 716] width 52 height 16
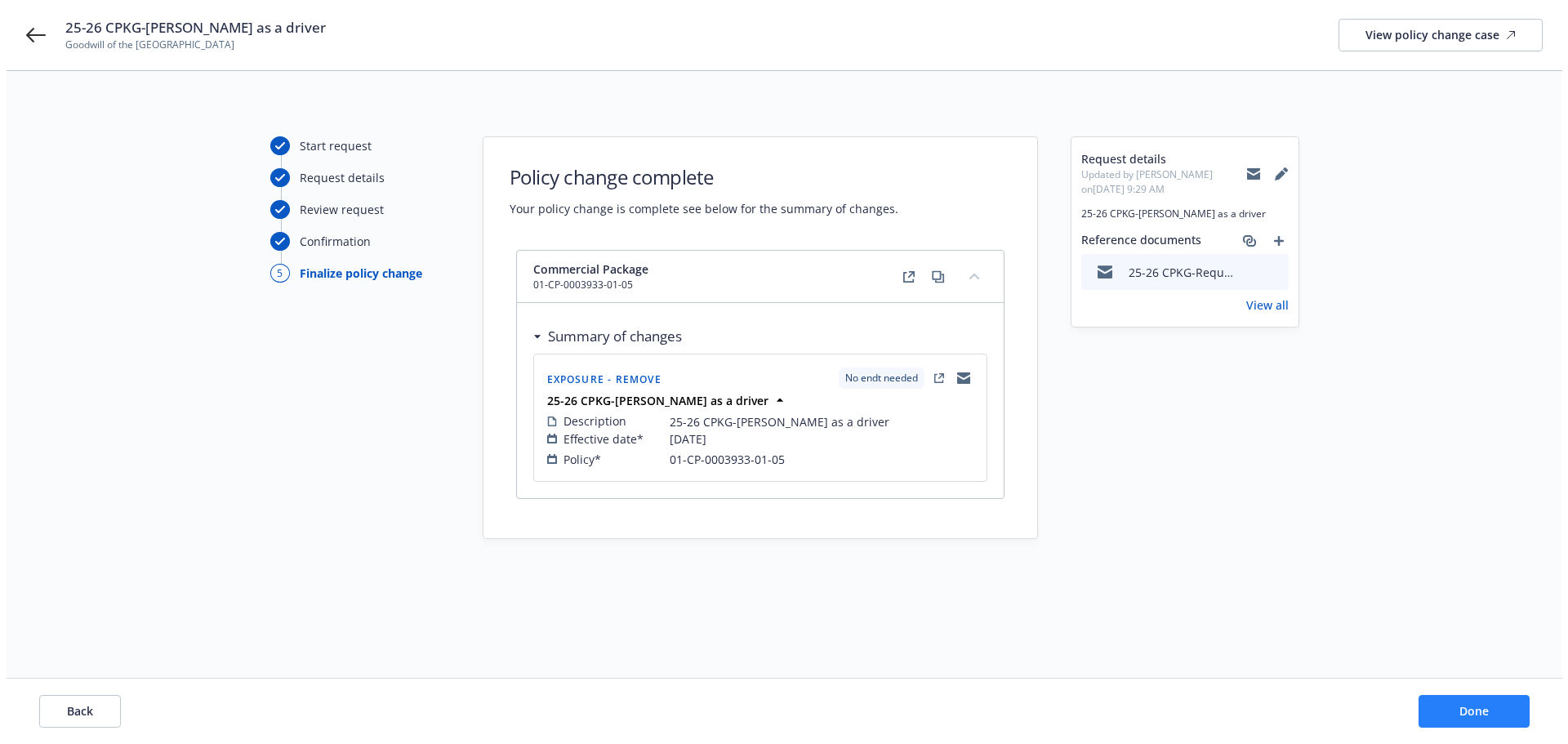
scroll to position [0, 0]
click at [1495, 708] on button "Done" at bounding box center [1479, 711] width 111 height 32
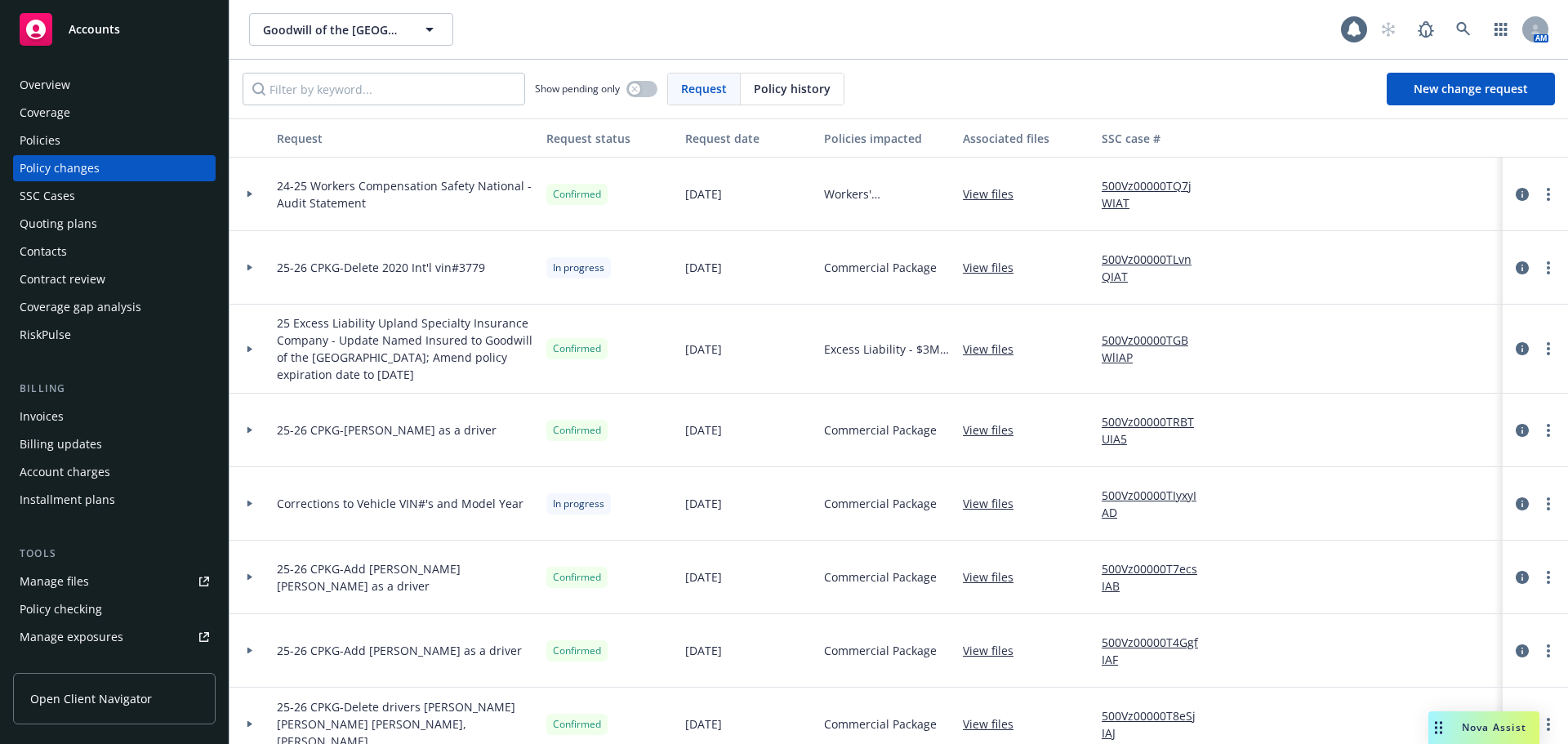
click at [1004, 432] on link "View files" at bounding box center [994, 430] width 64 height 18
click at [1134, 182] on link "500Vz00000TQ7jWIAT" at bounding box center [1156, 194] width 110 height 34
click at [1153, 422] on link "500Vz00000TRBTUIA5" at bounding box center [1156, 430] width 110 height 34
click at [989, 431] on link "View files" at bounding box center [994, 430] width 64 height 18
click at [1544, 425] on link "more" at bounding box center [1548, 430] width 19 height 19
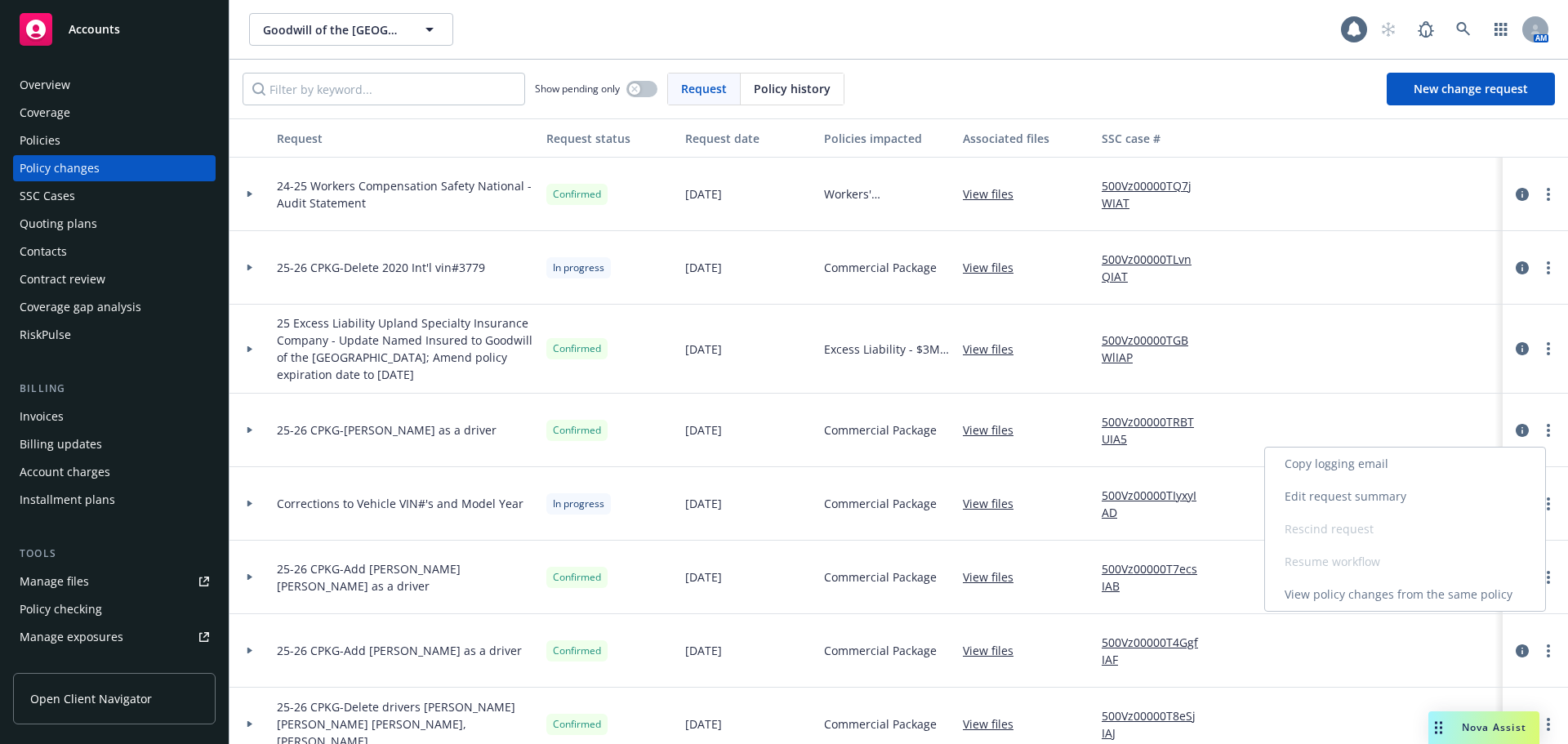
click at [1348, 464] on link "Copy logging email" at bounding box center [1406, 463] width 280 height 32
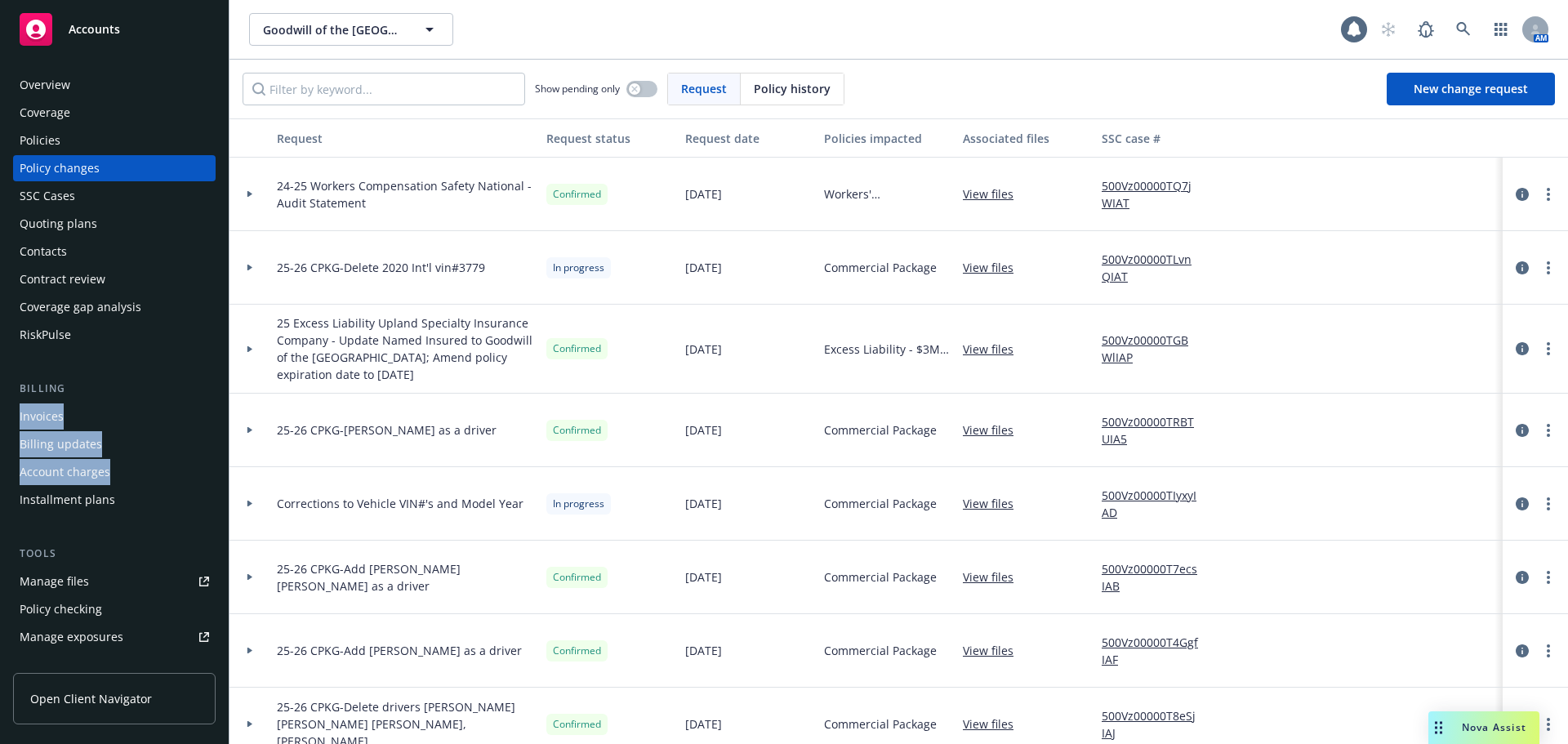
drag, startPoint x: 0, startPoint y: 444, endPoint x: 143, endPoint y: 680, distance: 275.9
click at [126, 647] on div "Overview Coverage Policies Policy changes SSC Cases Quoting plans Contacts Cont…" at bounding box center [114, 398] width 229 height 691
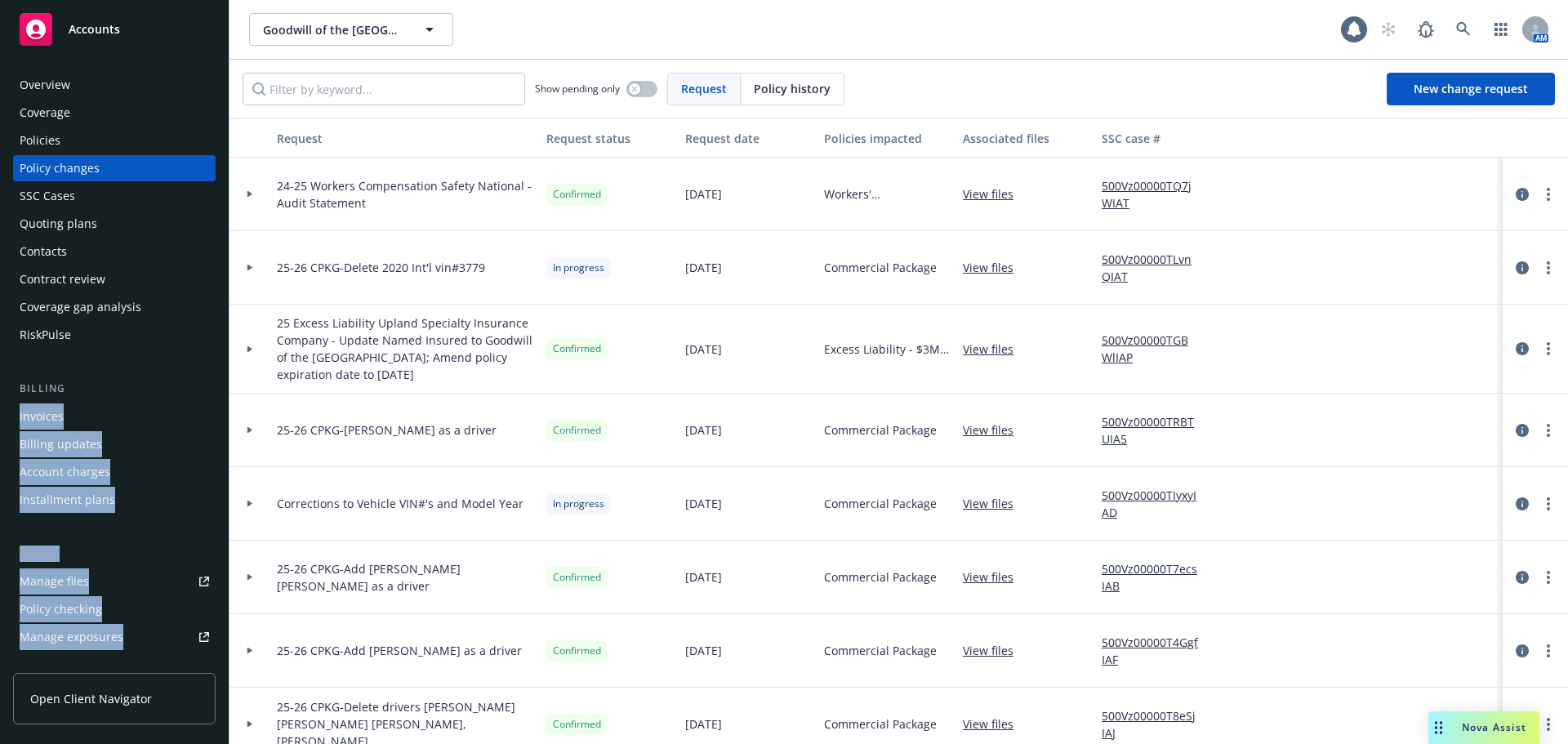
scroll to position [163, 0]
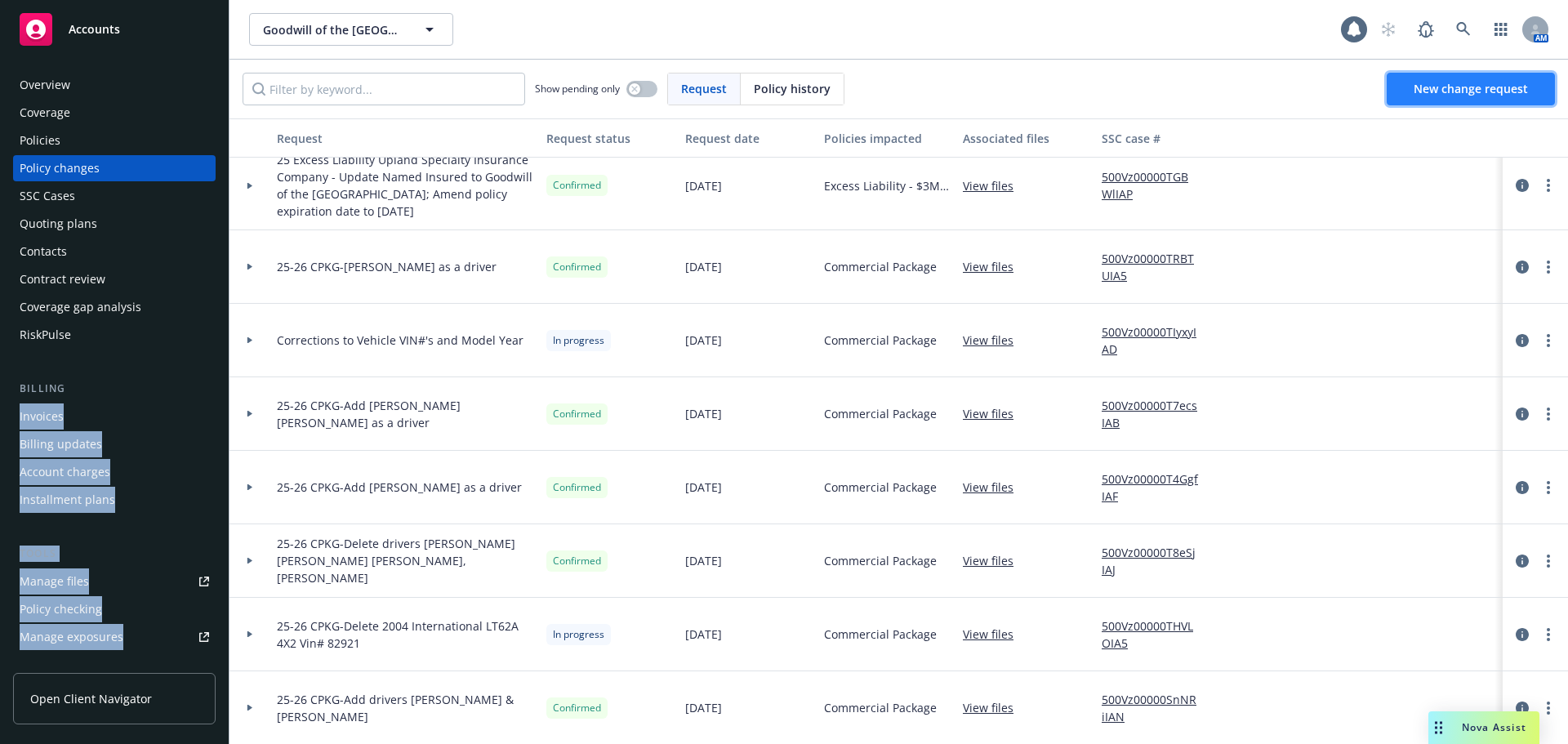
drag, startPoint x: 1434, startPoint y: 77, endPoint x: 1429, endPoint y: 87, distance: 11.2
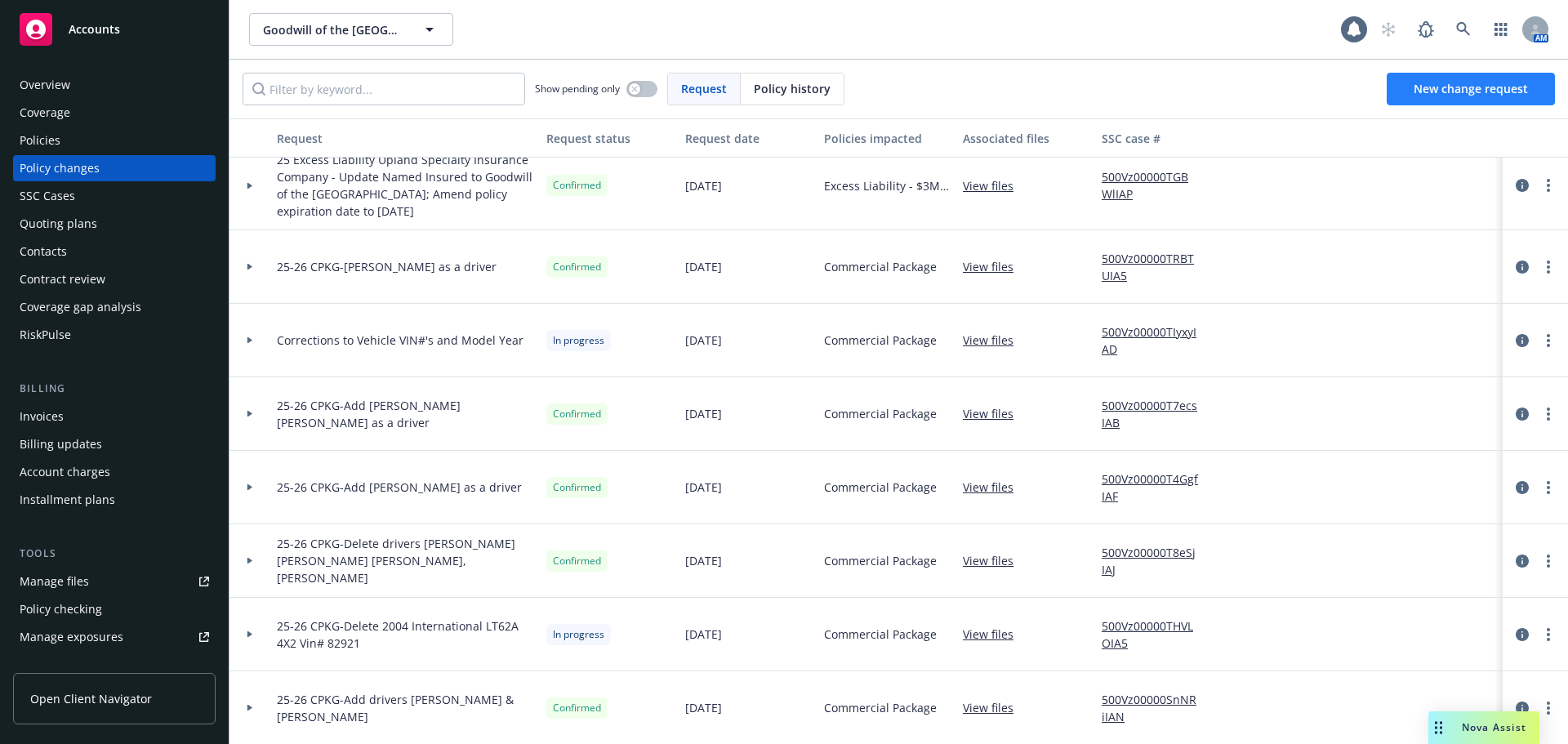
drag, startPoint x: 1429, startPoint y: 87, endPoint x: 1469, endPoint y: 91, distance: 40.2
drag, startPoint x: 1421, startPoint y: 231, endPoint x: 1430, endPoint y: 235, distance: 9.8
click at [1430, 235] on div at bounding box center [1426, 267] width 123 height 74
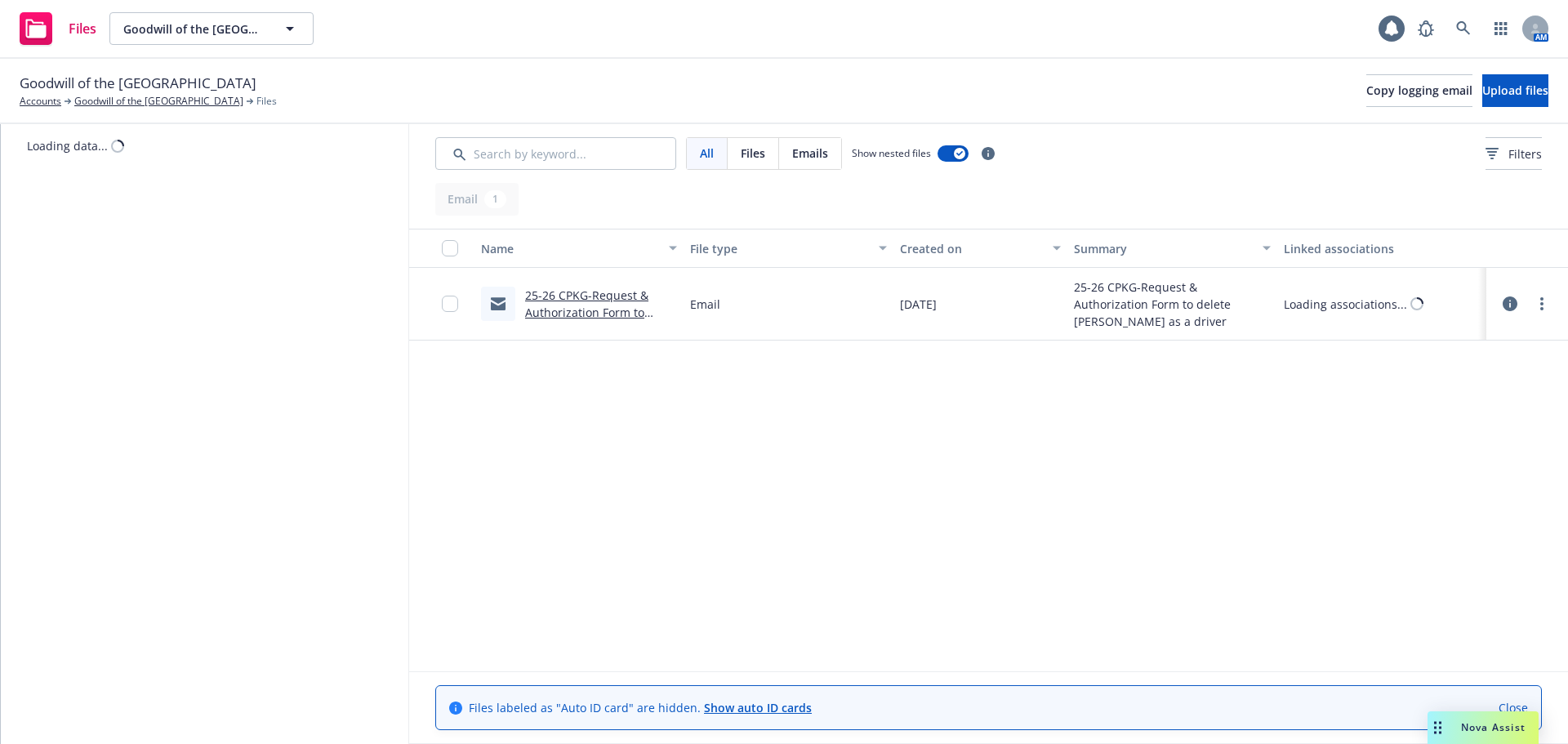
click at [539, 310] on link "25-26 CPKG-Request & Authorization Form to delete [PERSON_NAME] as a driver.msg" at bounding box center [597, 321] width 145 height 67
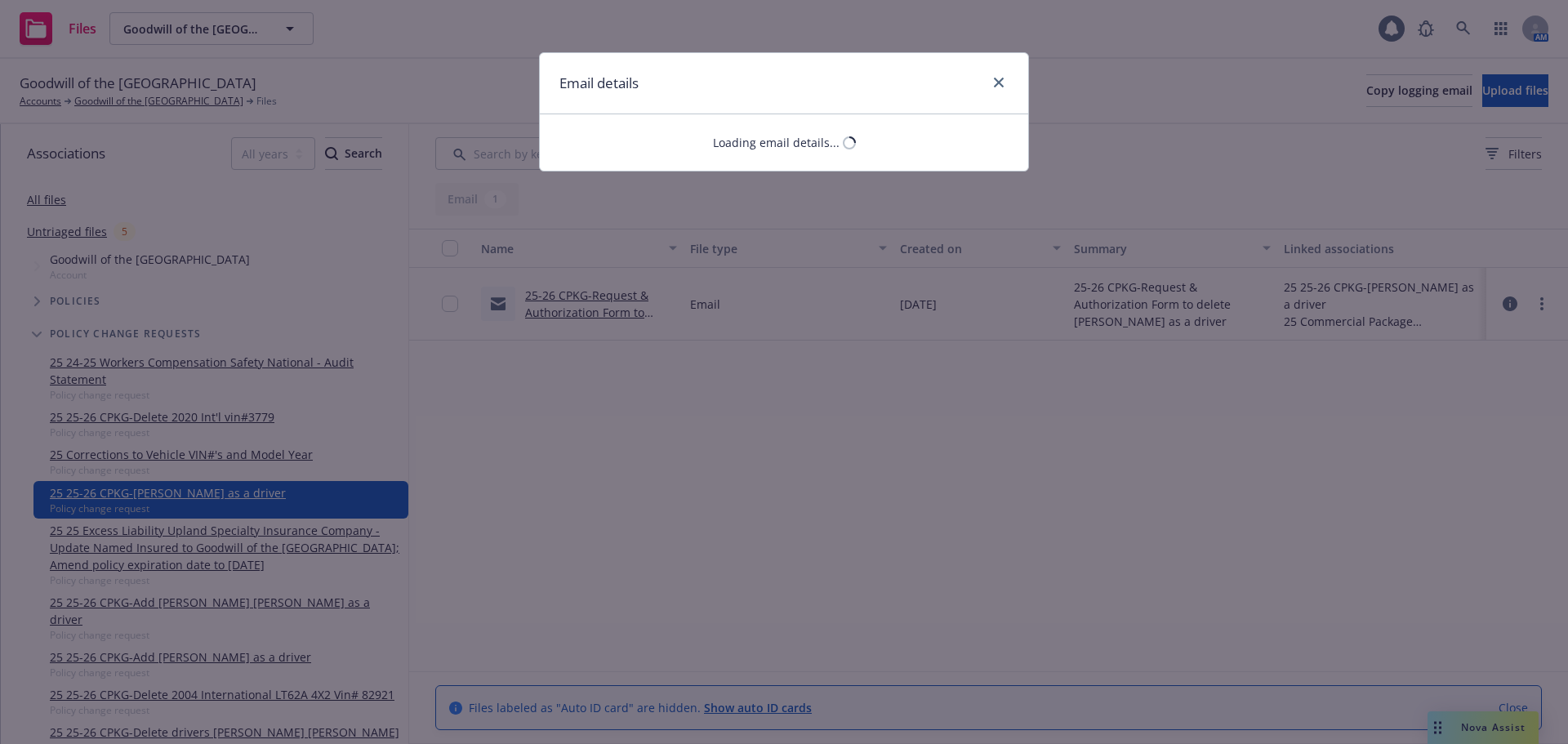
click at [539, 310] on div "Email details Loading email details..." at bounding box center [784, 372] width 1568 height 744
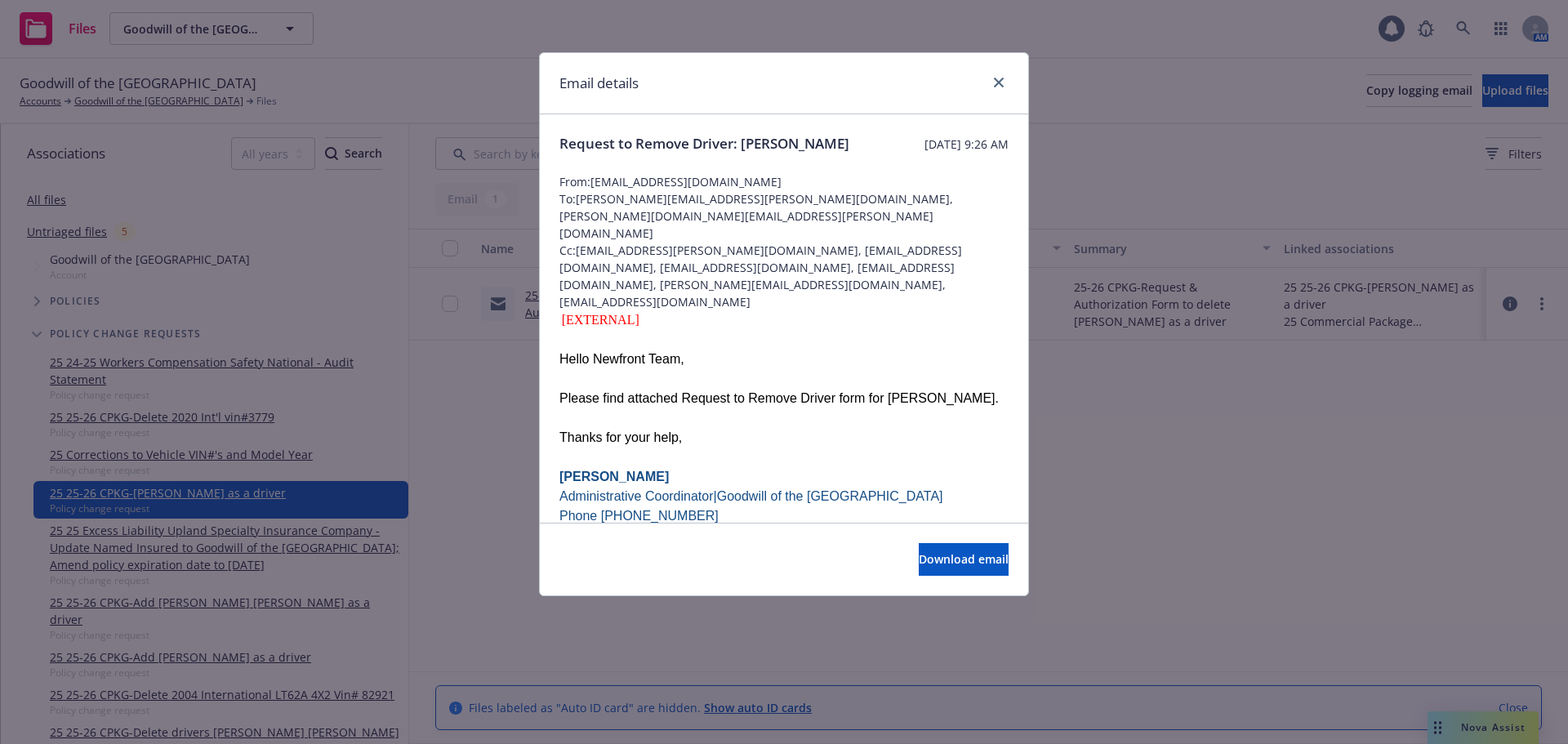
drag, startPoint x: 1006, startPoint y: 89, endPoint x: 998, endPoint y: 97, distance: 11.3
click at [1006, 91] on div at bounding box center [995, 83] width 26 height 21
click at [1001, 80] on icon "close" at bounding box center [999, 82] width 10 height 10
